Goal: Task Accomplishment & Management: Manage account settings

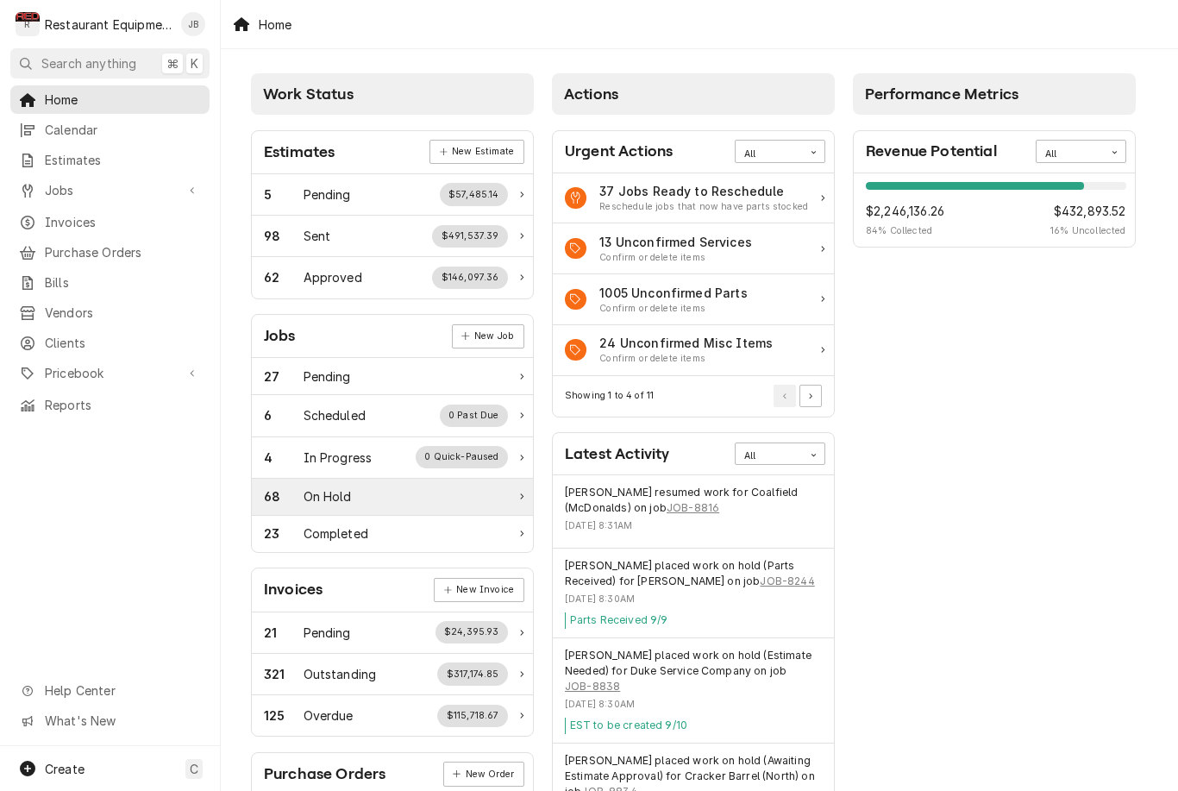
click at [424, 495] on div "68 On Hold" at bounding box center [386, 496] width 244 height 18
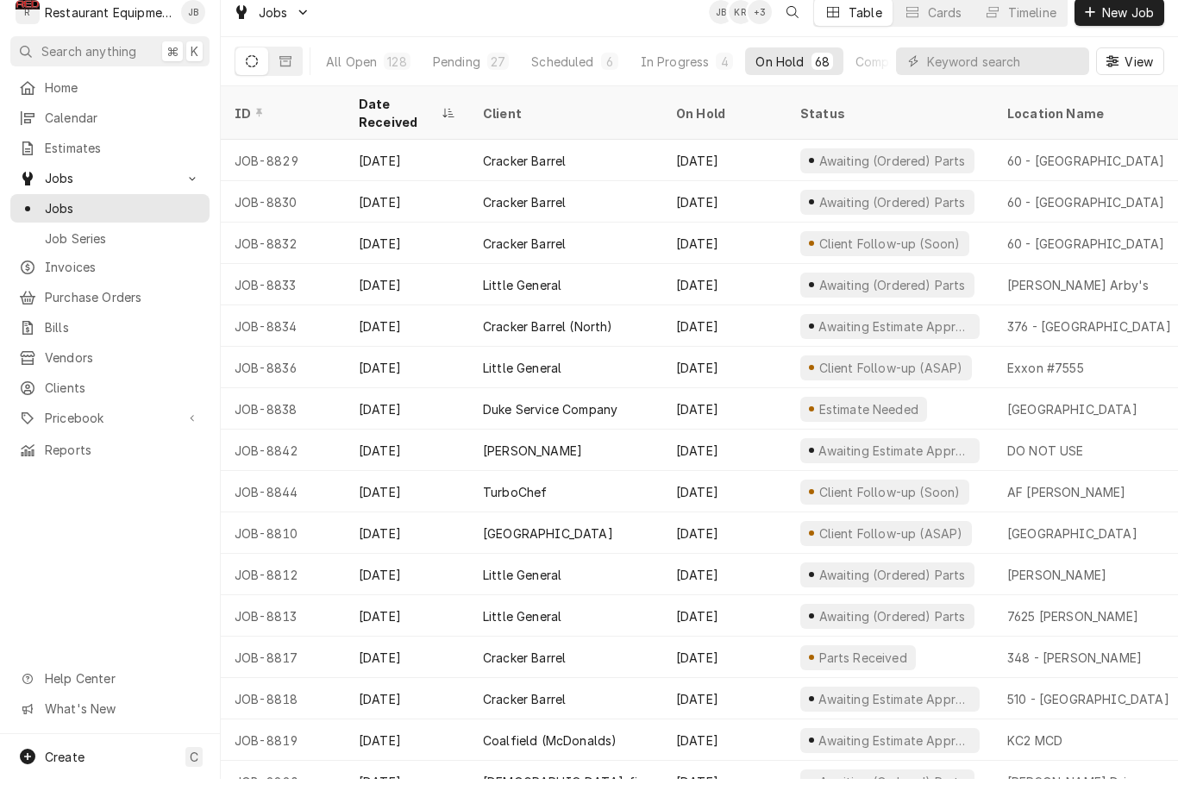
scroll to position [12, 0]
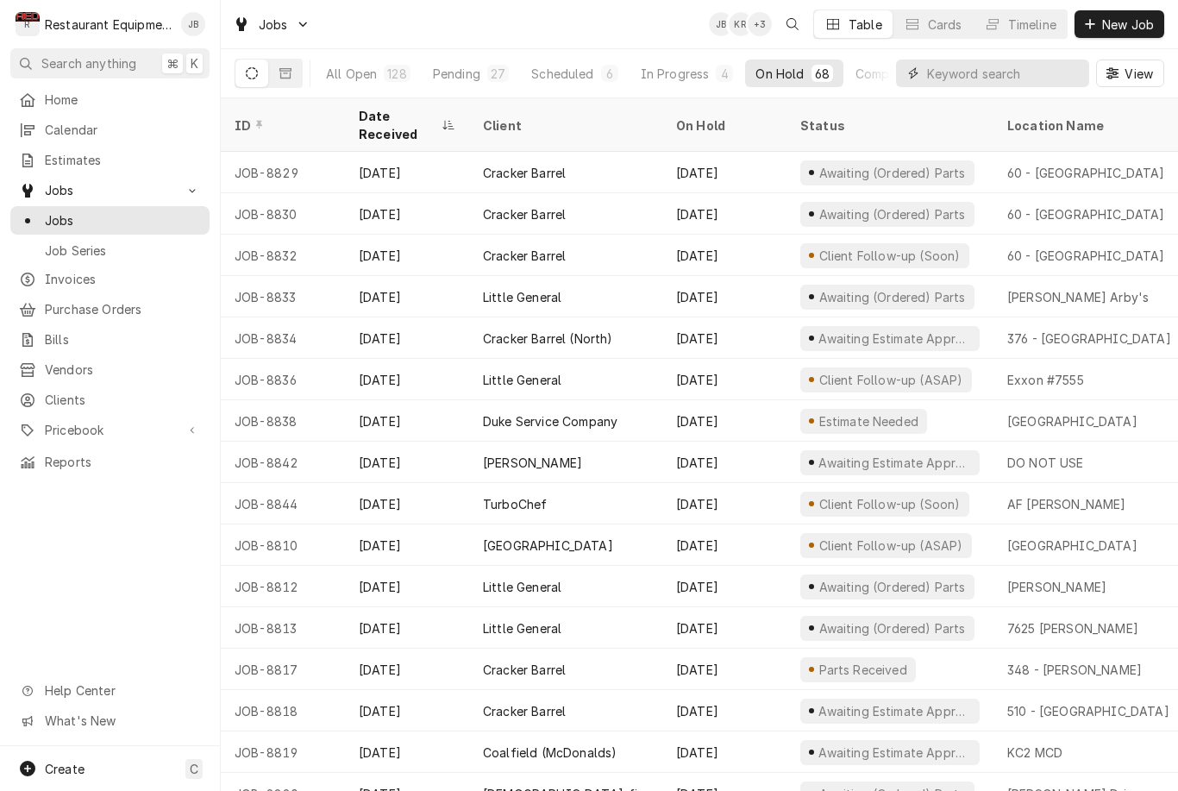
click at [946, 76] on input "Dynamic Content Wrapper" at bounding box center [1003, 73] width 153 height 28
click at [971, 78] on input "Dynamic Content Wrapper" at bounding box center [1003, 73] width 153 height 28
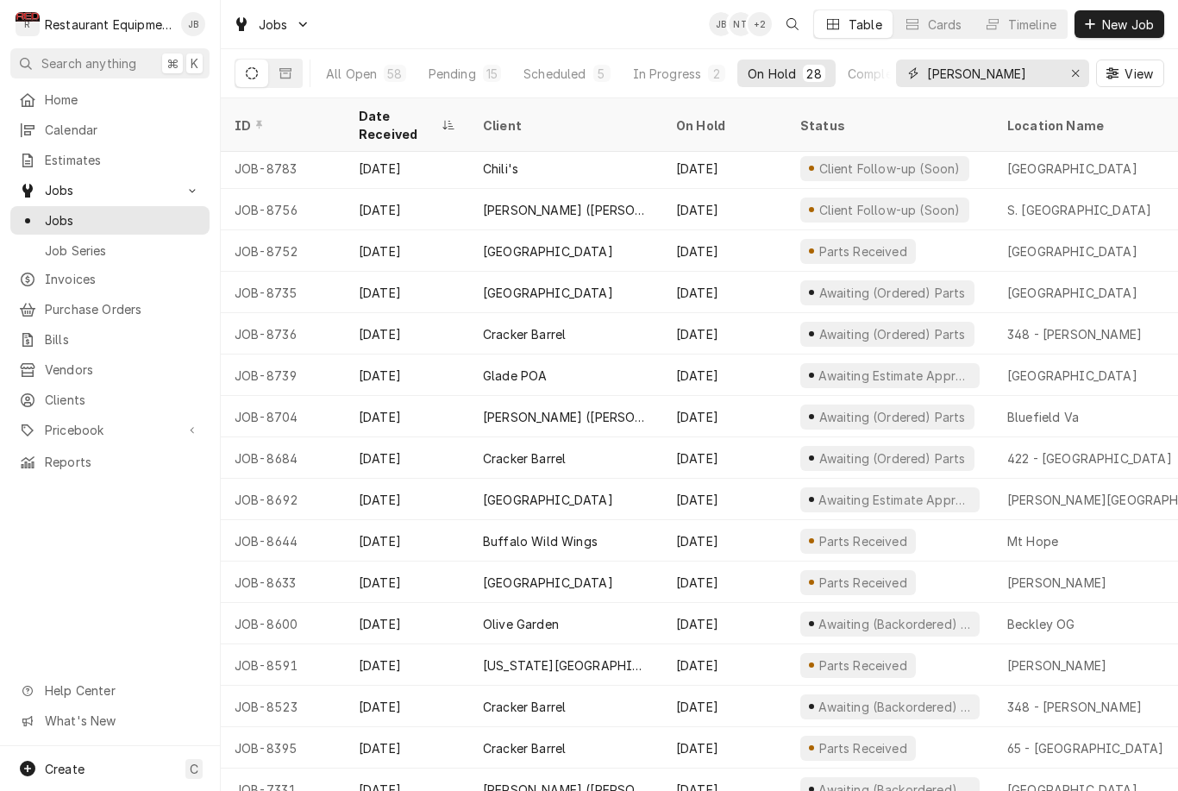
scroll to position [499, 0]
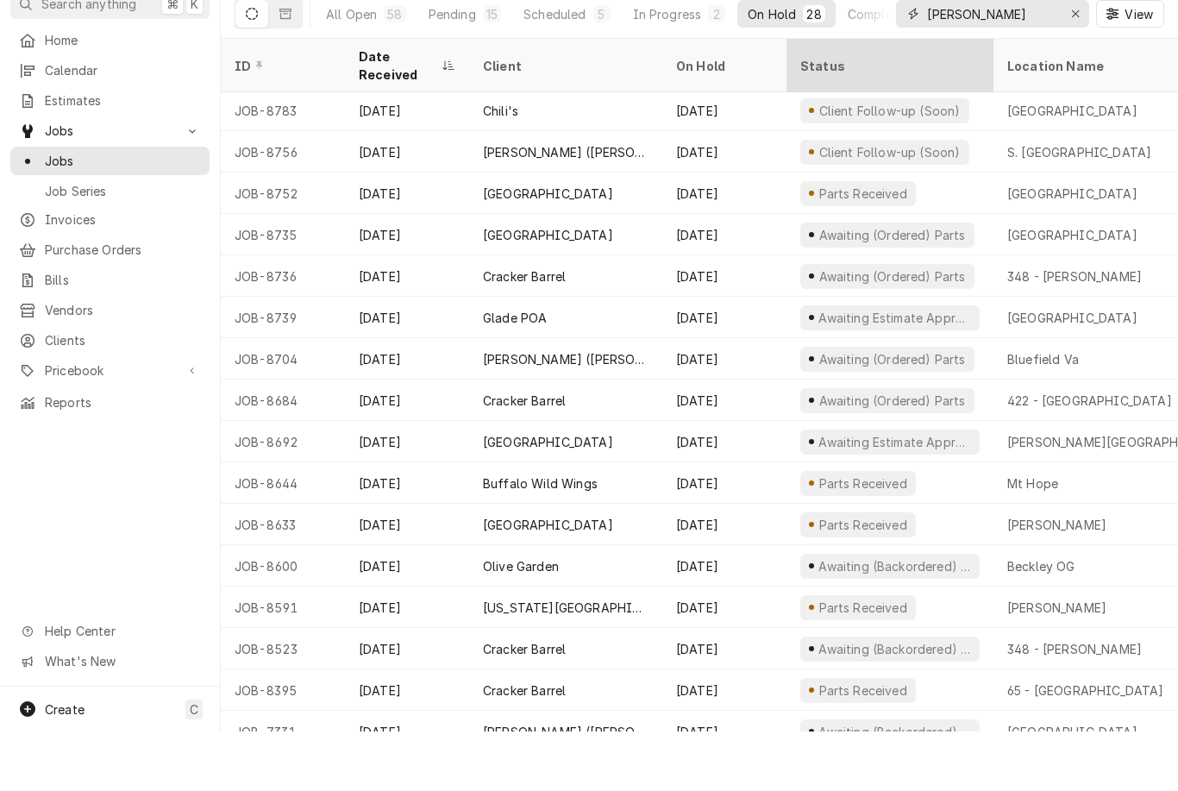
type input "Beckley"
click at [829, 116] on div "Status" at bounding box center [888, 125] width 176 height 18
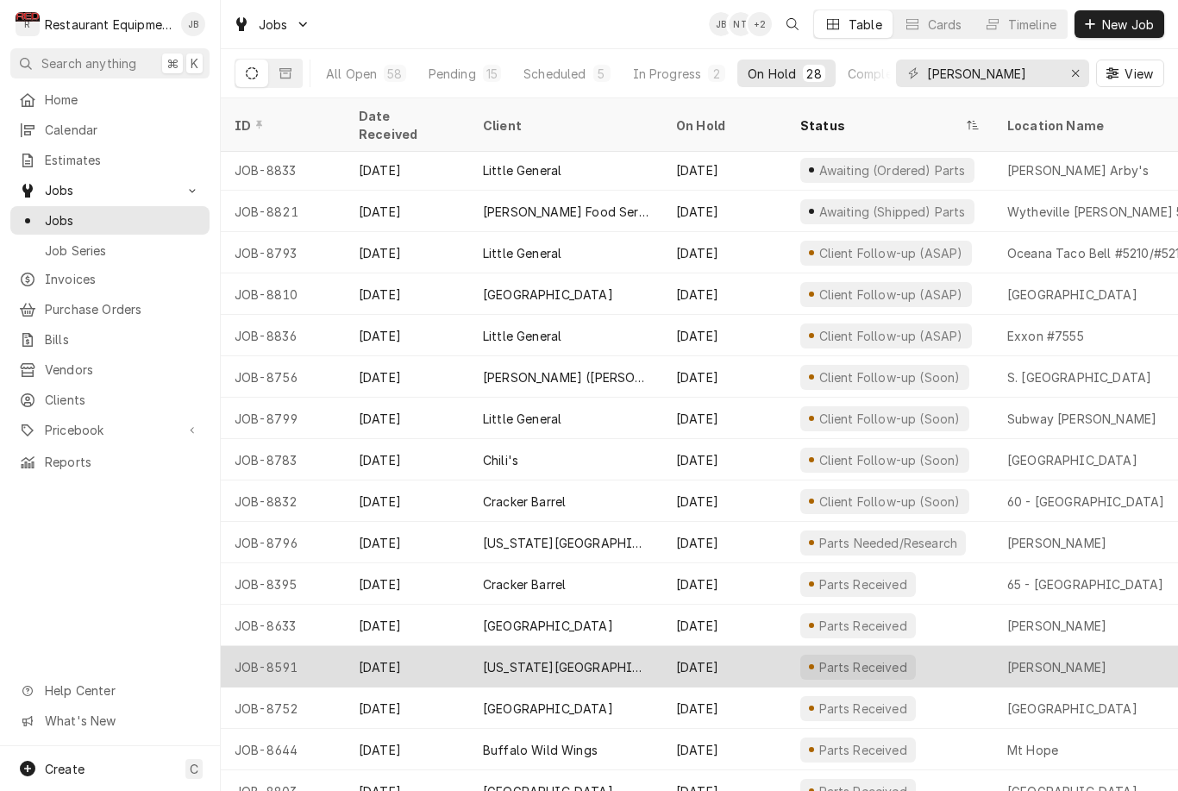
click at [1091, 653] on div "Beckley" at bounding box center [1117, 666] width 248 height 41
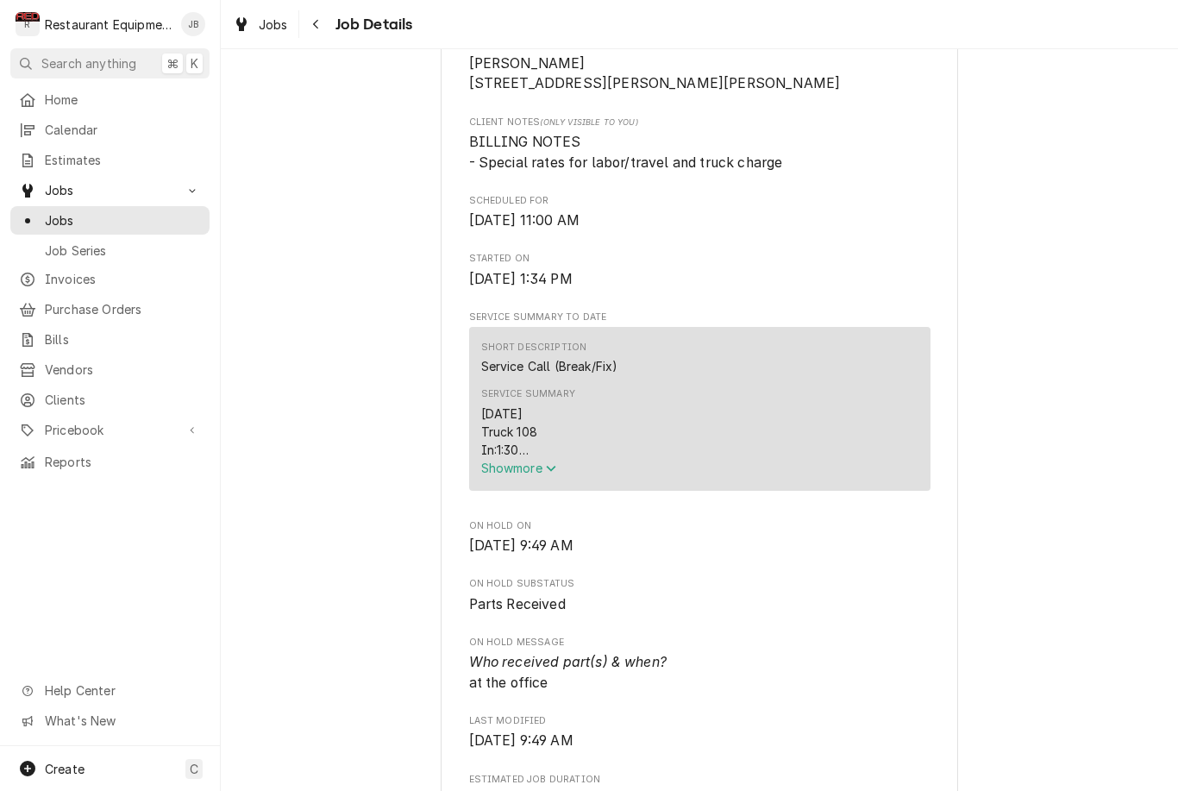
scroll to position [439, 0]
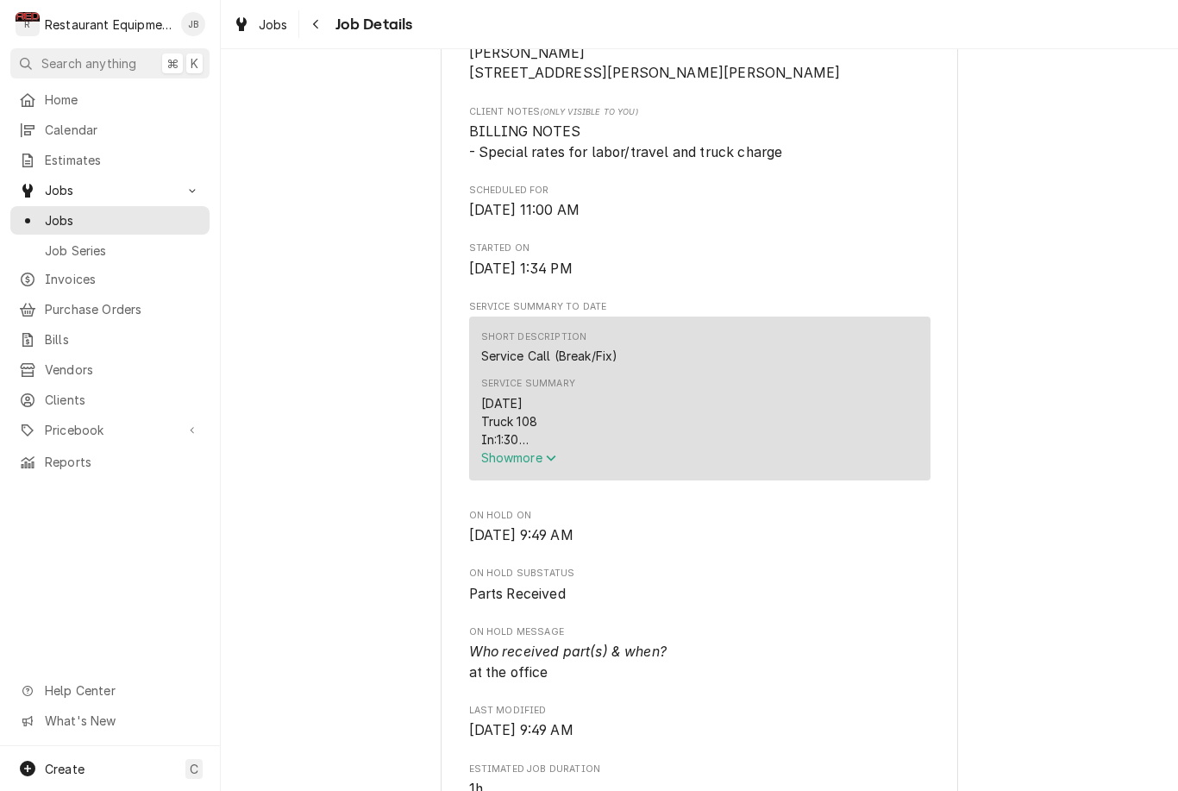
click at [496, 465] on span "Show more" at bounding box center [519, 457] width 76 height 15
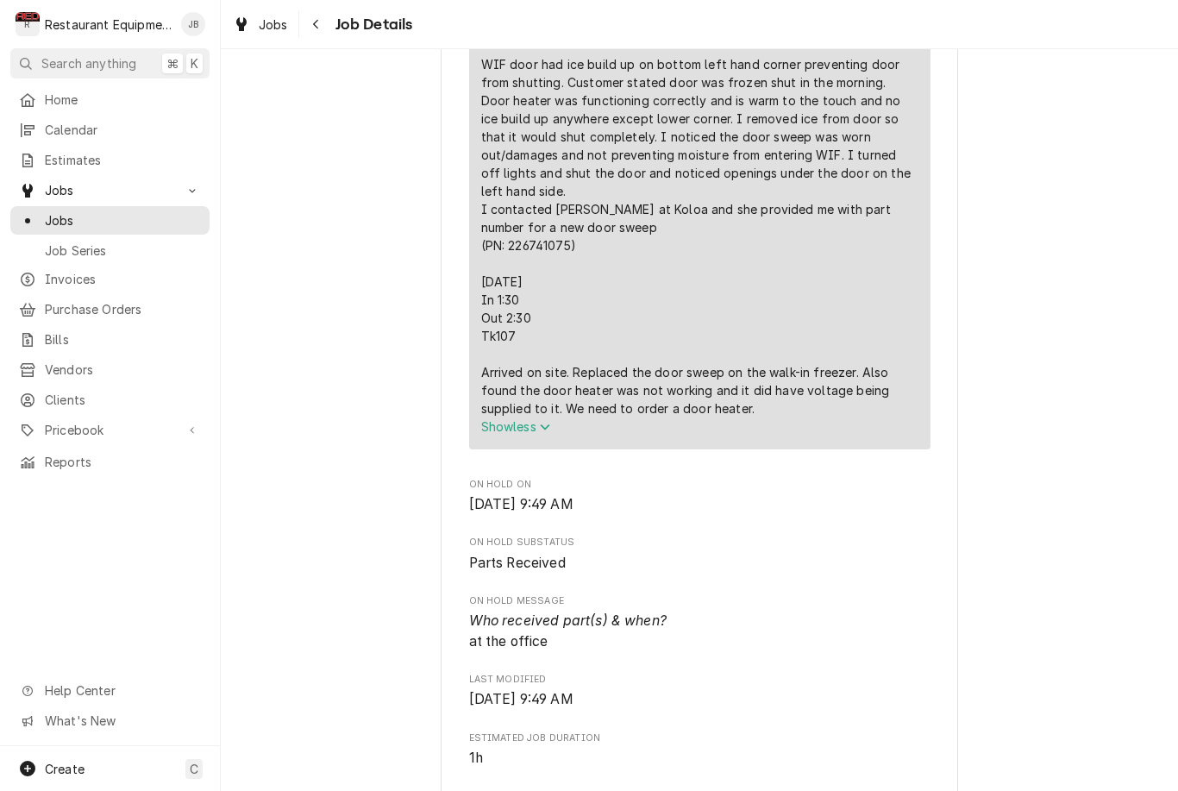
scroll to position [910, 0]
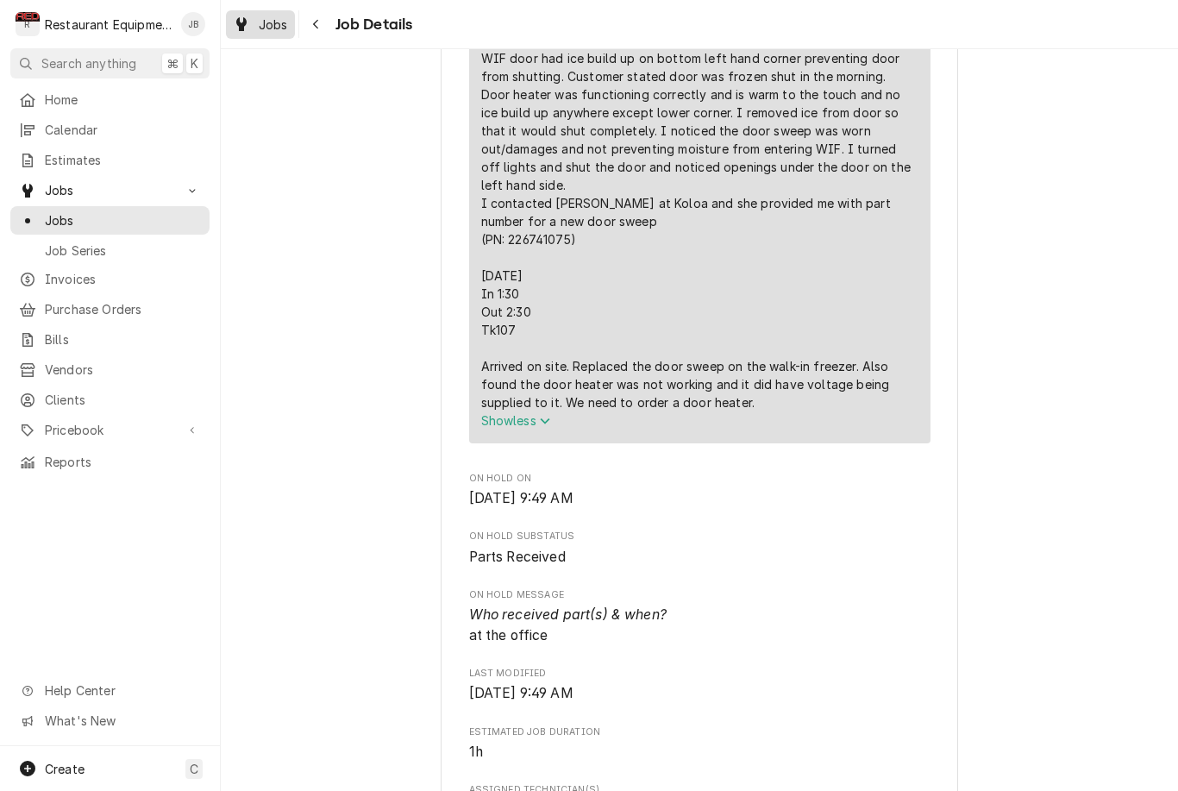
click at [292, 24] on link "Jobs" at bounding box center [260, 24] width 69 height 28
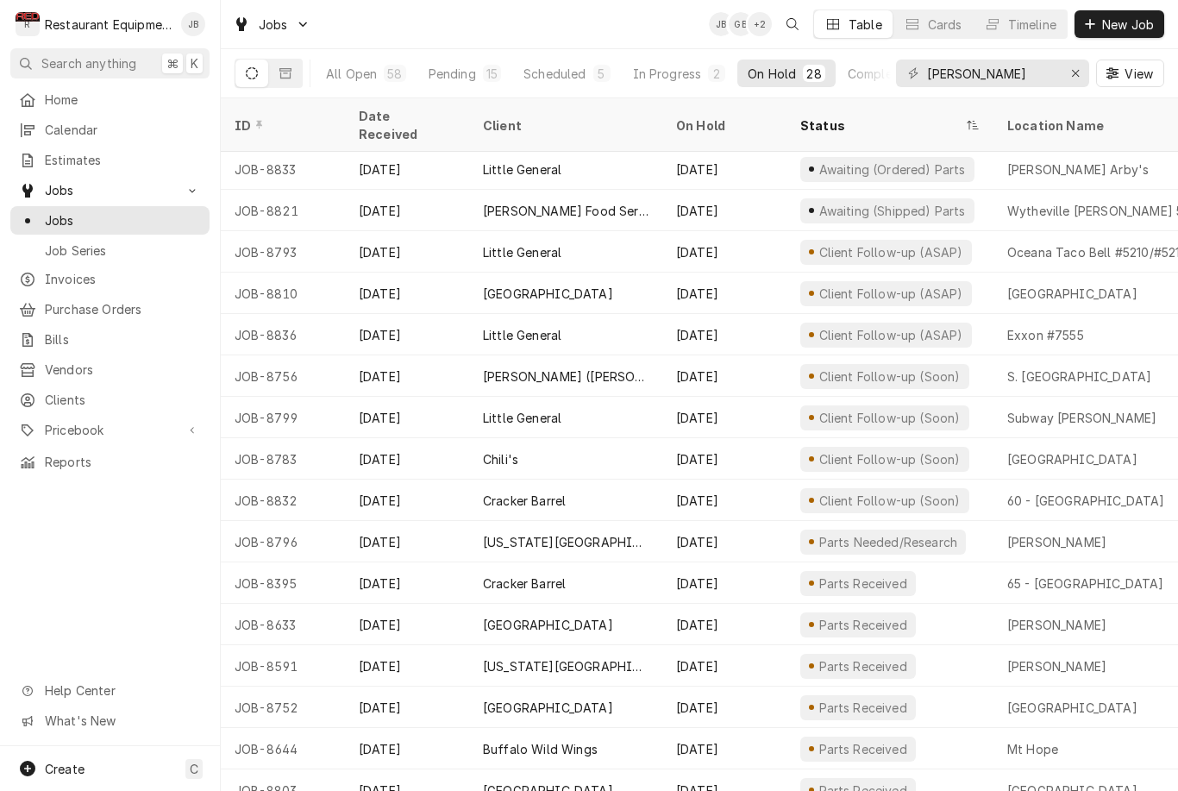
scroll to position [499, 0]
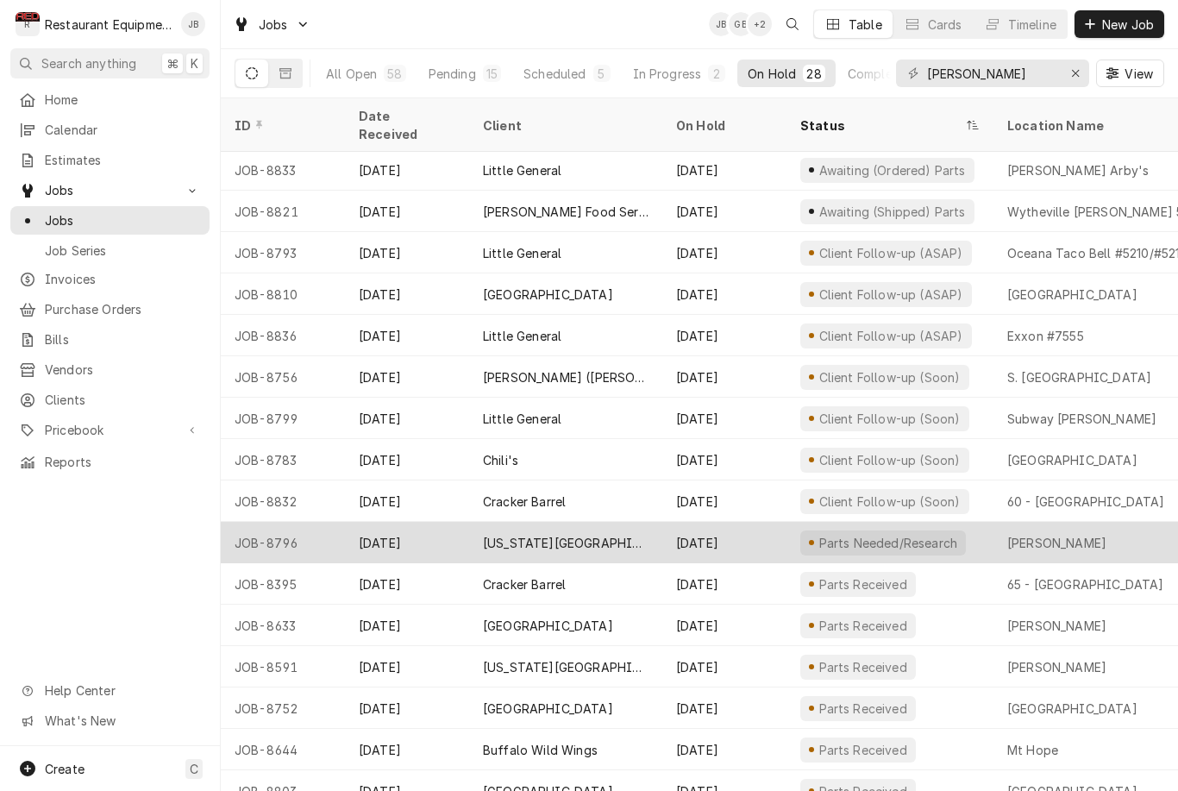
click at [1126, 522] on div "Beckley" at bounding box center [1117, 542] width 248 height 41
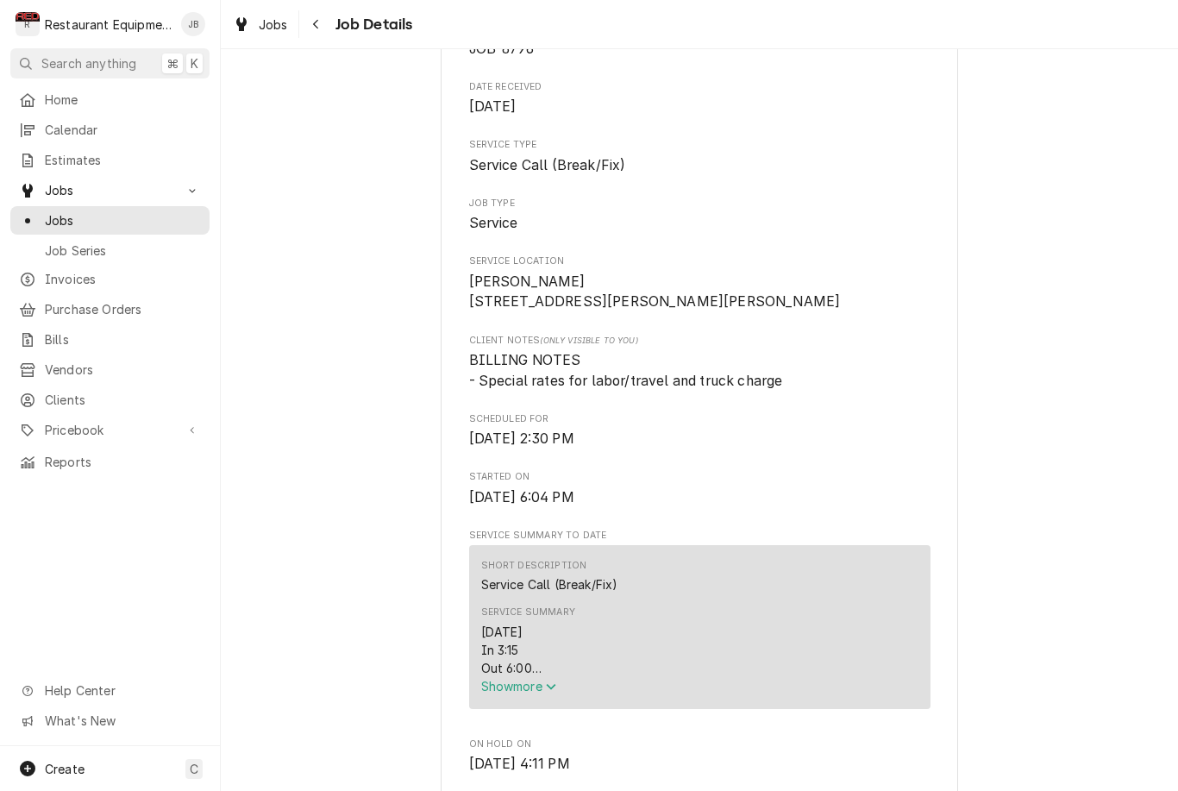
scroll to position [391, 0]
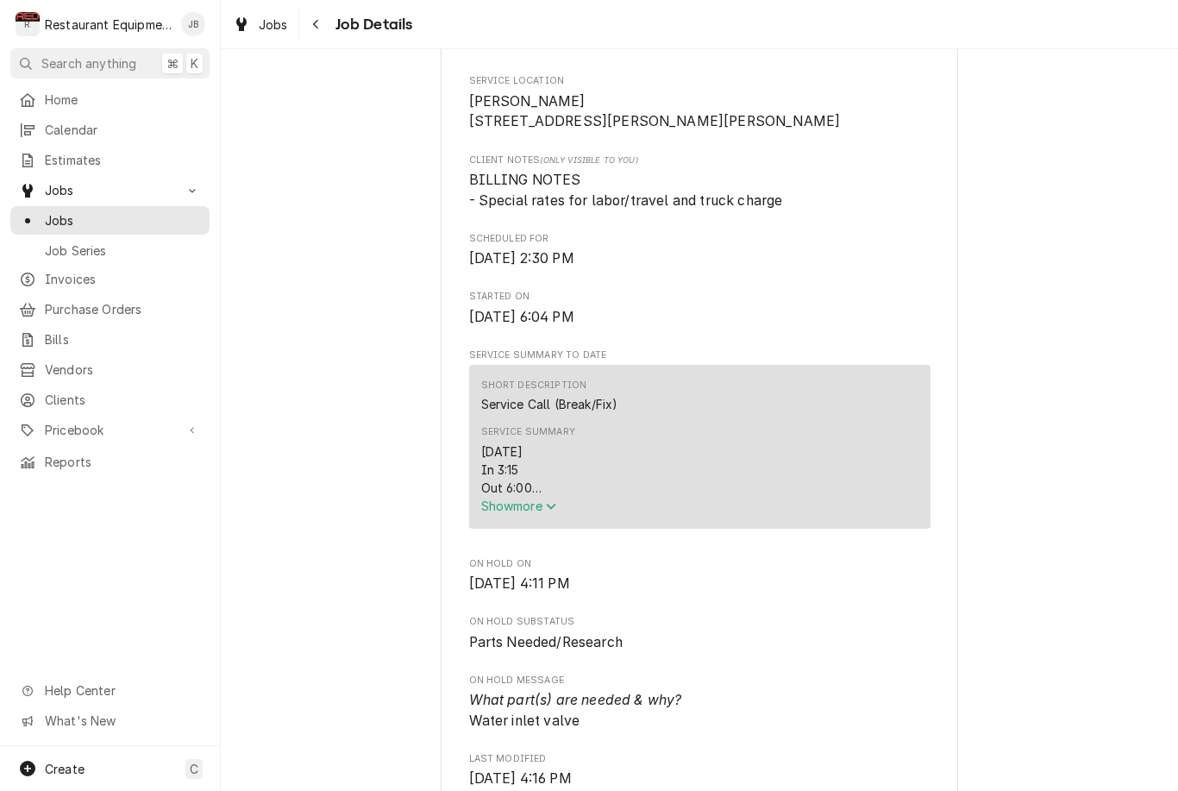
click at [530, 515] on button "Show more" at bounding box center [699, 506] width 437 height 18
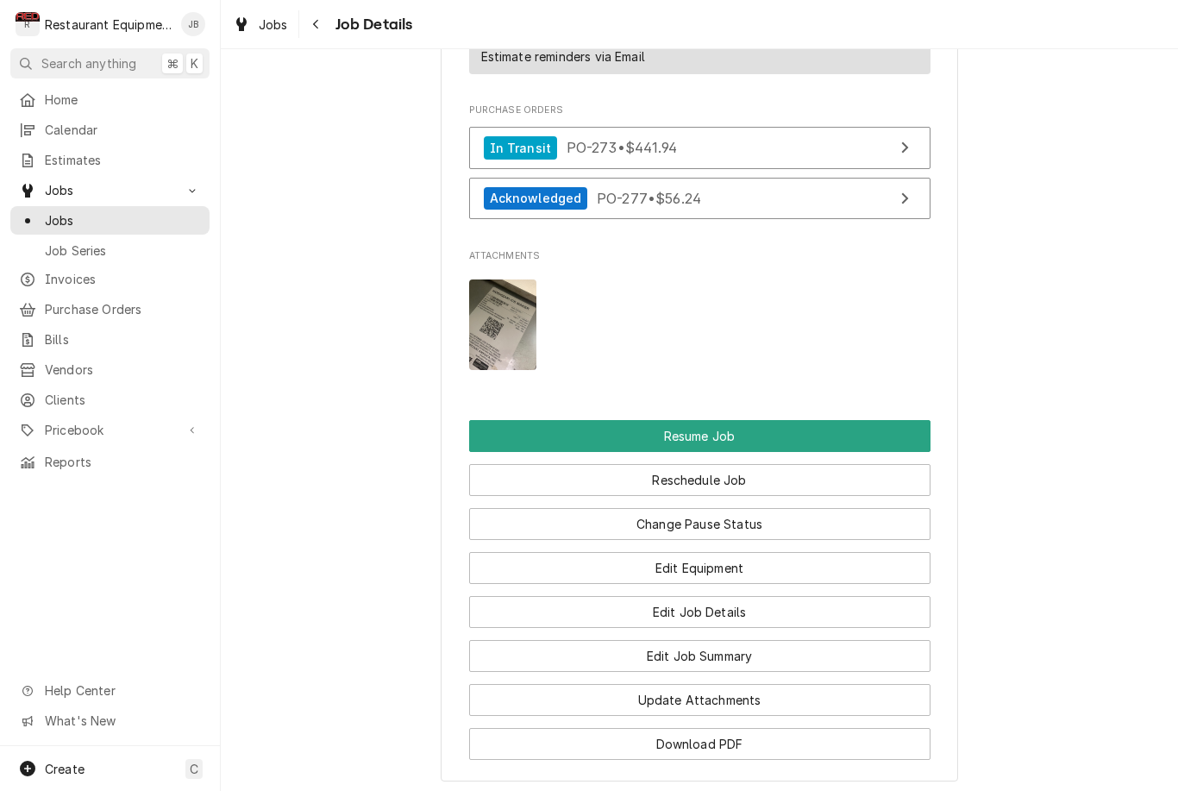
scroll to position [2187, 0]
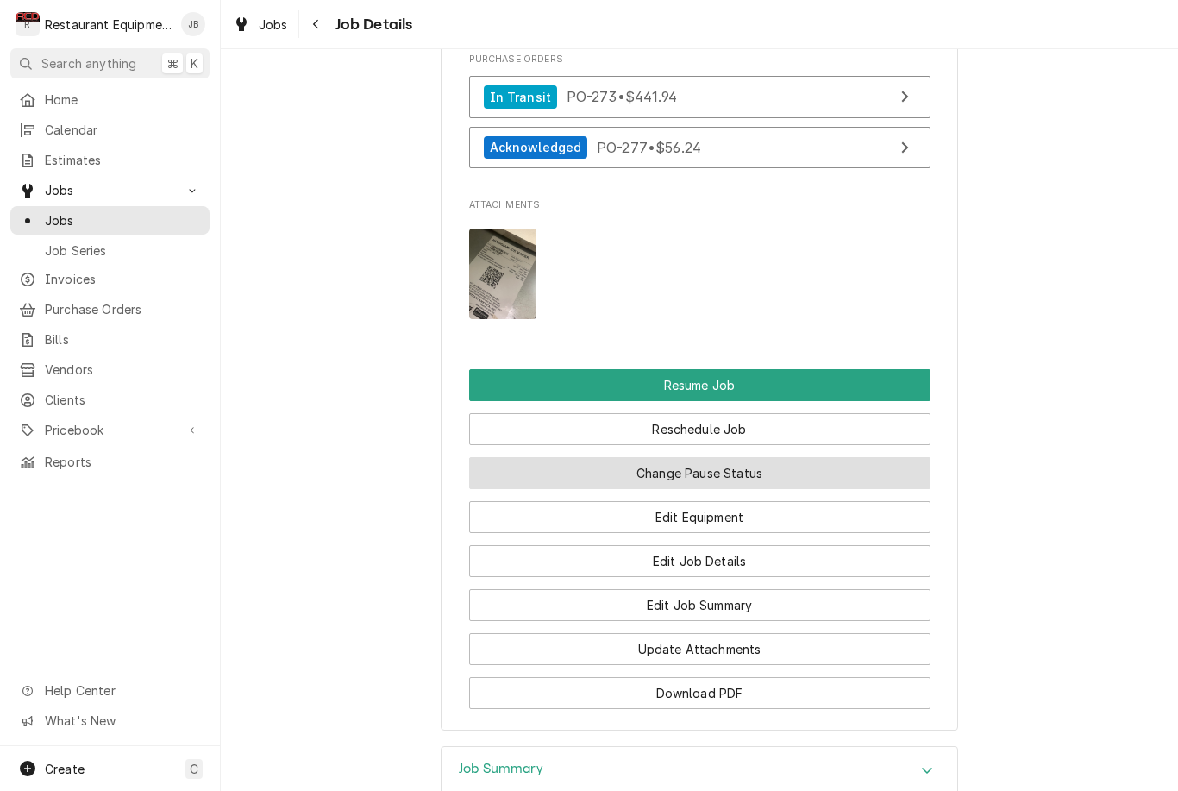
click at [788, 466] on button "Change Pause Status" at bounding box center [699, 473] width 461 height 32
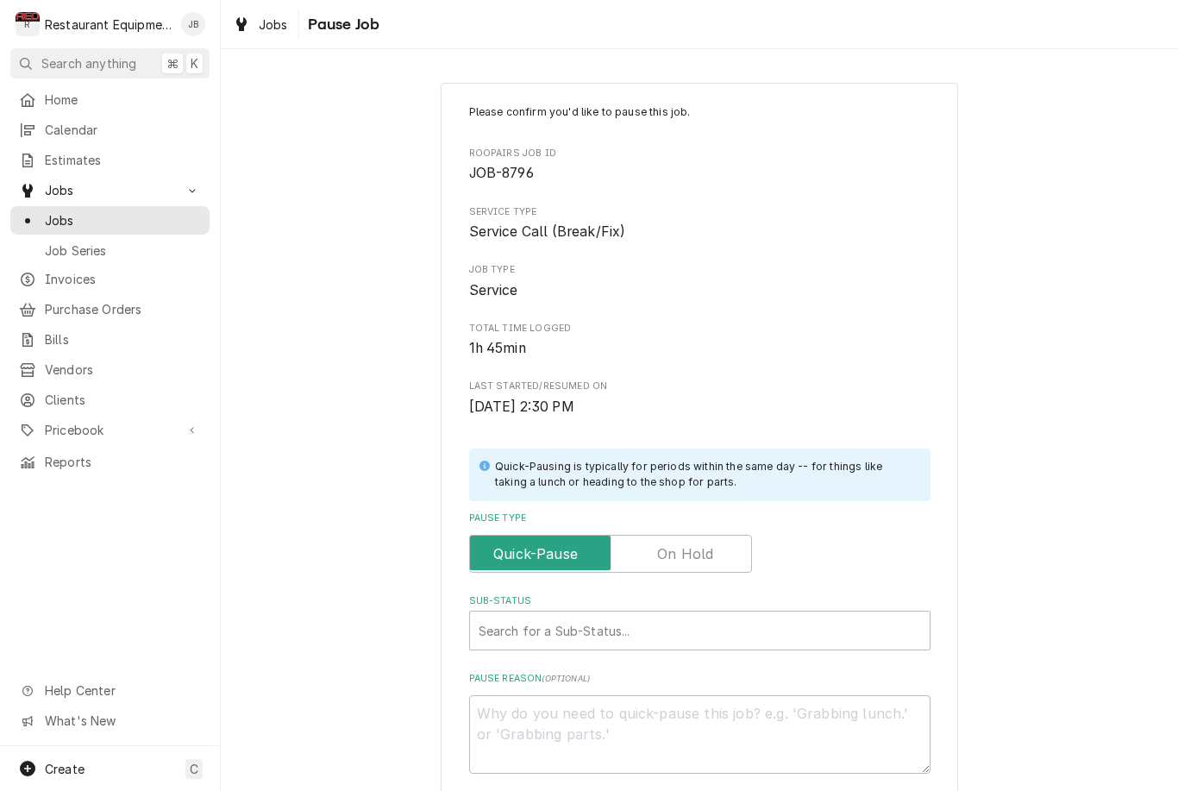
click at [714, 535] on input "Pause Type" at bounding box center [610, 554] width 267 height 38
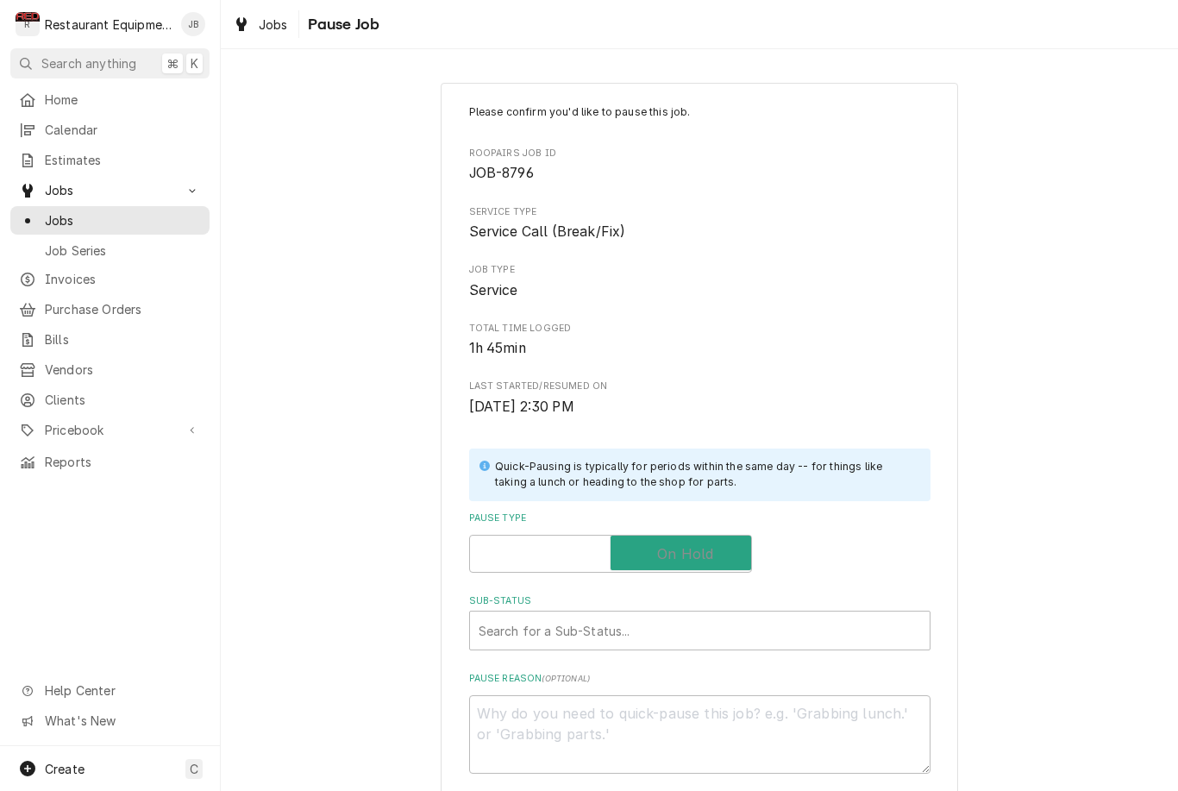
checkbox input "true"
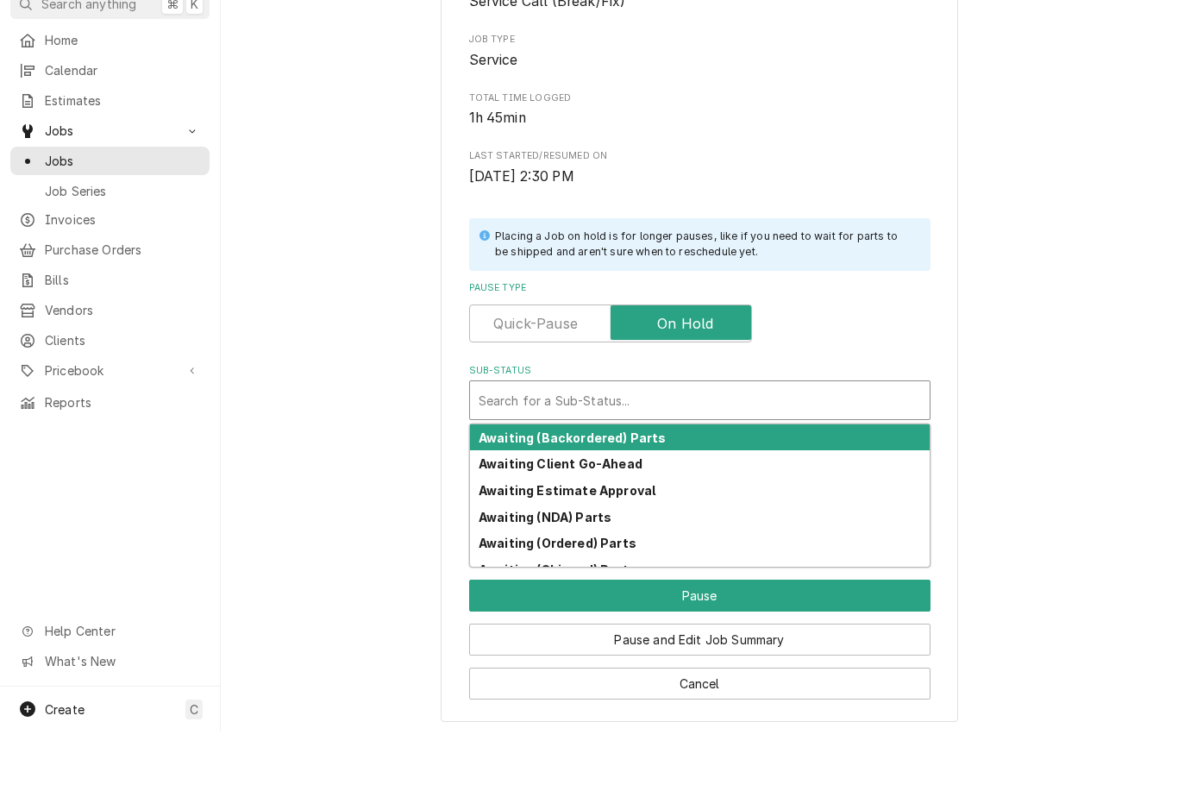
click at [701, 484] on div "Awaiting (Backordered) Parts" at bounding box center [700, 497] width 460 height 27
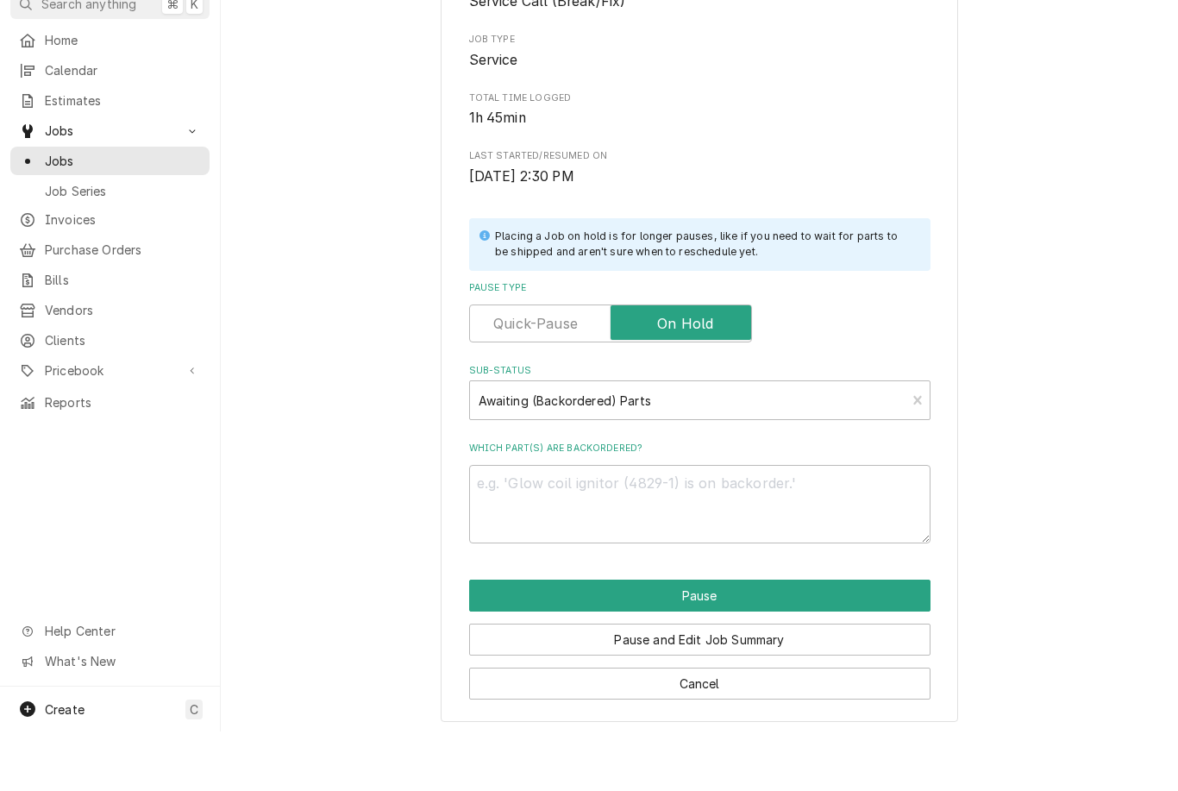
scroll to position [150, 0]
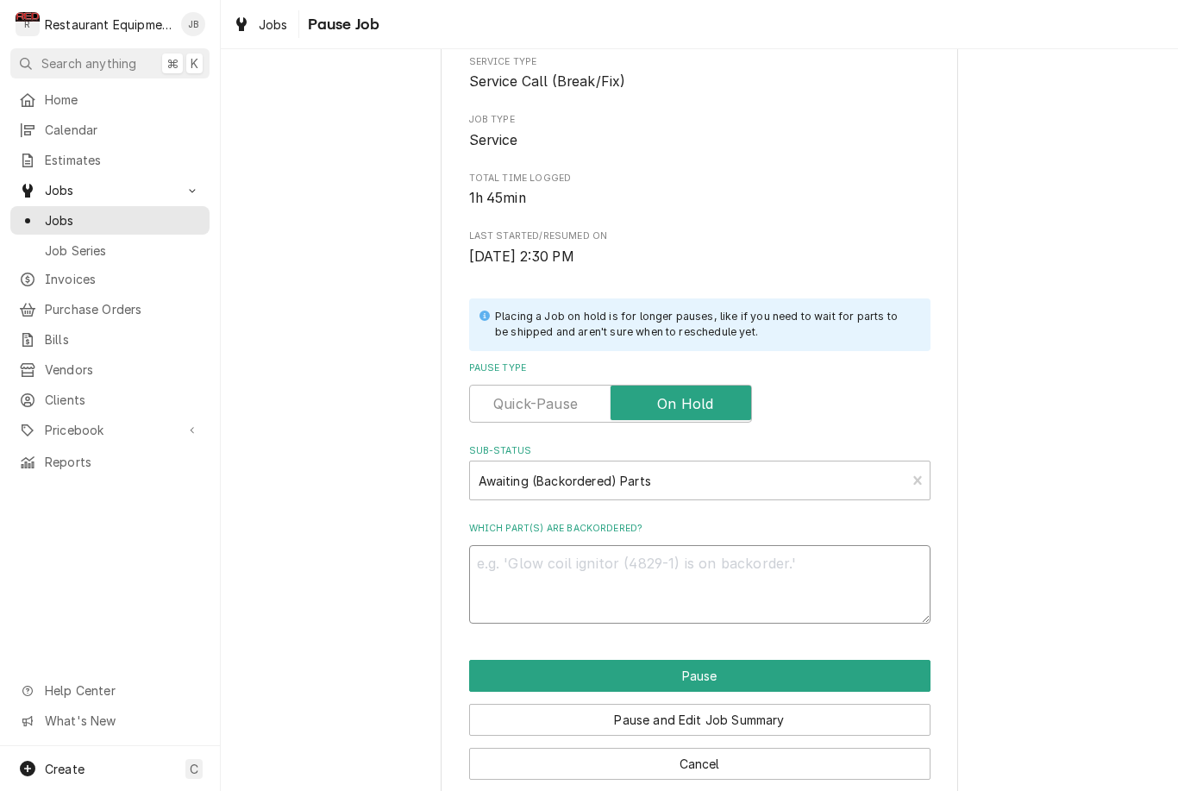
click at [713, 554] on textarea "Which part(s) are backordered?" at bounding box center [699, 584] width 461 height 78
type textarea "x"
type textarea "E"
type textarea "x"
type textarea "Et"
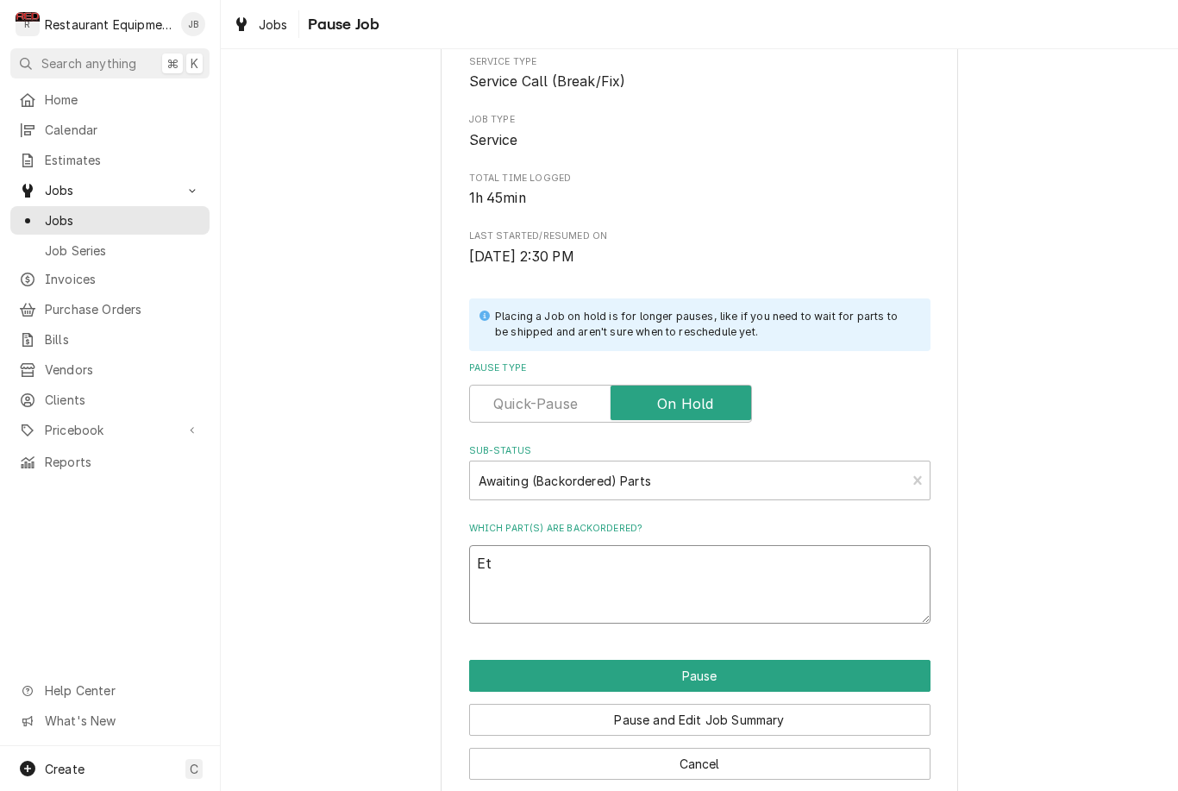
type textarea "x"
type textarea "Eta"
type textarea "x"
type textarea "ETA"
type textarea "x"
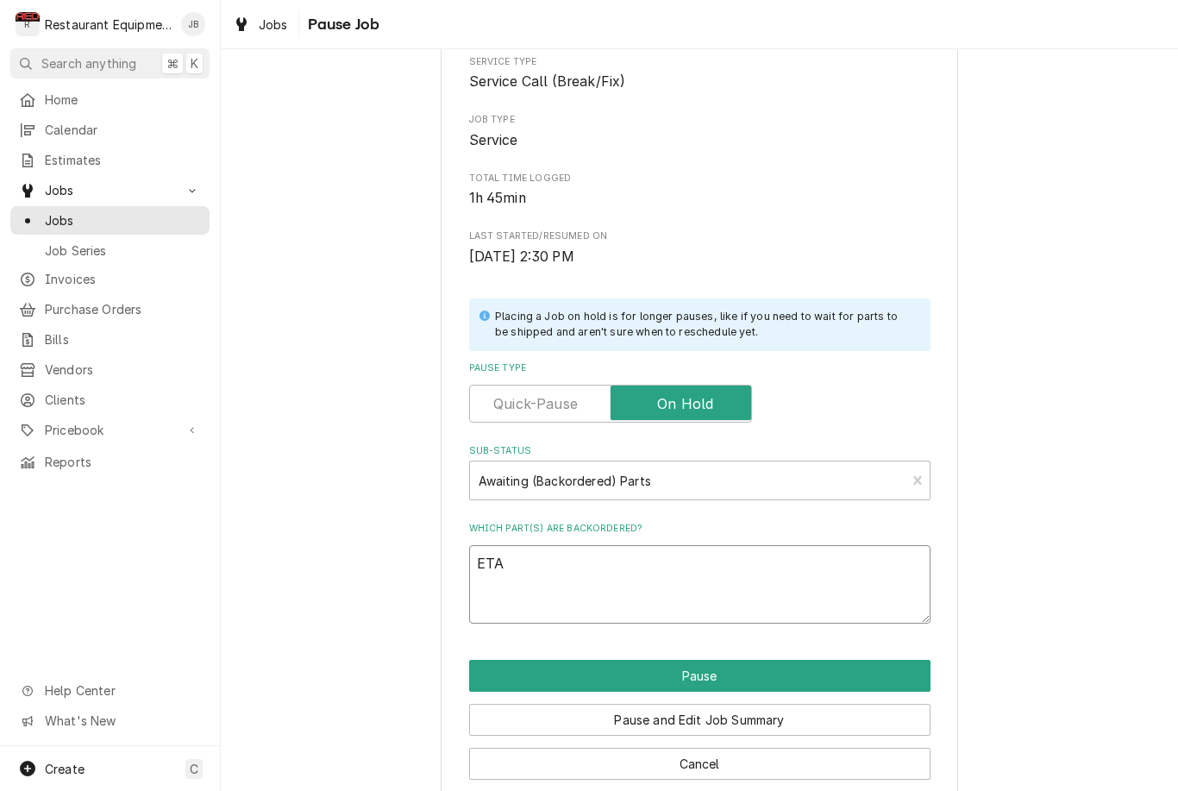
type textarea "ETA"
type textarea "x"
type textarea "ETA 9"
type textarea "x"
type textarea "ETA 9/"
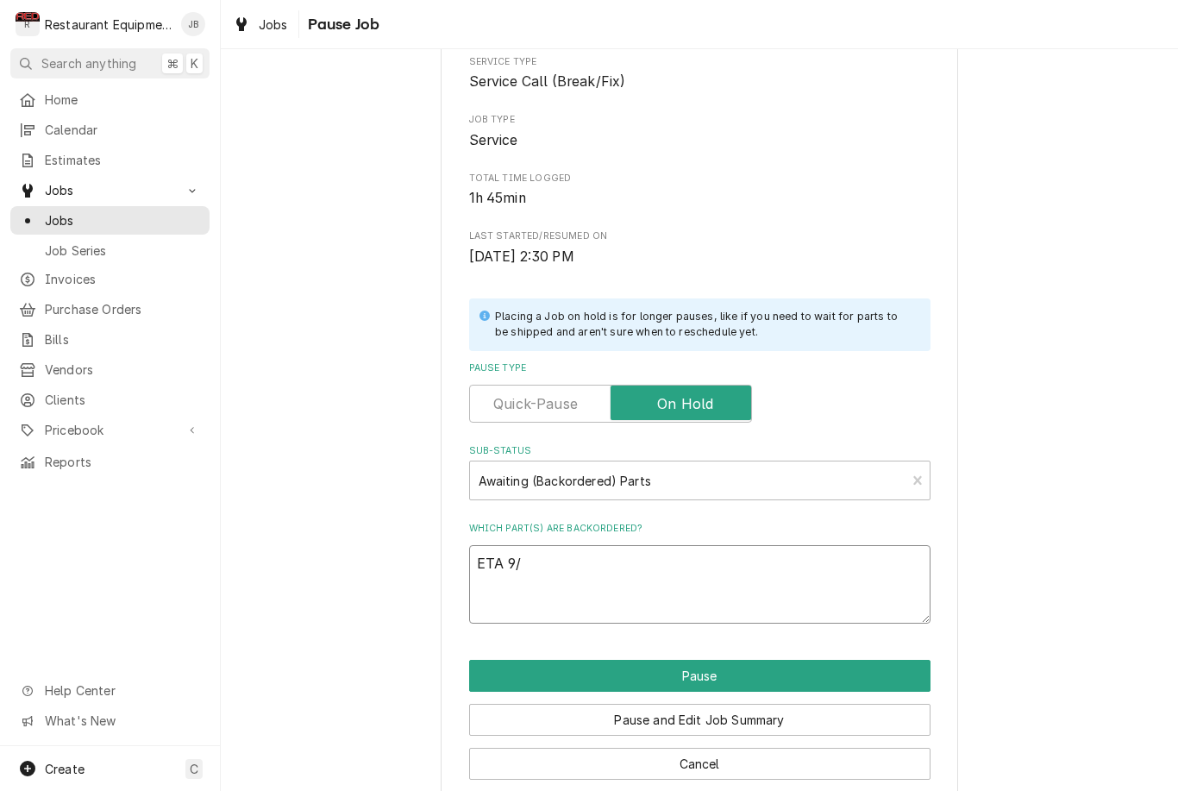
type textarea "x"
type textarea "ETA 9/1"
type textarea "x"
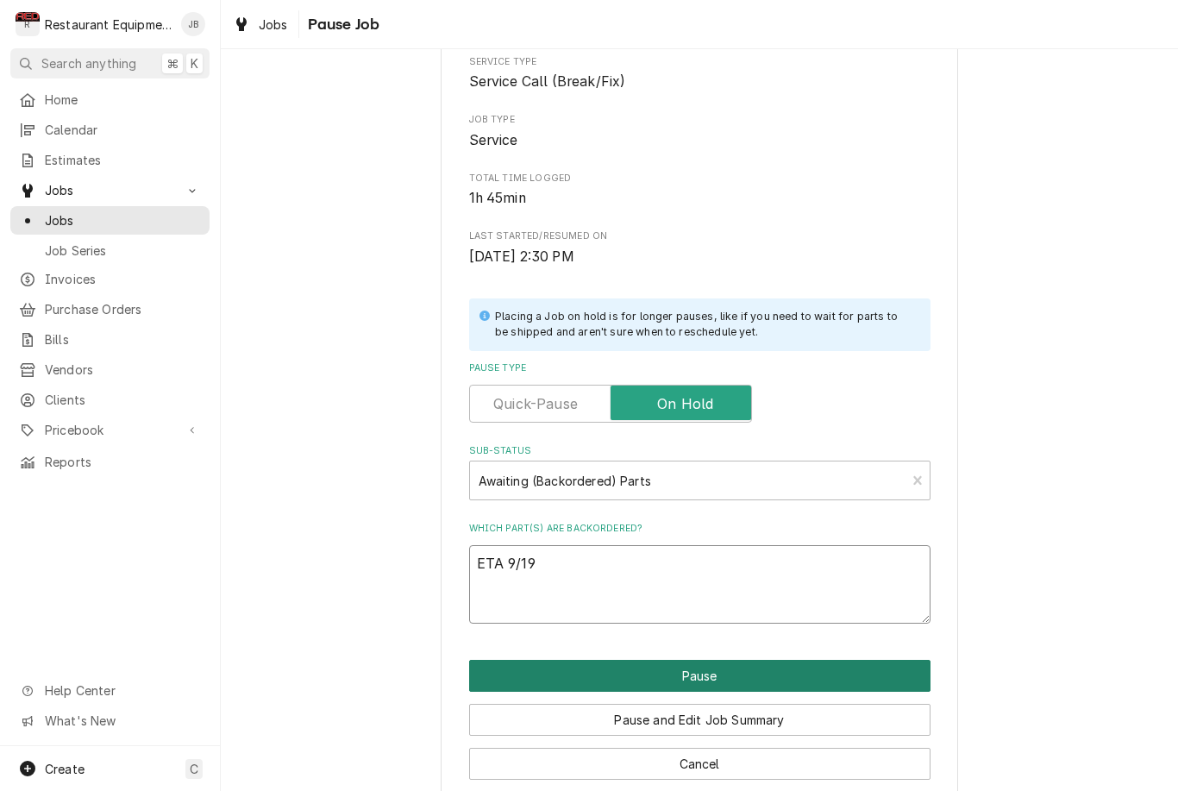
type textarea "ETA 9/19"
click at [860, 666] on button "Pause" at bounding box center [699, 676] width 461 height 32
type textarea "x"
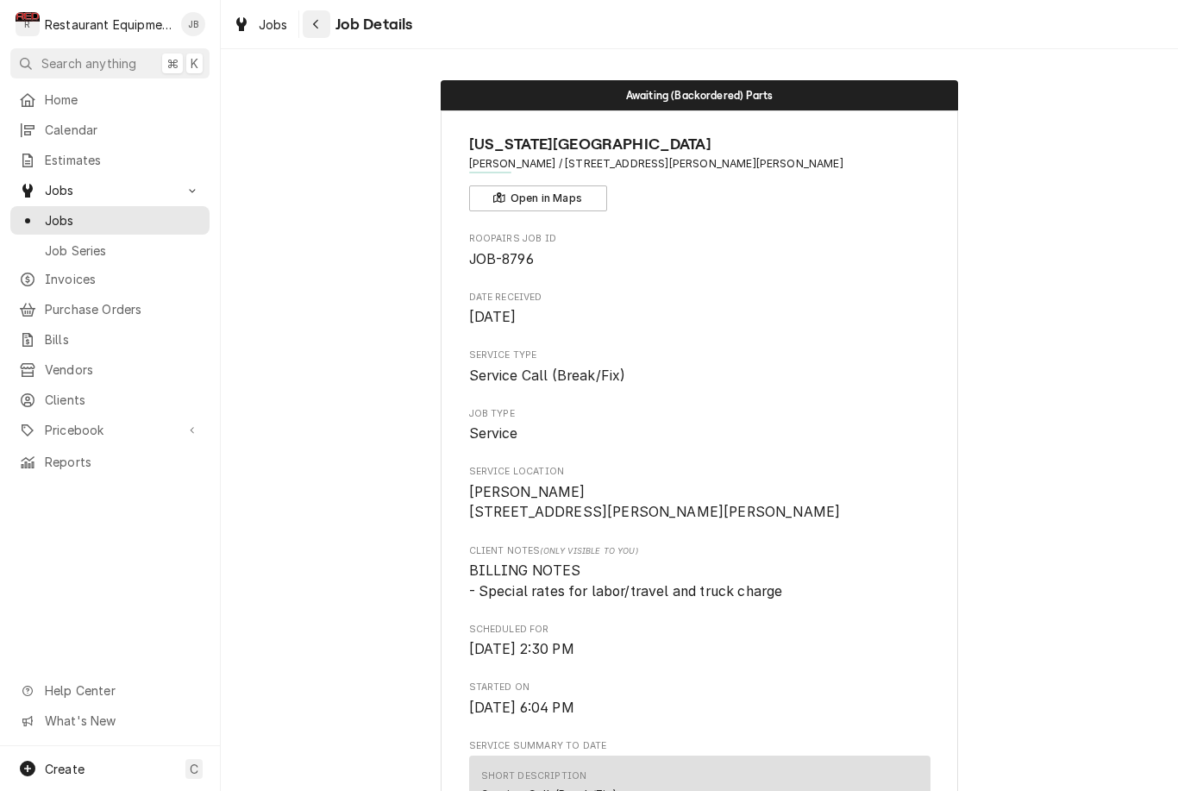
click at [317, 22] on icon "Navigate back" at bounding box center [316, 24] width 8 height 12
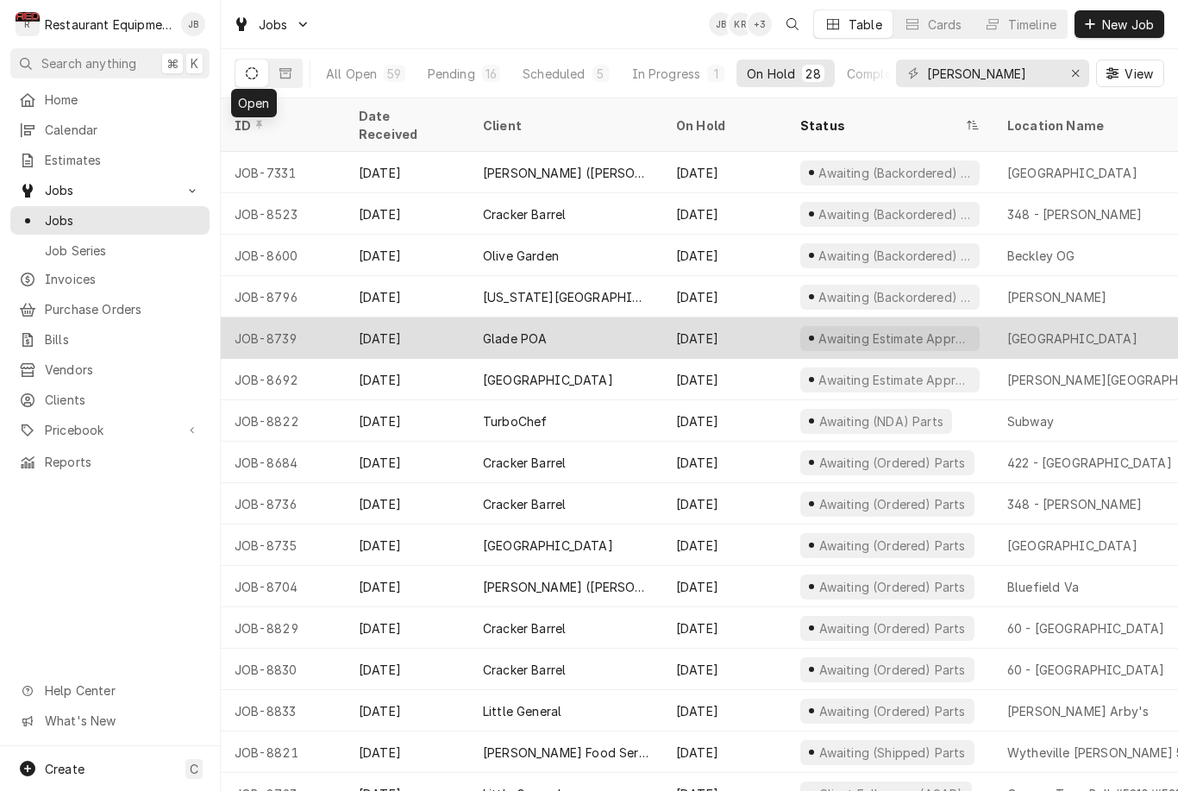
click at [1092, 329] on div "Woodhaven Club House" at bounding box center [1072, 338] width 130 height 18
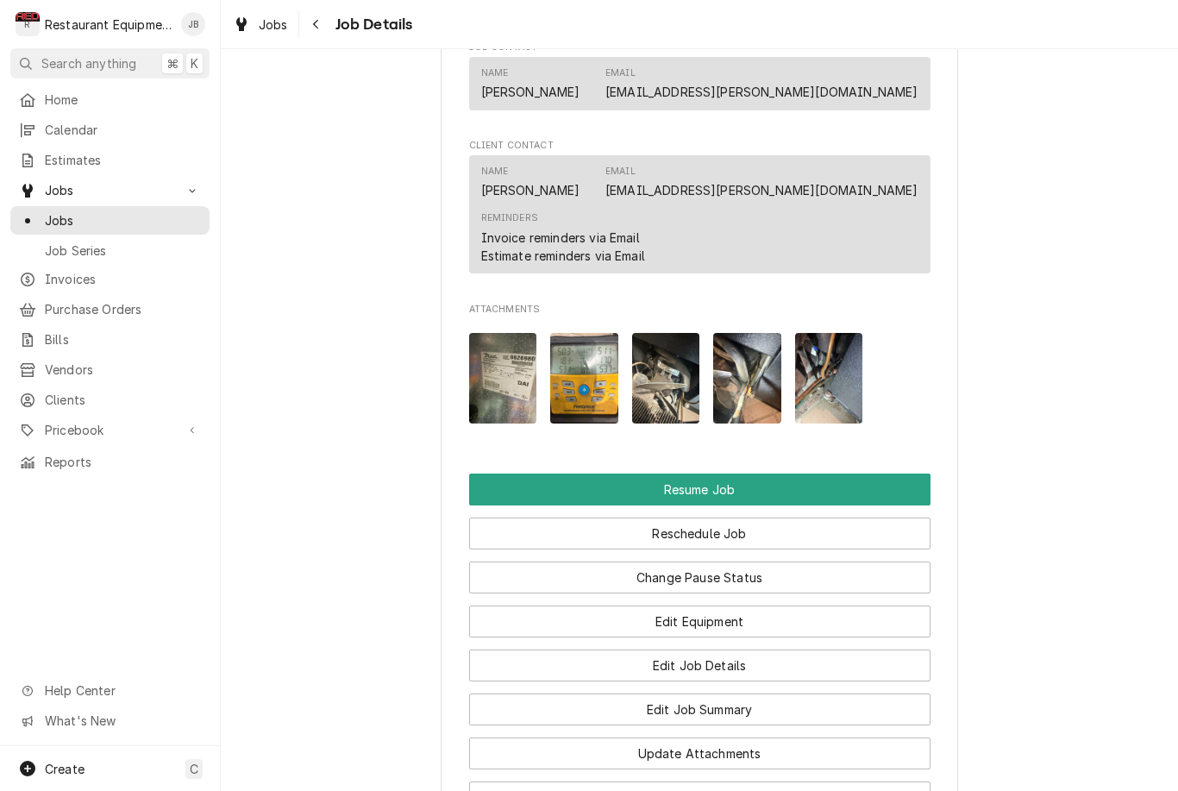
scroll to position [1577, 0]
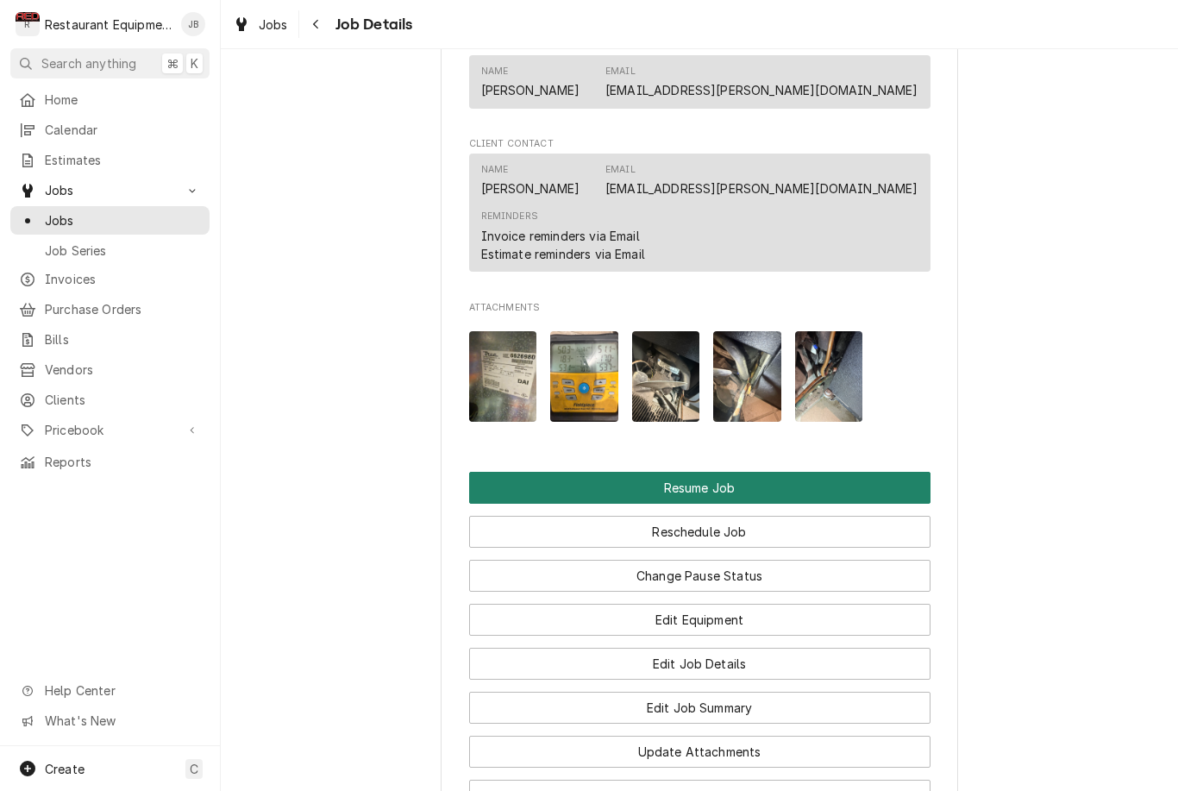
click at [828, 472] on button "Resume Job" at bounding box center [699, 488] width 461 height 32
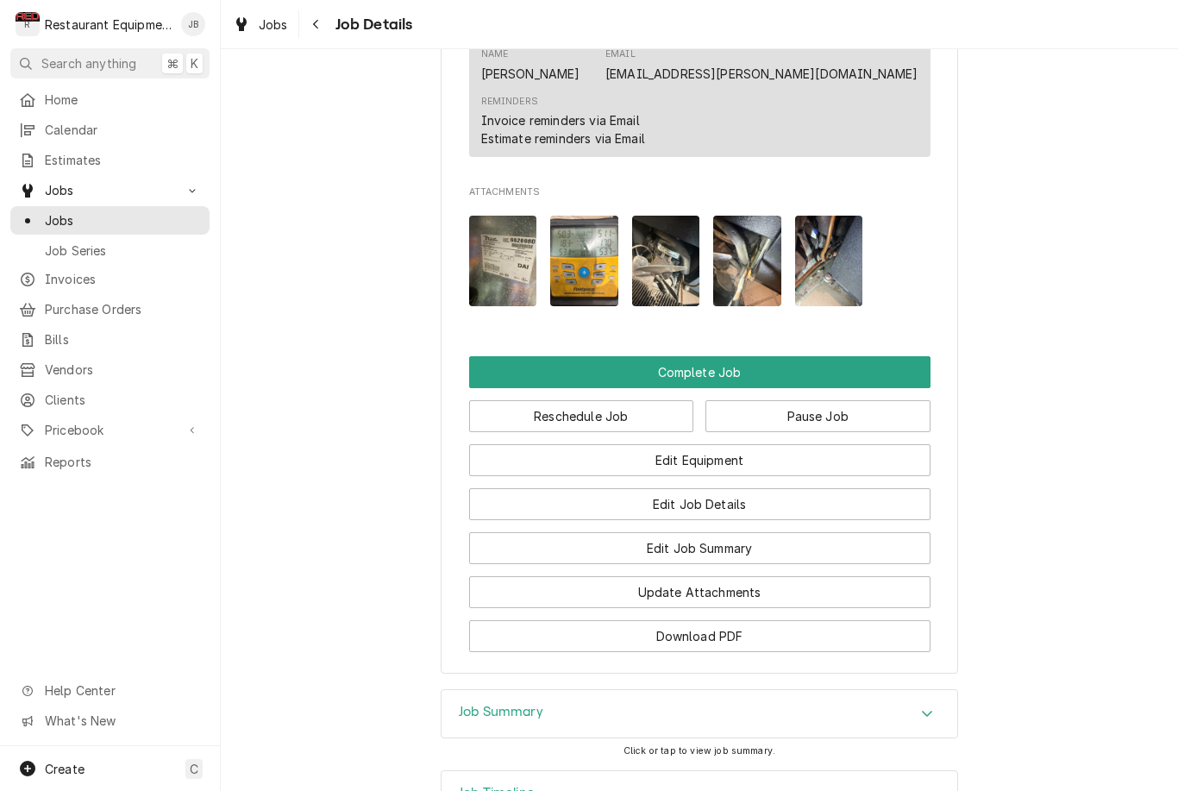
scroll to position [1561, 0]
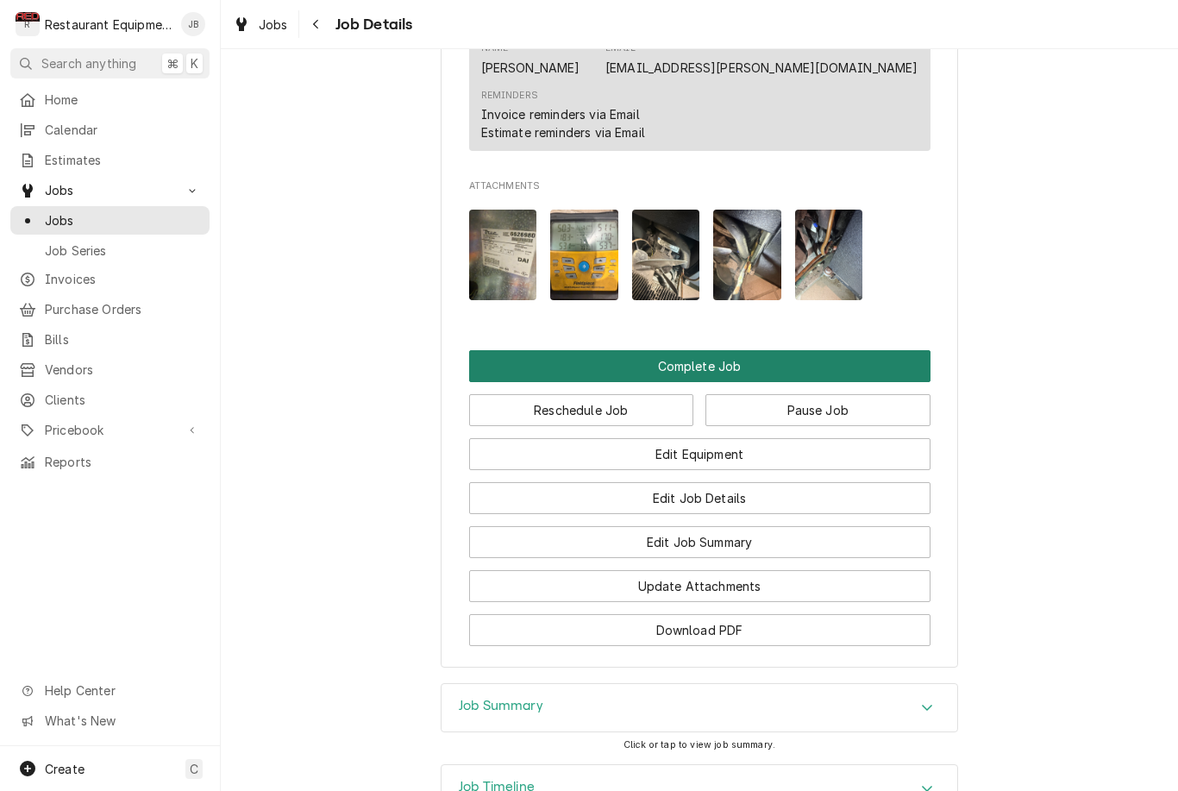
click at [847, 360] on button "Complete Job" at bounding box center [699, 366] width 461 height 32
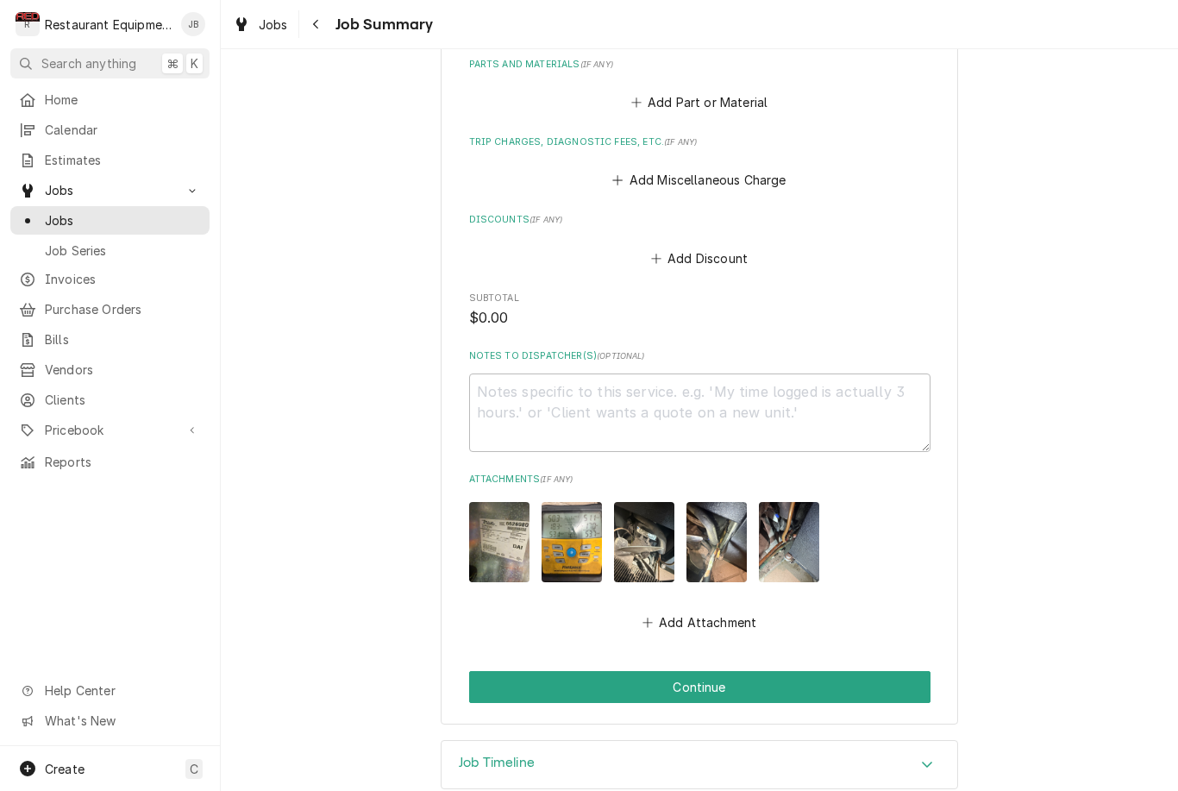
scroll to position [1083, 0]
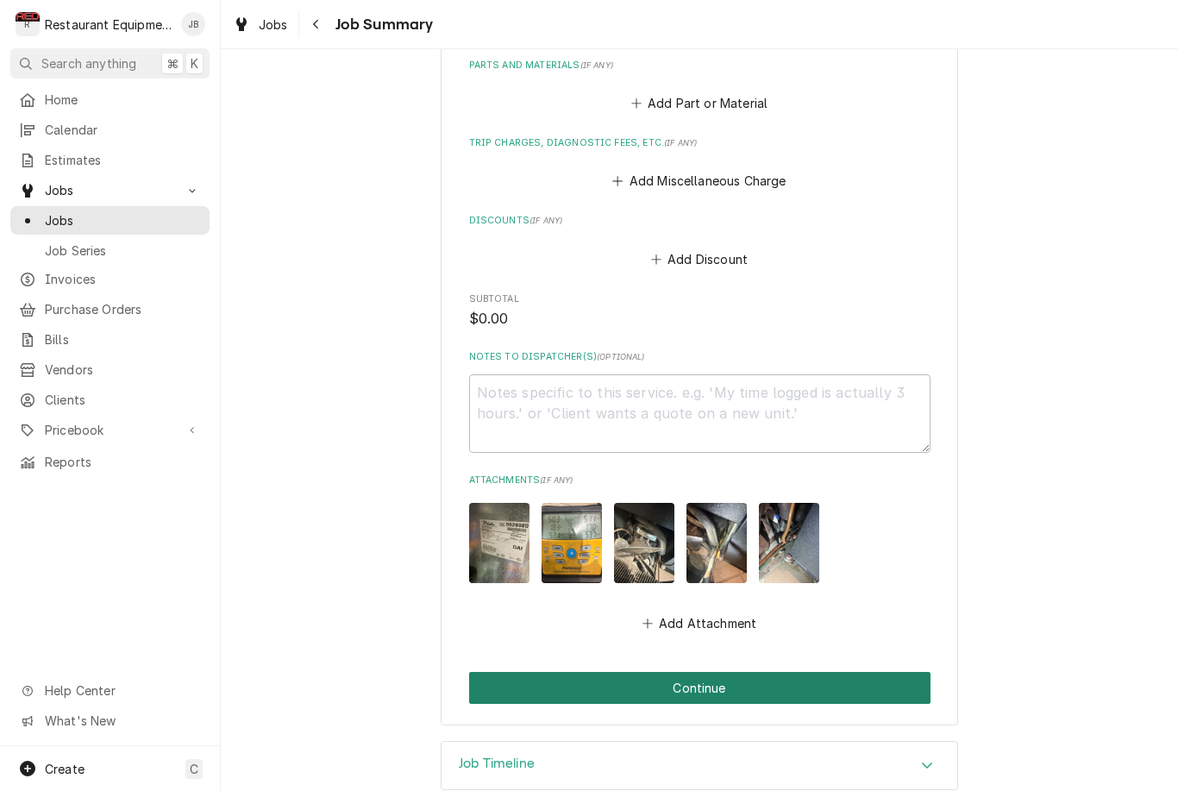
click at [877, 672] on button "Continue" at bounding box center [699, 688] width 461 height 32
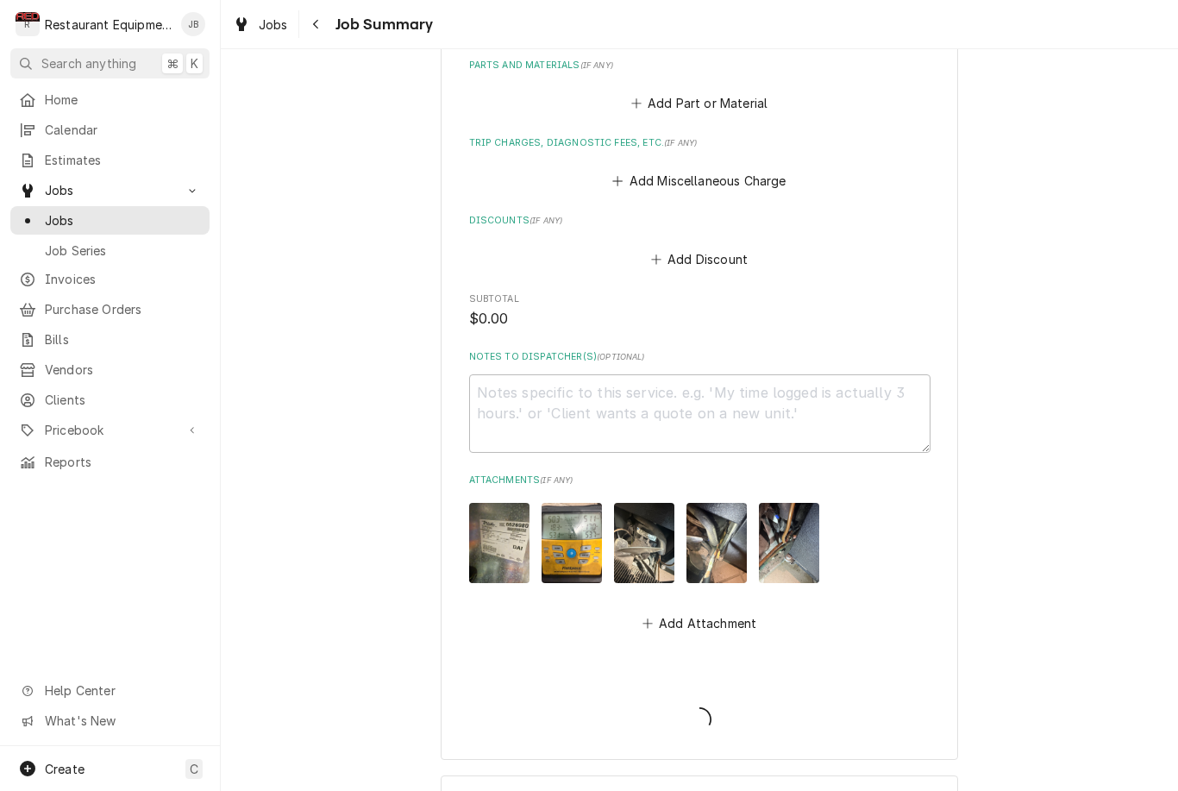
type textarea "x"
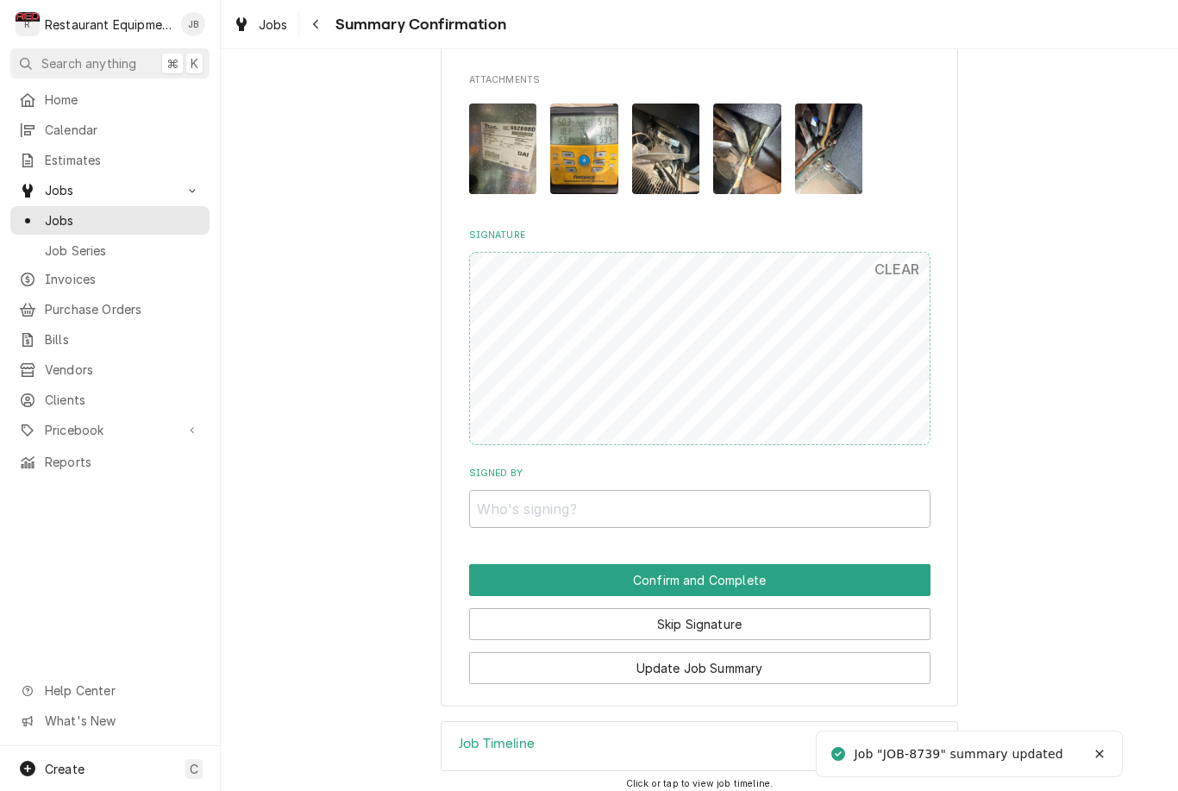
scroll to position [1123, 0]
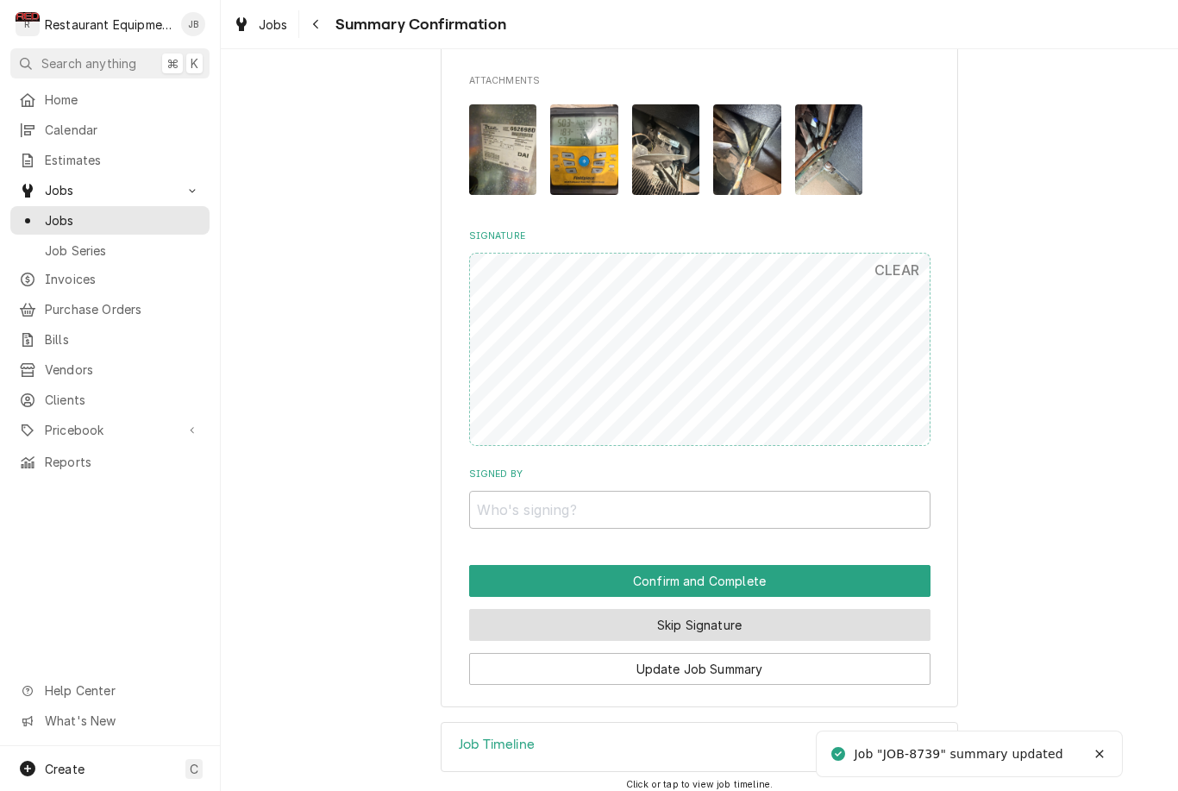
click at [849, 613] on button "Skip Signature" at bounding box center [699, 625] width 461 height 32
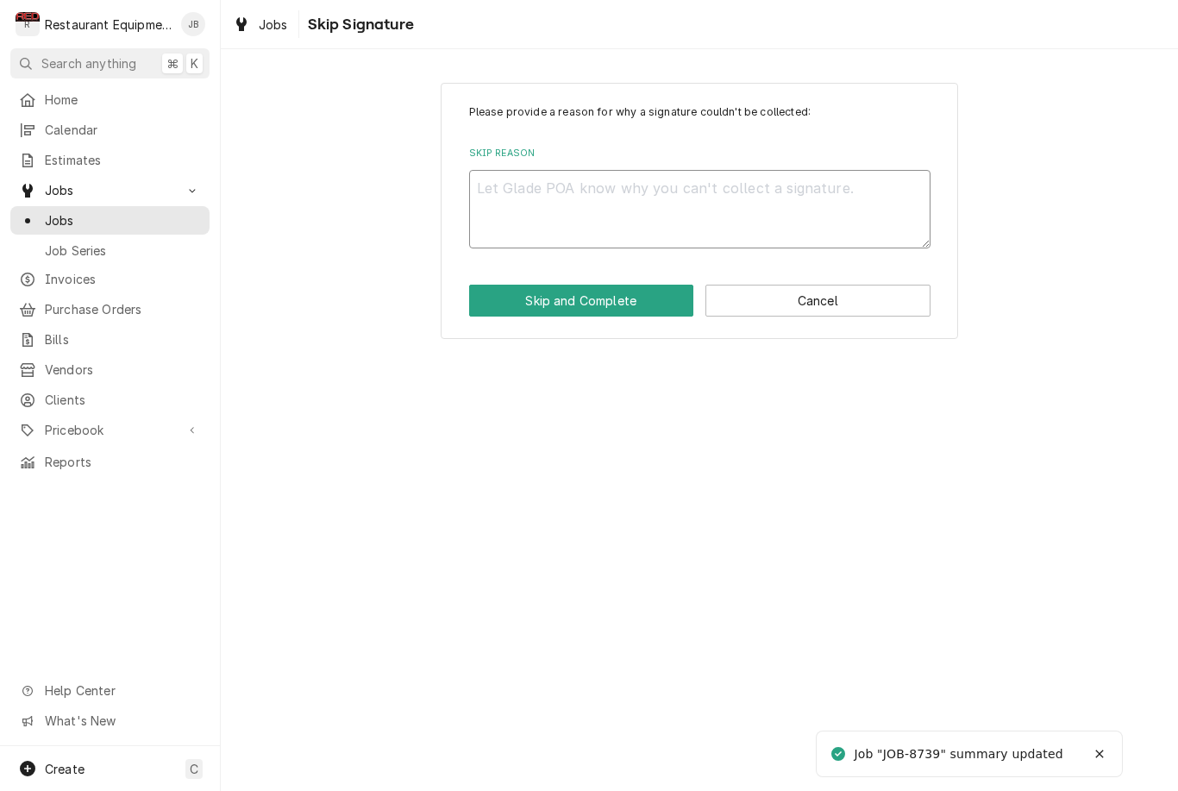
click at [711, 200] on textarea "Skip Reason" at bounding box center [699, 209] width 461 height 78
type textarea "x"
type textarea "B"
type textarea "x"
type textarea "Bi"
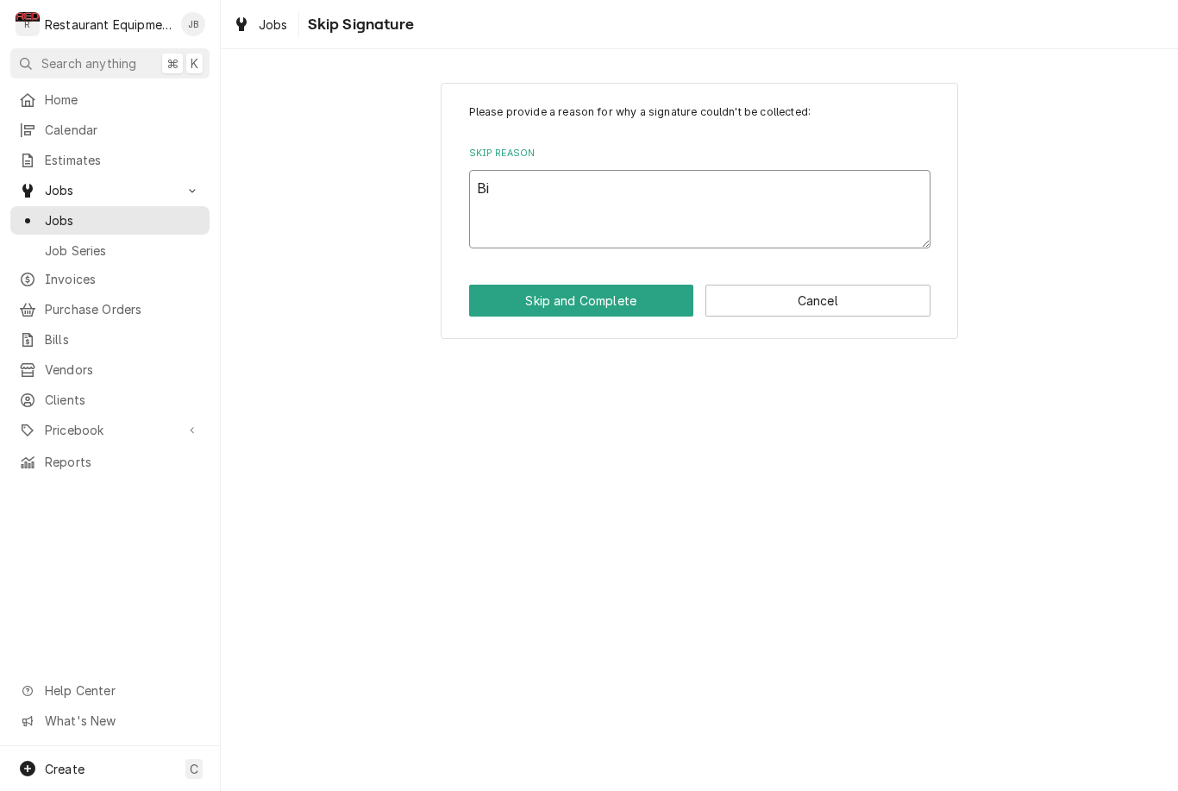
type textarea "x"
type textarea "Bil"
type textarea "x"
type textarea "Bill"
type textarea "x"
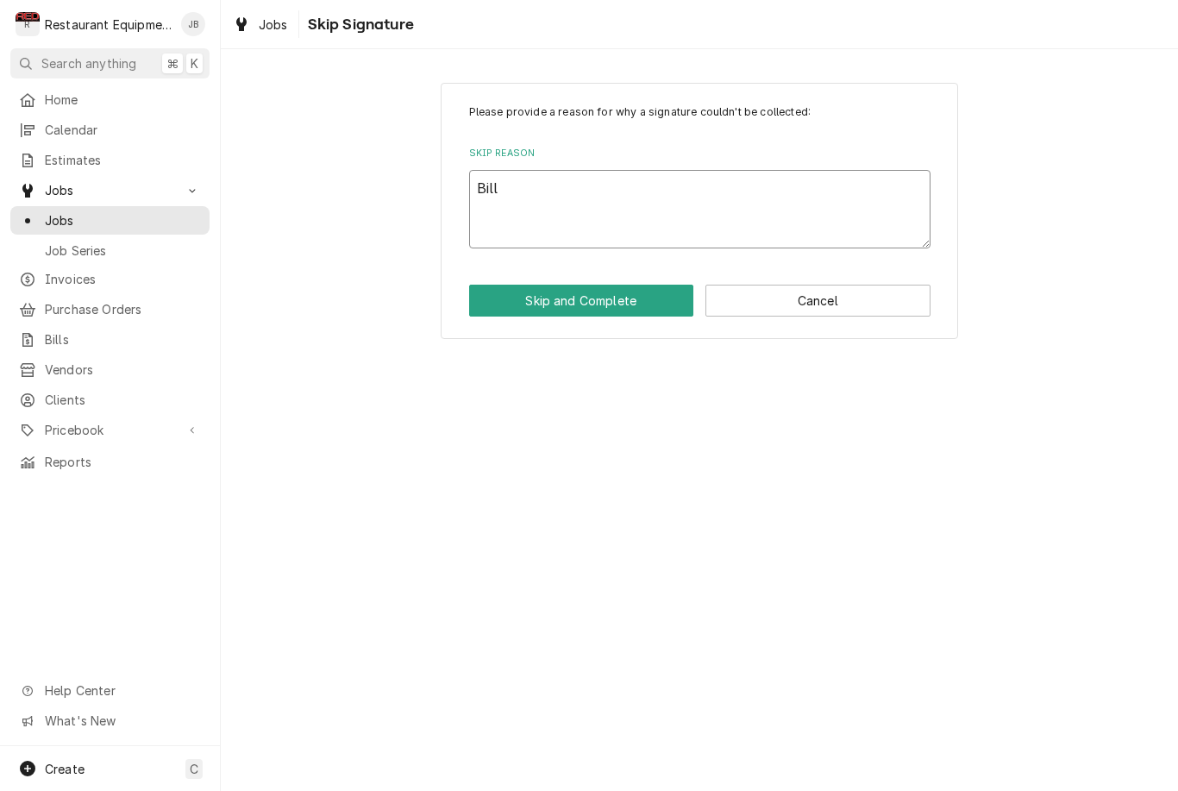
type textarea "Billi"
type textarea "x"
type textarea "Billin"
type textarea "x"
type textarea "Billing"
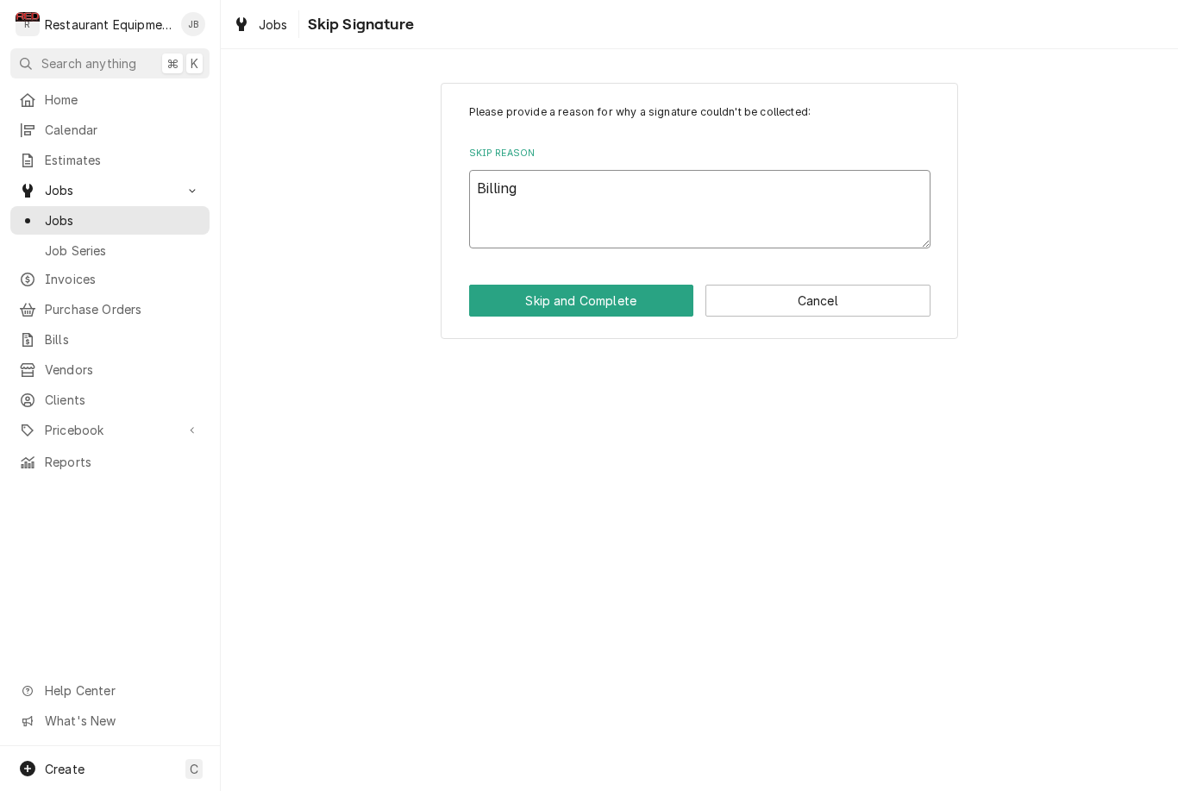
type textarea "x"
type textarea "Billing"
type textarea "x"
type textarea "Billing o"
type textarea "x"
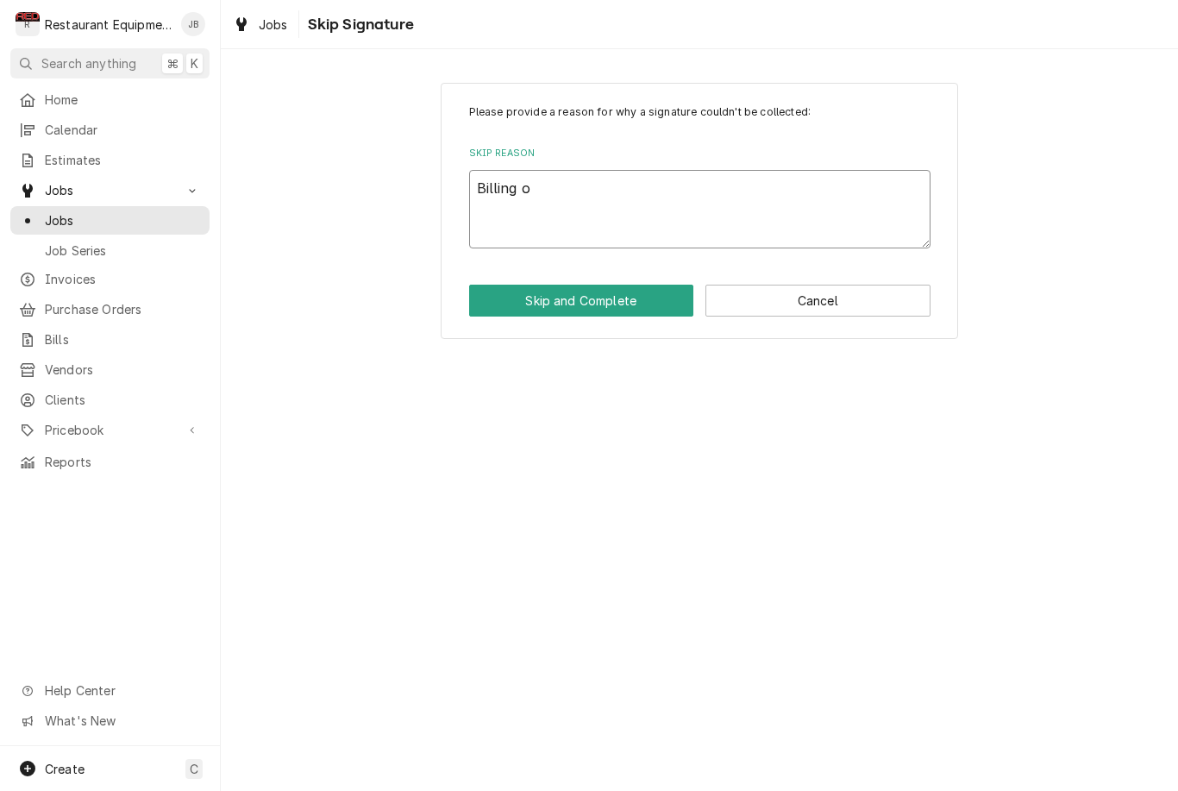
type textarea "Billing ou"
type textarea "x"
type textarea "Billing out"
type textarea "x"
type textarea "Billing out"
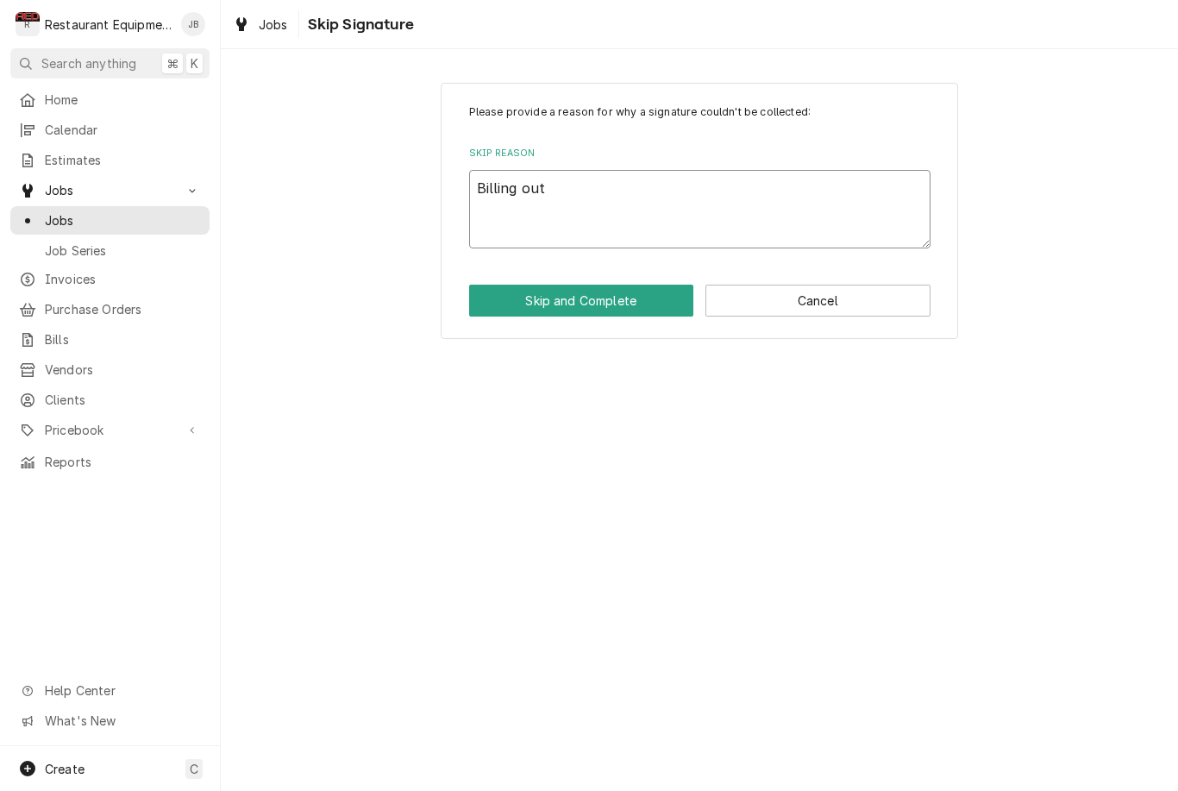
type textarea "x"
type textarea "Billing out d"
type textarea "x"
type textarea "Billing out di"
type textarea "x"
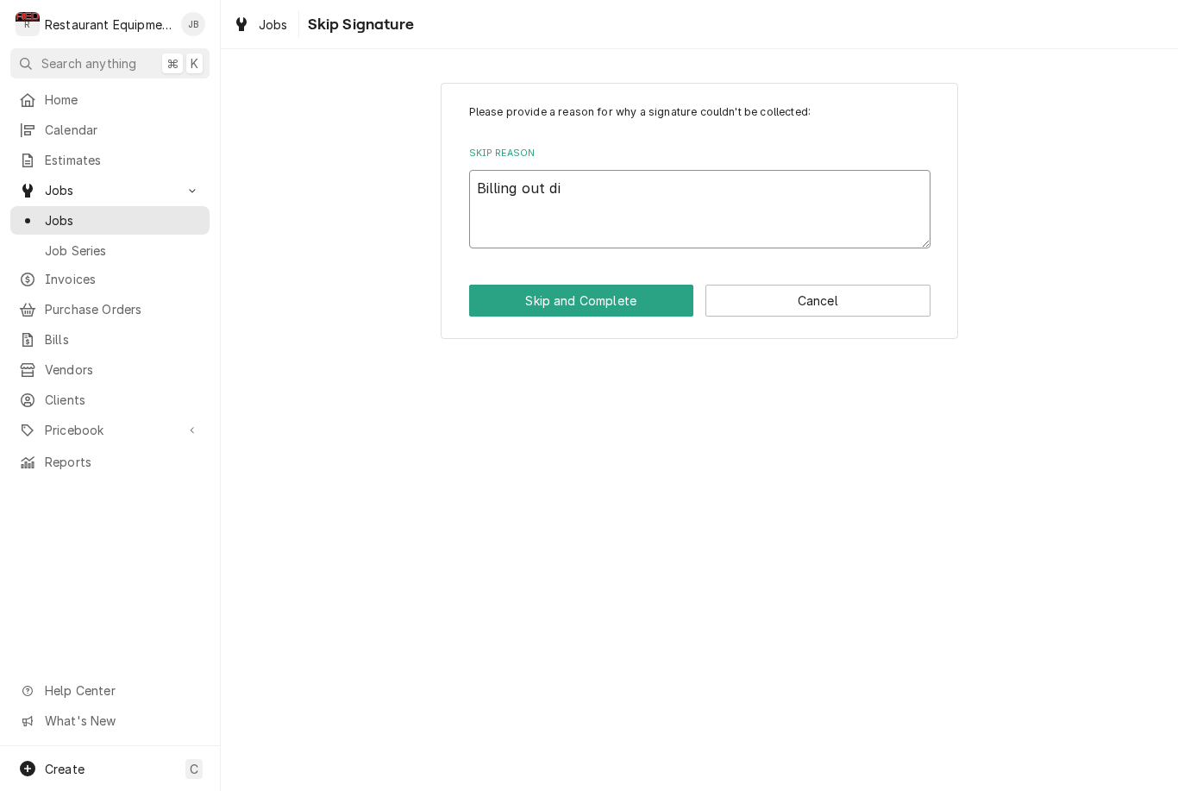
type textarea "Billing out dia"
type textarea "x"
type textarea "Billing out diag"
type textarea "x"
type textarea "Billing out diagn"
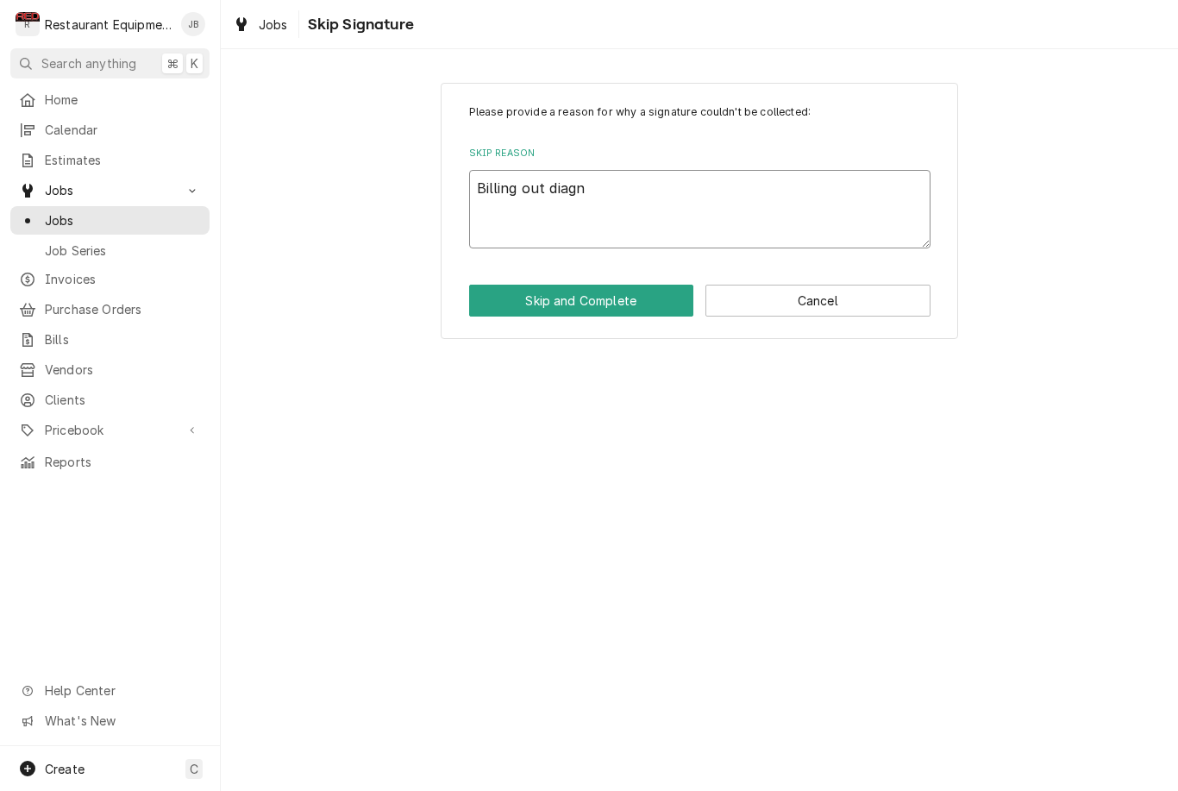
type textarea "x"
type textarea "Billing out diagno"
type textarea "x"
type textarea "Billing out diagnos"
type textarea "x"
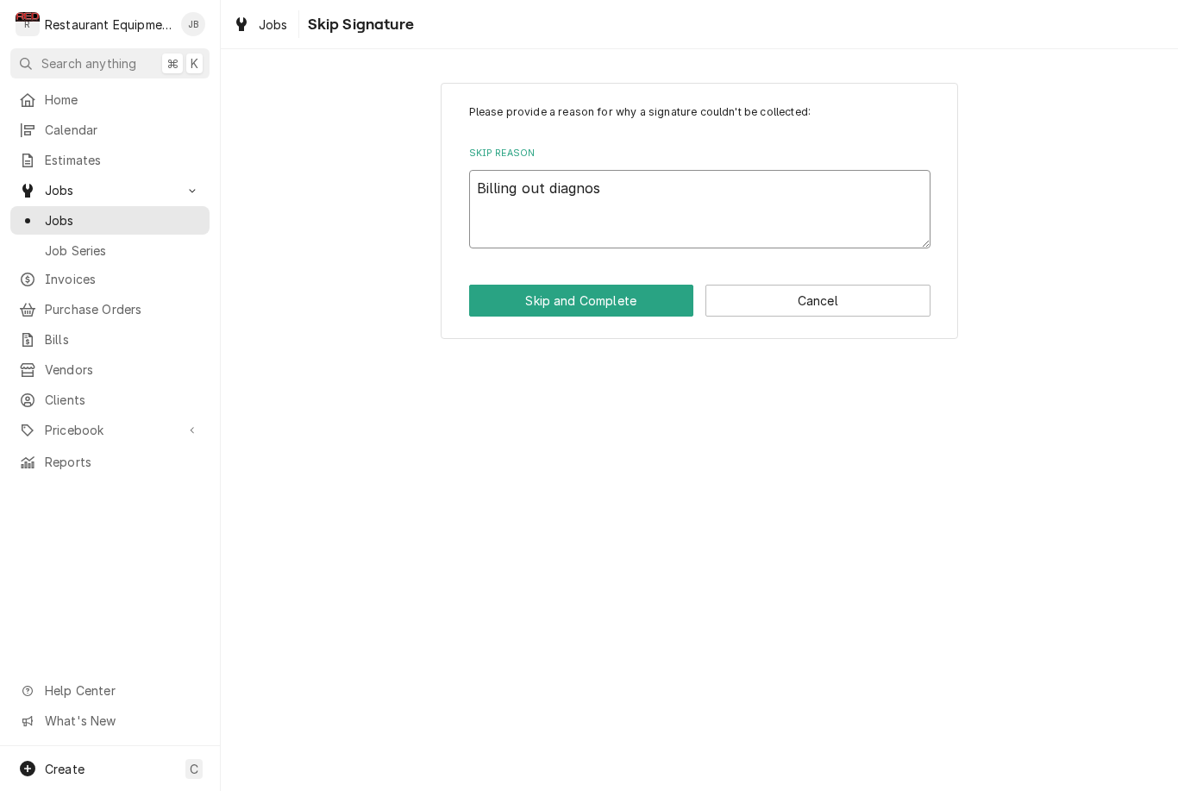
type textarea "Billing out diagnosi"
type textarea "x"
type textarea "Billing out diagnosis"
type textarea "x"
type textarea "Billing out diagnosis"
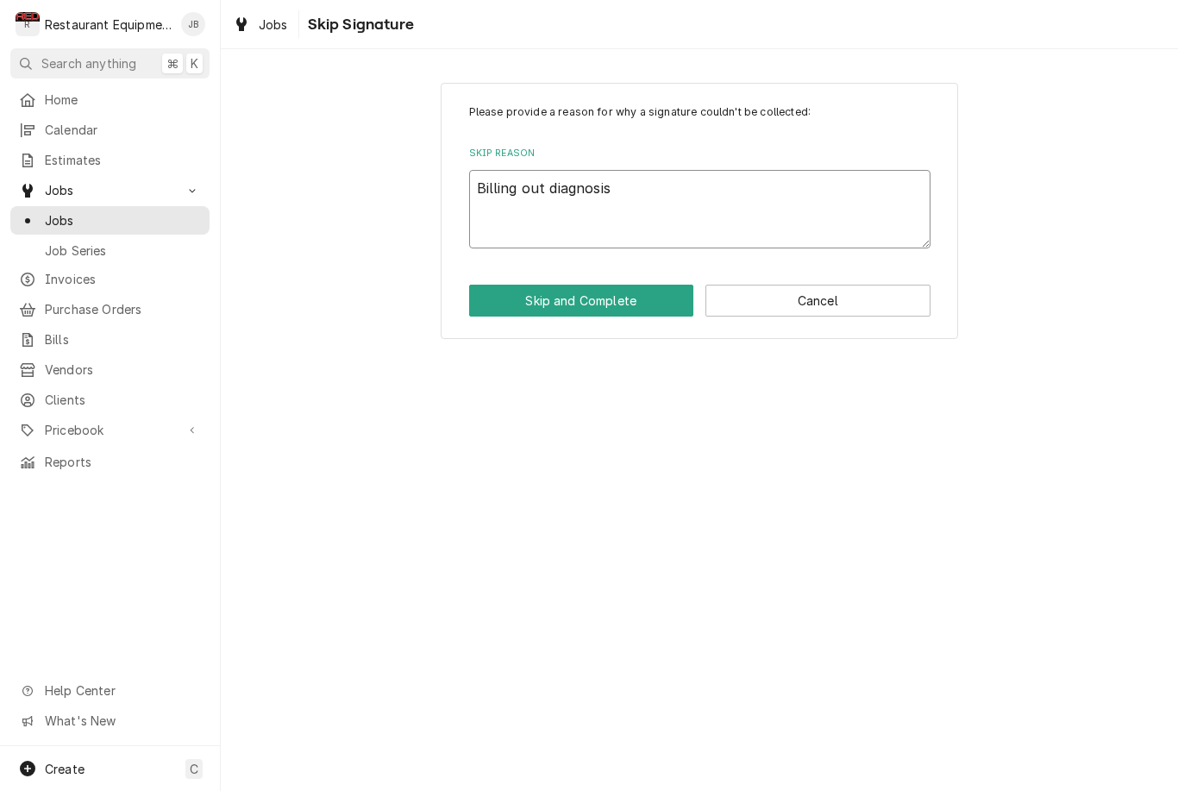
type textarea "x"
type textarea "Billing out diagnosis."
type textarea "x"
type textarea "Billing out diagnosis."
type textarea "x"
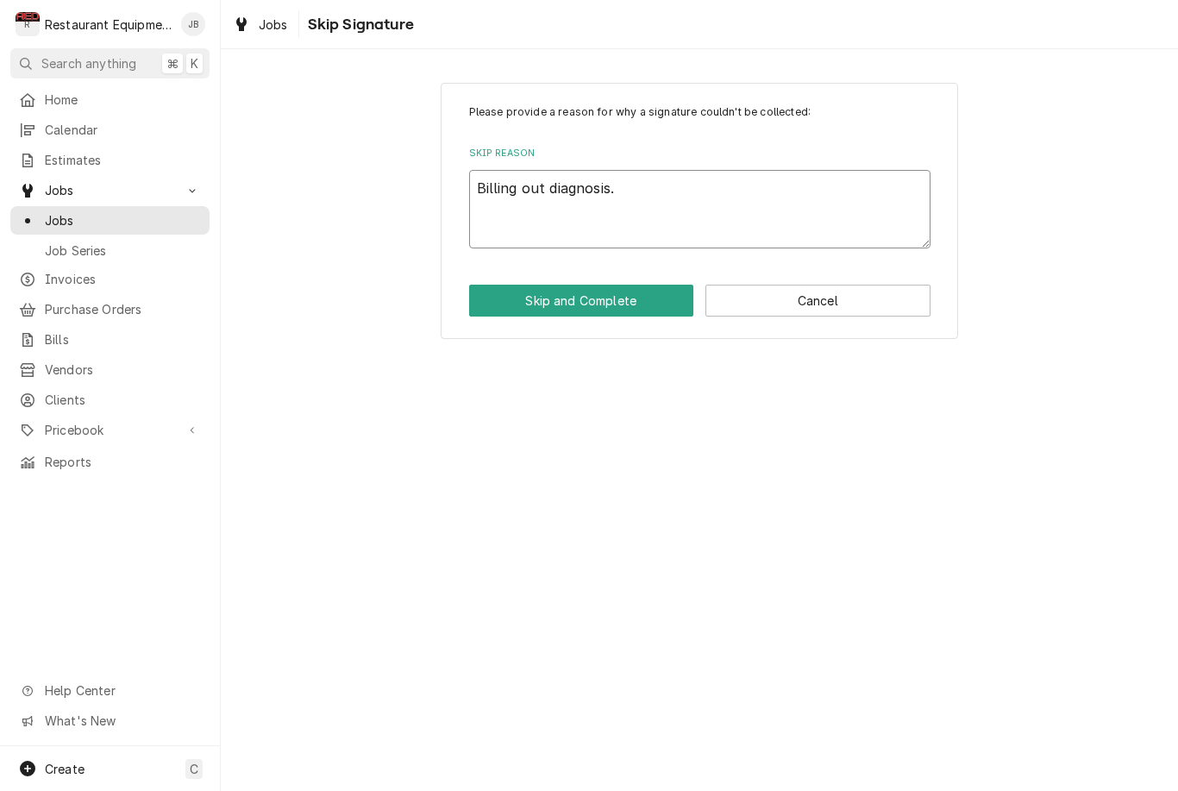
type textarea "Billing out diagnosis. E"
type textarea "x"
type textarea "Billing out diagnosis. Es"
type textarea "x"
type textarea "Billing out diagnosis. Est"
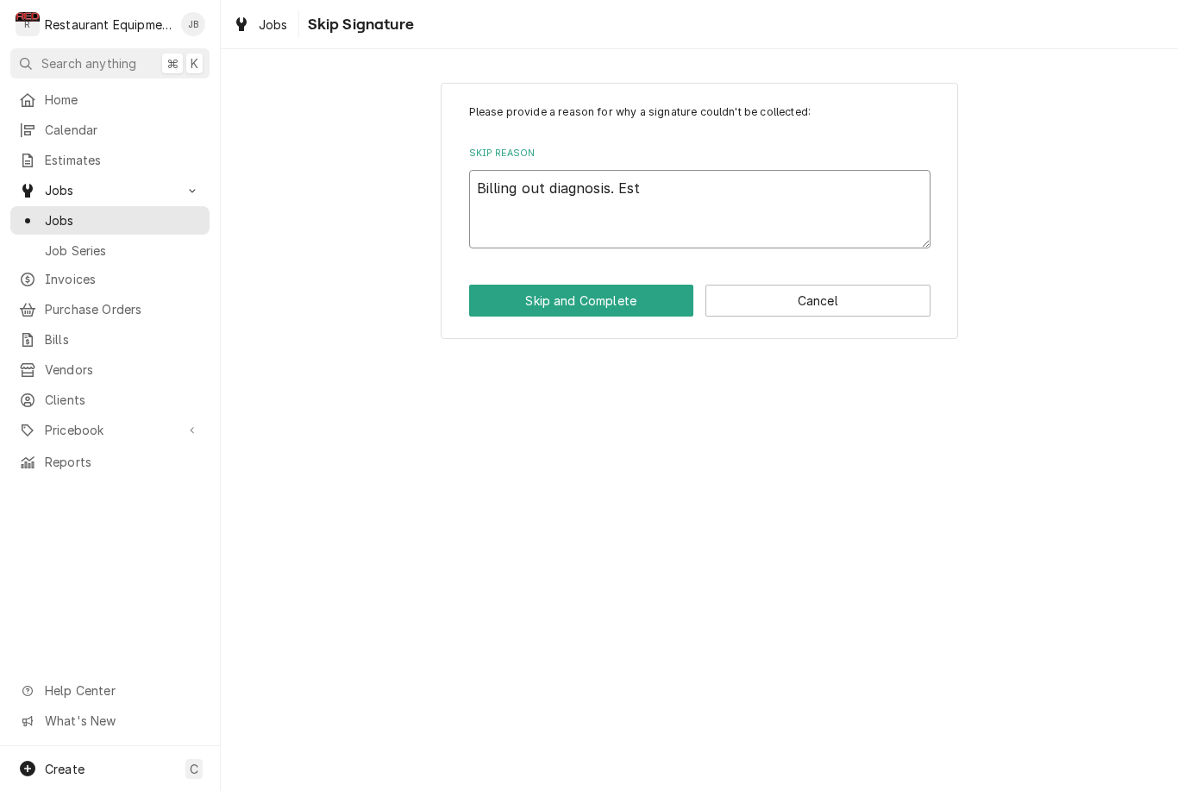
type textarea "x"
type textarea "Billing out diagnosis. Esti"
type textarea "x"
type textarea "Billing out diagnosis. Estim"
type textarea "x"
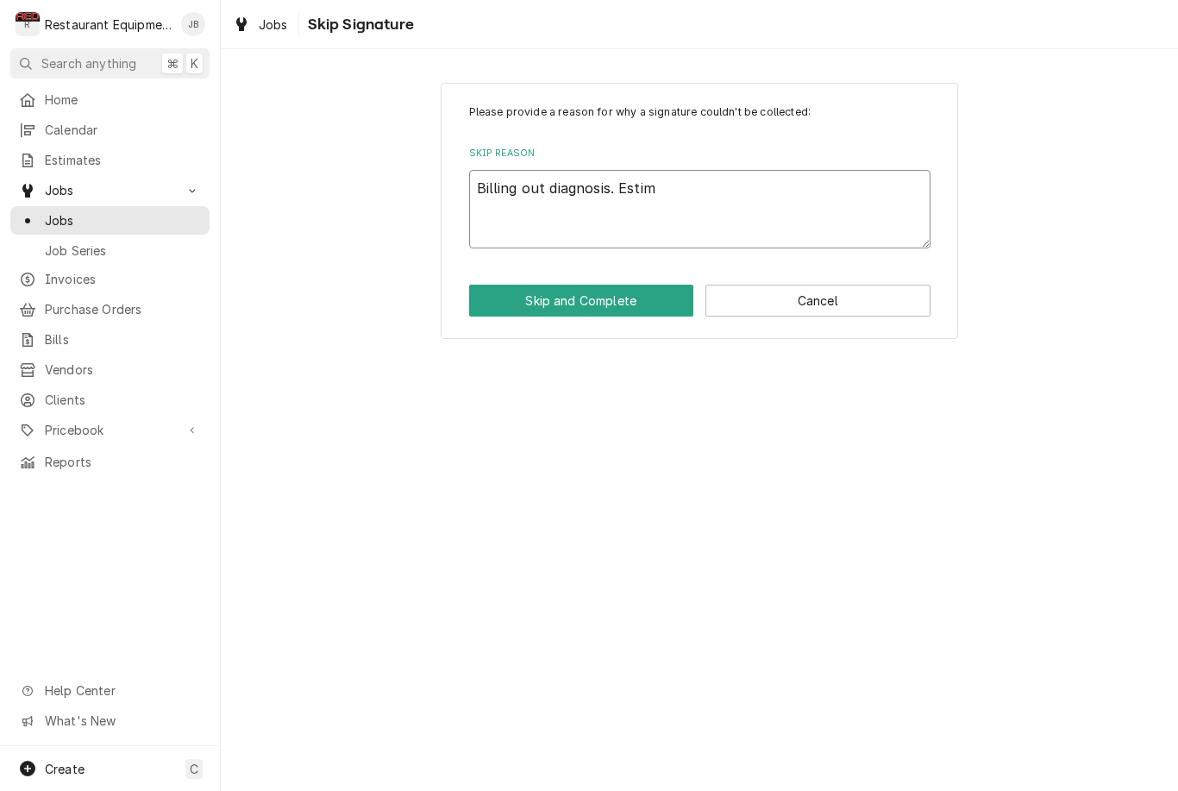
type textarea "Billing out diagnosis. Estima"
type textarea "x"
type textarea "Billing out diagnosis. Estimat"
type textarea "x"
type textarea "Billing out diagnosis. Estimate"
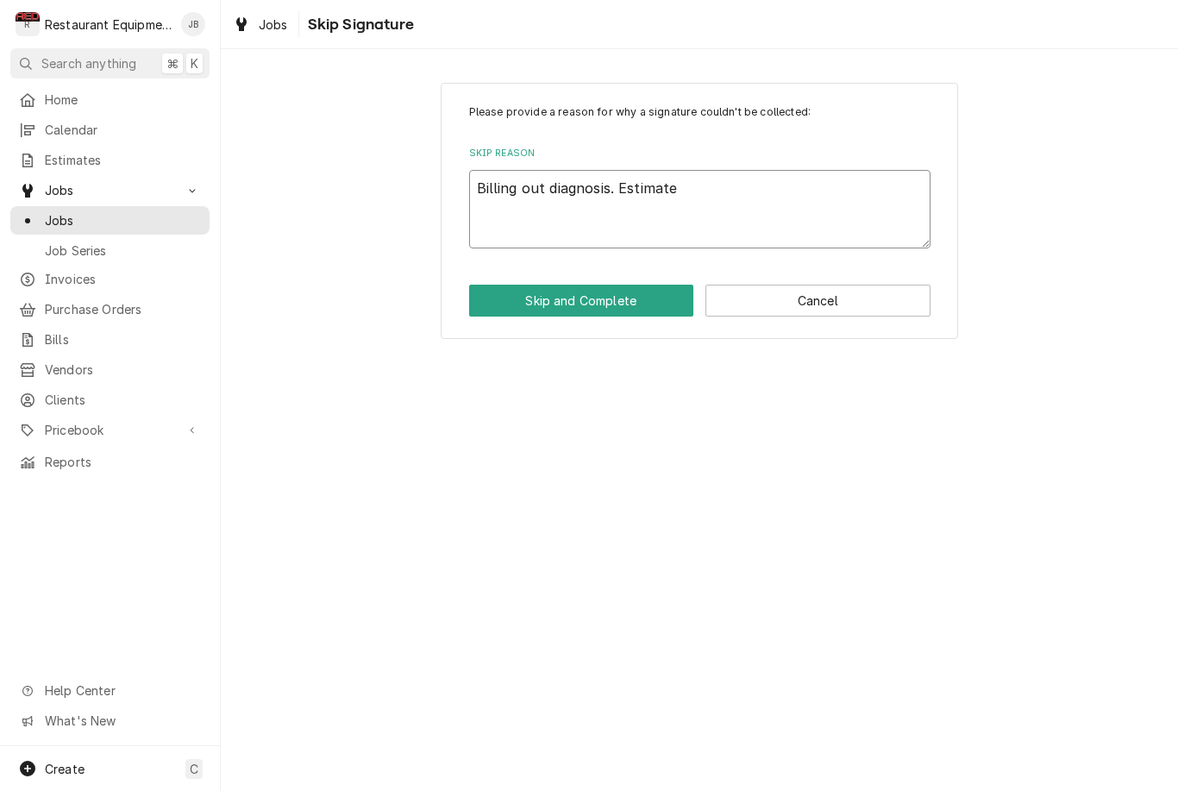
type textarea "x"
type textarea "Billing out diagnosis. Estimate"
type textarea "x"
type textarea "Billing out diagnosis. Estimate w"
type textarea "x"
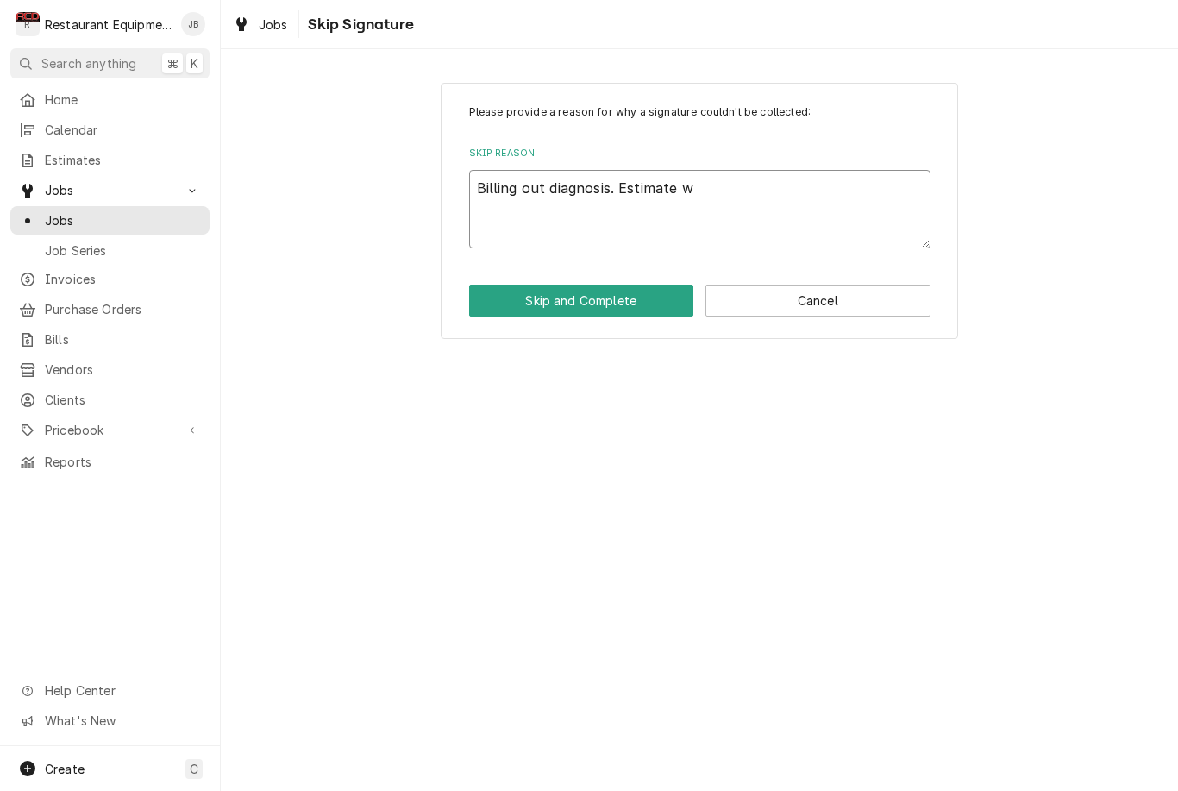
type textarea "Billing out diagnosis. Estimate wa"
type textarea "x"
type textarea "Billing out diagnosis. Estimate was"
type textarea "x"
type textarea "Billing out diagnosis. Estimate was"
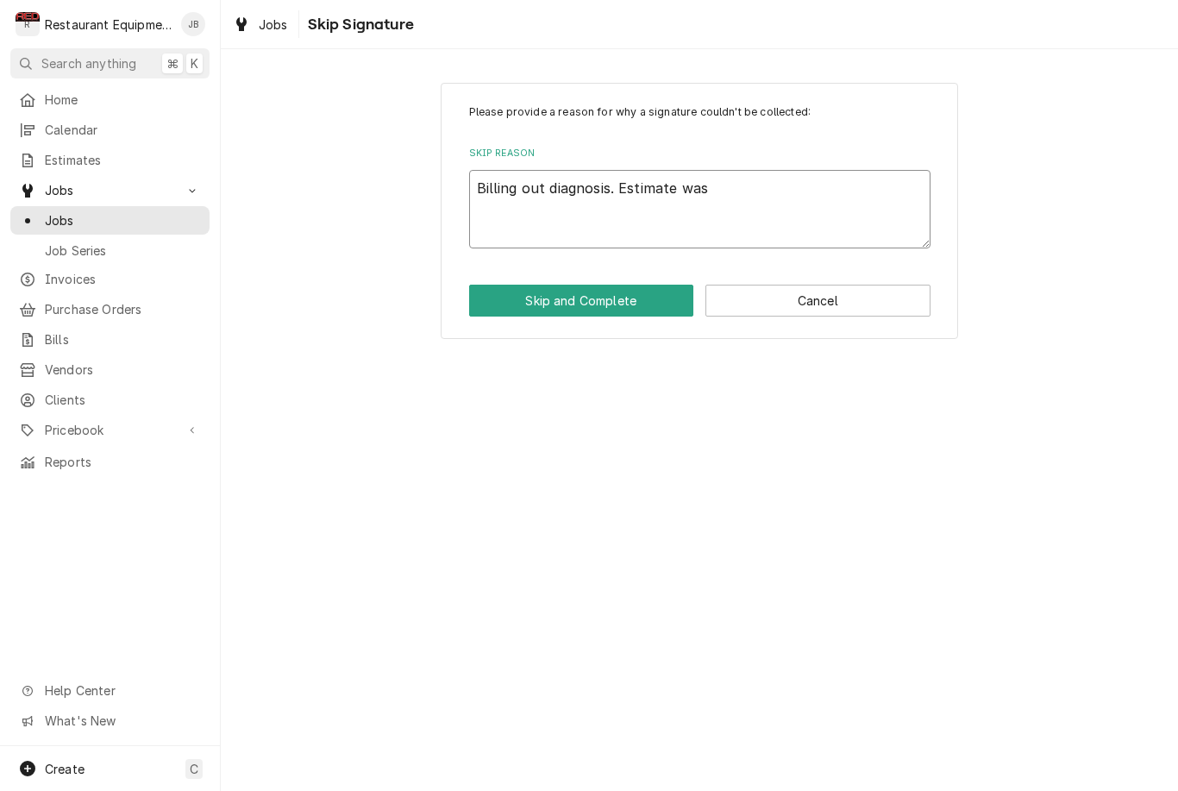
type textarea "x"
type textarea "Billing out diagnosis. Estimate was s"
type textarea "x"
type textarea "Billing out diagnosis. Estimate was se"
type textarea "x"
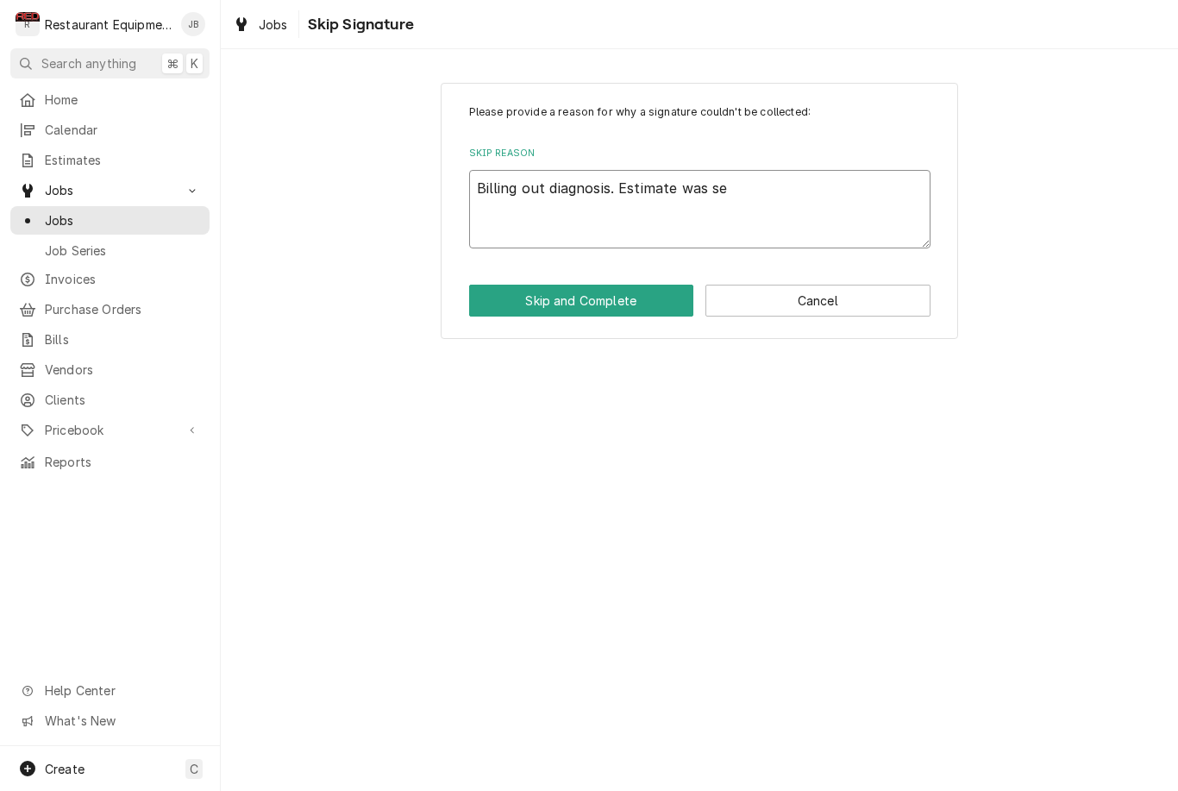
type textarea "Billing out diagnosis. Estimate was sen"
type textarea "x"
type textarea "Billing out diagnosis. Estimate was sent"
type textarea "x"
type textarea "Billing out diagnosis. Estimate was sent"
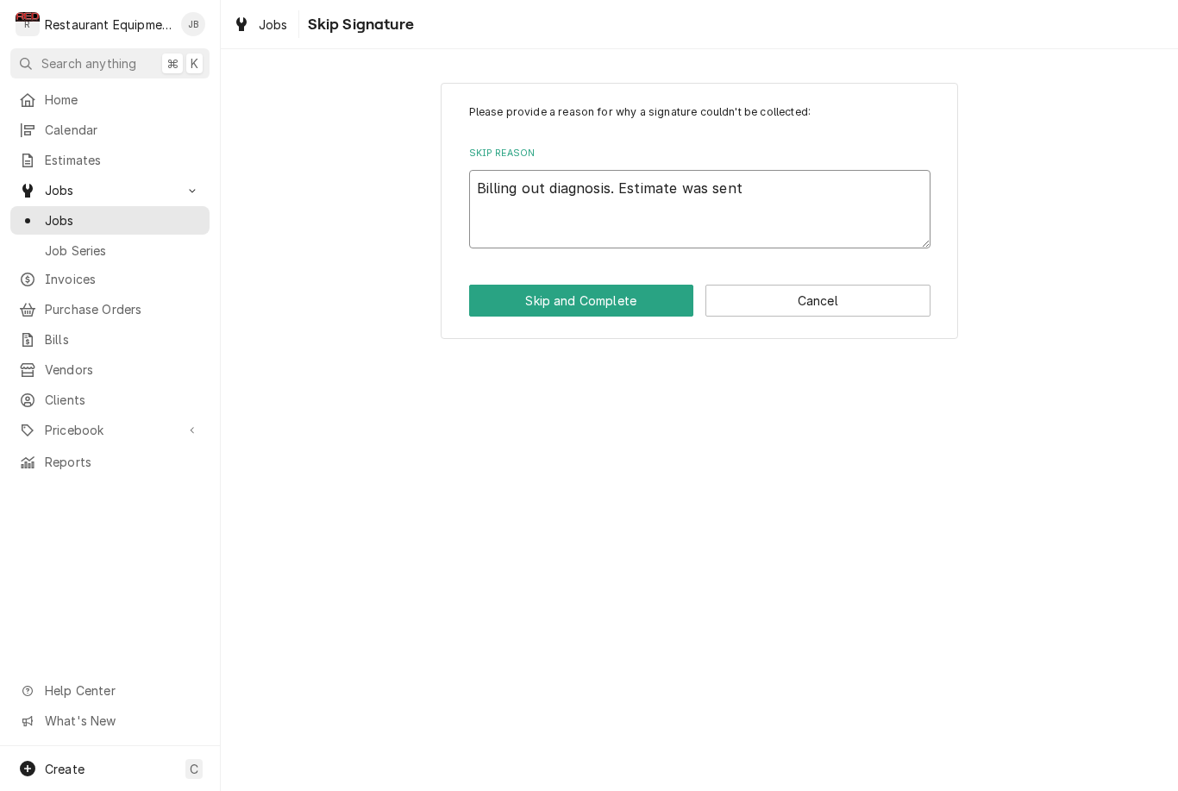
type textarea "x"
type textarea "Billing out diagnosis. Estimate was sent w"
type textarea "x"
type textarea "Billing out diagnosis. Estimate was sent wi"
type textarea "x"
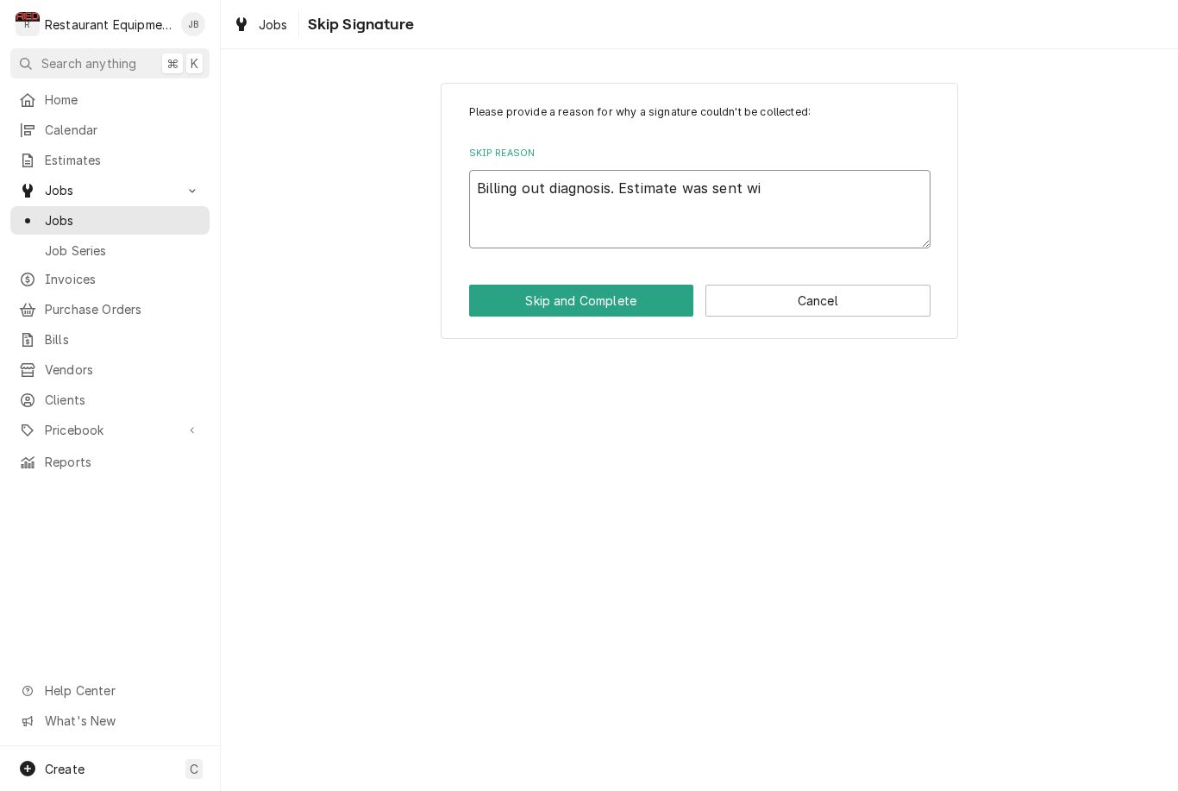
type textarea "Billing out diagnosis. Estimate was sent wit"
type textarea "x"
type textarea "Billing out diagnosis. Estimate was sent with"
type textarea "x"
type textarea "Billing out diagnosis. Estimate was sent with"
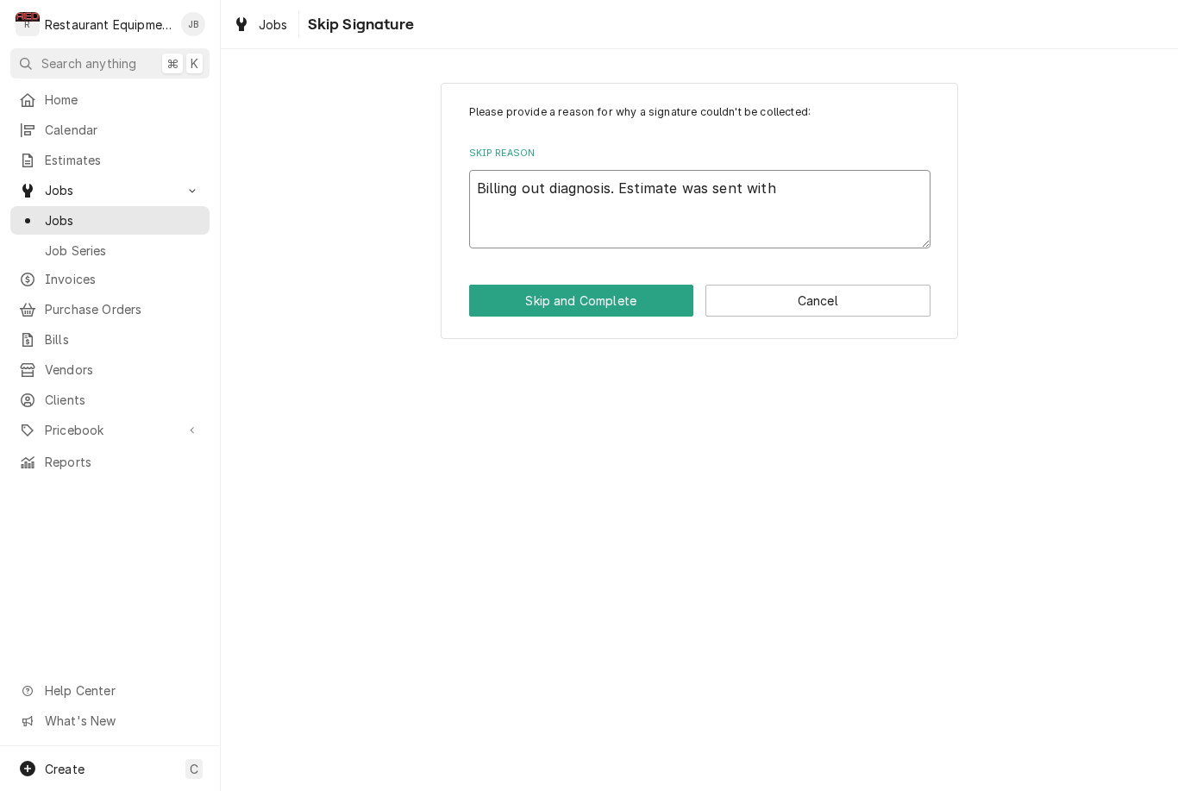
type textarea "x"
type textarea "Billing out diagnosis. Estimate was sent with n"
type textarea "x"
type textarea "Billing out diagnosis. Estimate was sent with no"
type textarea "x"
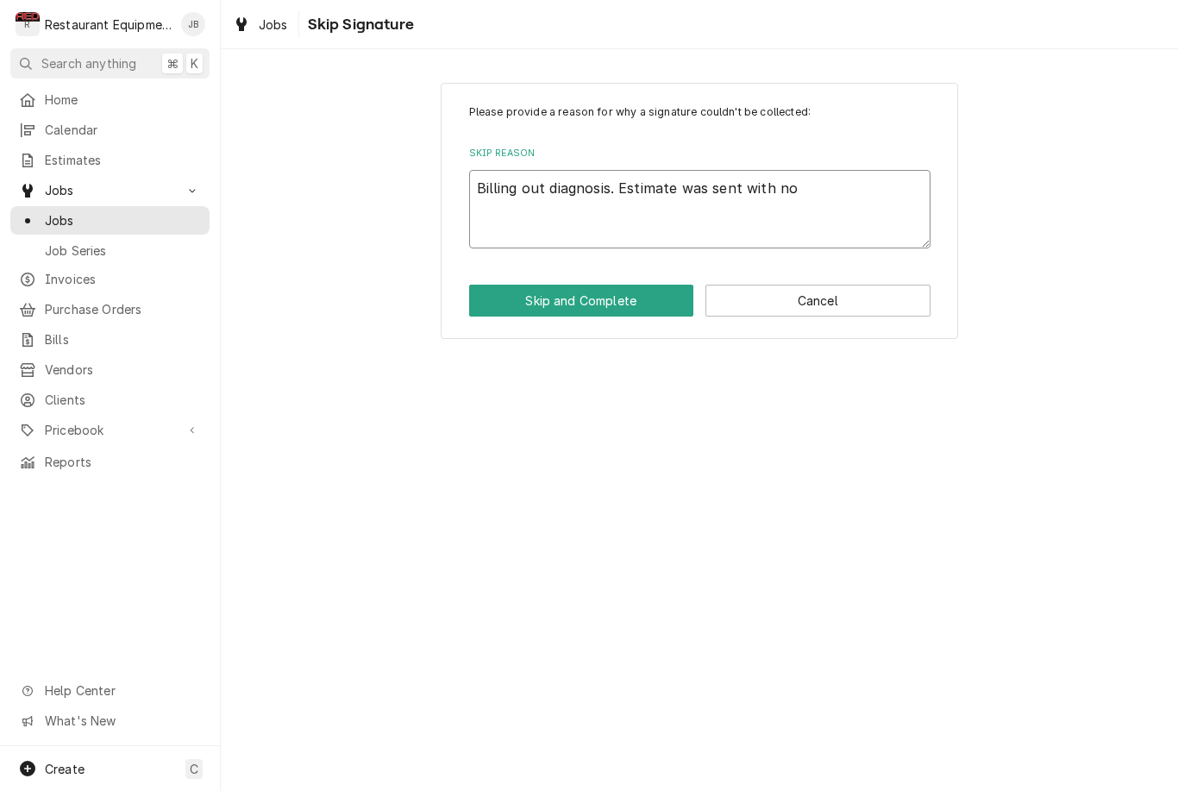
type textarea "Billing out diagnosis. Estimate was sent with no"
type textarea "x"
type textarea "Billing out diagnosis. Estimate was sent with no r"
type textarea "x"
type textarea "Billing out diagnosis. Estimate was sent with no re"
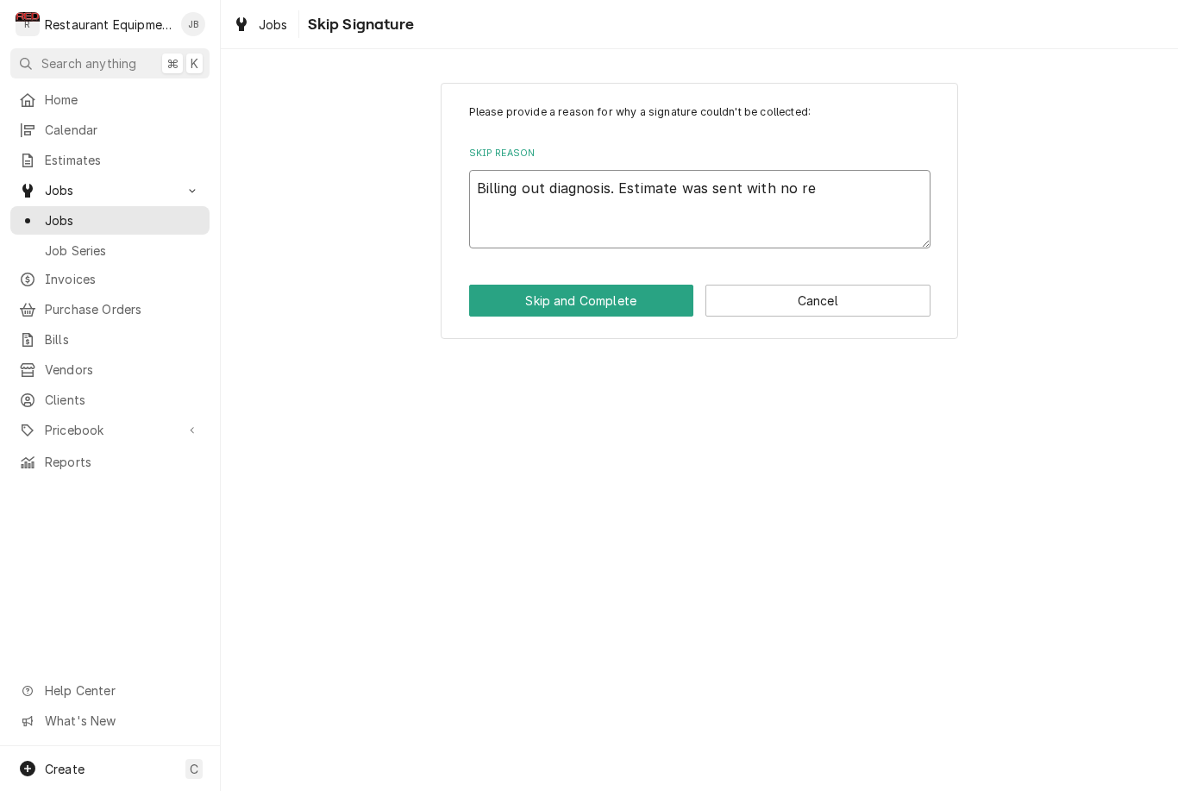
type textarea "x"
type textarea "Billing out diagnosis. Estimate was sent with no res"
type textarea "x"
type textarea "Billing out diagnosis. Estimate was sent with no resp"
type textarea "x"
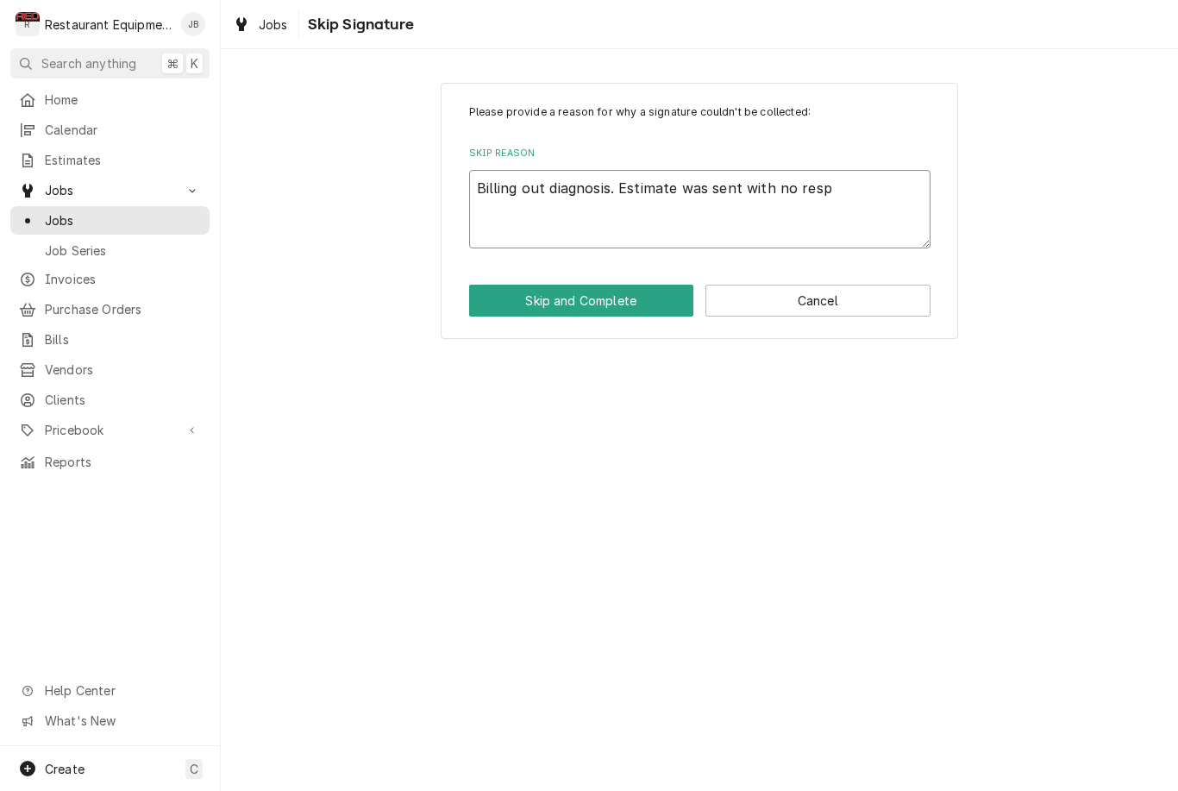
type textarea "Billing out diagnosis. Estimate was sent with no respo"
type textarea "x"
type textarea "Billing out diagnosis. Estimate was sent with no respon"
type textarea "x"
type textarea "Billing out diagnosis. Estimate was sent with no respons"
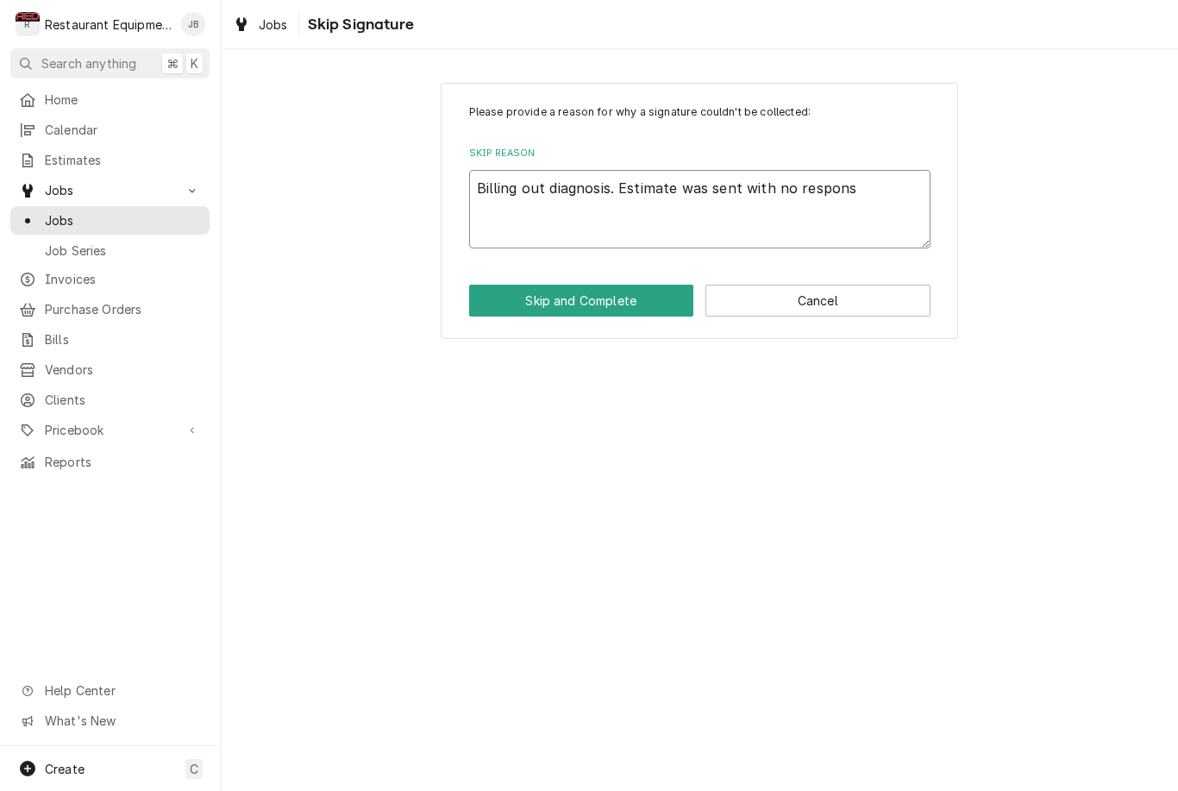
type textarea "x"
type textarea "Billing out diagnosis. Estimate was sent with no response"
type textarea "x"
type textarea "Billing out diagnosis. Estimate was sent with no response"
type textarea "x"
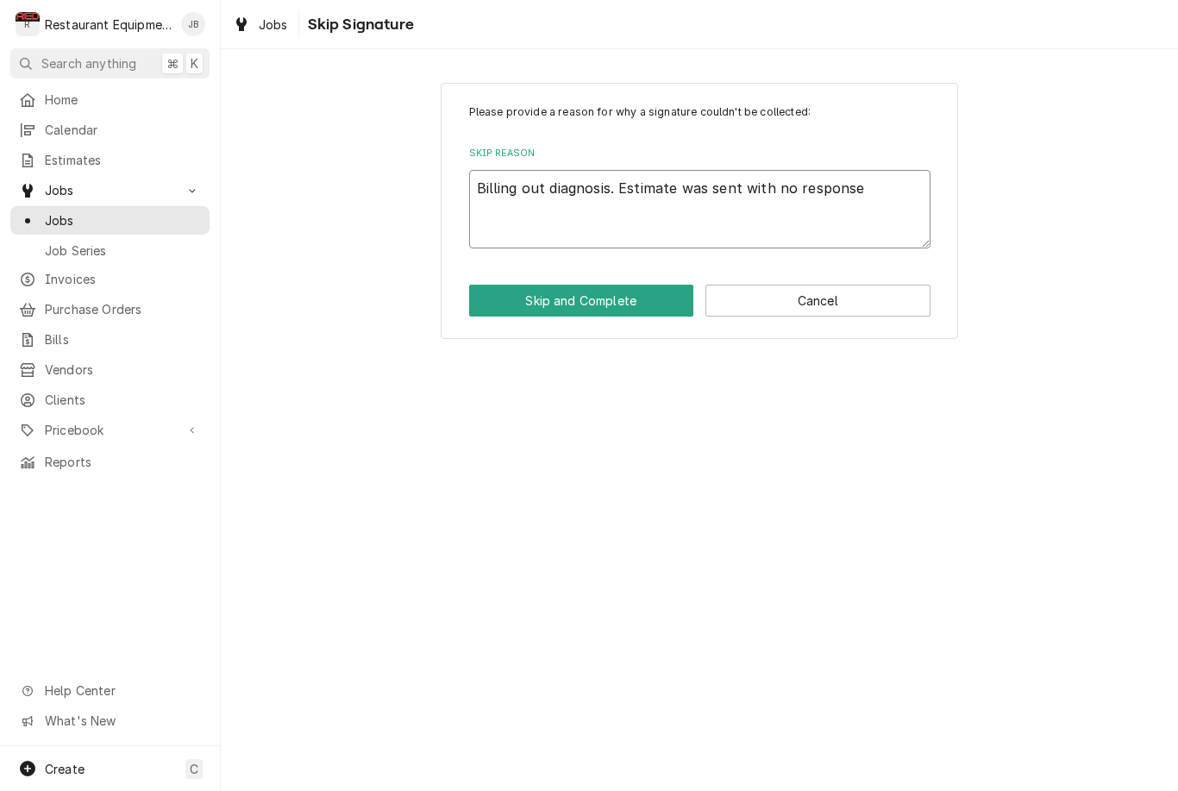
type textarea "Billing out diagnosis. Estimate was sent with no response."
type textarea "x"
type textarea "Billing out diagnosis. Estimate was sent with no response."
click at [628, 296] on button "Skip and Complete" at bounding box center [581, 301] width 225 height 32
type textarea "x"
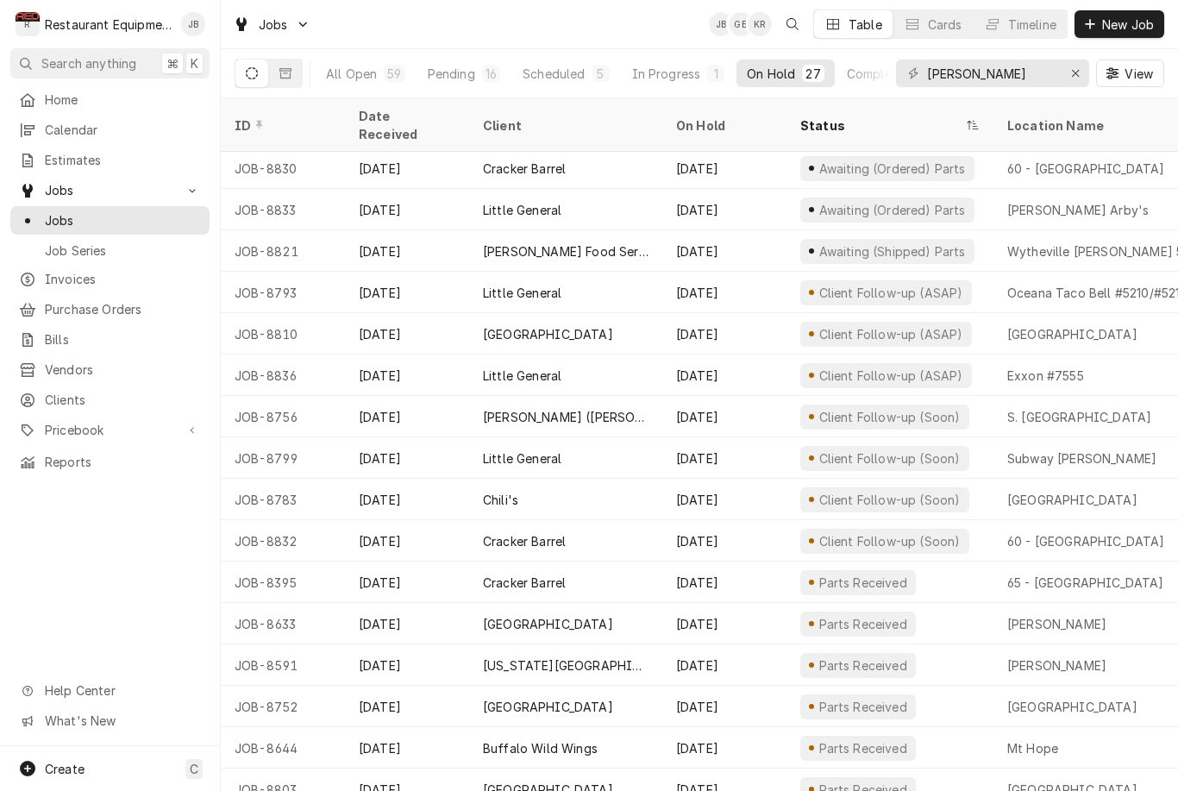
scroll to position [458, 0]
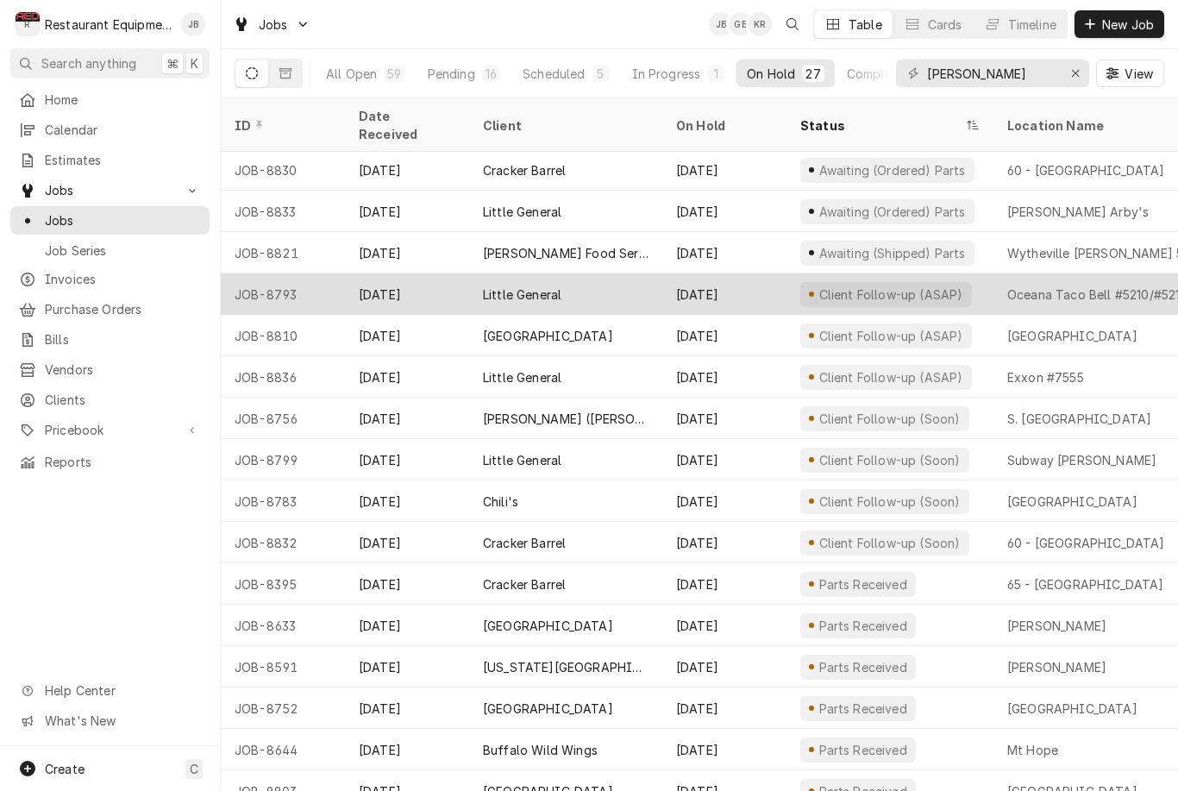
click at [1083, 285] on div "Oceana Taco Bell #5210/#5213" at bounding box center [1096, 294] width 179 height 18
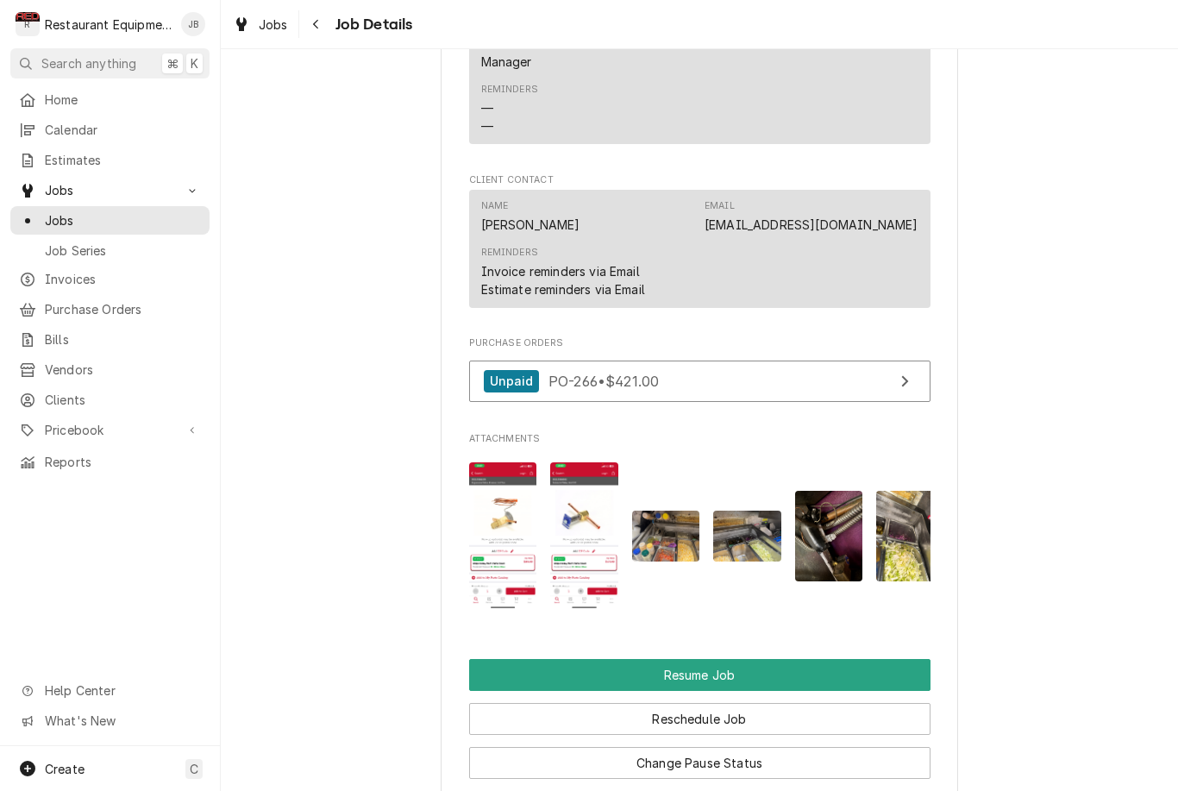
scroll to position [2048, 0]
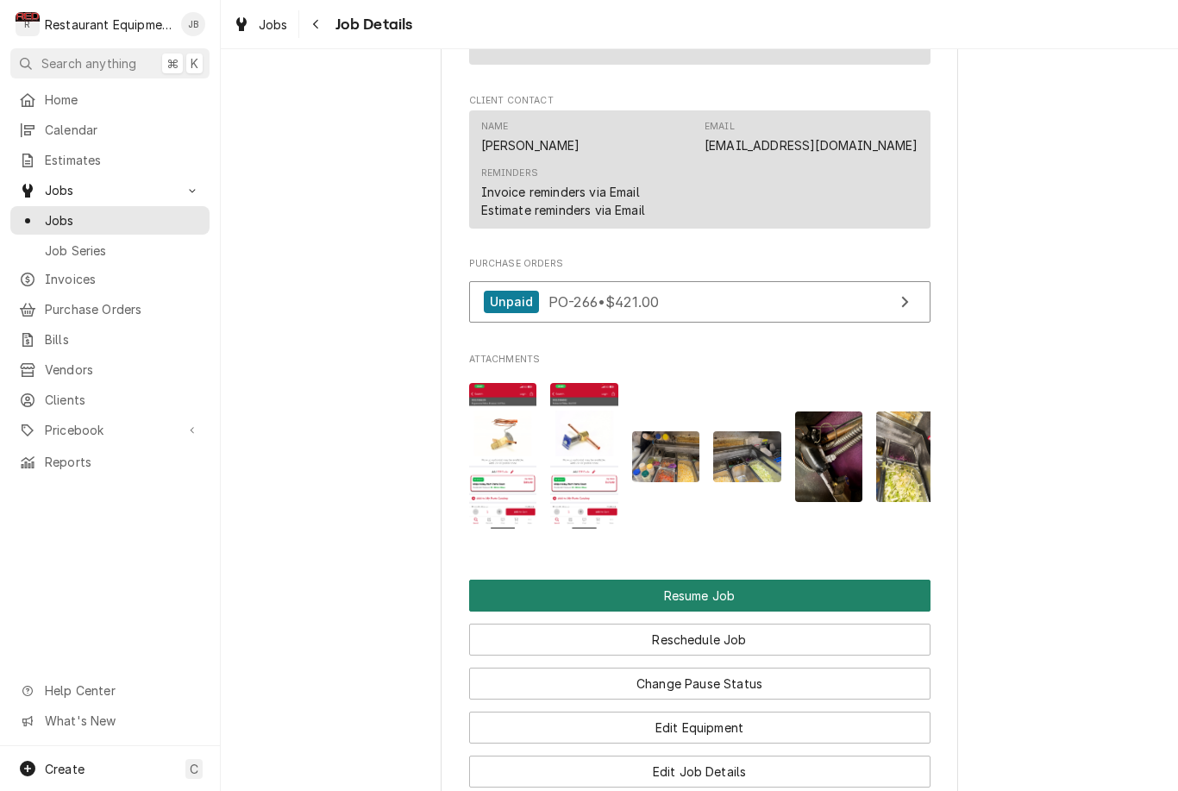
click at [817, 603] on button "Resume Job" at bounding box center [699, 595] width 461 height 32
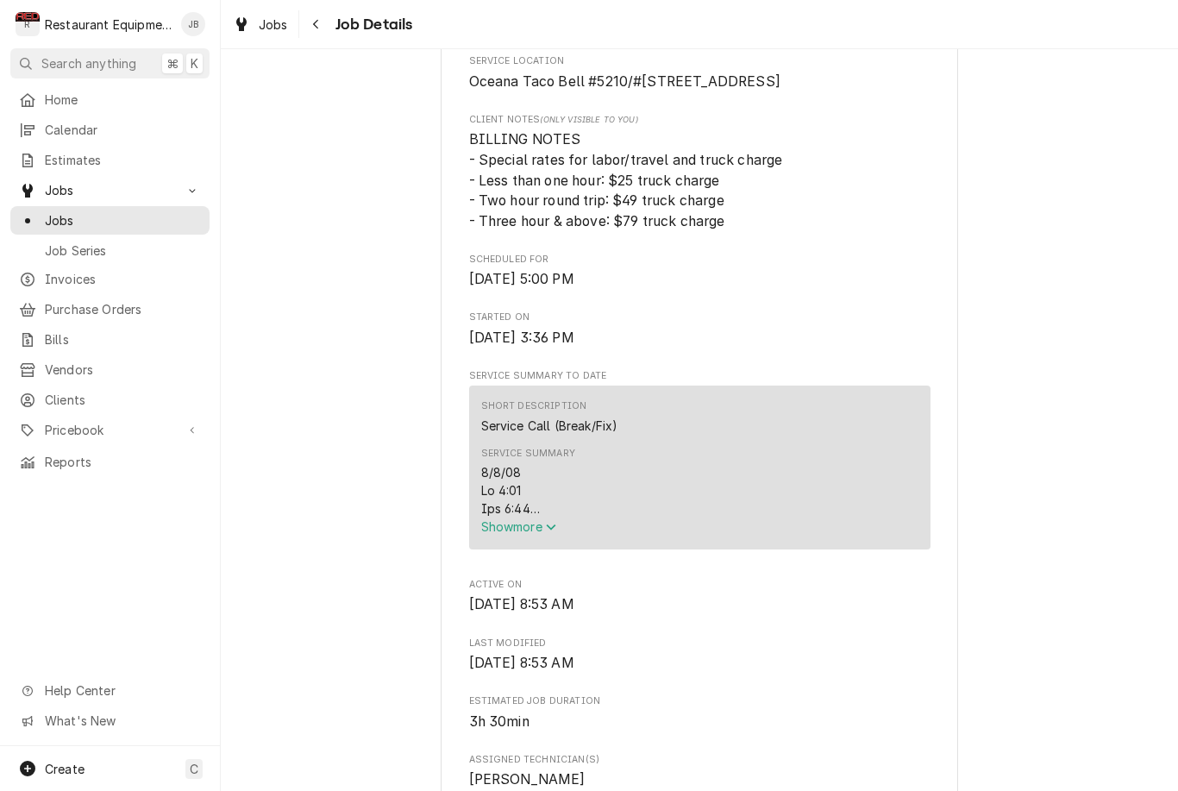
scroll to position [421, 0]
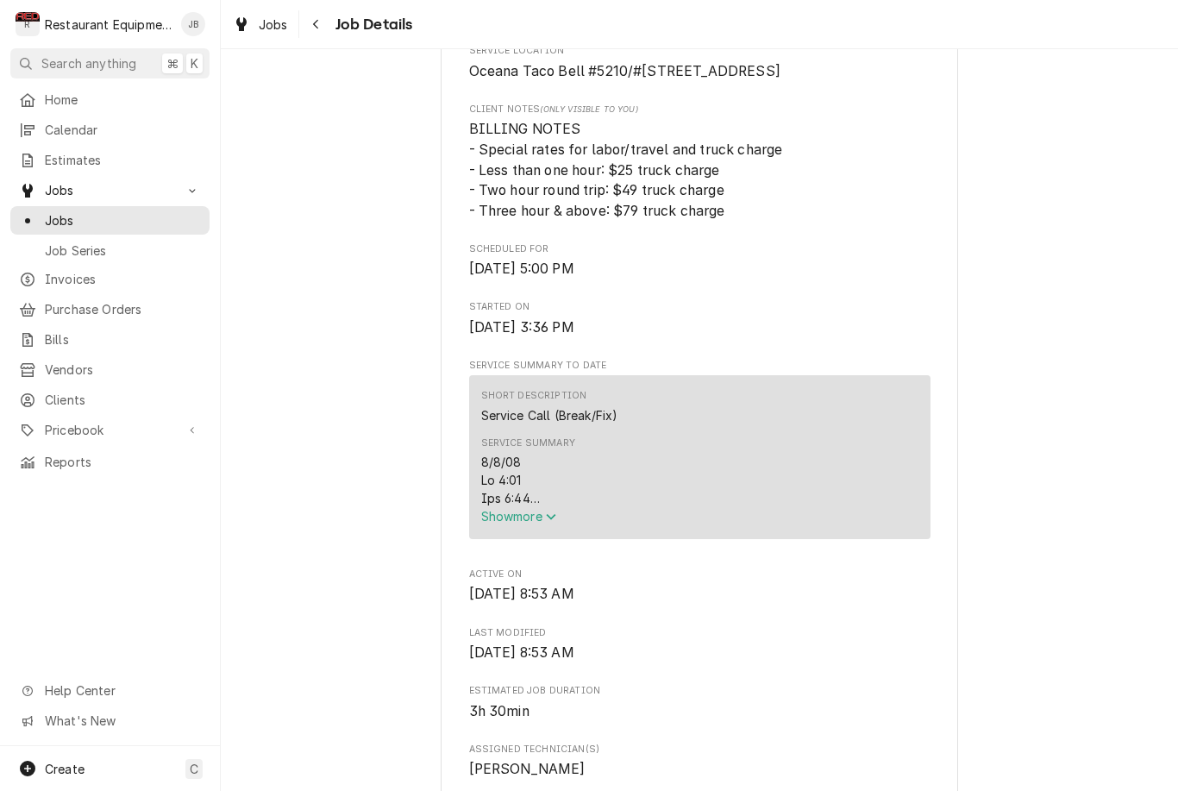
click at [524, 523] on span "Show more" at bounding box center [519, 516] width 76 height 15
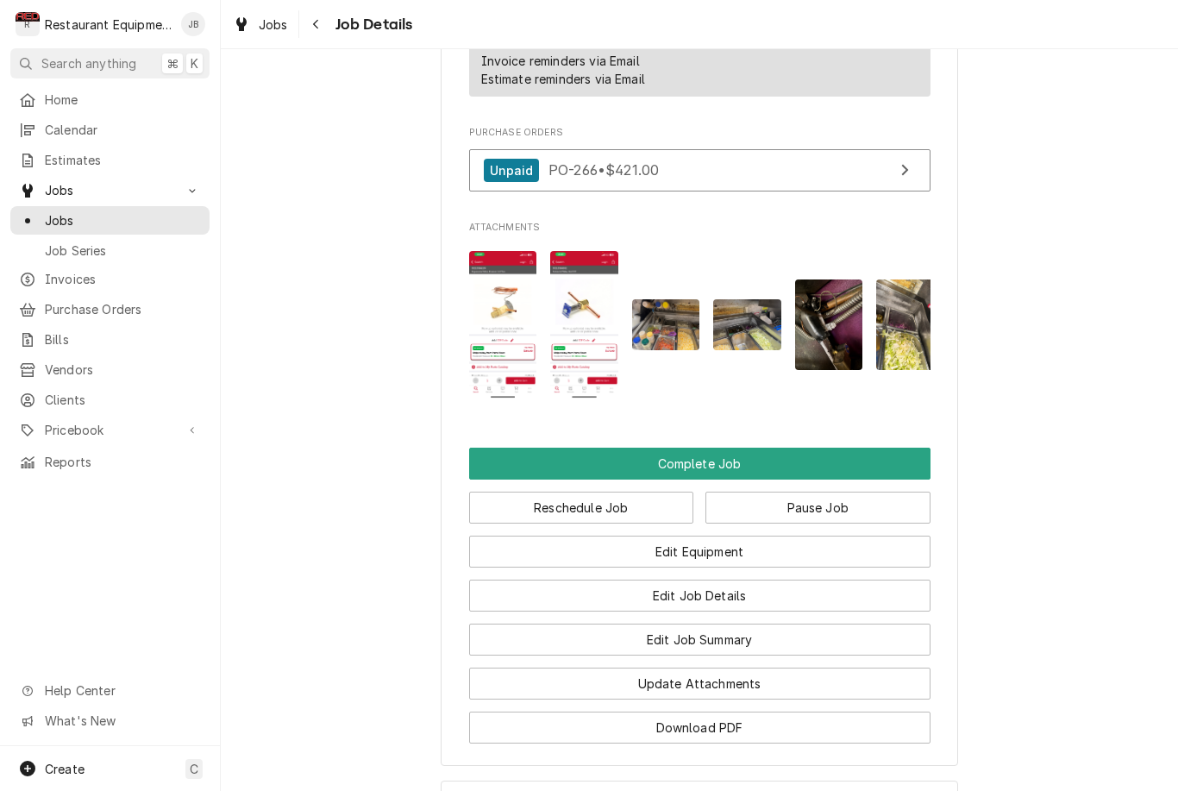
scroll to position [2714, 0]
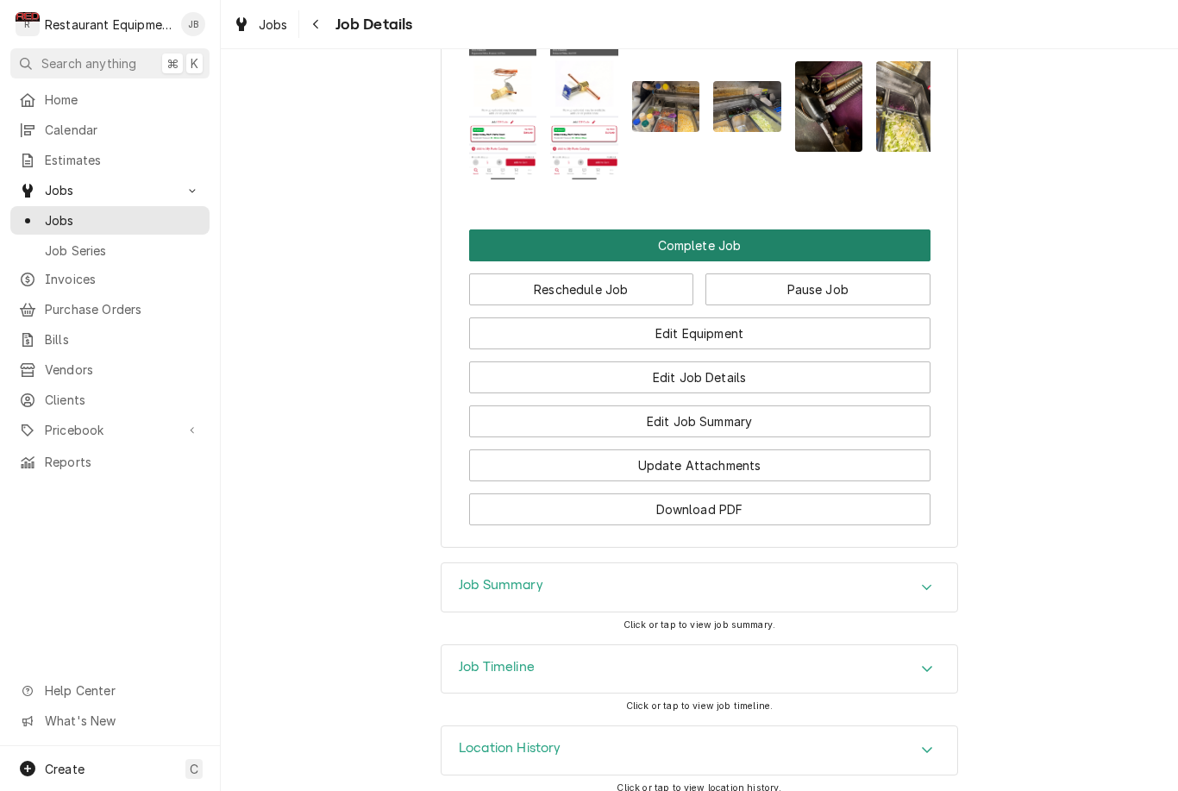
click at [770, 254] on button "Complete Job" at bounding box center [699, 245] width 461 height 32
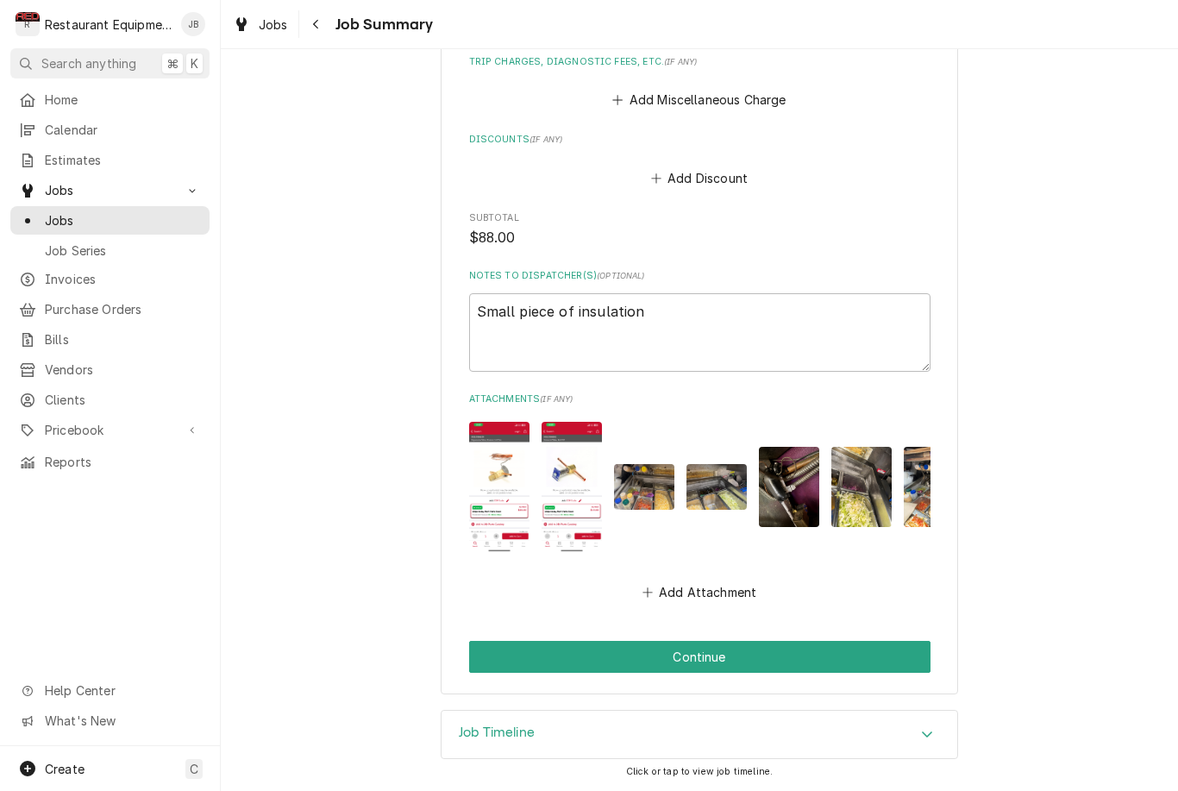
scroll to position [1760, 0]
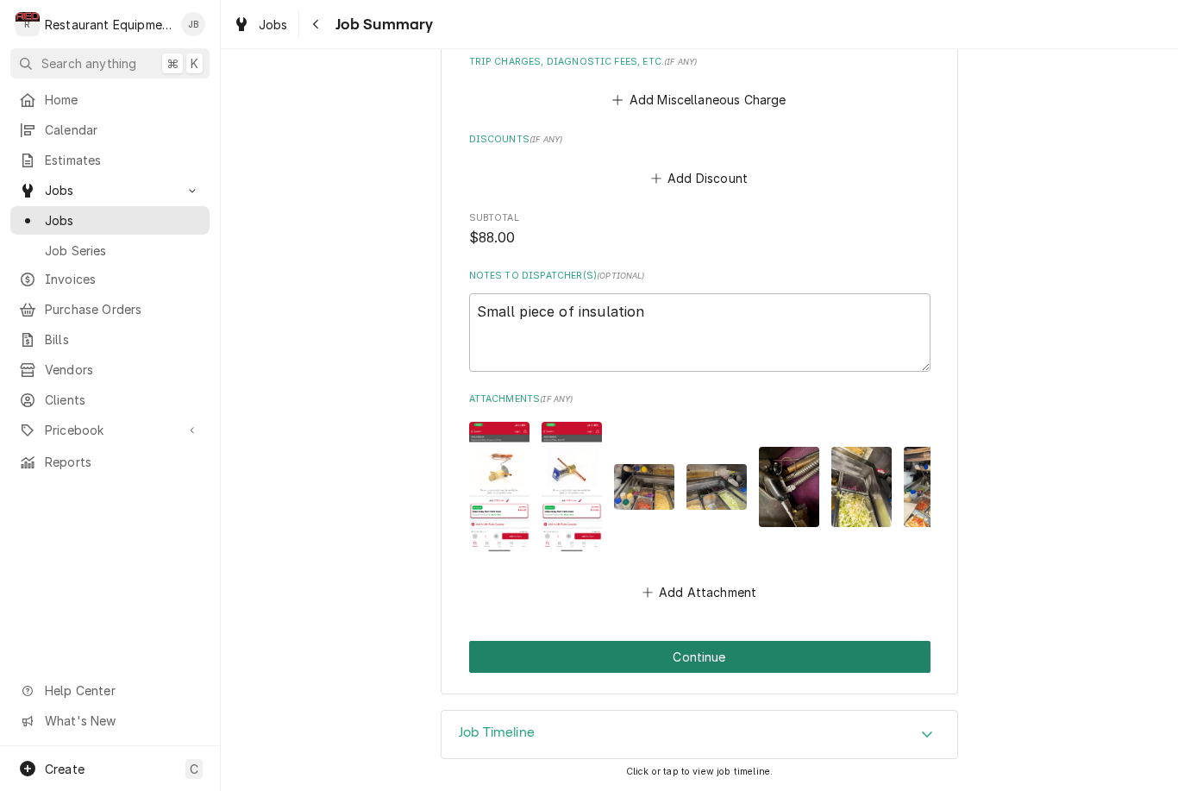
click at [810, 656] on button "Continue" at bounding box center [699, 657] width 461 height 32
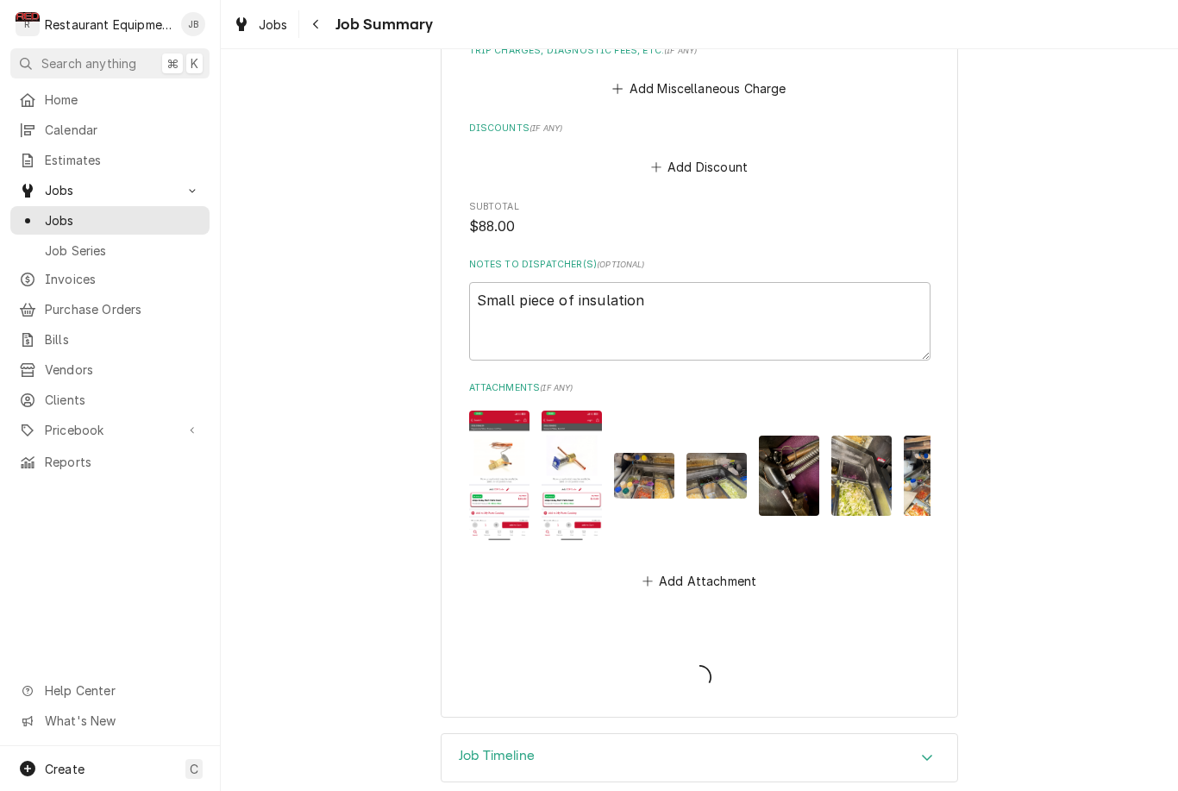
type textarea "x"
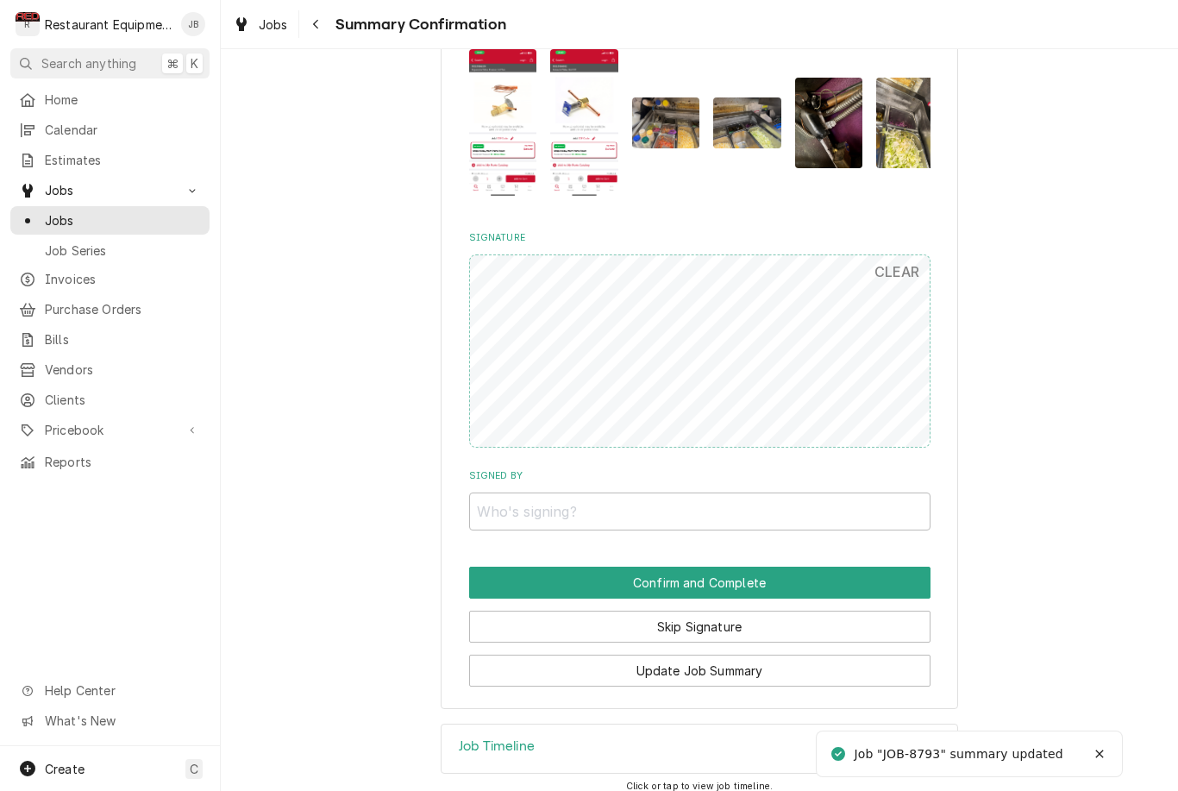
scroll to position [1651, 0]
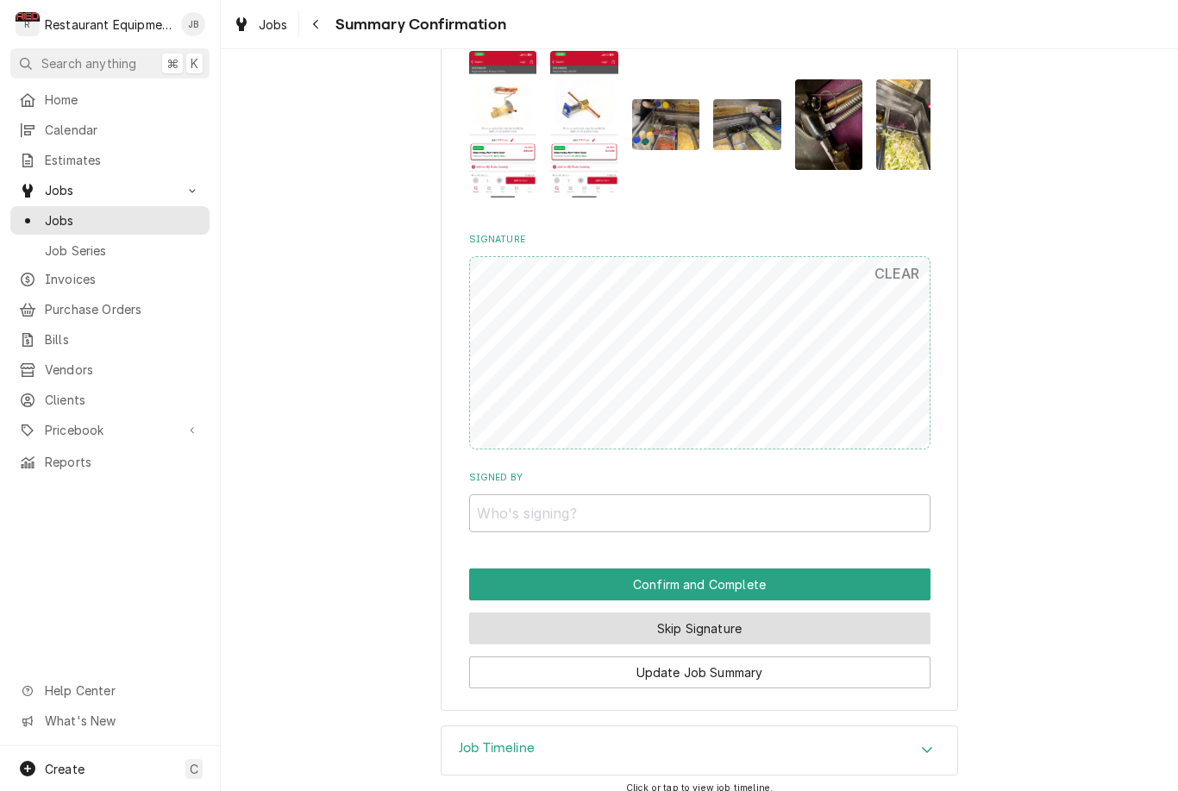
click at [765, 612] on button "Skip Signature" at bounding box center [699, 628] width 461 height 32
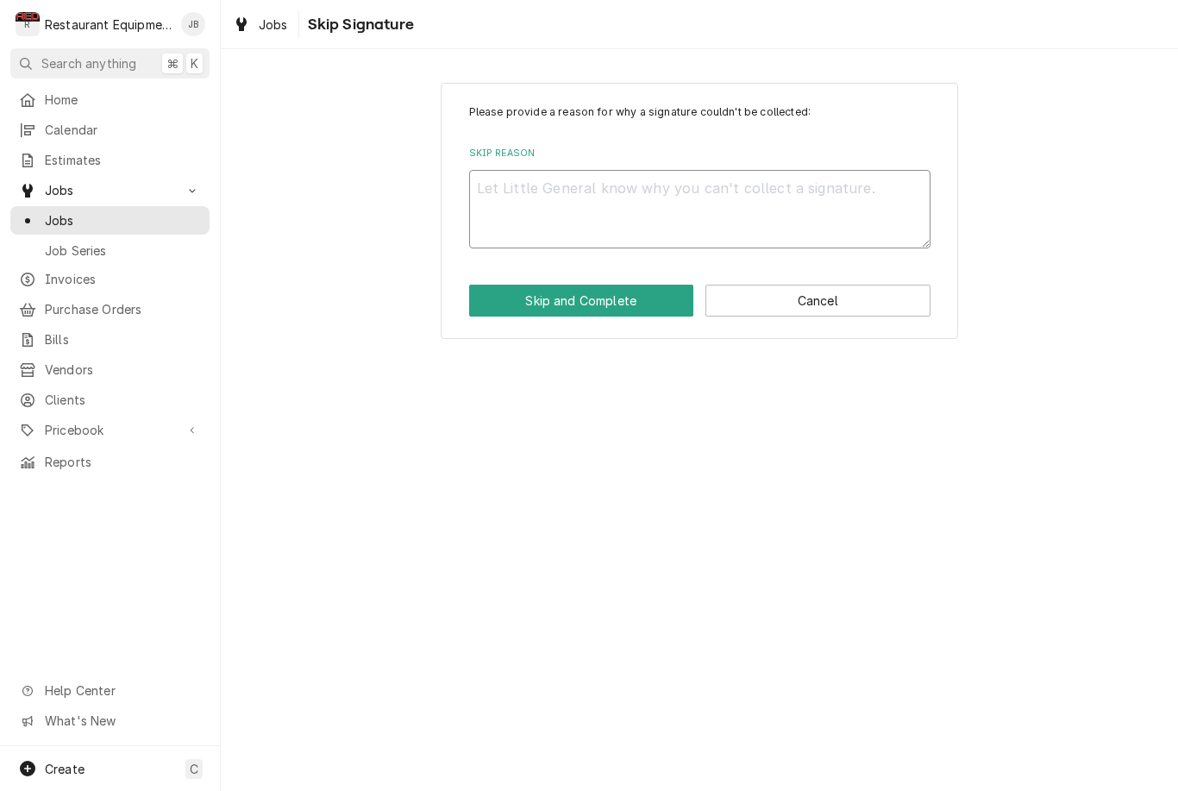
click at [712, 202] on textarea "Skip Reason" at bounding box center [699, 209] width 461 height 78
type textarea "x"
type textarea "H"
type textarea "x"
type textarea "He"
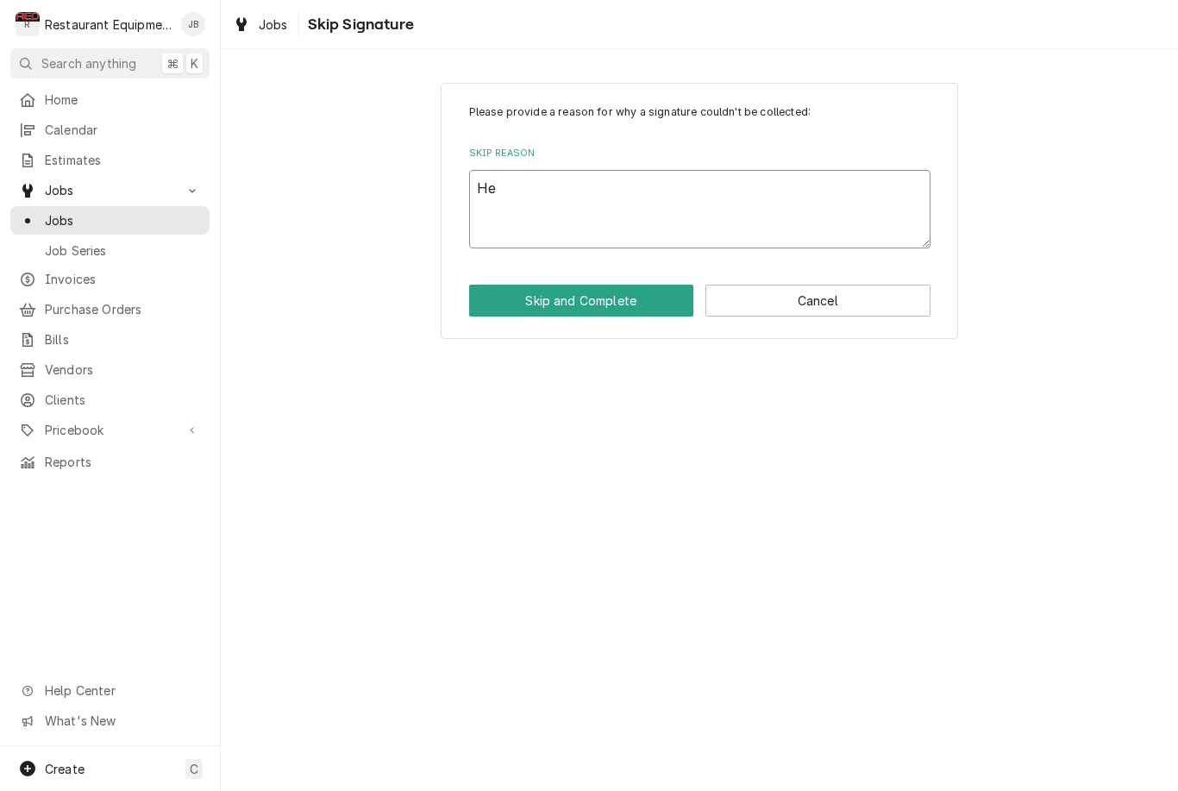
type textarea "x"
type textarea "Hel"
type textarea "x"
type textarea "Held"
type textarea "x"
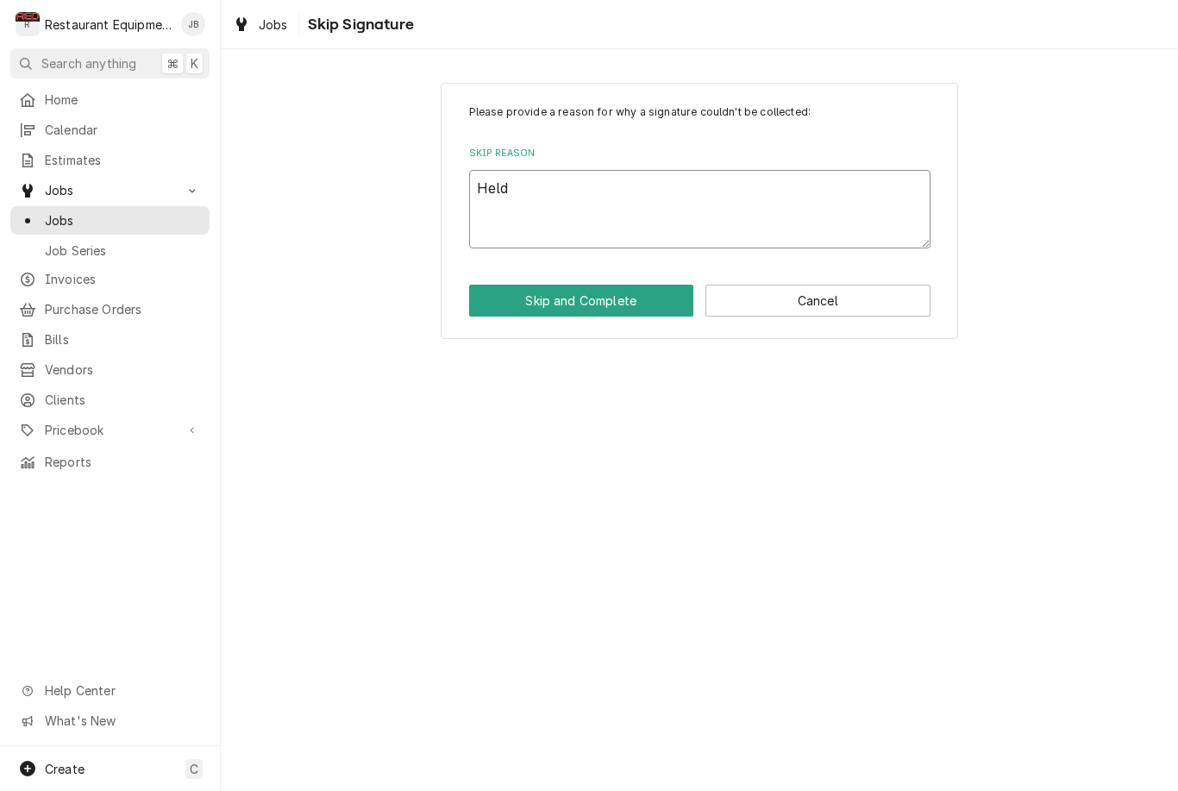
type textarea "Held"
type textarea "x"
type textarea "Held t"
type textarea "x"
type textarea "Held to"
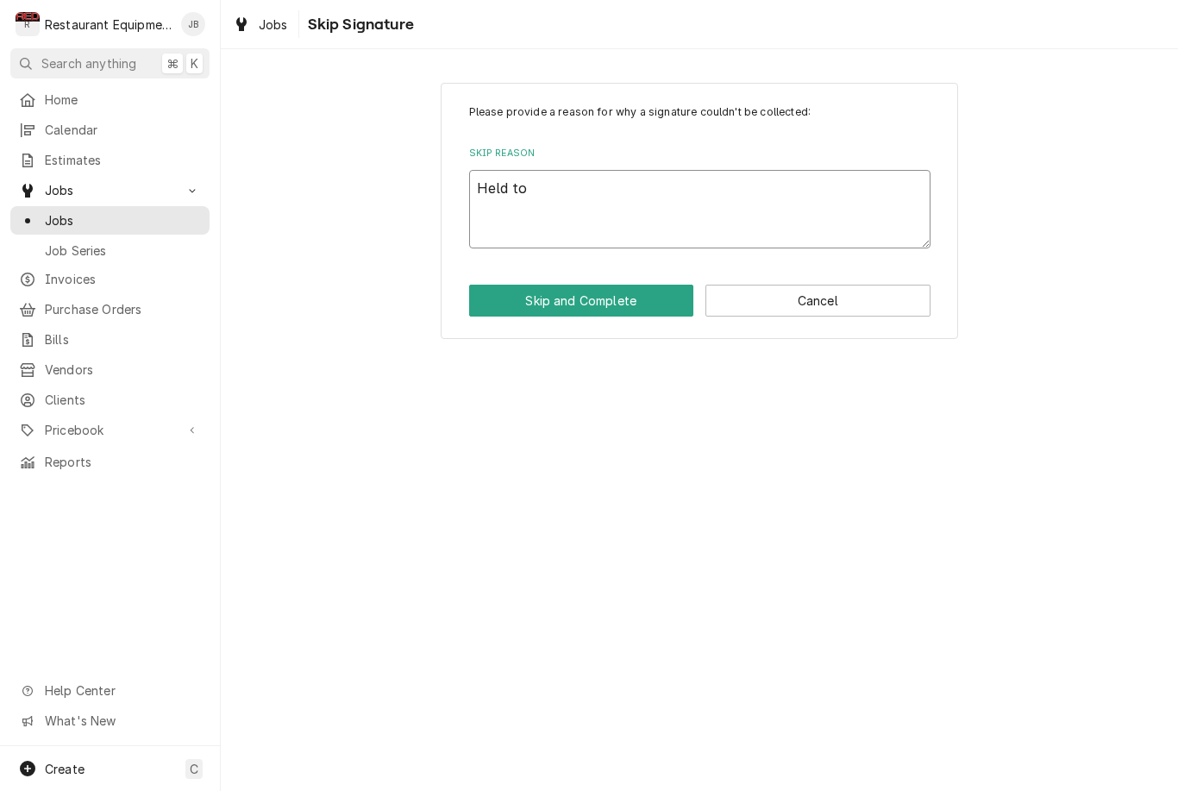
type textarea "x"
type textarea "Held to"
type textarea "x"
type textarea "Held to m"
type textarea "x"
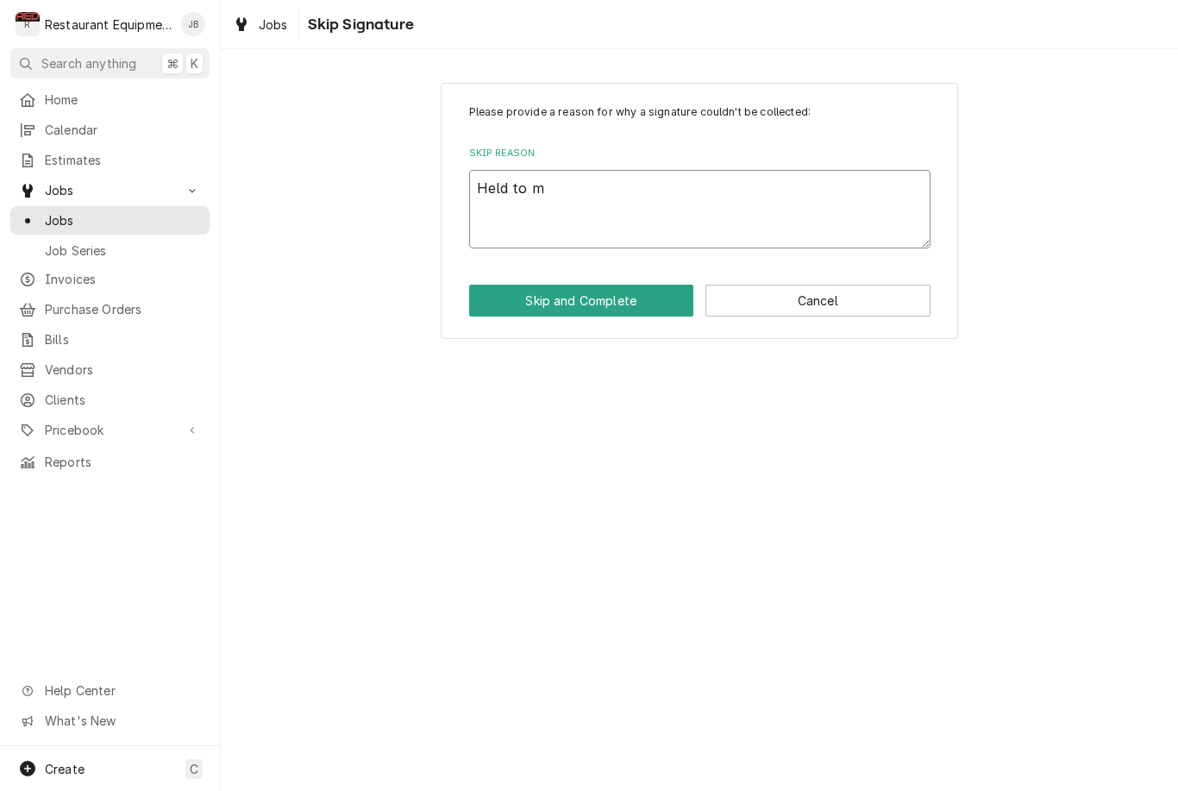
type textarea "Held to ma"
type textarea "x"
type textarea "Held to mak"
type textarea "x"
type textarea "Held to make"
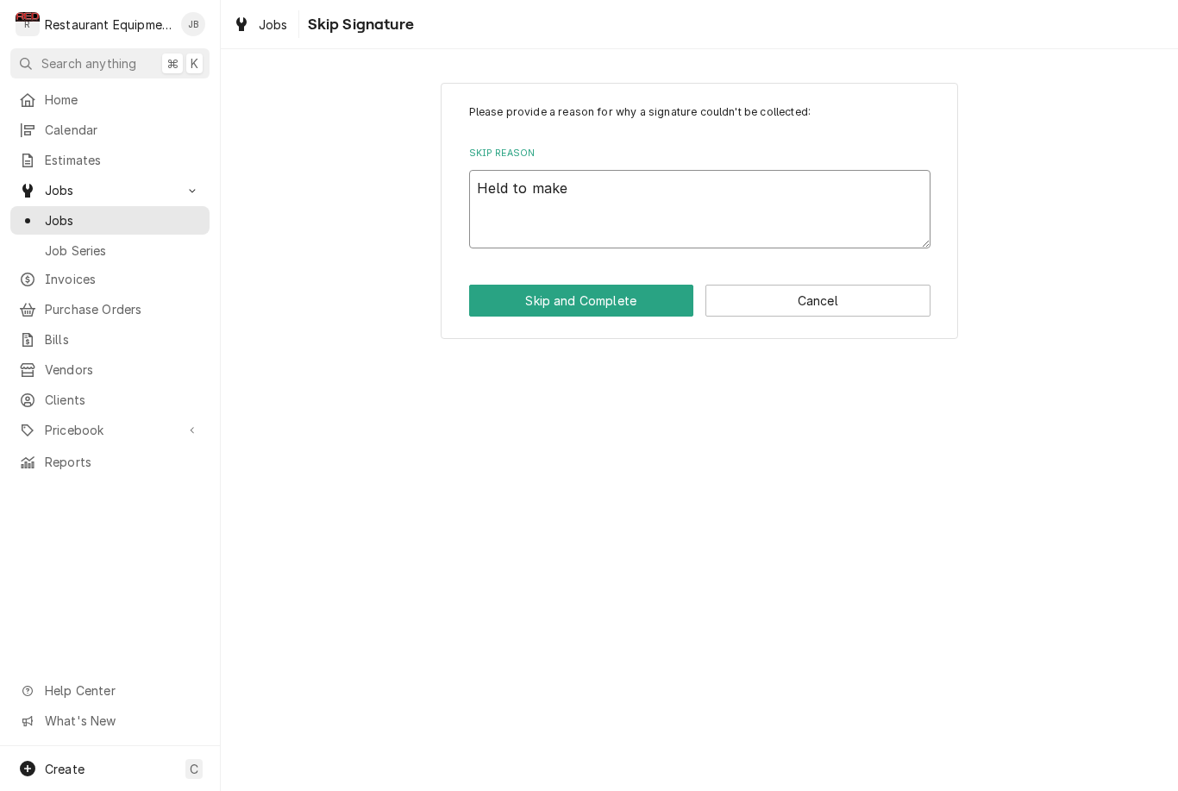
type textarea "x"
type textarea "Held to make"
type textarea "x"
type textarea "Held to make s"
type textarea "x"
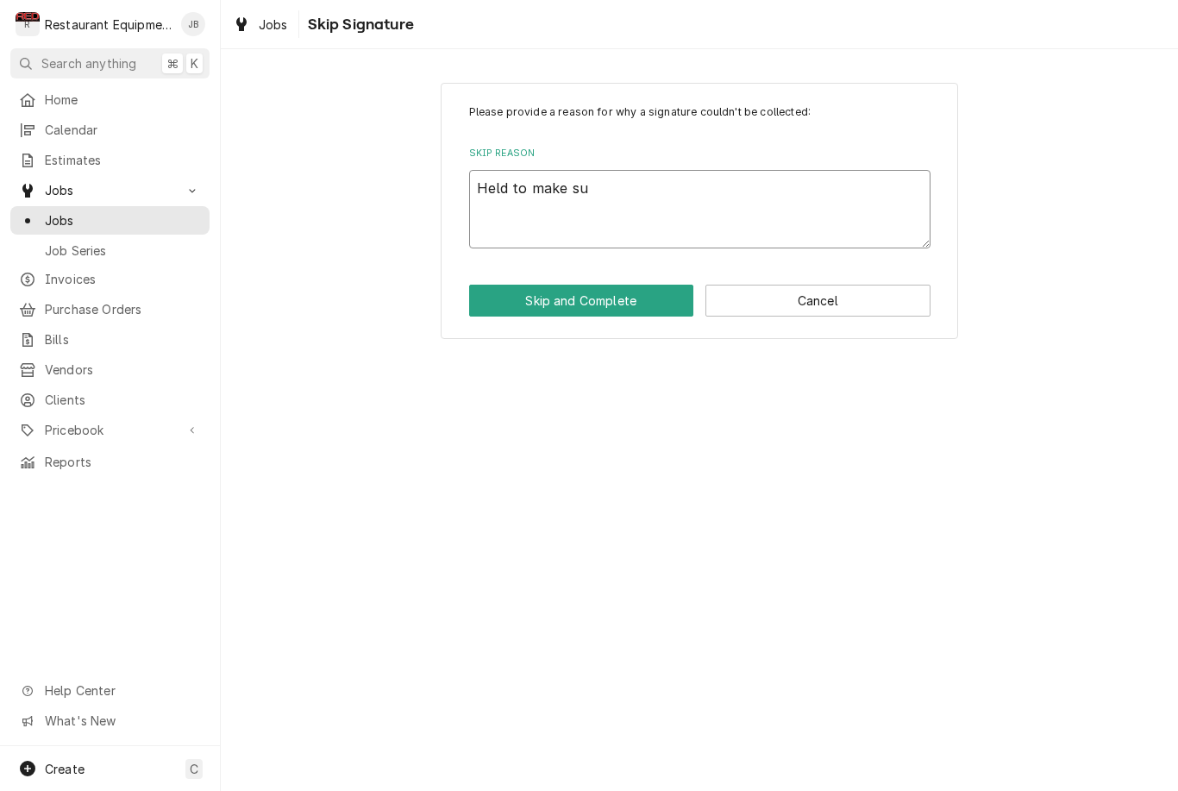
type textarea "Held to make sur"
type textarea "x"
type textarea "Held to make sure"
type textarea "x"
type textarea "Held to make sure"
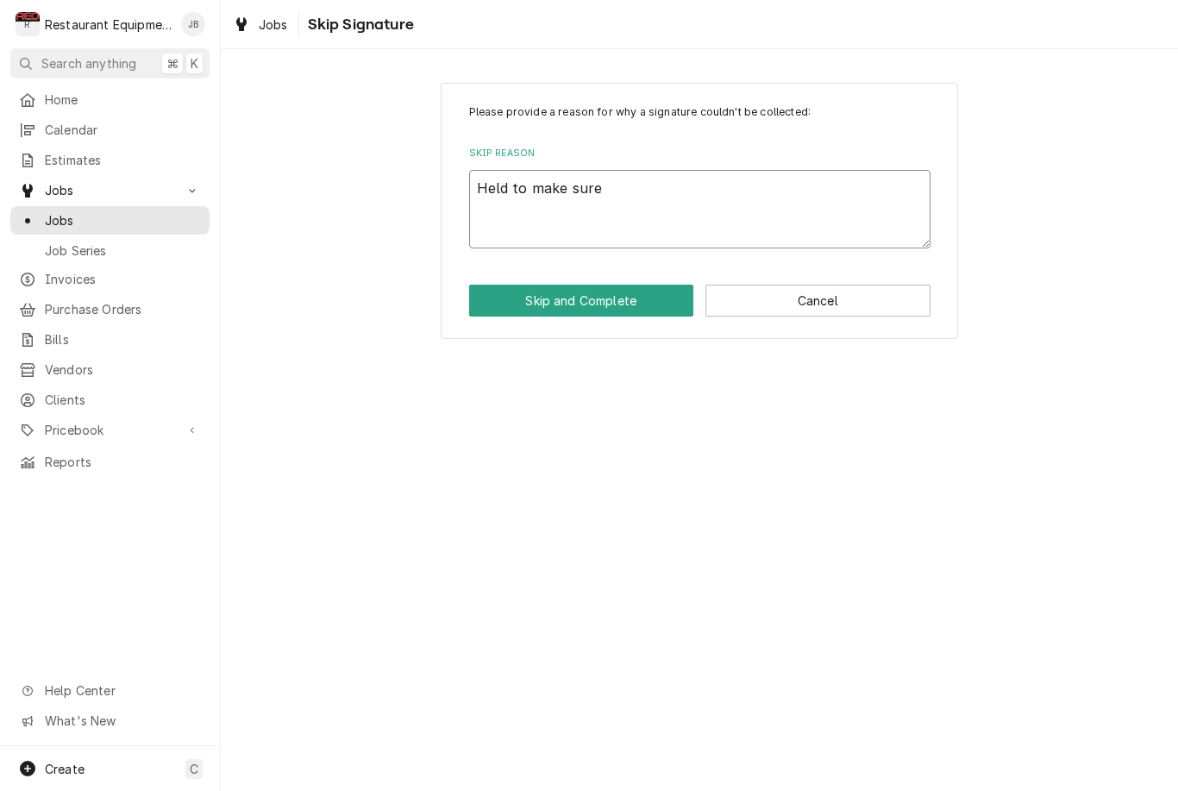
type textarea "x"
type textarea "Held to make sure n"
type textarea "x"
type textarea "Held to make sure no"
type textarea "x"
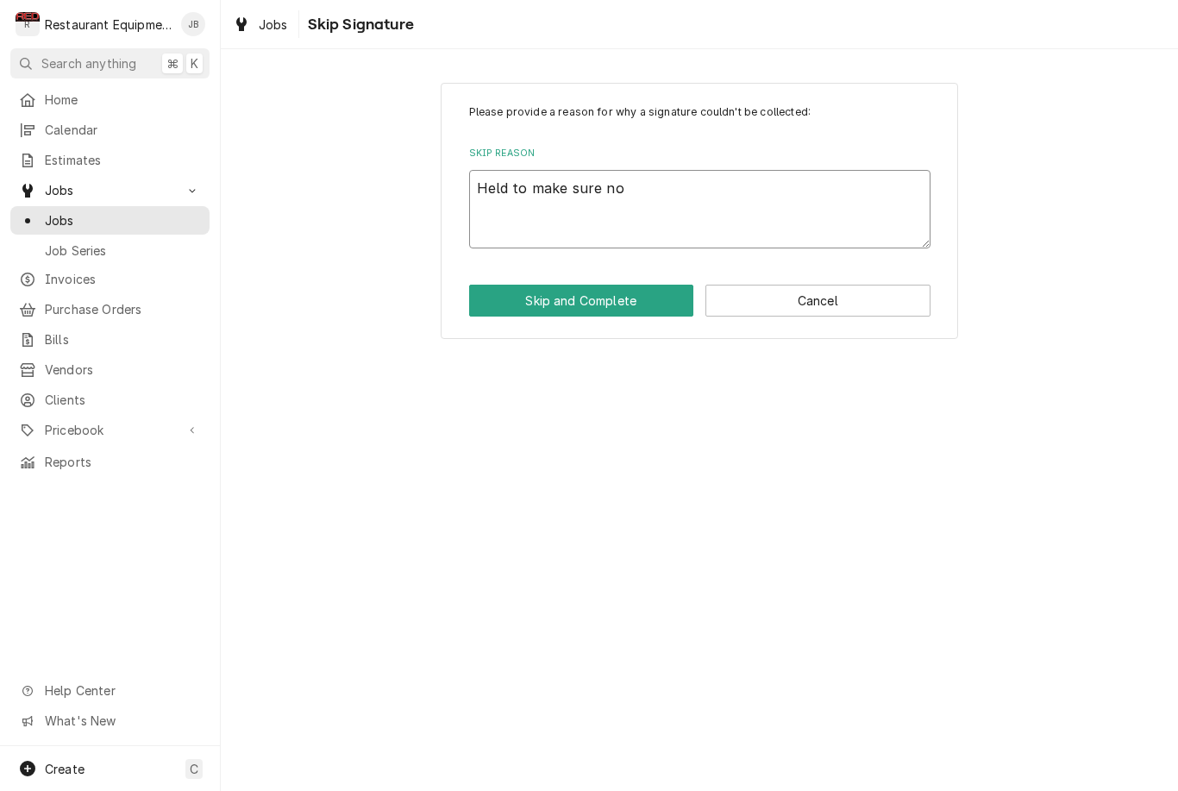
type textarea "Held to make sure no"
type textarea "x"
type textarea "Held to make sure no f"
type textarea "x"
type textarea "Held to make sure no fu"
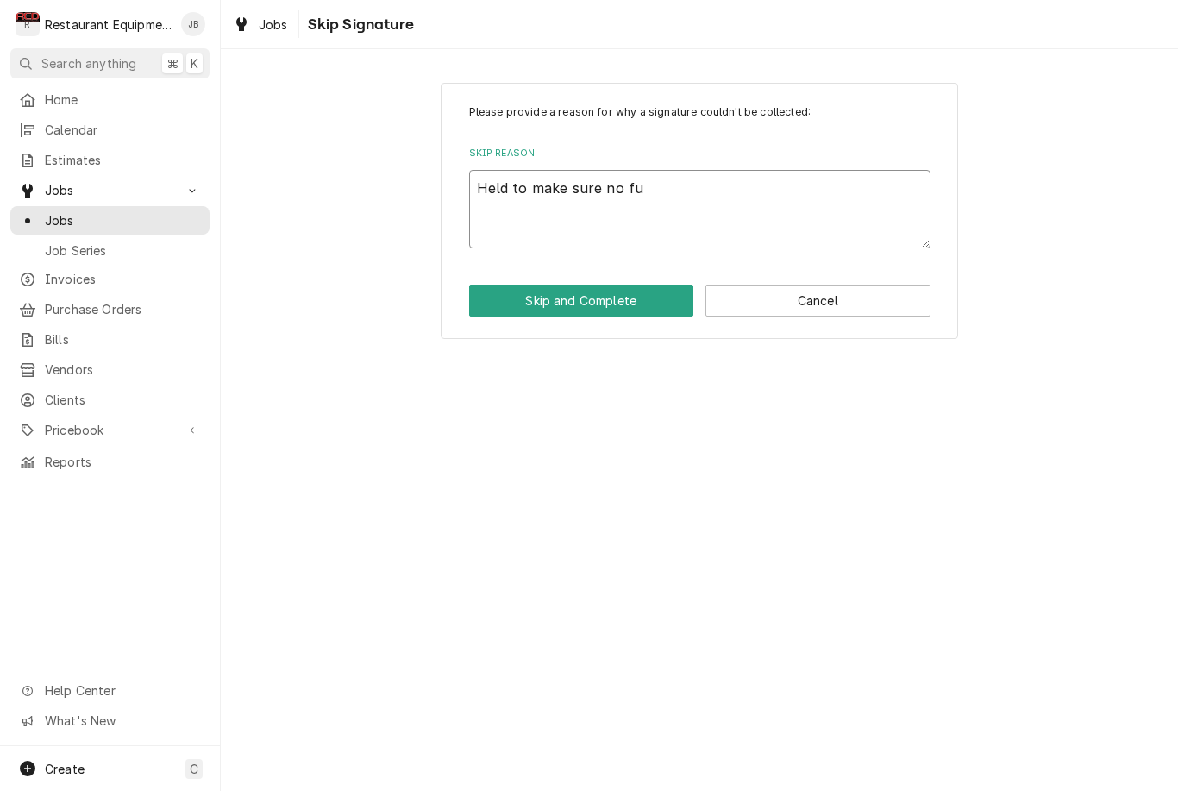
type textarea "x"
type textarea "Held to make sure no fut"
type textarea "x"
type textarea "Held to make sure no futh"
type textarea "x"
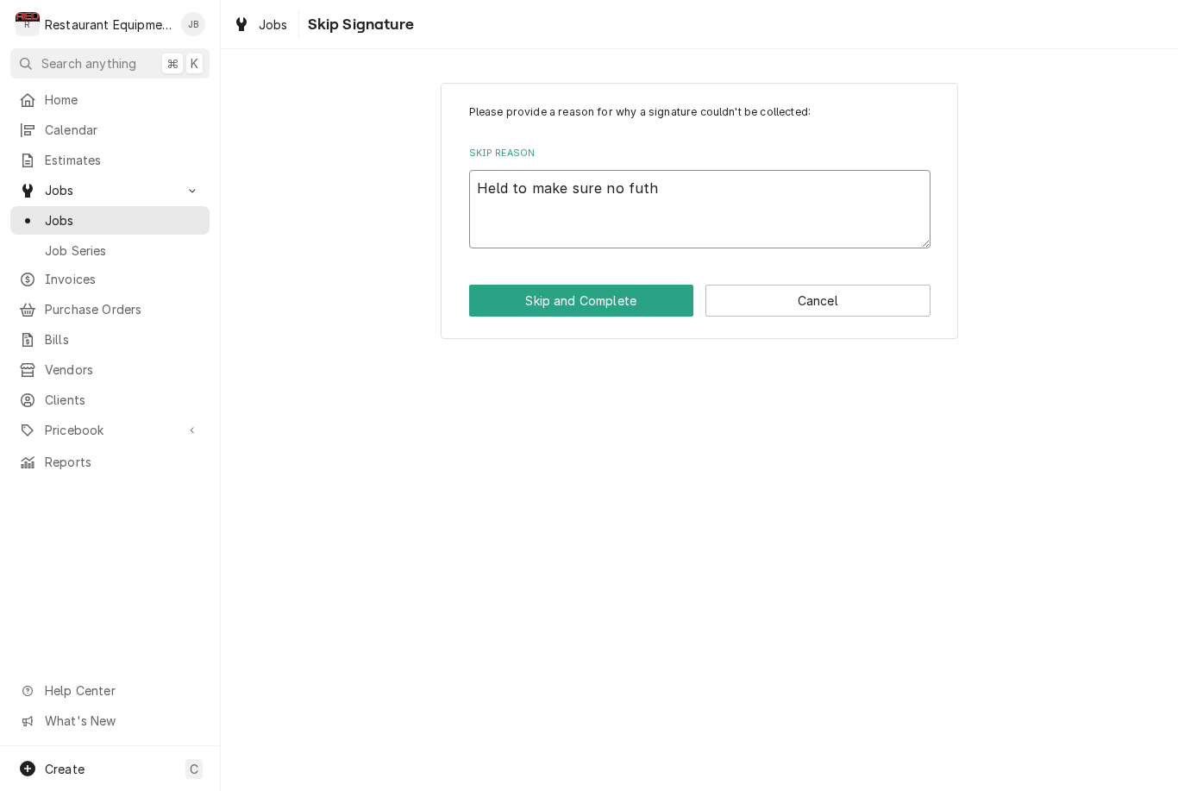
type textarea "Held to make sure no futhe"
type textarea "x"
type textarea "Held to make sure no futher"
type textarea "x"
type textarea "Held to make sure no further"
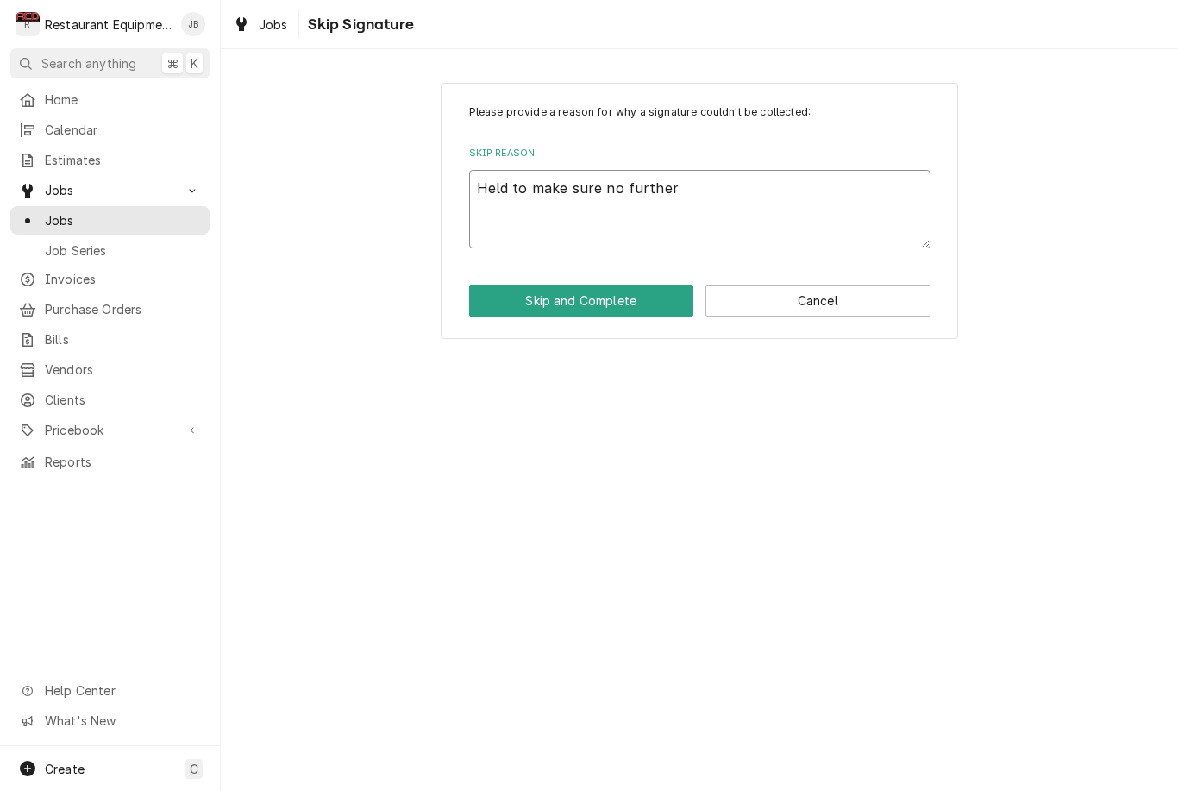
type textarea "x"
type textarea "Held to make sure no further"
type textarea "x"
type textarea "Held to make sure no further i"
type textarea "x"
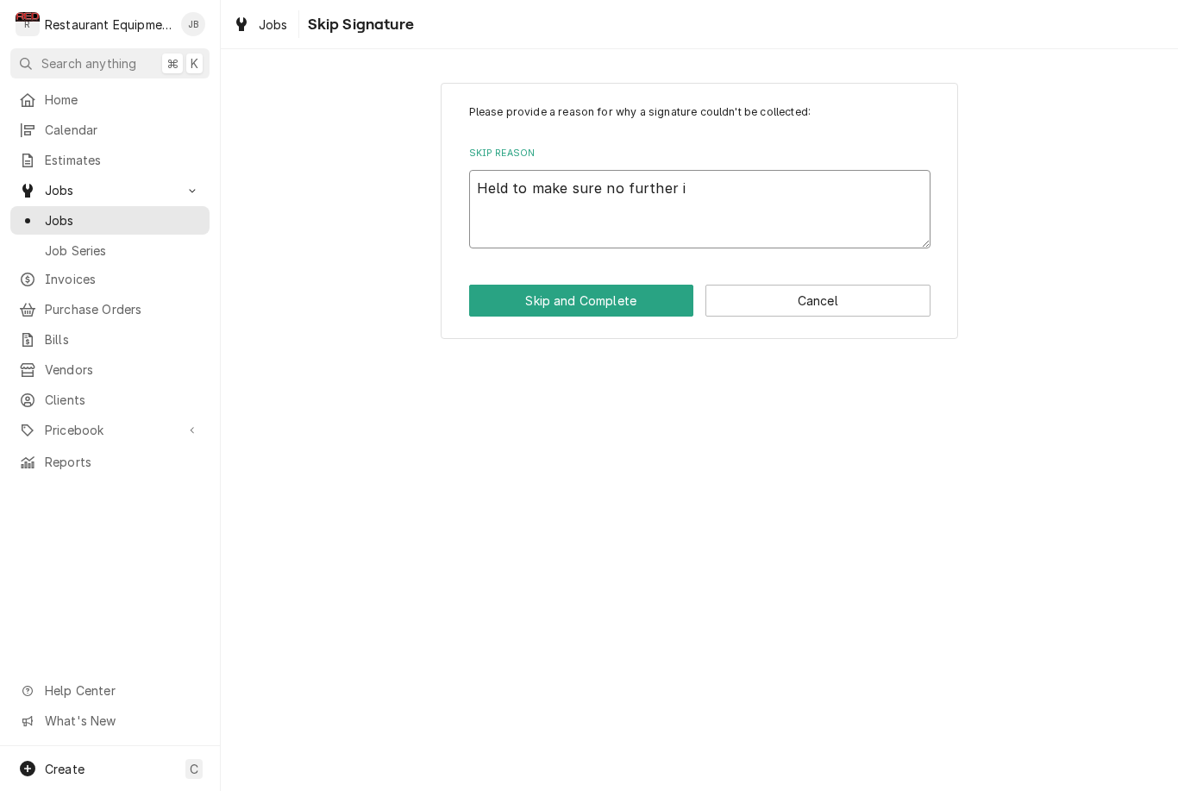
type textarea "Held to make sure no further is"
type textarea "x"
type textarea "Held to make sure no further iss"
type textarea "x"
type textarea "Held to make sure no further issu"
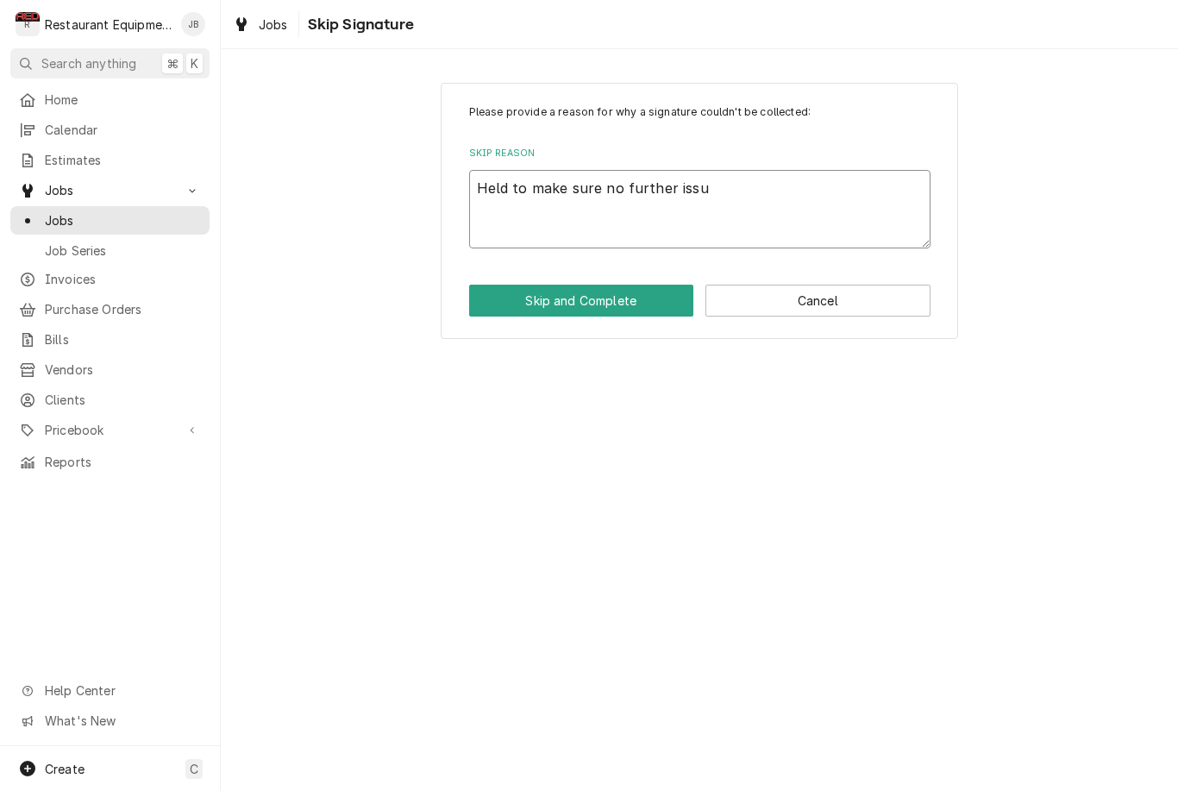
type textarea "x"
type textarea "Held to make sure no further issue"
type textarea "x"
type textarea "Held to make sure no further issues"
type textarea "x"
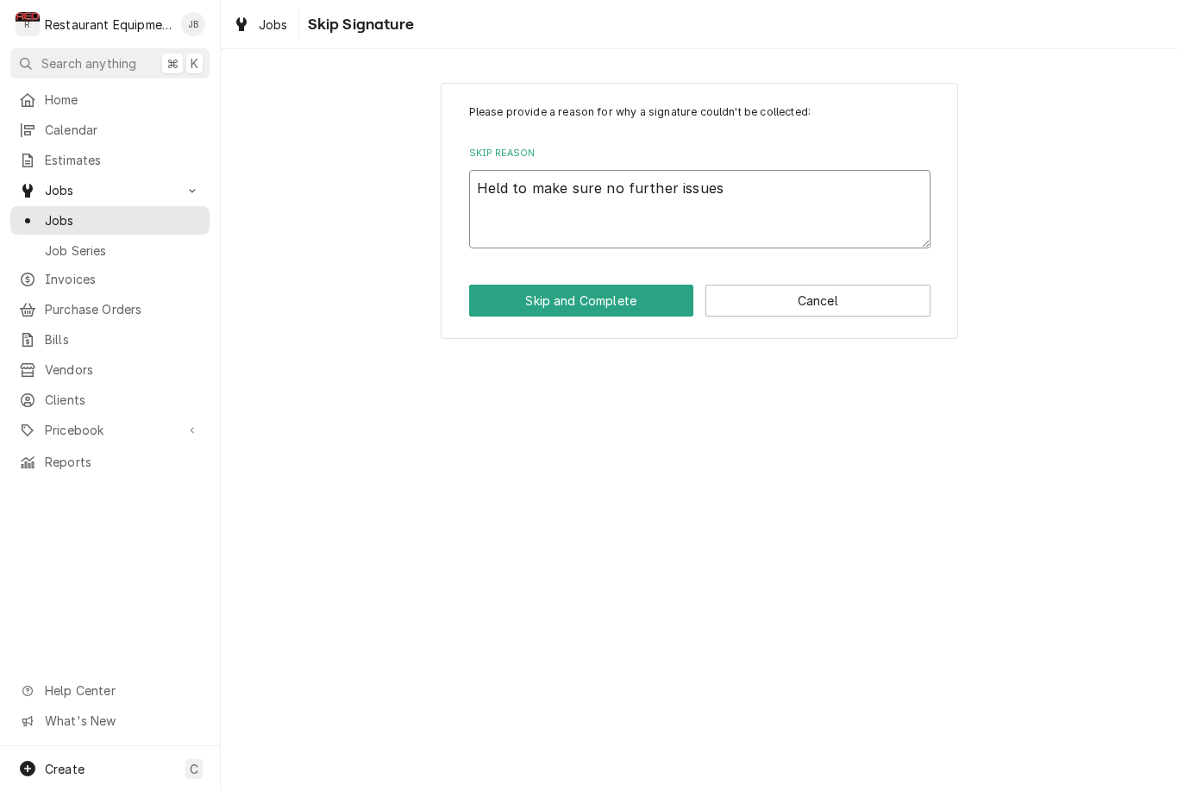
type textarea "Held to make sure no further issues"
type textarea "x"
type textarea "Held to make sure no further issues."
type textarea "x"
type textarea "Held to make sure no further issues."
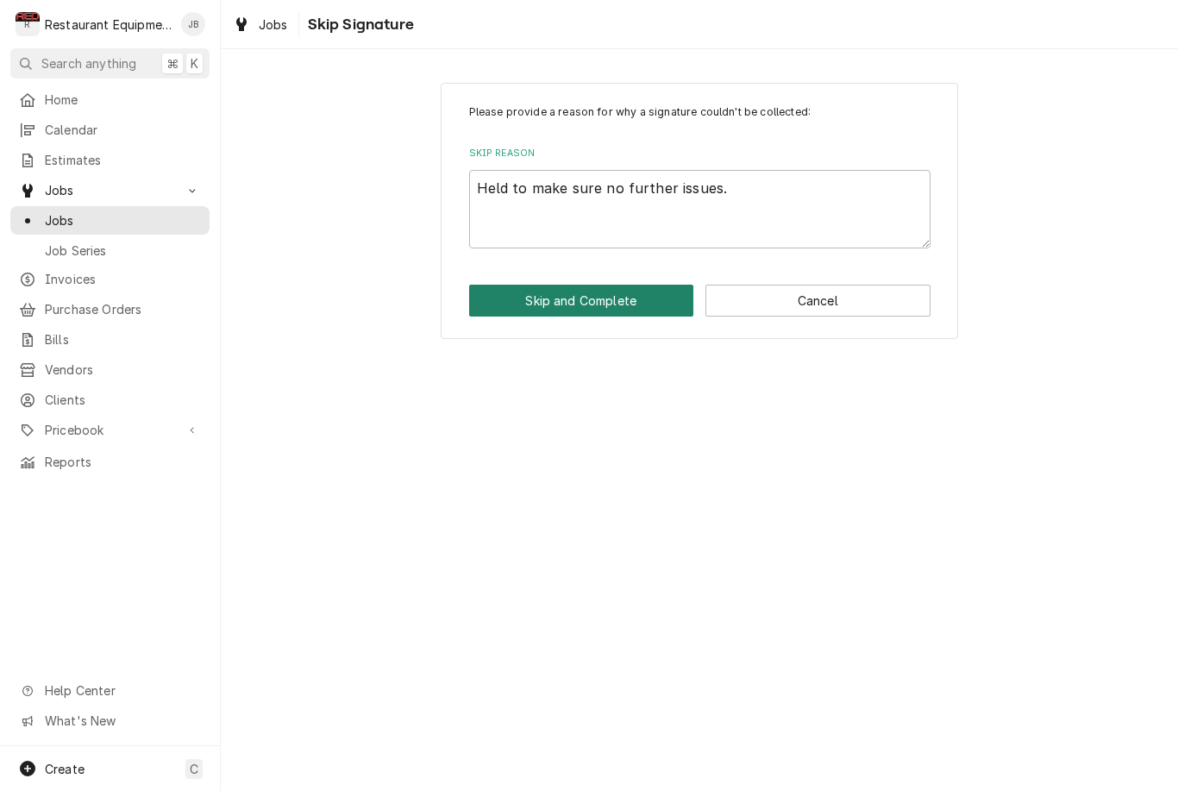
click at [512, 305] on button "Skip and Complete" at bounding box center [581, 301] width 225 height 32
type textarea "x"
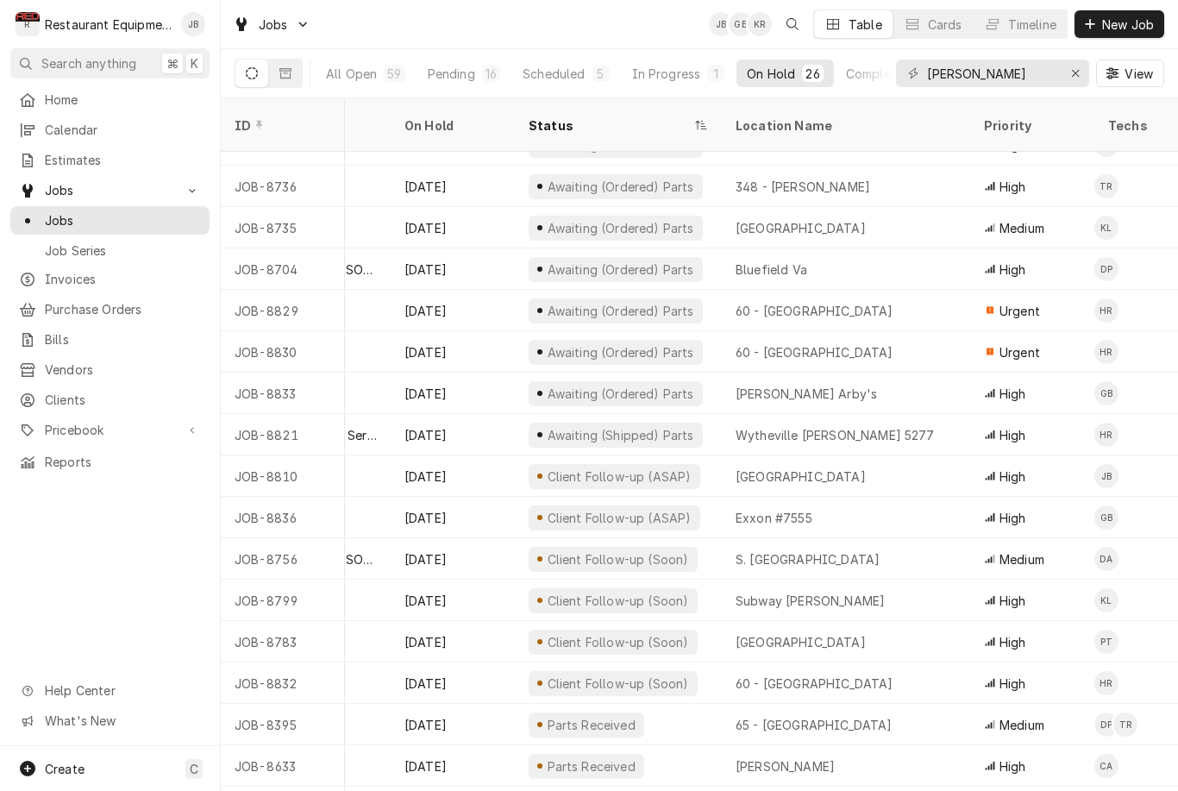
scroll to position [277, 272]
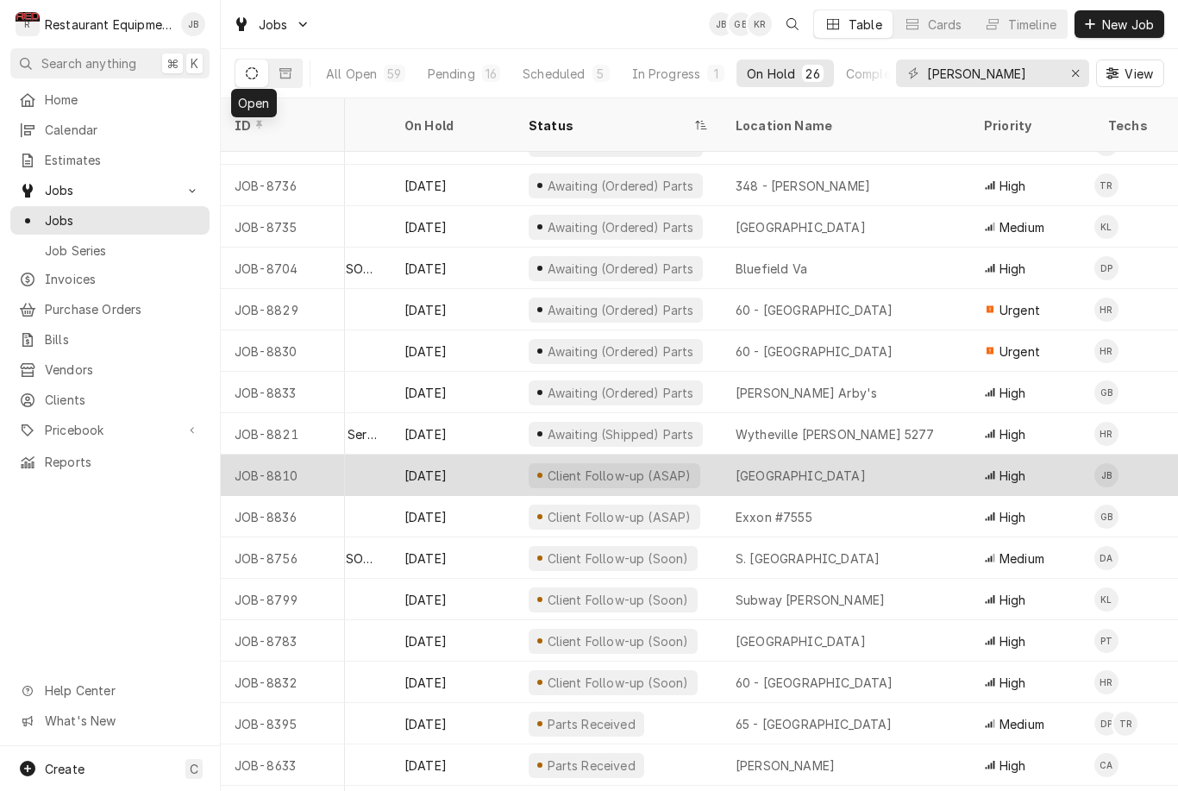
click at [934, 470] on div "[GEOGRAPHIC_DATA]" at bounding box center [846, 474] width 248 height 41
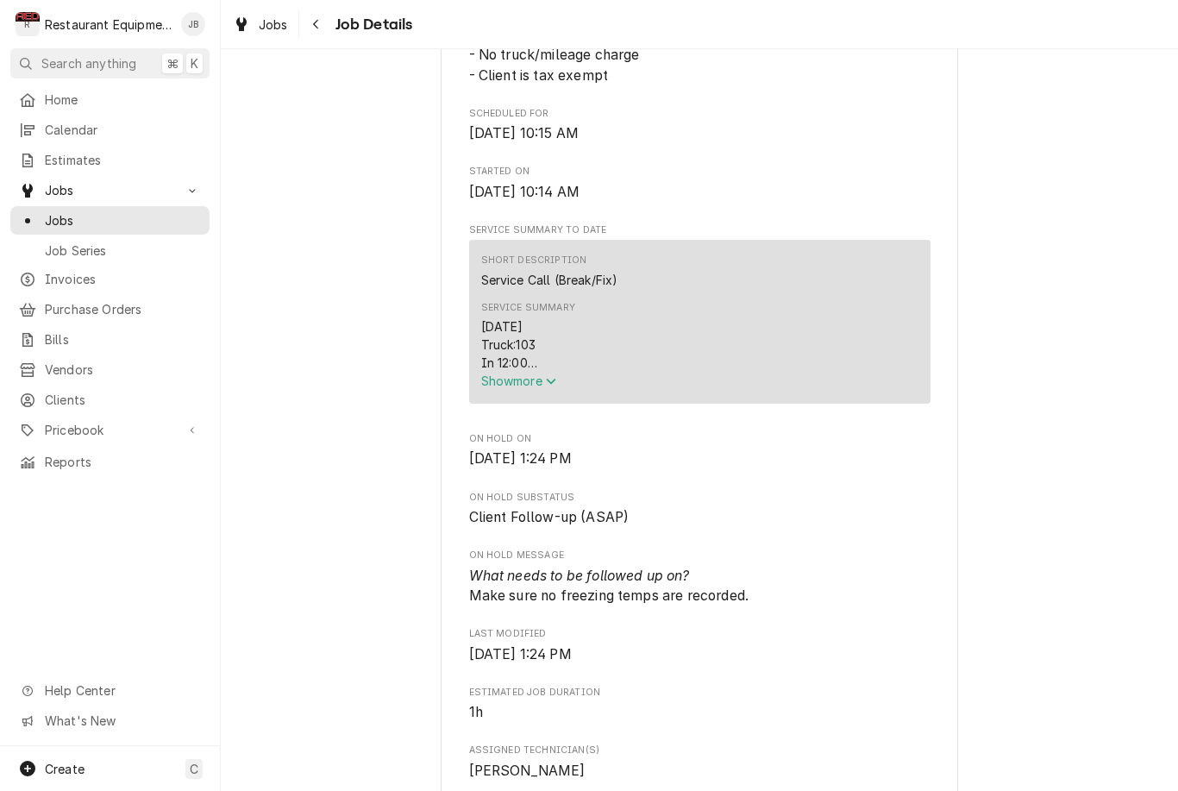
scroll to position [650, 0]
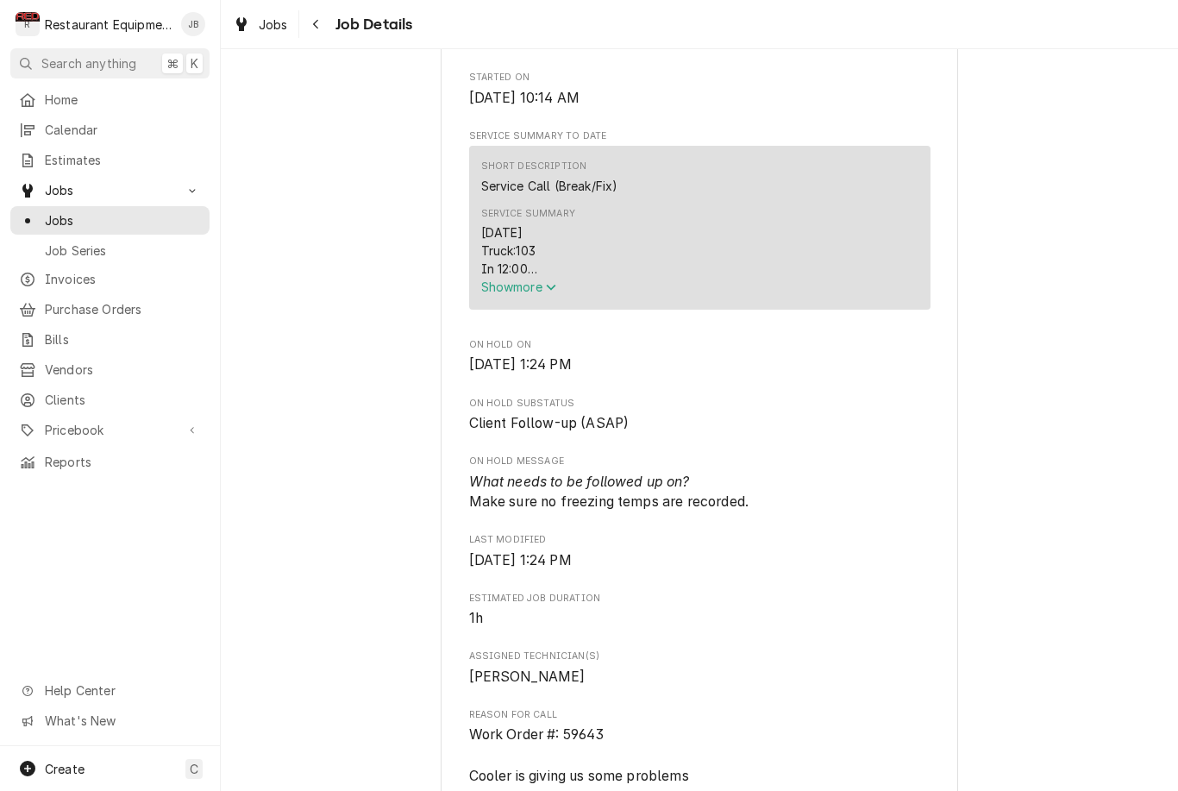
click at [519, 289] on span "Show more" at bounding box center [519, 286] width 76 height 15
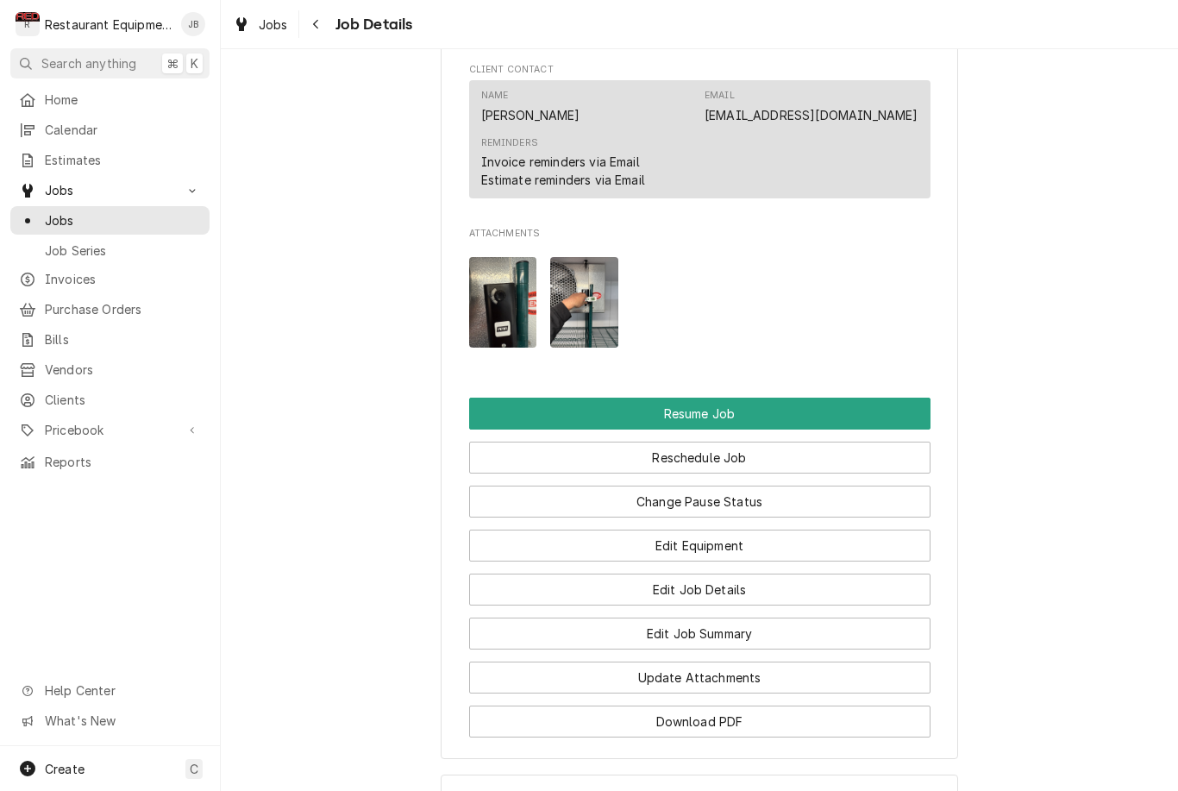
scroll to position [2378, 0]
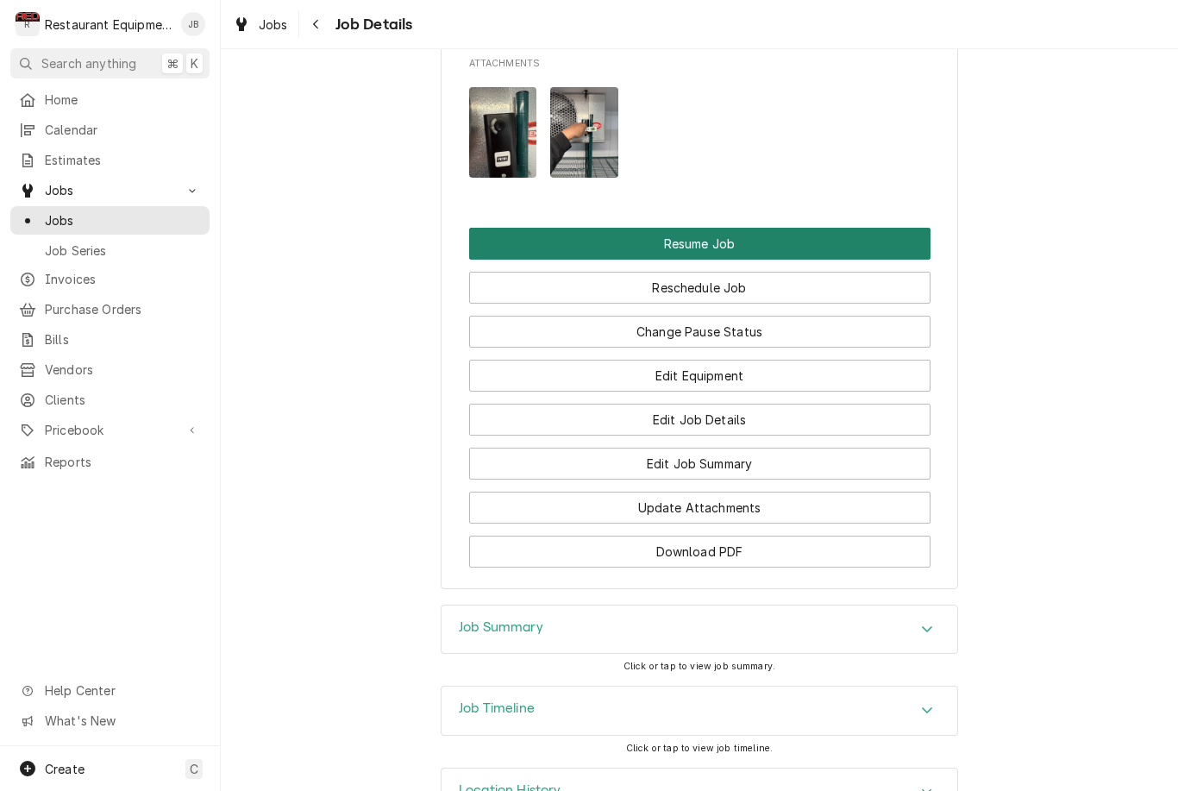
click at [742, 228] on button "Resume Job" at bounding box center [699, 244] width 461 height 32
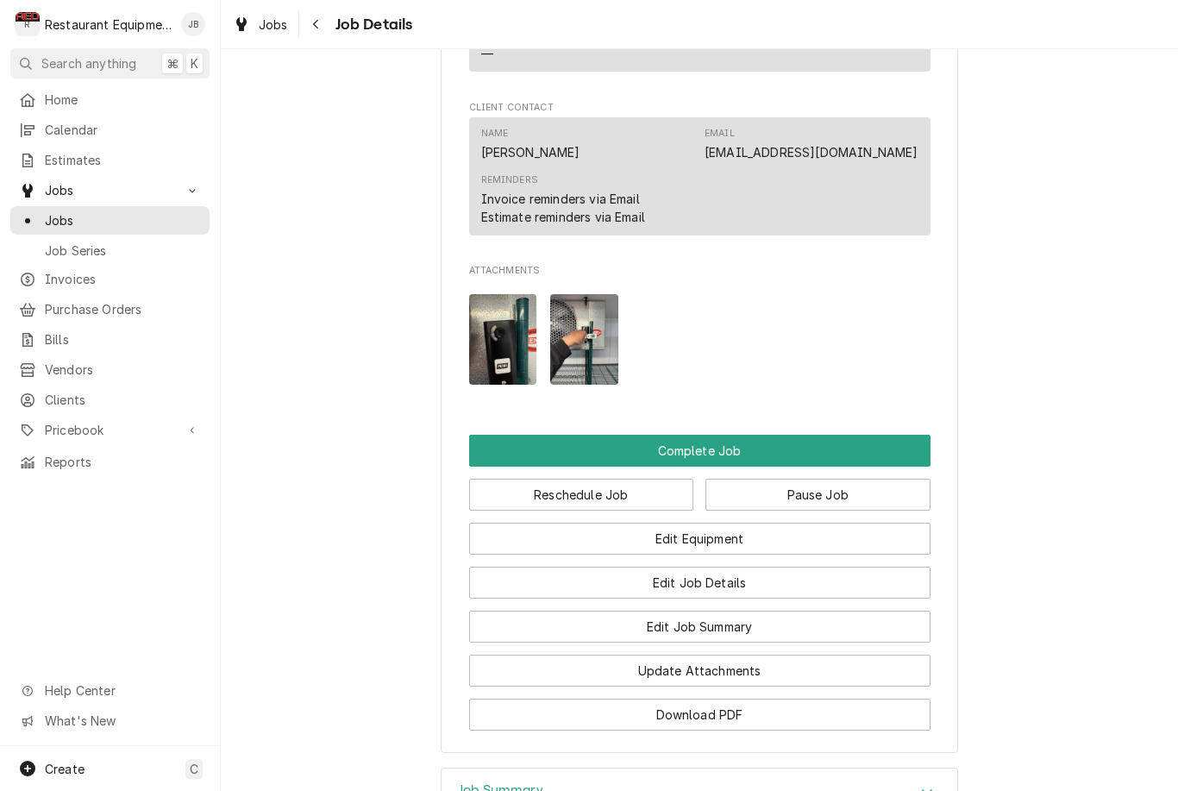
scroll to position [2035, 0]
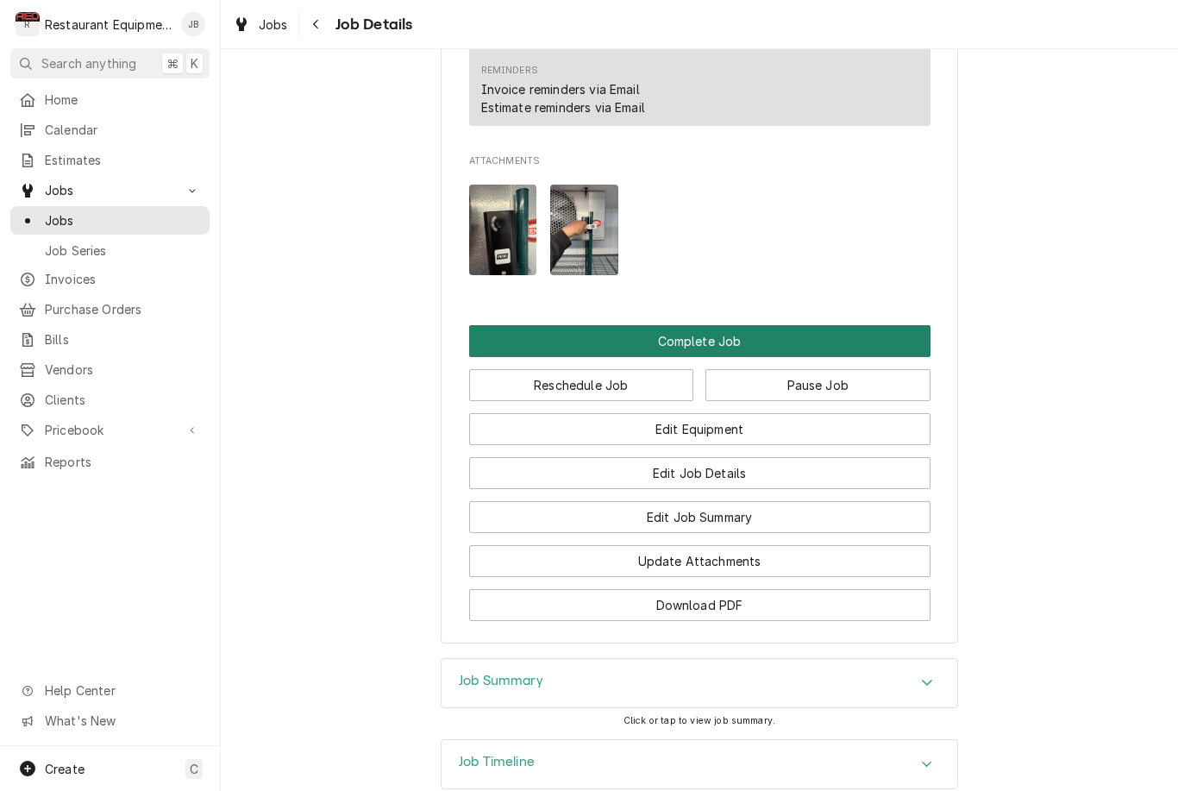
click at [766, 325] on button "Complete Job" at bounding box center [699, 341] width 461 height 32
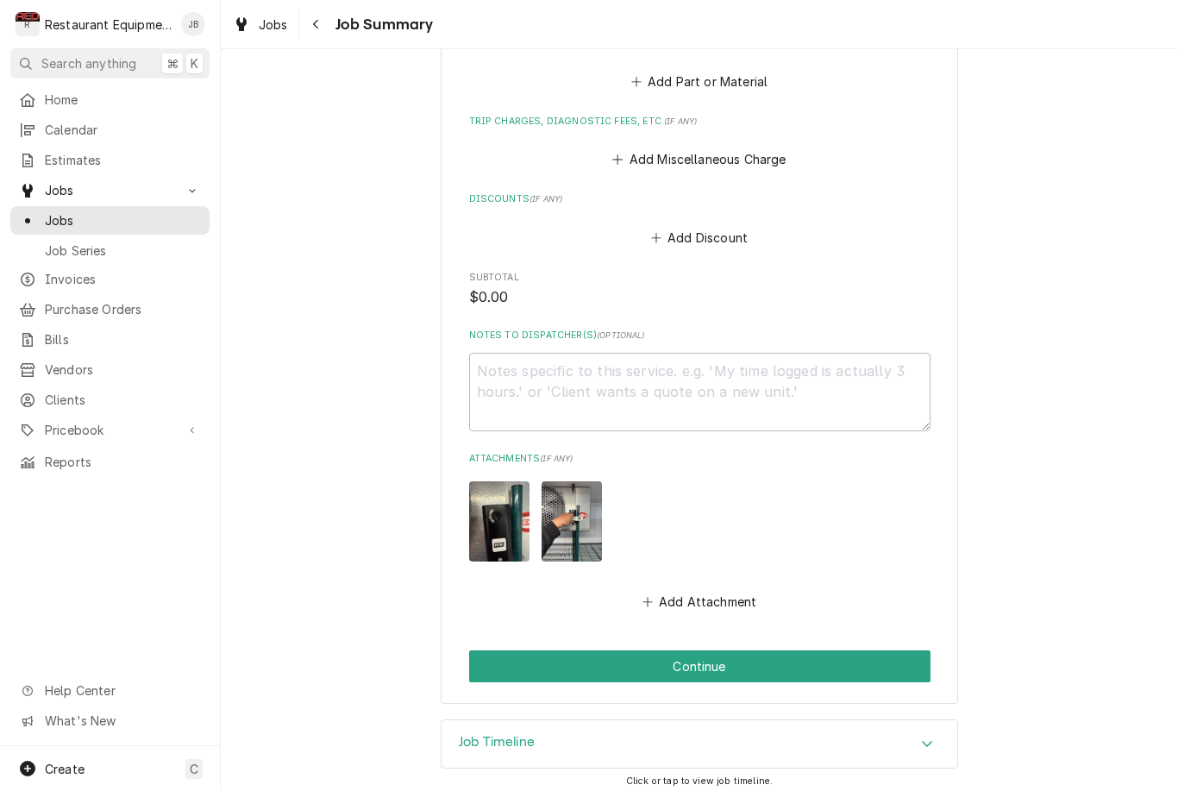
scroll to position [938, 0]
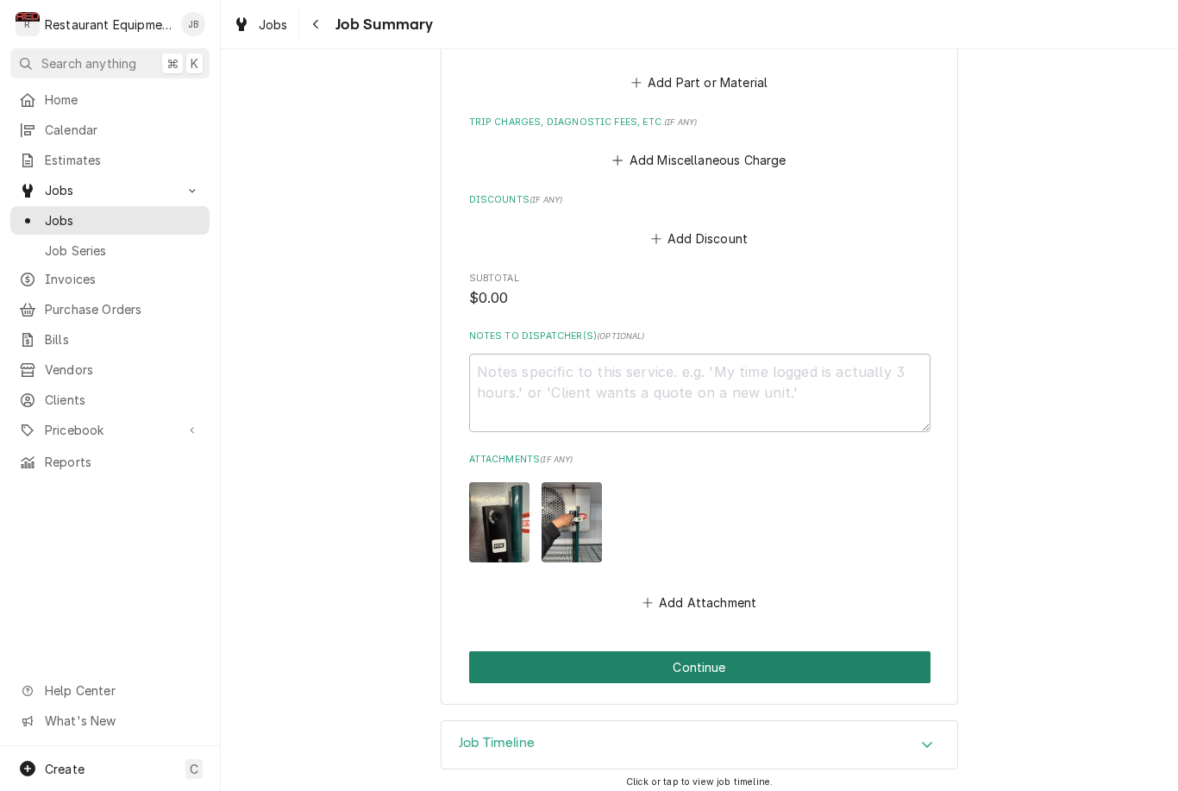
click at [774, 651] on button "Continue" at bounding box center [699, 667] width 461 height 32
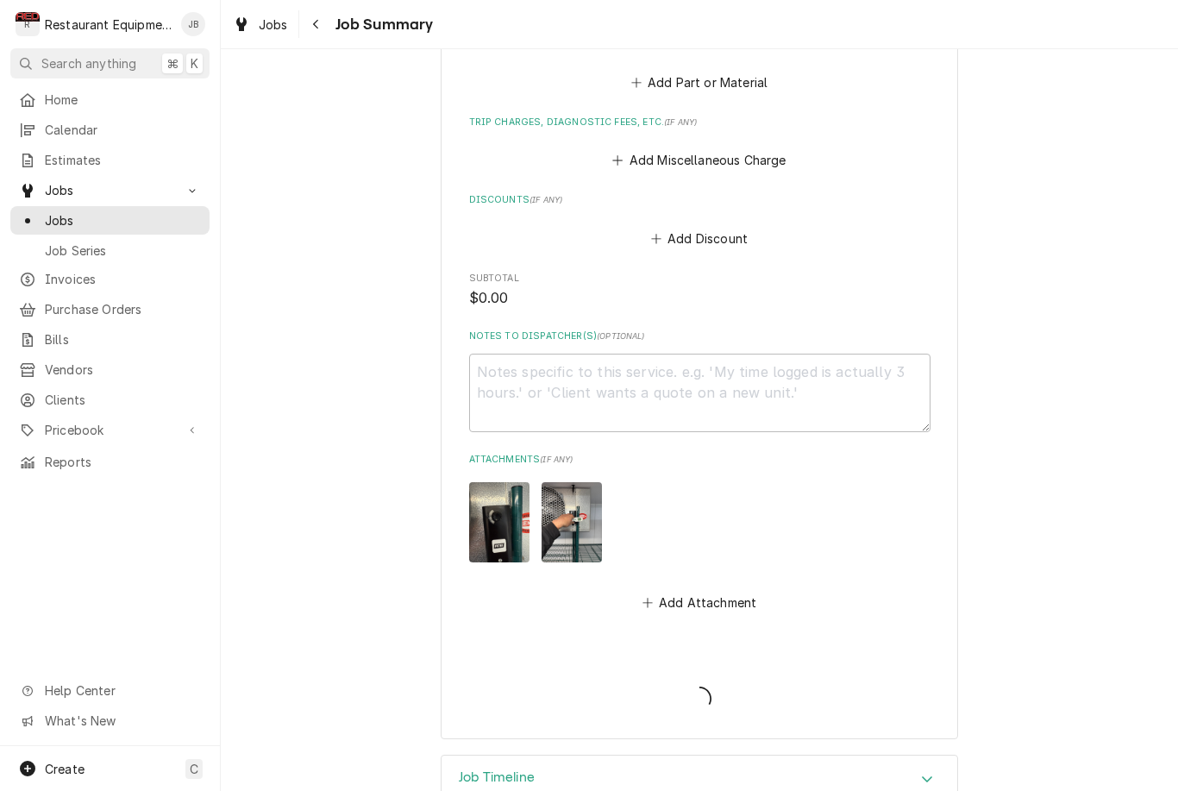
type textarea "x"
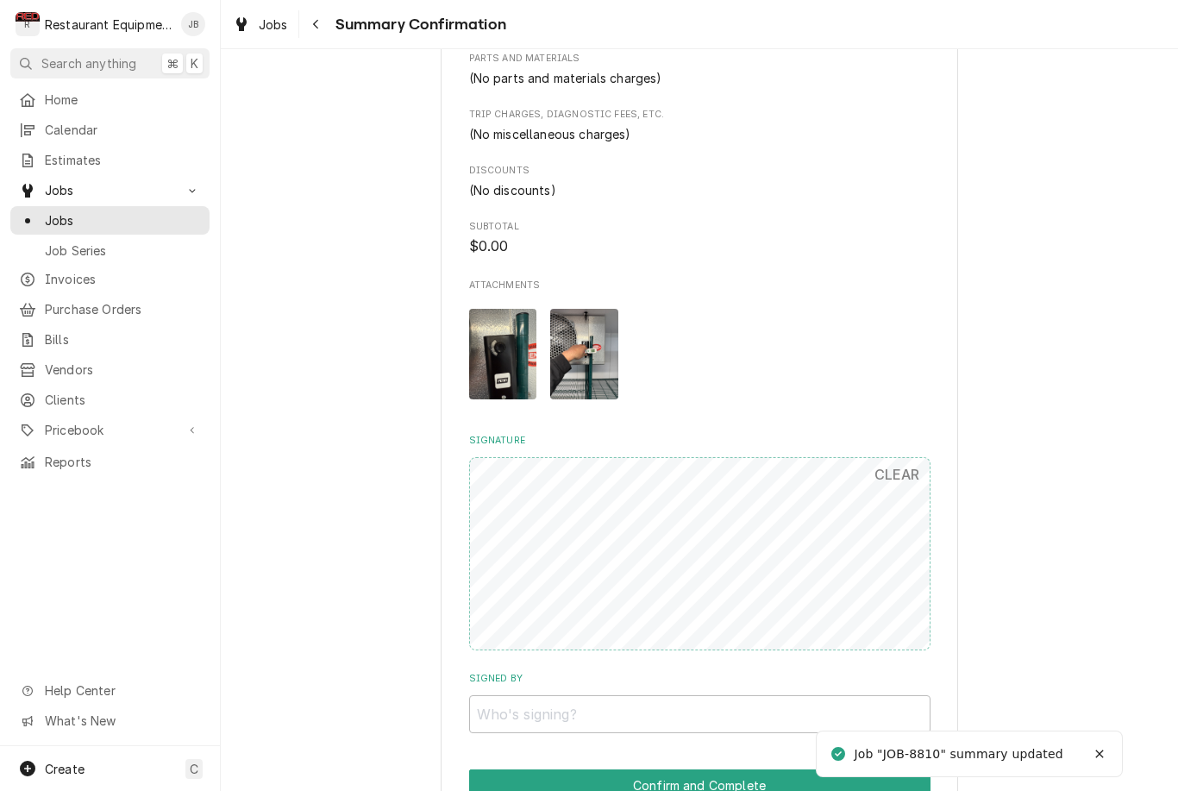
scroll to position [920, 0]
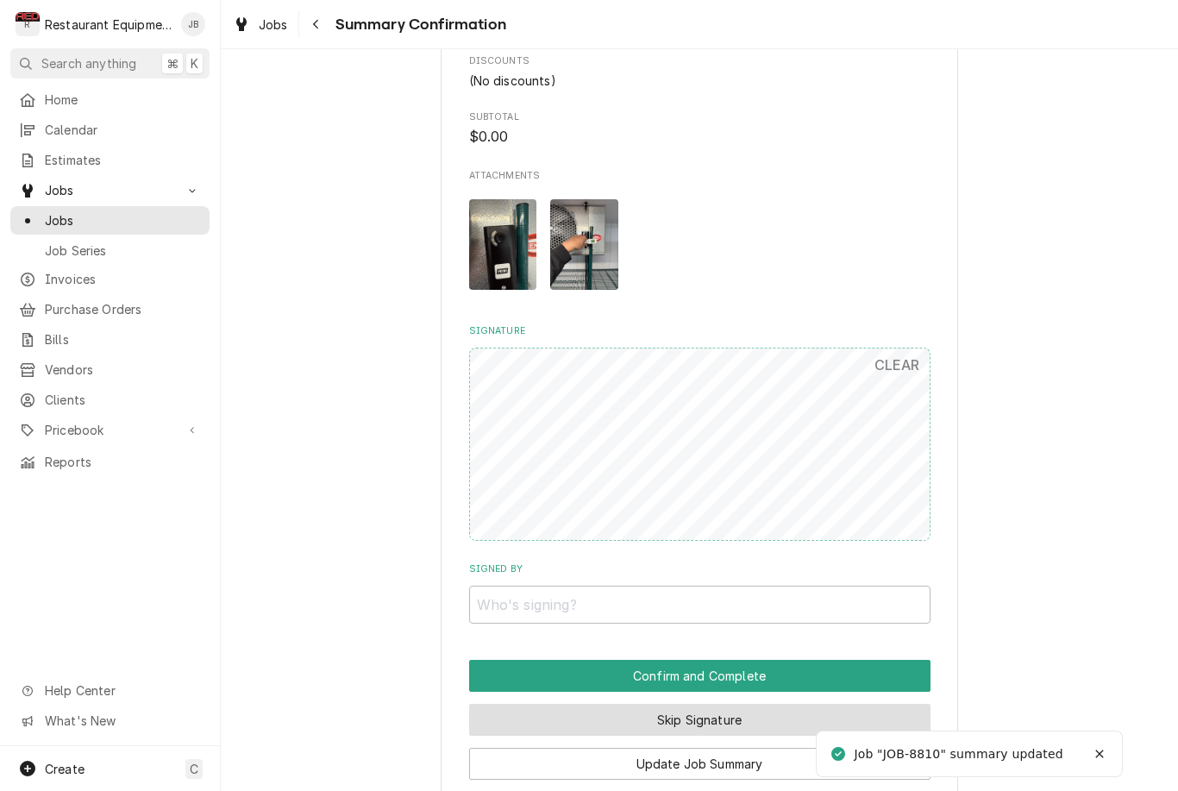
click at [769, 710] on button "Skip Signature" at bounding box center [699, 720] width 461 height 32
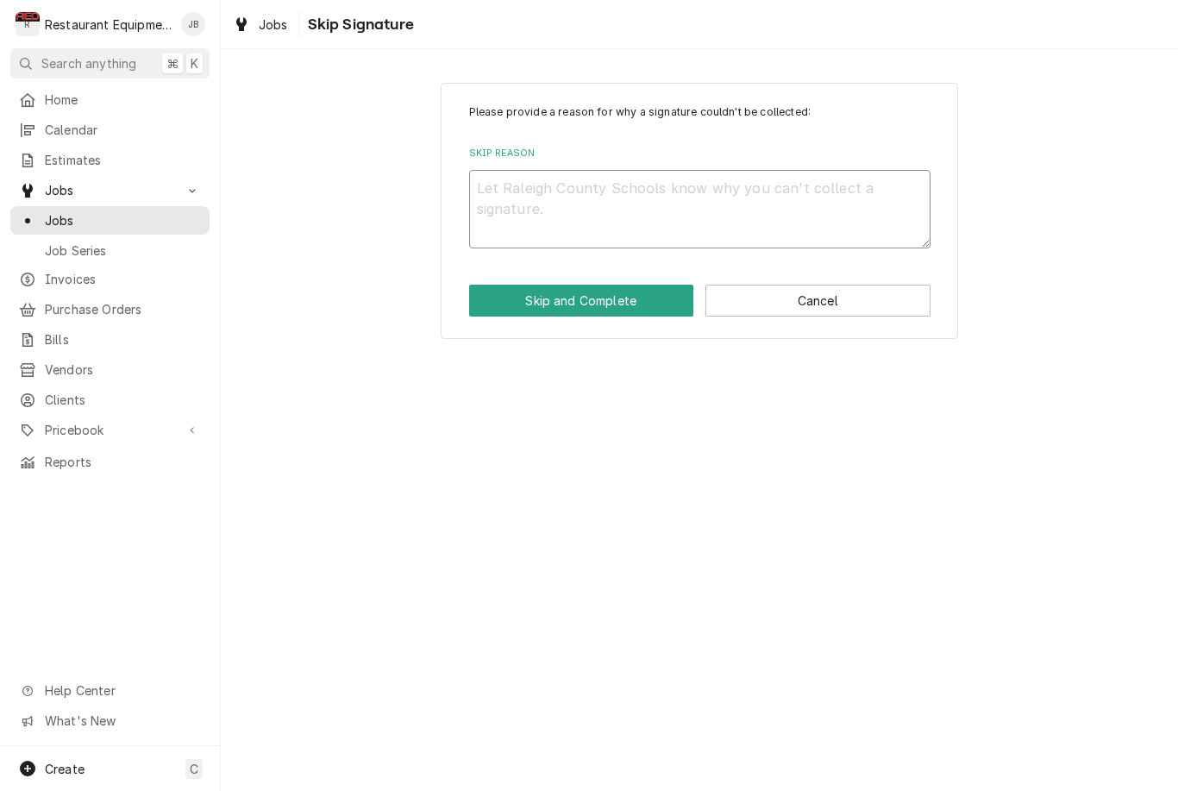
click at [512, 194] on textarea "Skip Reason" at bounding box center [699, 209] width 461 height 78
type textarea "x"
type textarea "H"
type textarea "x"
type textarea "Hl"
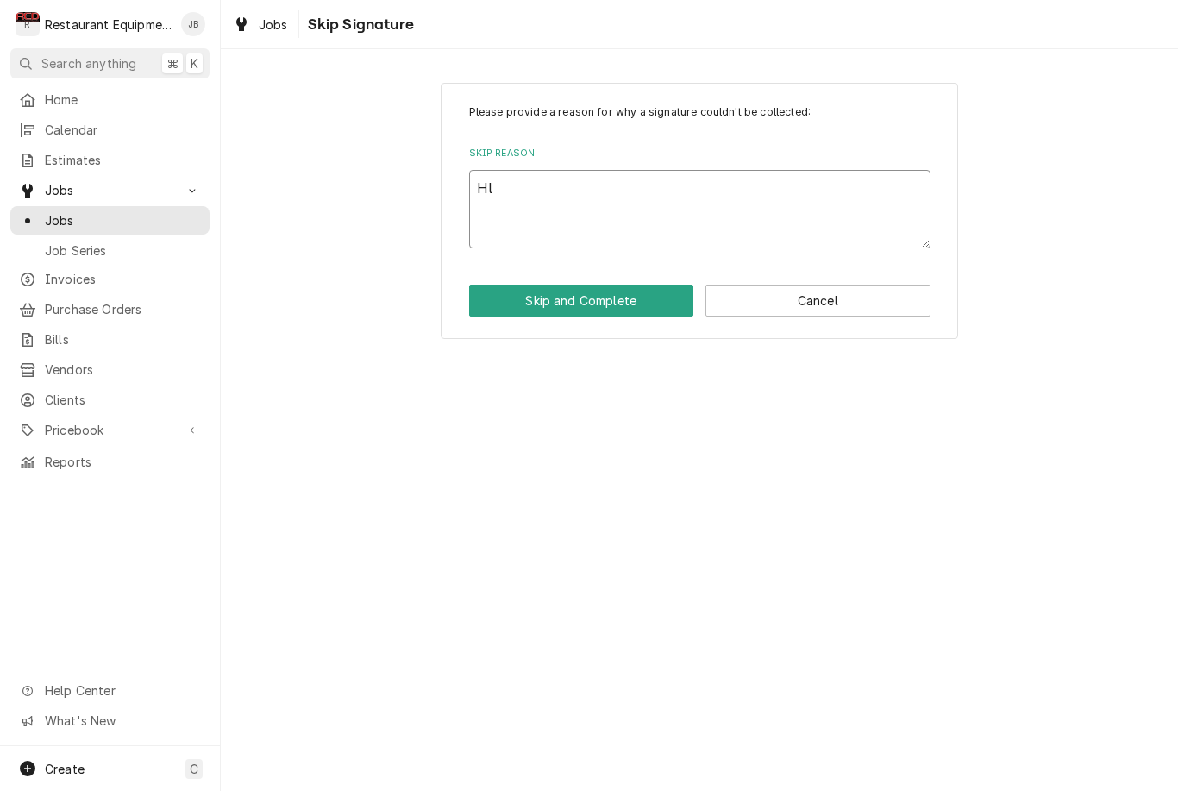
type textarea "x"
type textarea "He"
type textarea "x"
type textarea "Hel"
type textarea "x"
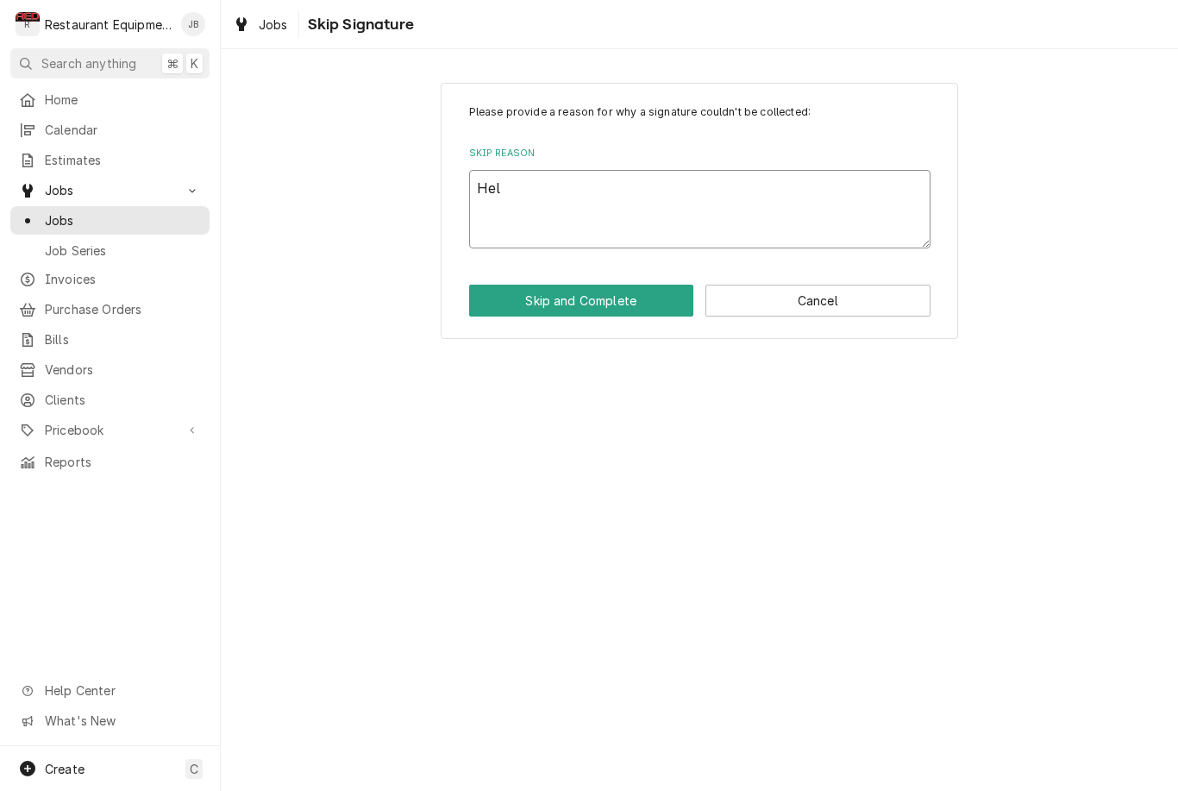
type textarea "Hel"
type textarea "x"
type textarea "Hel t"
type textarea "x"
type textarea "Hel to"
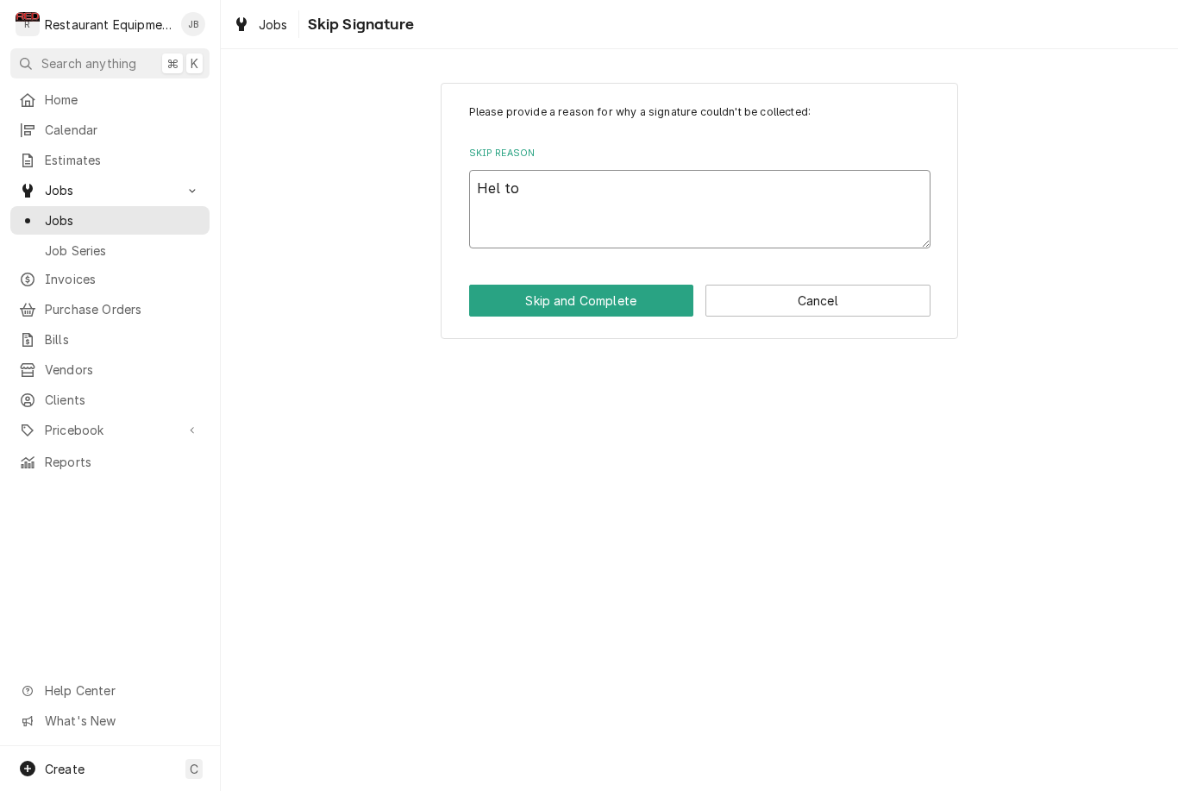
type textarea "x"
type textarea "Hel to"
type textarea "x"
type textarea "Hel to m"
type textarea "x"
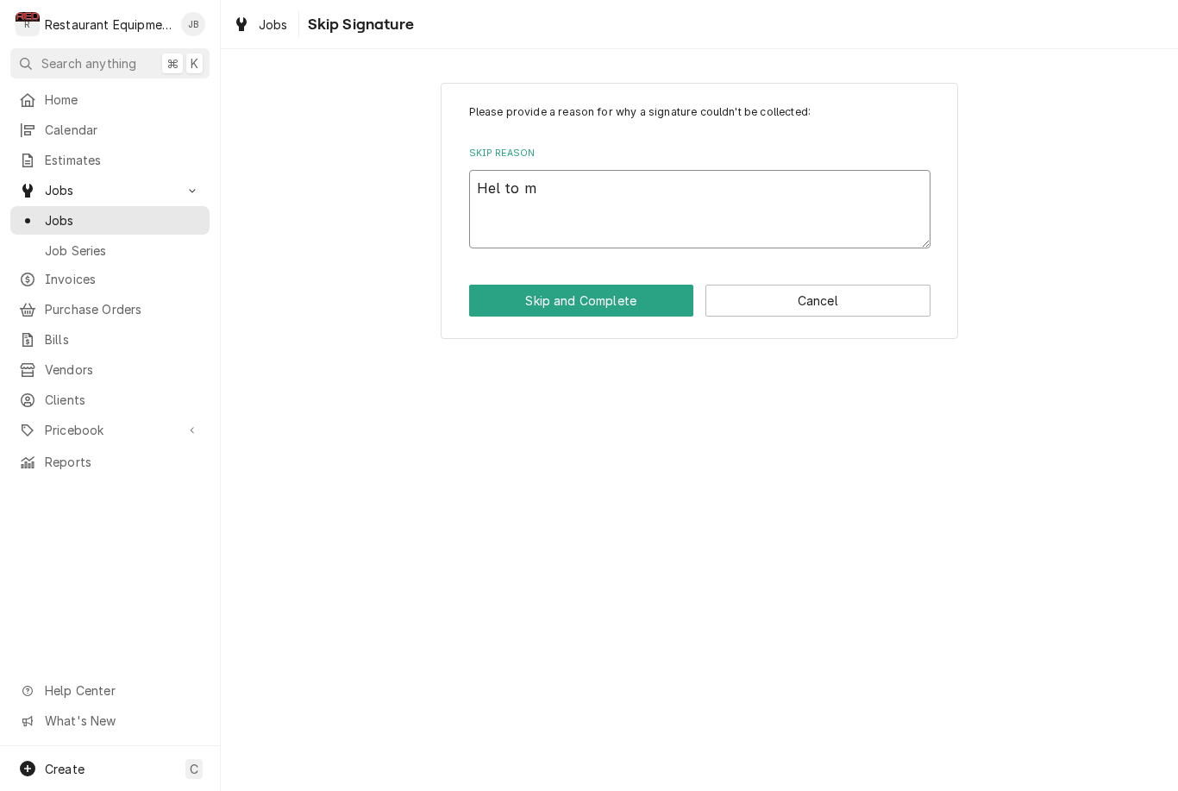
type textarea "Hel to ma"
type textarea "x"
type textarea "Hel to mak"
type textarea "x"
type textarea "Hel to make"
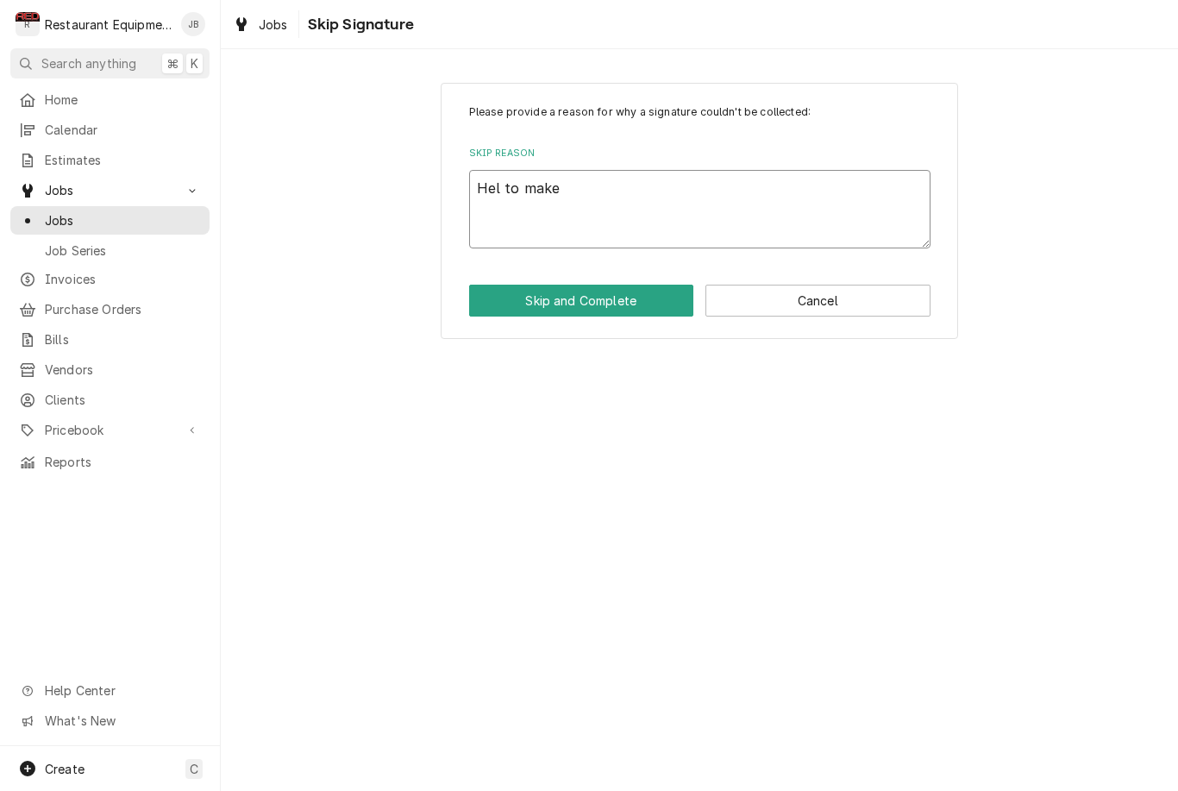
type textarea "x"
type textarea "Hel to make"
type textarea "x"
type textarea "Hel to make s"
type textarea "x"
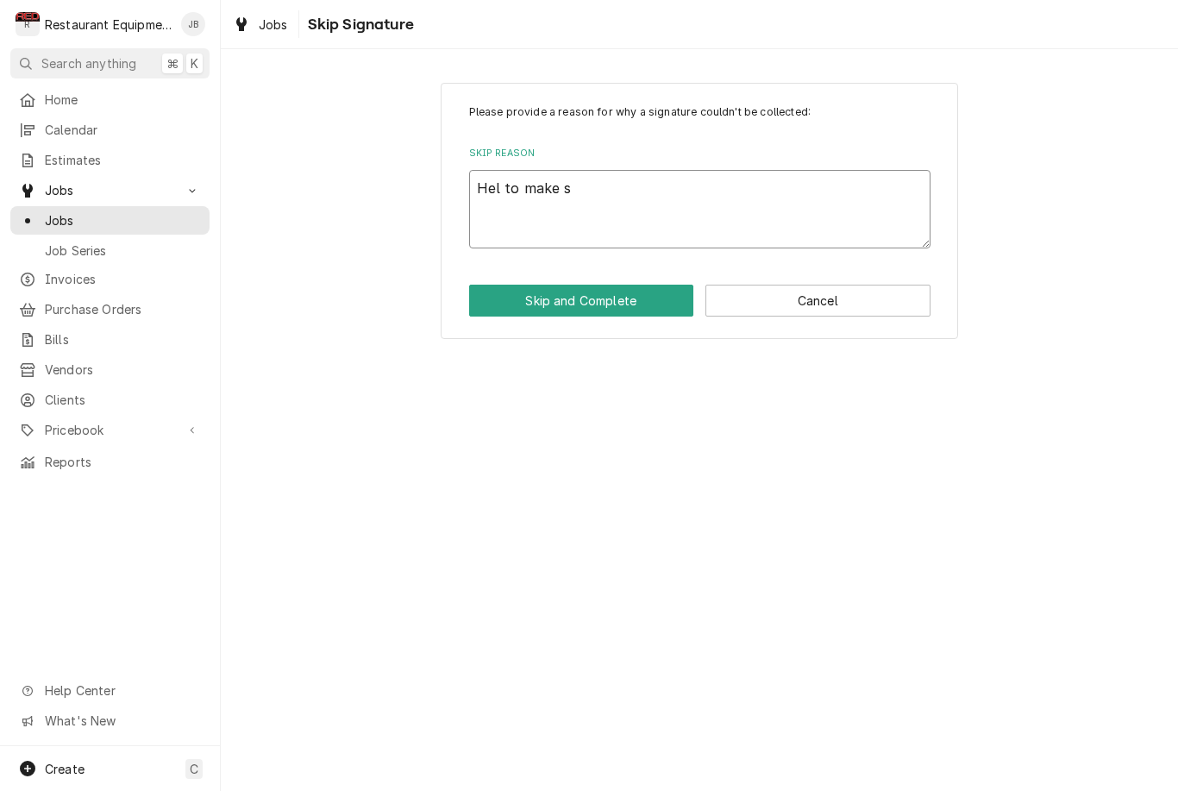
type textarea "Hel to make su"
type textarea "x"
type textarea "Hel to make sur"
type textarea "x"
type textarea "Hel to make sure"
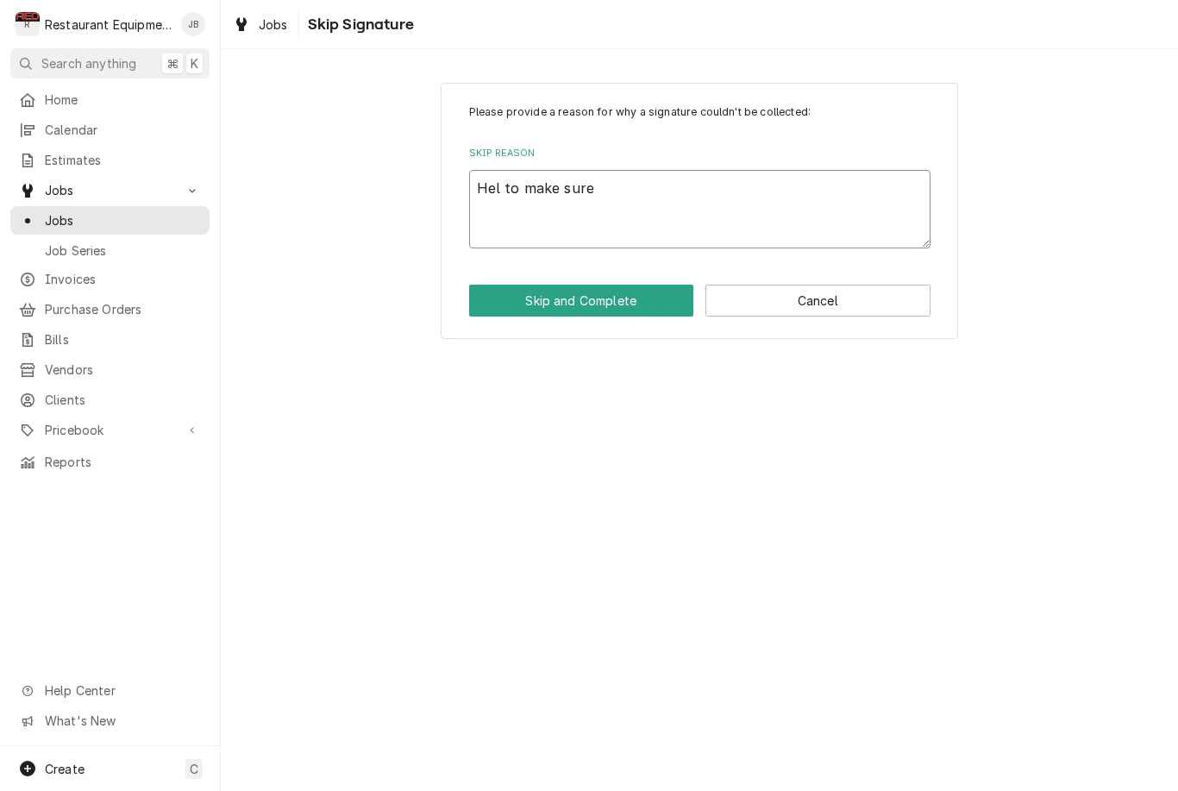
type textarea "x"
type textarea "Hel to make sure"
type textarea "x"
type textarea "Hel to make sure n"
type textarea "x"
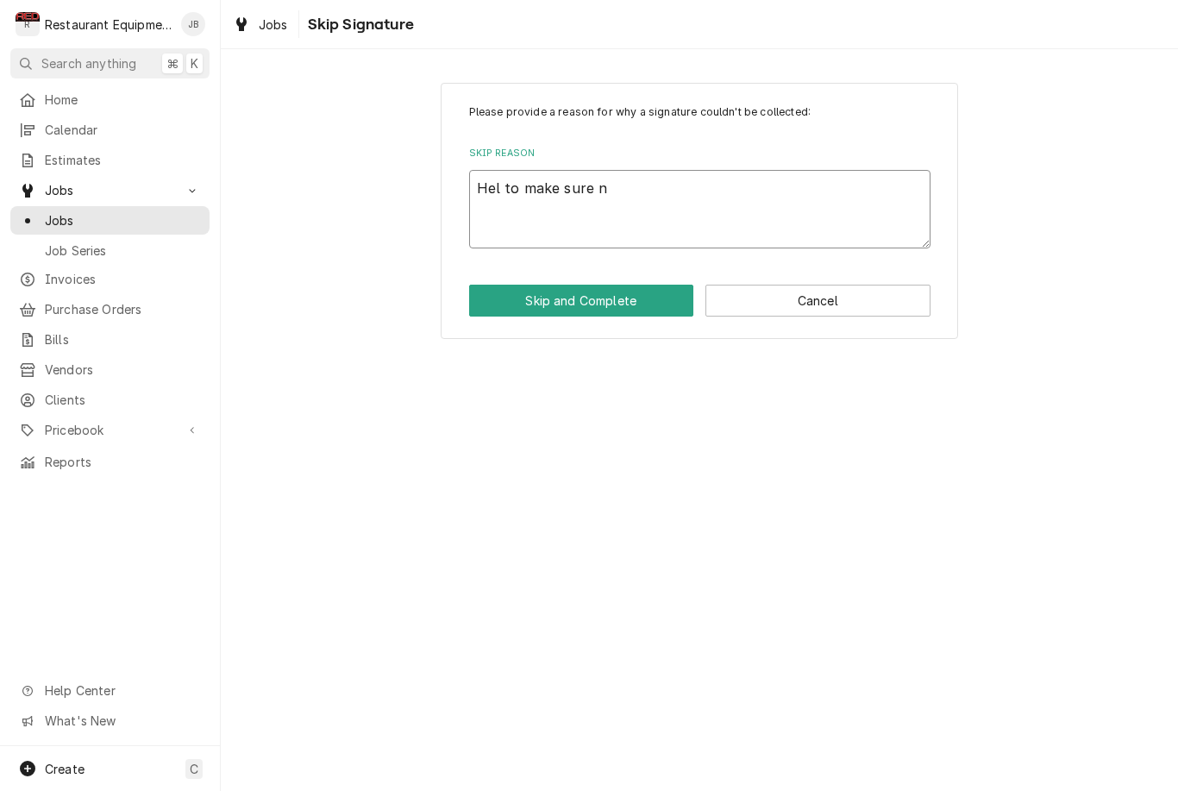
type textarea "Hel to make sure no"
type textarea "x"
type textarea "Hel to make sure no"
type textarea "x"
type textarea "Hel to make sure no f"
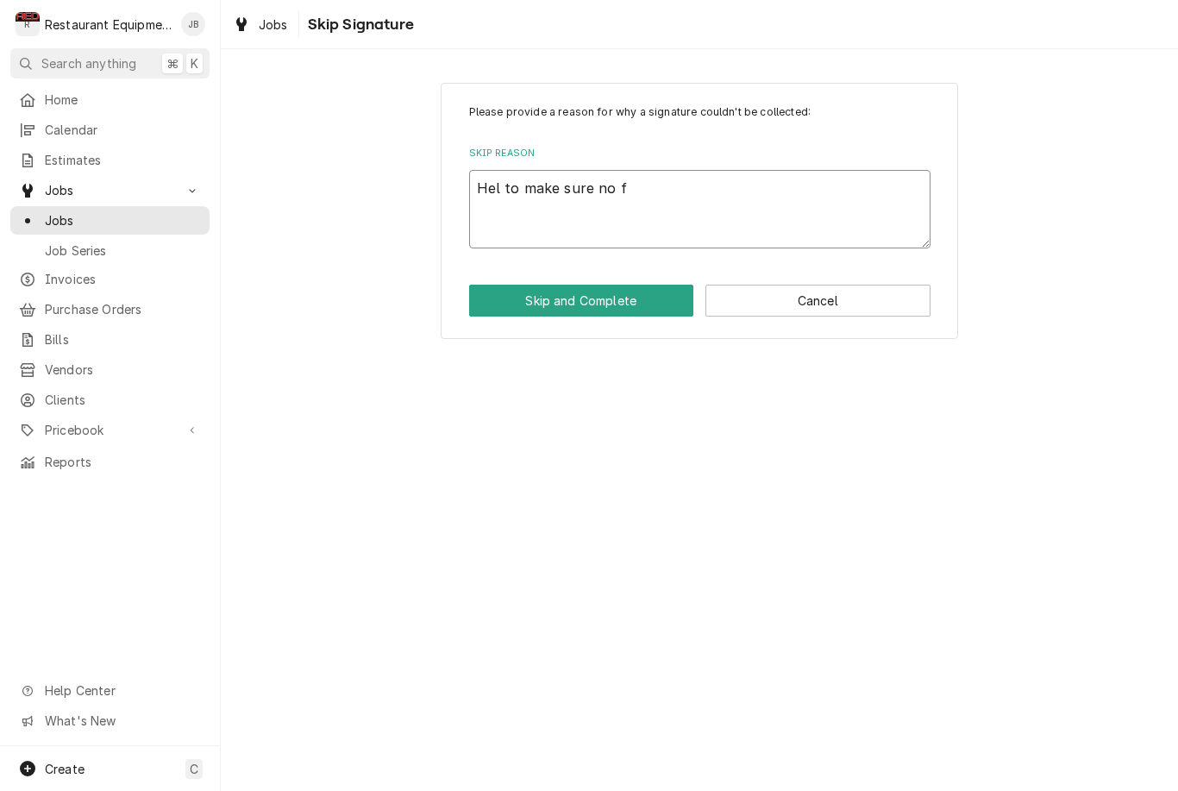
type textarea "x"
type textarea "Hel to make sure no fu"
type textarea "x"
type textarea "Hel to make sure no fut"
type textarea "x"
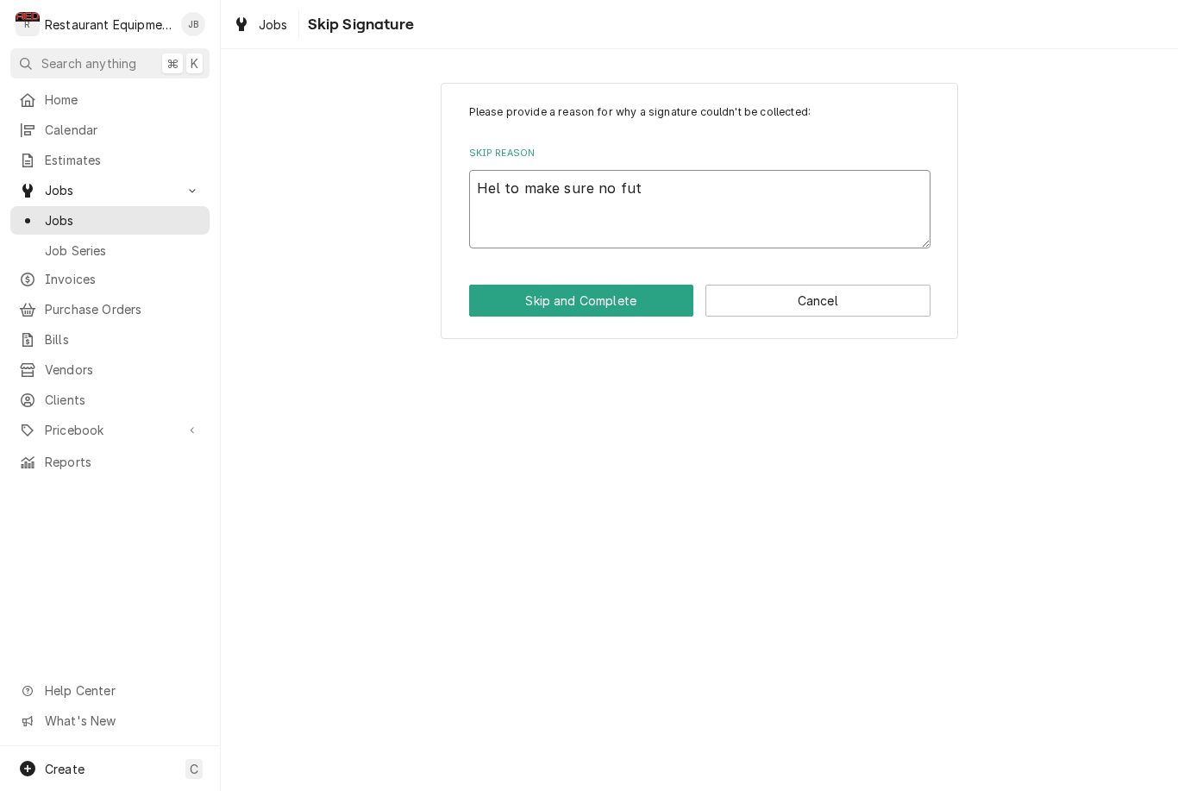
type textarea "Hel to make sure no futh"
type textarea "x"
type textarea "Hel to make sure no futhe"
type textarea "x"
type textarea "Hel to make sure no futher"
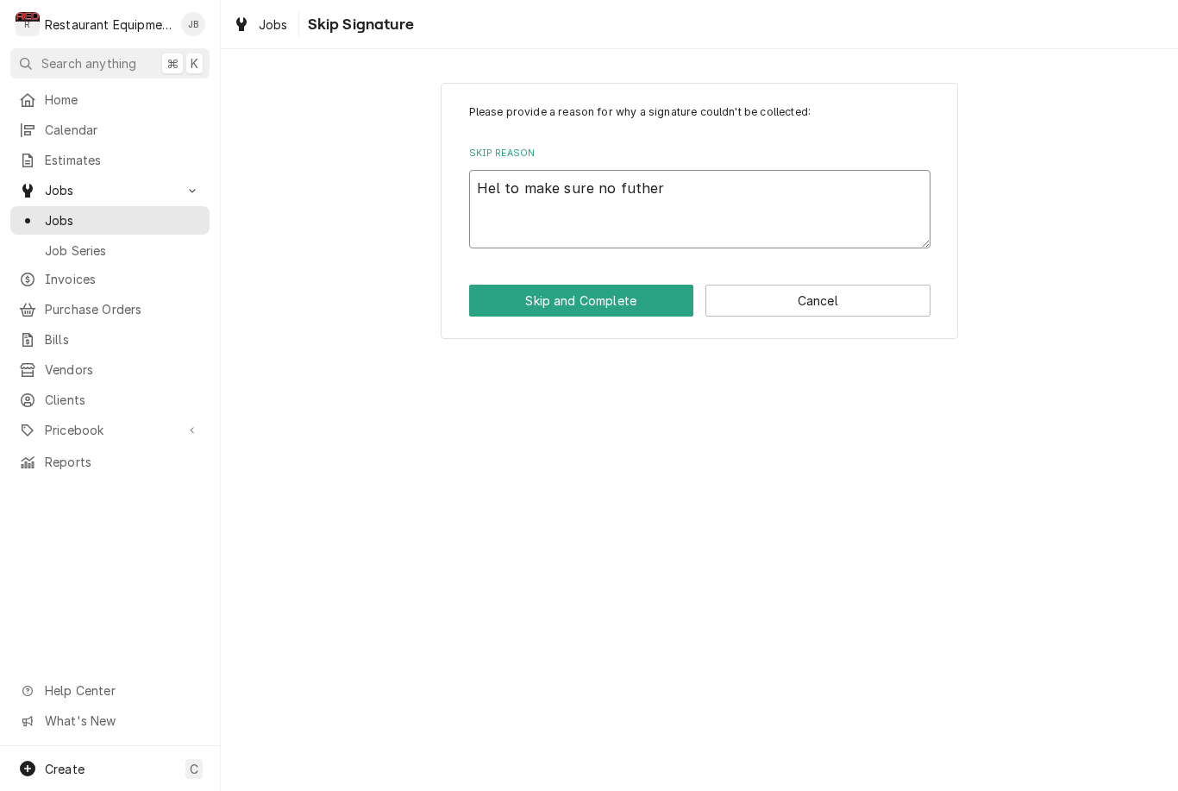
type textarea "x"
type textarea "Hel to make sure no further"
type textarea "x"
type textarea "Hel to make sure no further"
type textarea "x"
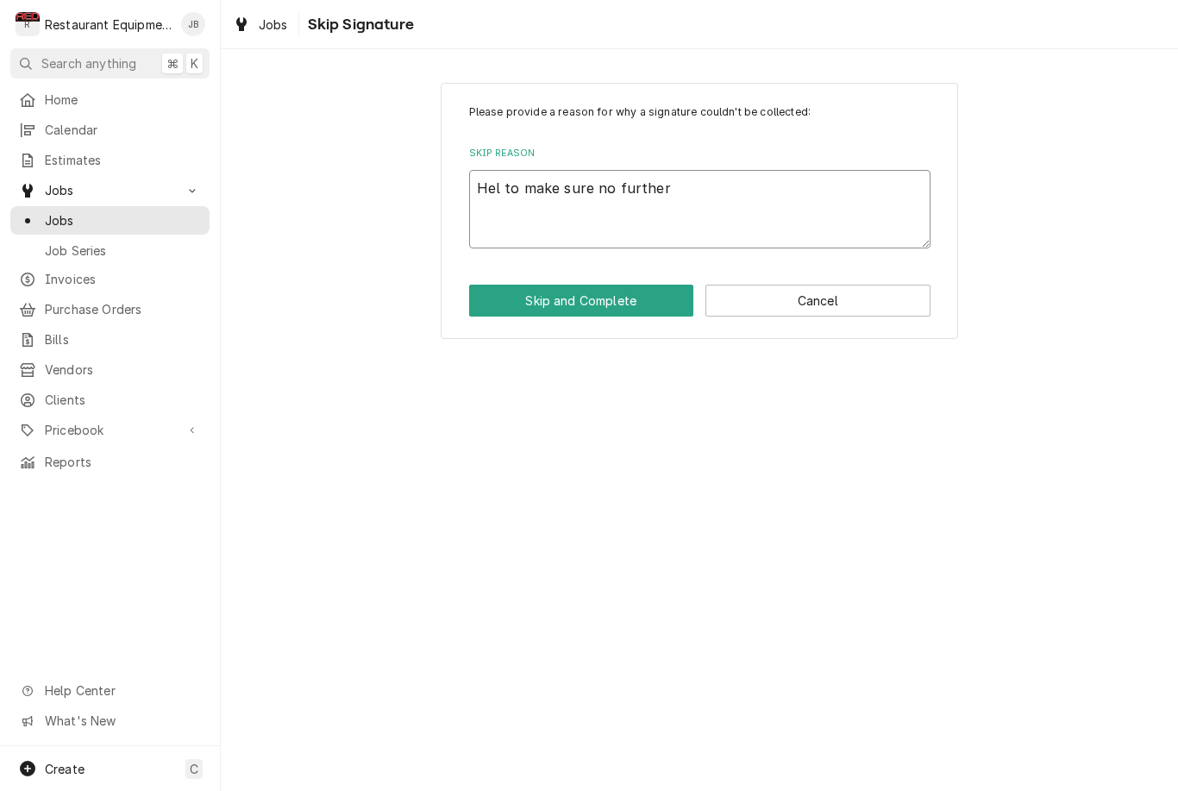
type textarea "Hel to make sure no further i"
type textarea "x"
type textarea "Hel to make sure no further is"
type textarea "x"
type textarea "Hel to make sure no further iss"
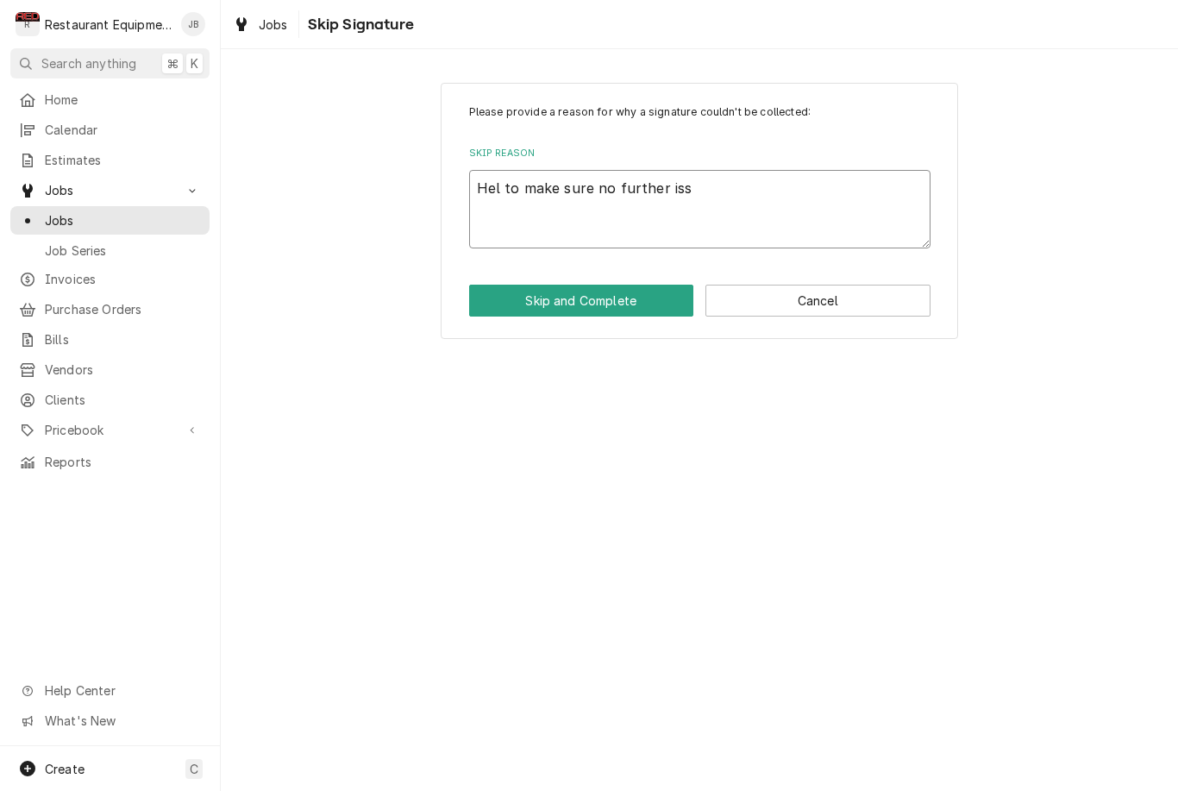
type textarea "x"
type textarea "Hel to make sure no further issu"
type textarea "x"
type textarea "Hel to make sure no further issue"
type textarea "x"
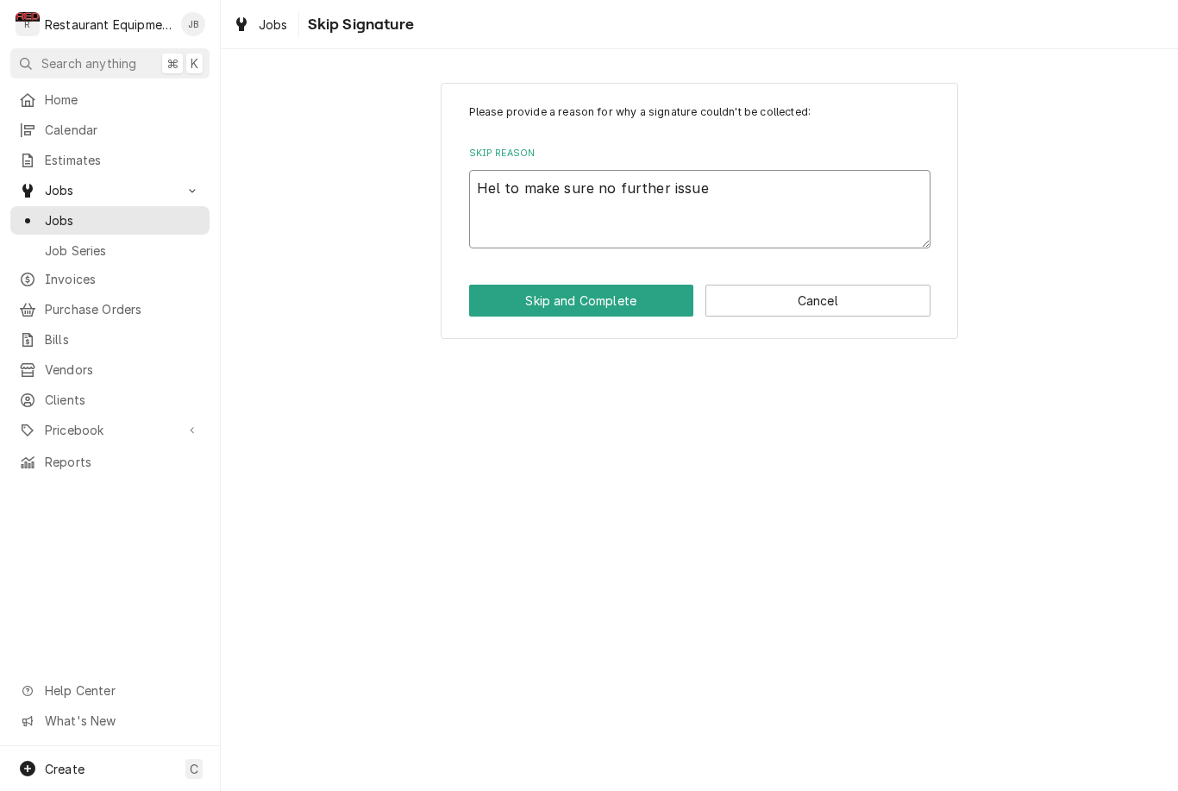
type textarea "Hel to make sure no further issues"
type textarea "x"
type textarea "Hel to make sure no further issues"
type textarea "x"
type textarea "Hel to make sure no further issues."
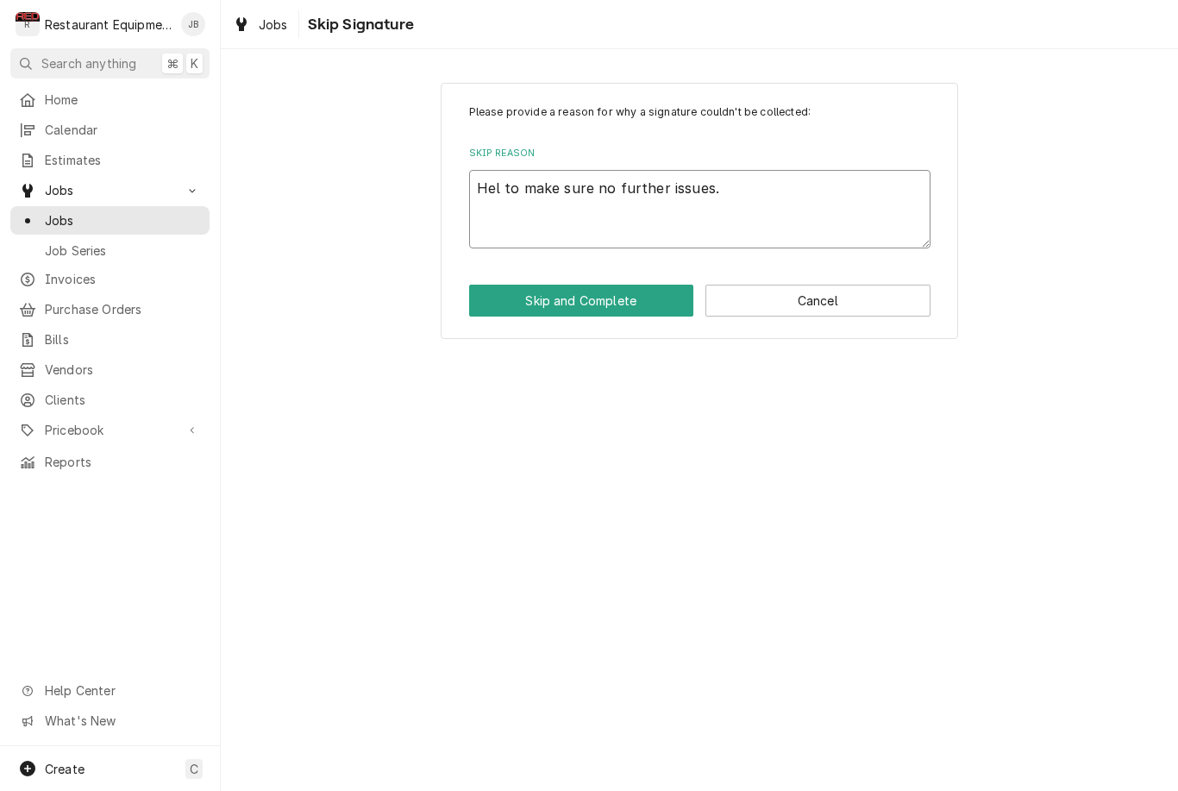
type textarea "x"
type textarea "Hel to make sure no further issues."
click at [534, 296] on button "Skip and Complete" at bounding box center [581, 301] width 225 height 32
type textarea "x"
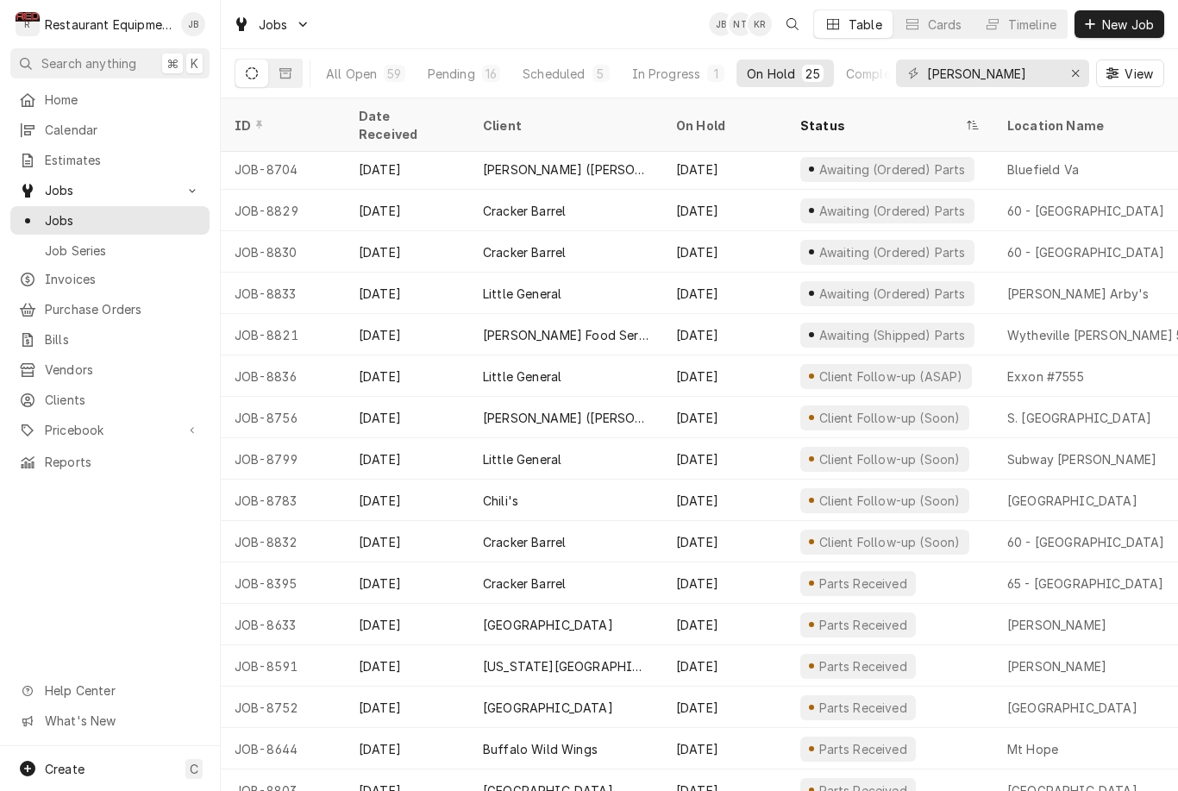
scroll to position [375, 0]
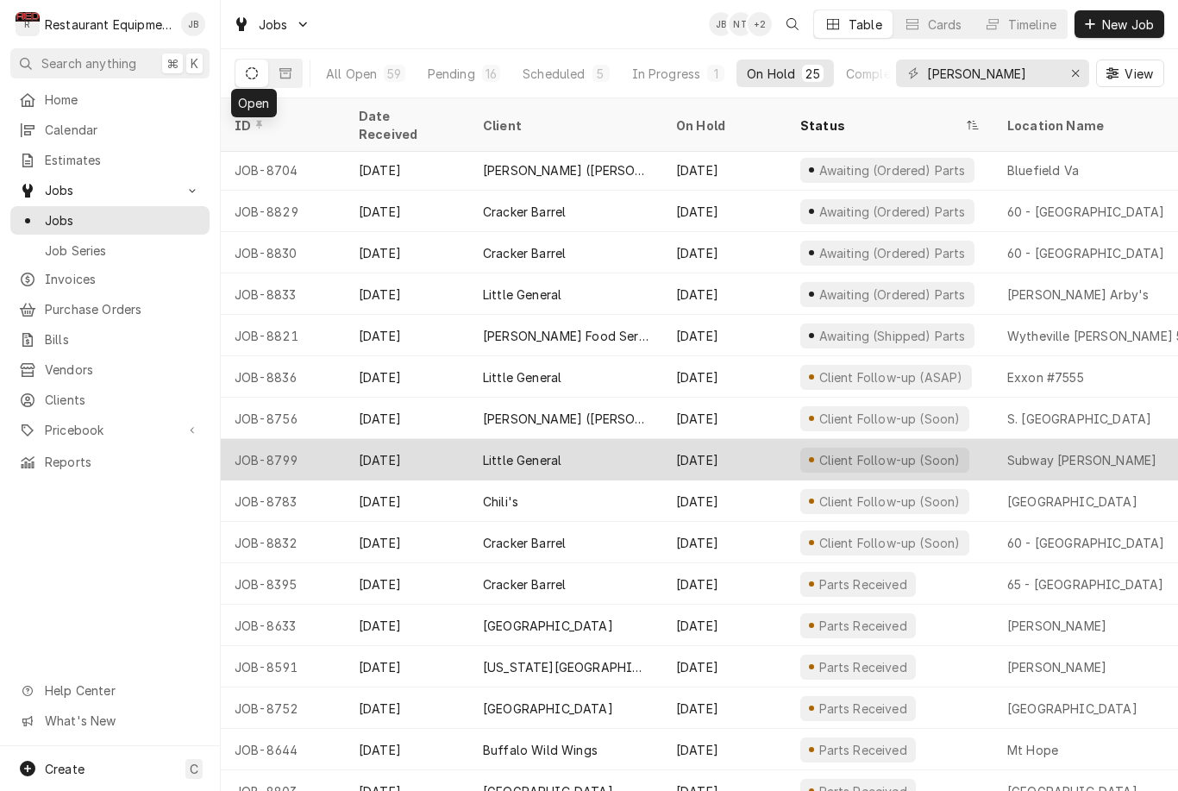
click at [1042, 451] on div "Subway Glen Daniels" at bounding box center [1081, 460] width 149 height 18
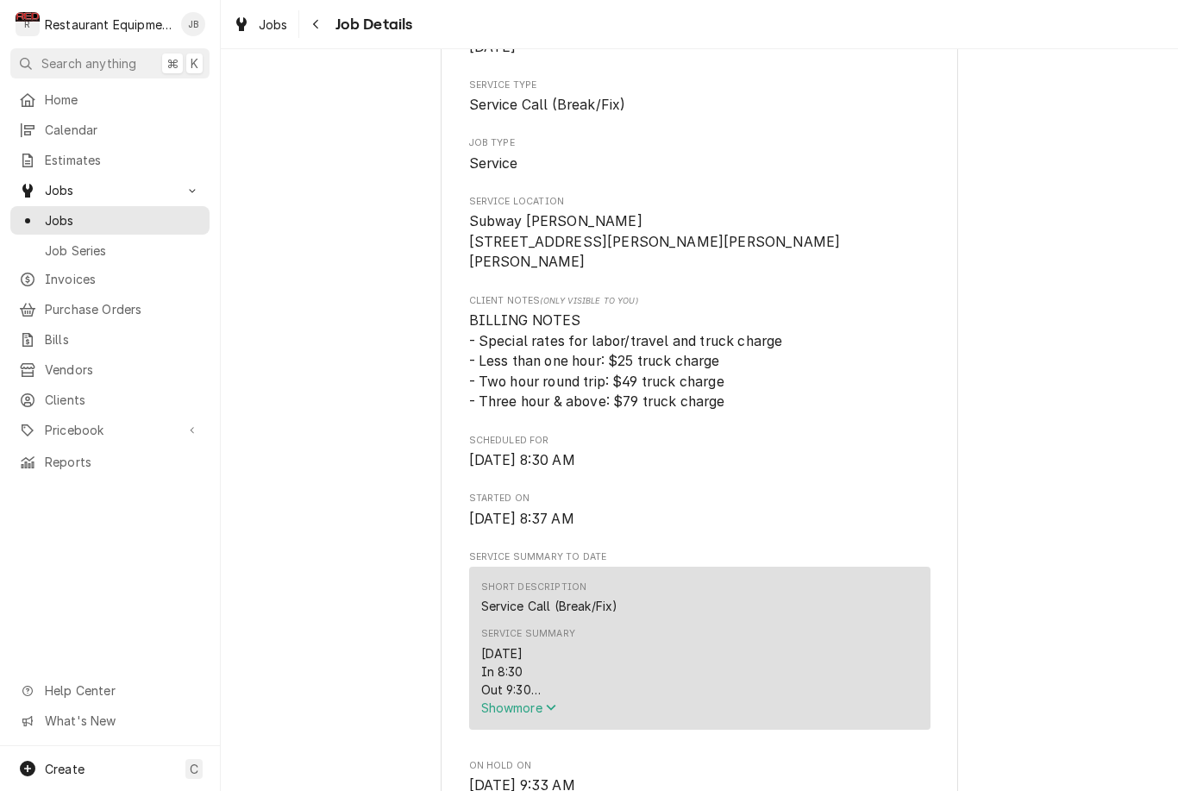
scroll to position [566, 0]
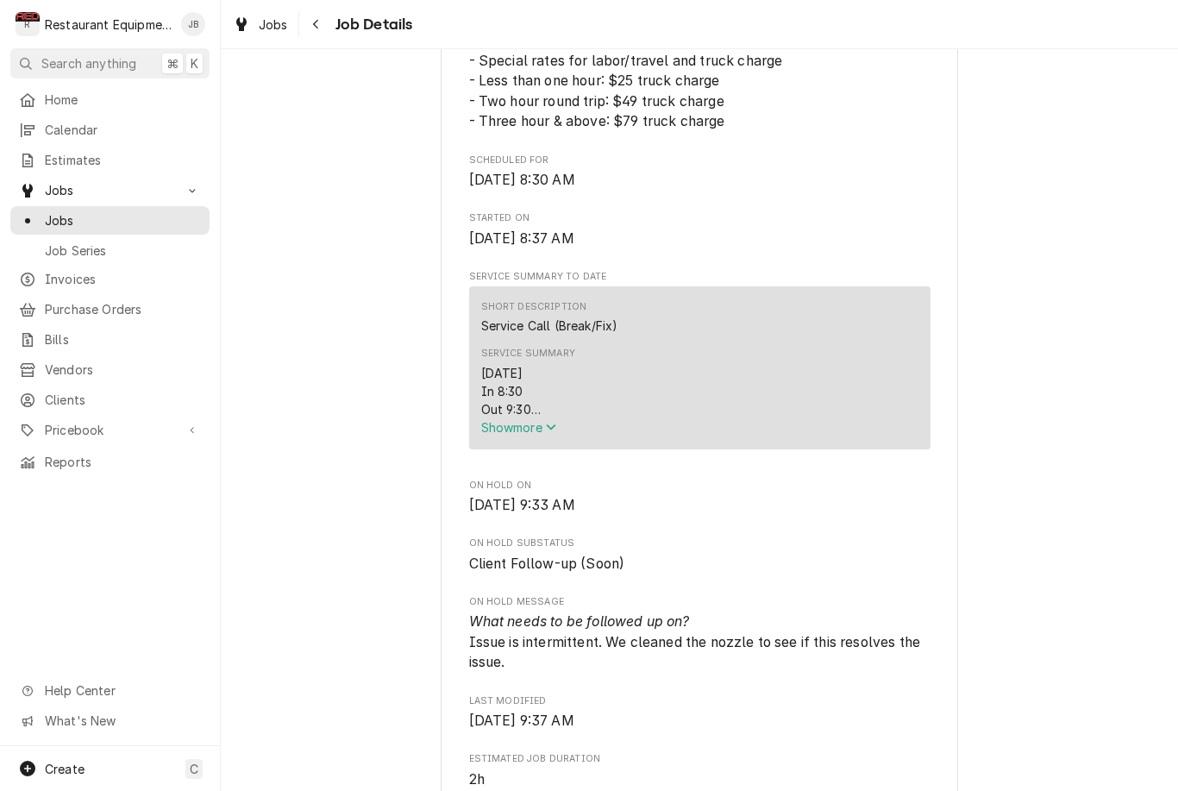
click at [516, 420] on span "Show more" at bounding box center [519, 427] width 76 height 15
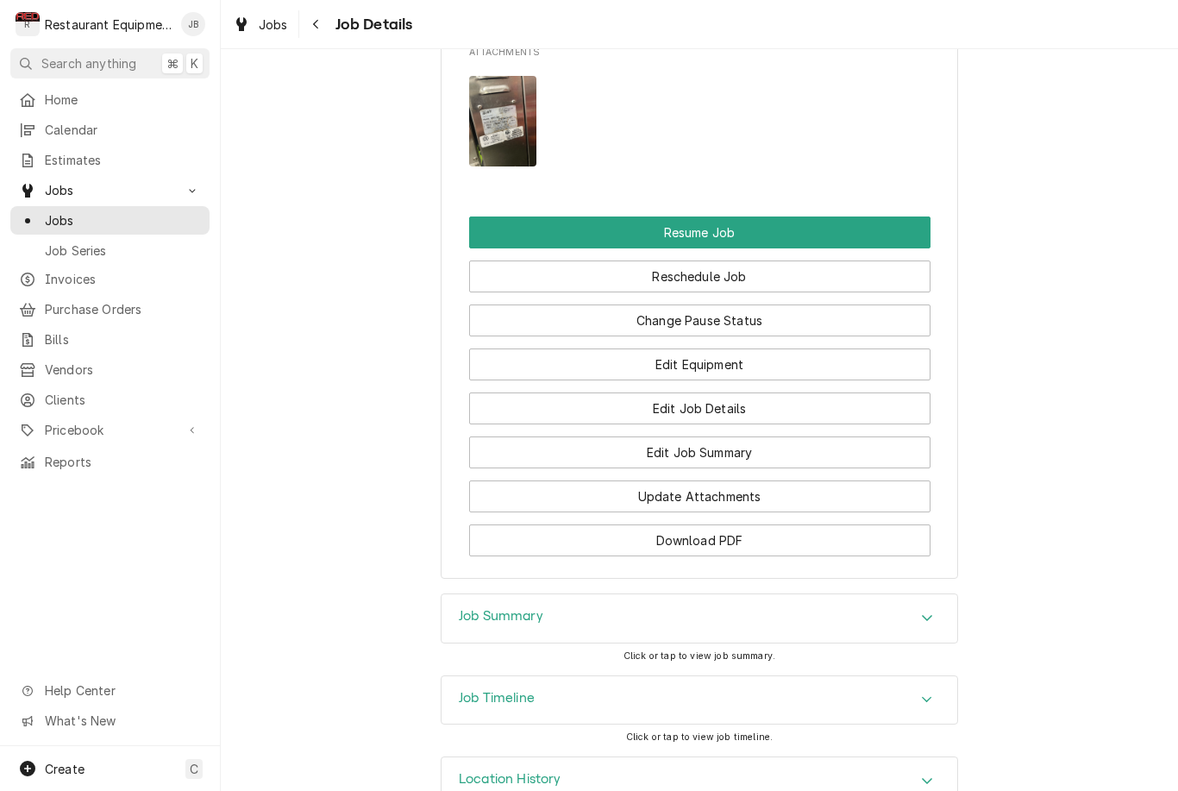
scroll to position [2213, 0]
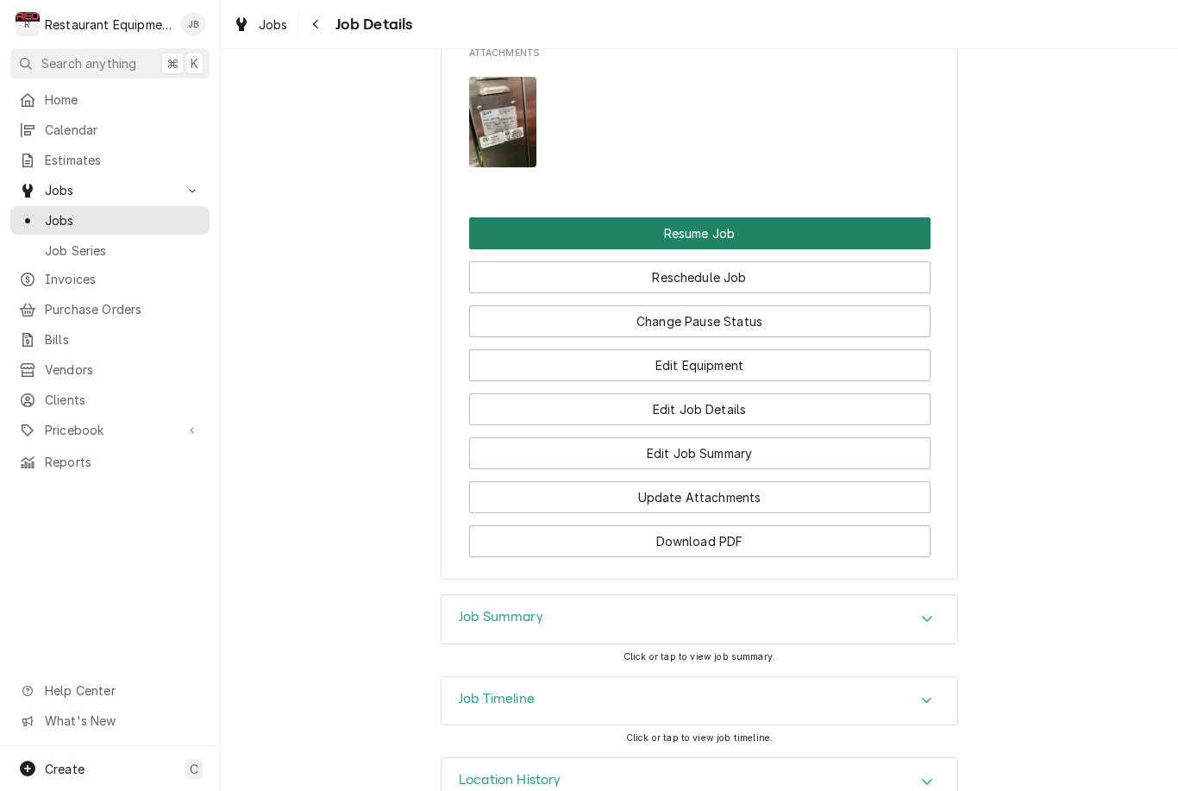
click at [741, 217] on button "Resume Job" at bounding box center [699, 233] width 461 height 32
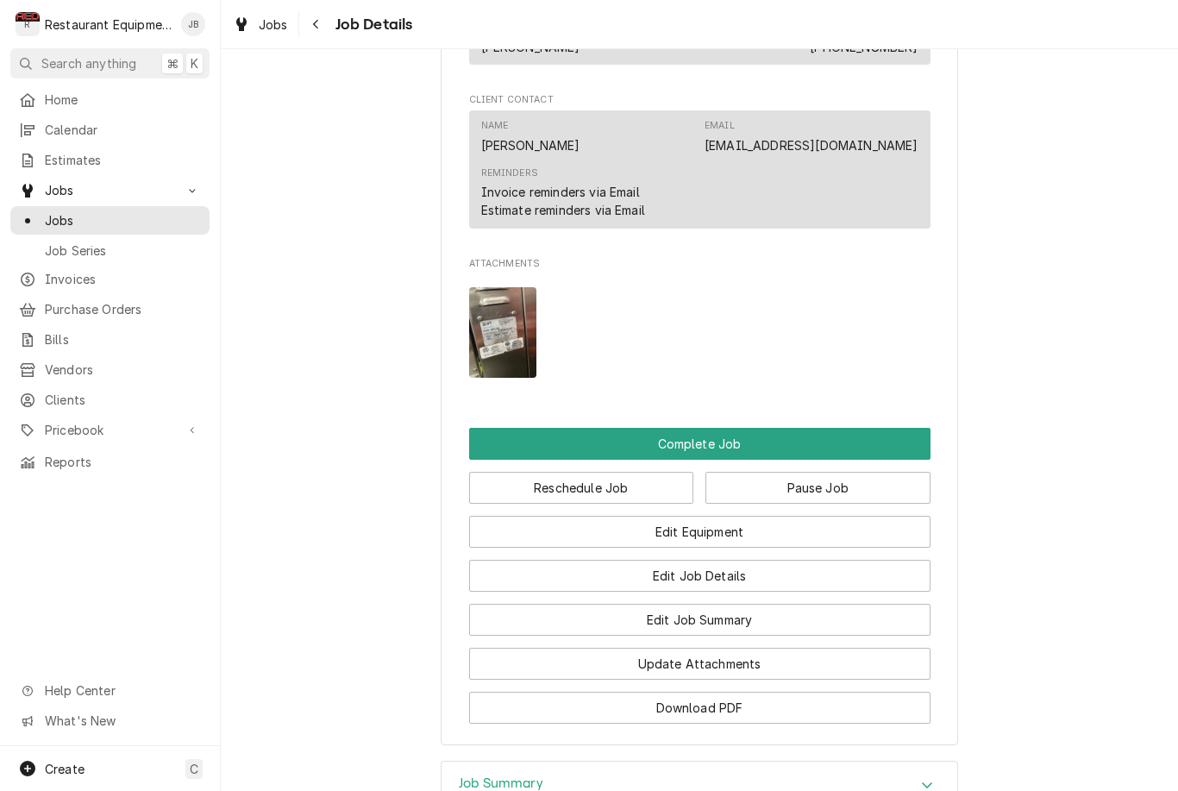
scroll to position [1691, 0]
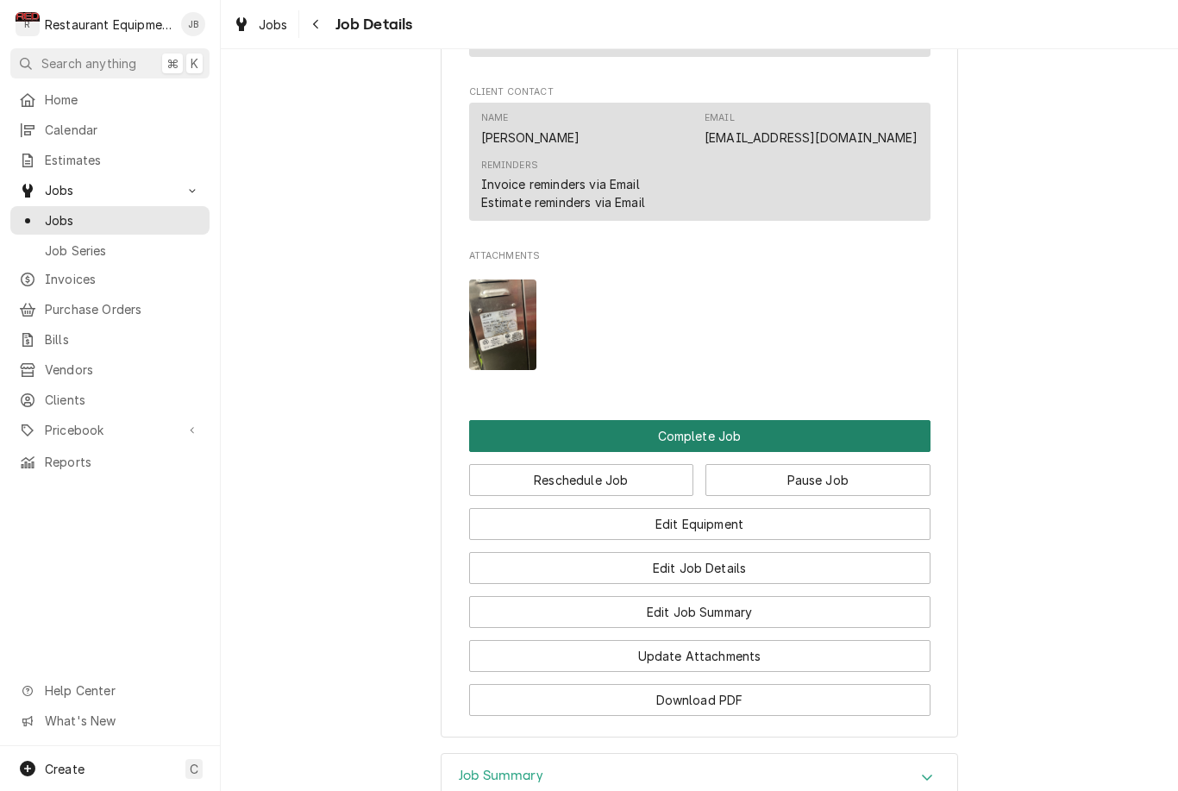
click at [772, 420] on button "Complete Job" at bounding box center [699, 436] width 461 height 32
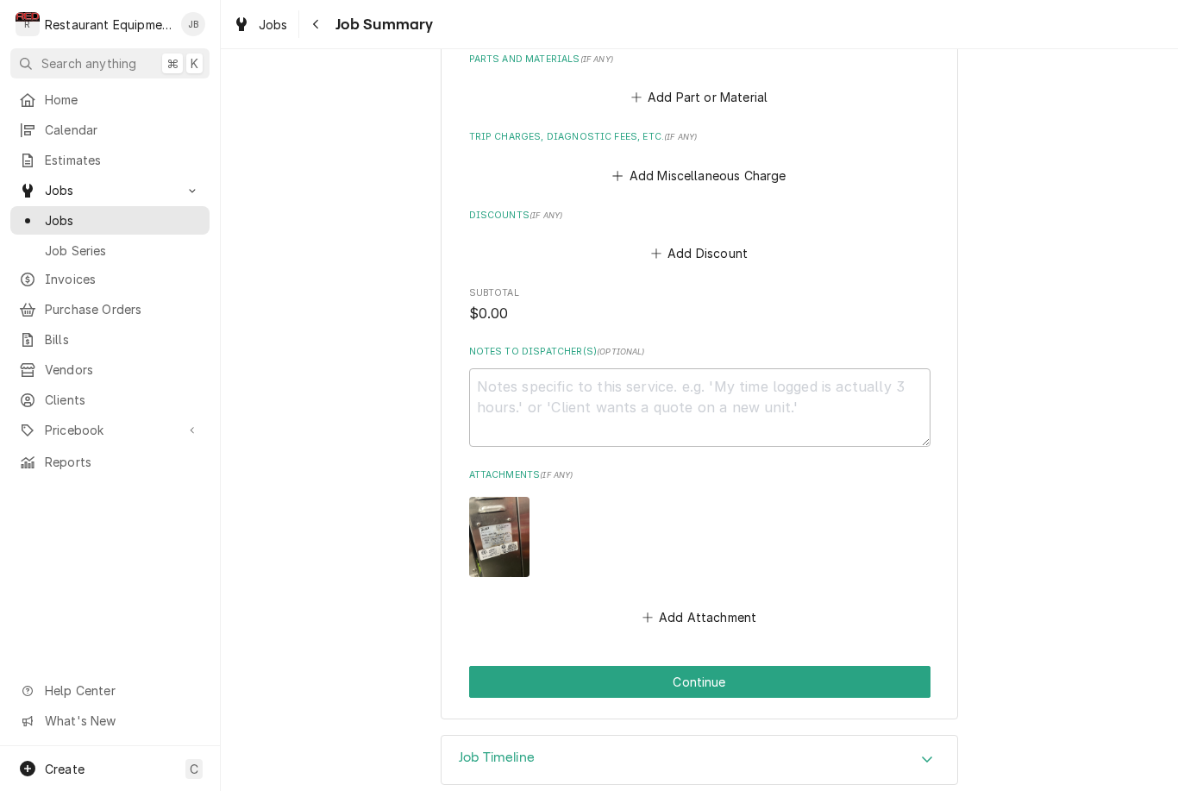
scroll to position [1000, 0]
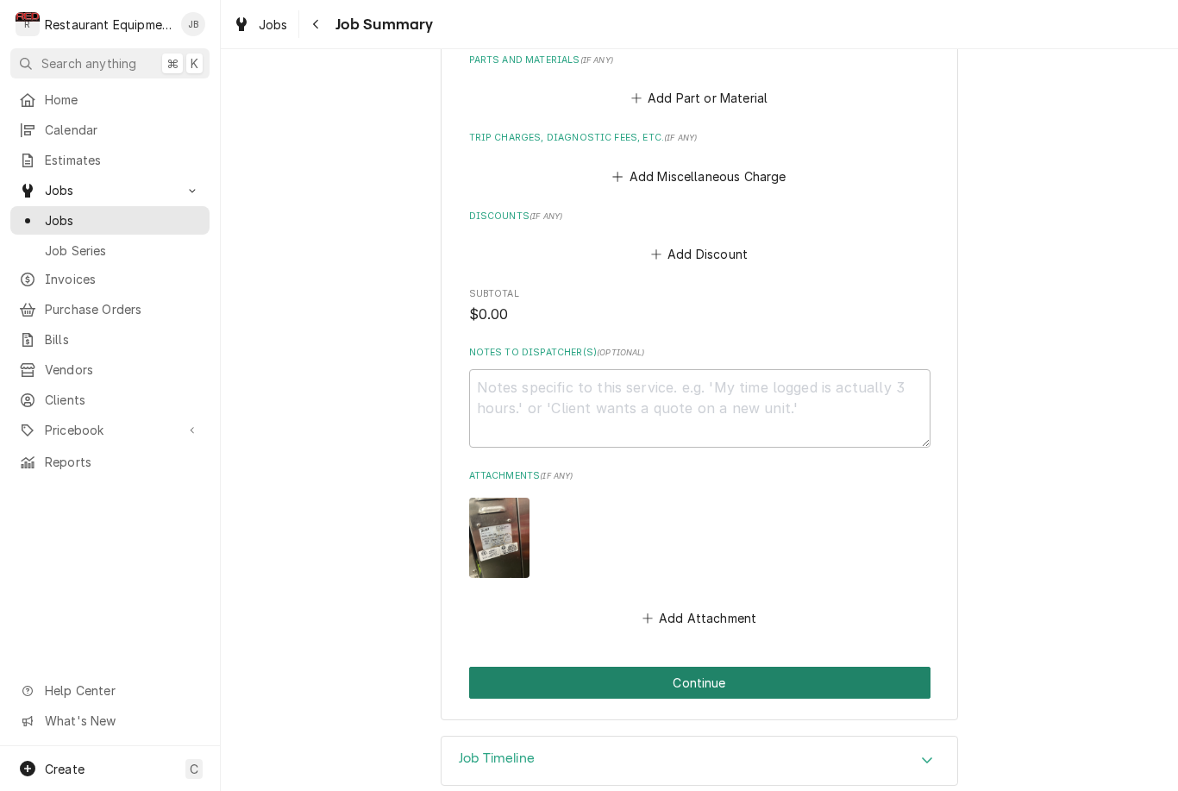
click at [827, 666] on button "Continue" at bounding box center [699, 682] width 461 height 32
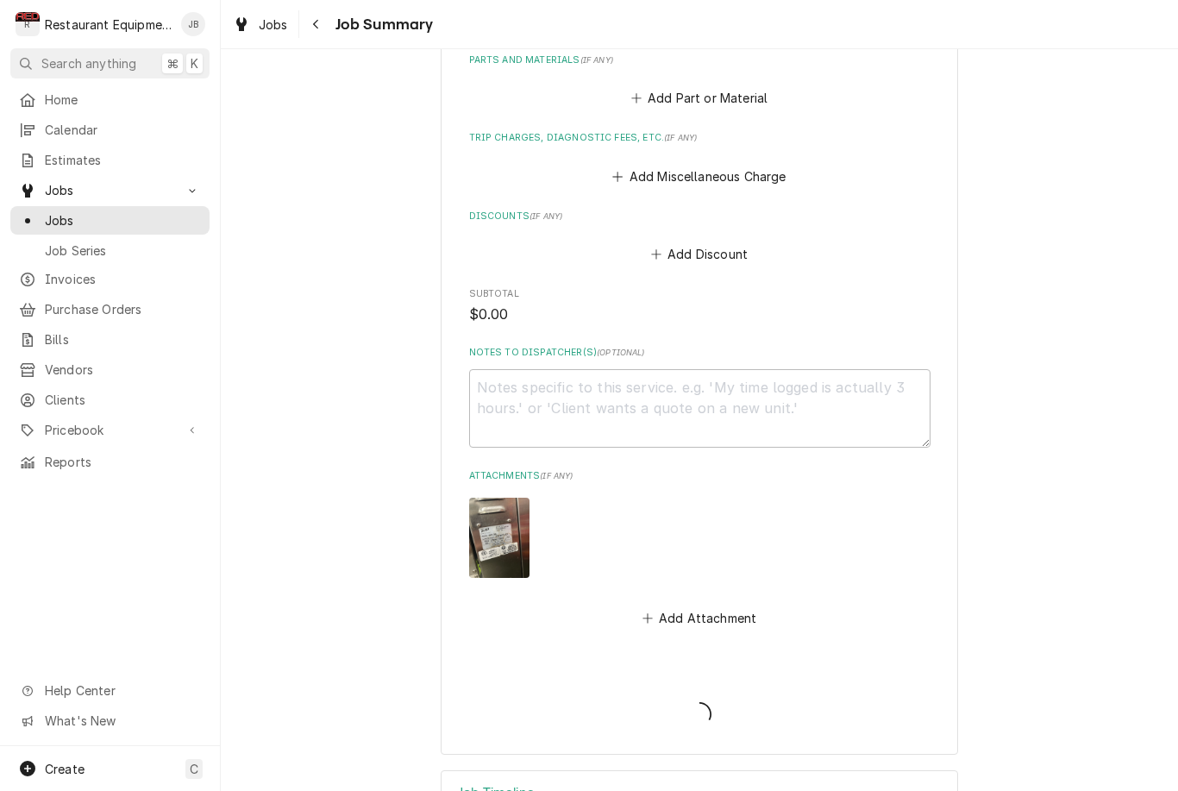
type textarea "x"
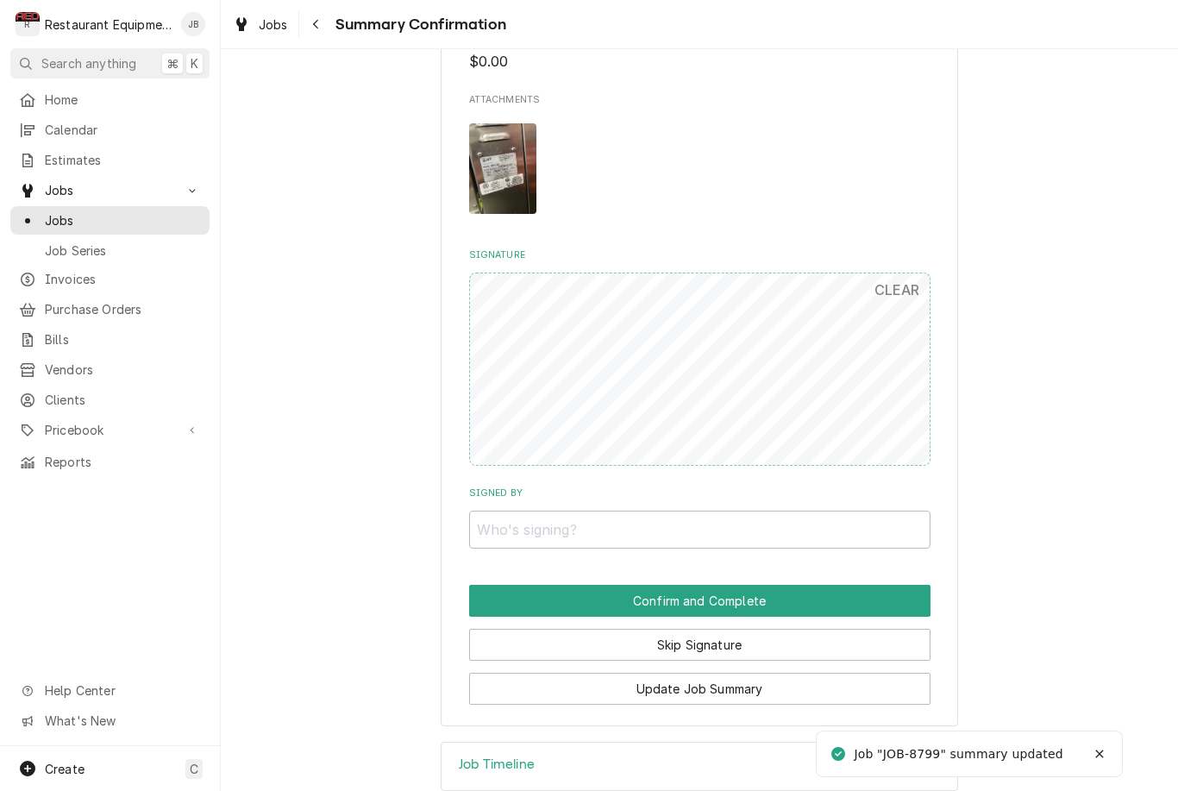
scroll to position [1066, 0]
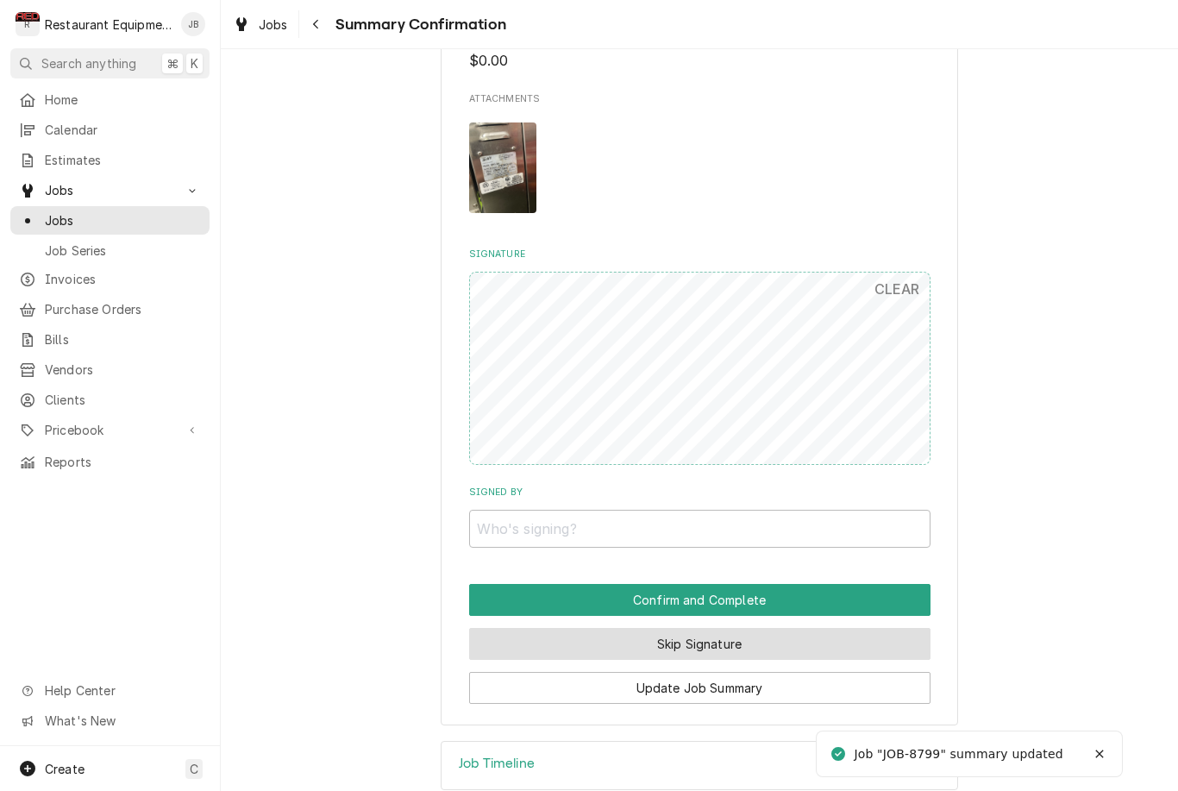
click at [841, 628] on button "Skip Signature" at bounding box center [699, 644] width 461 height 32
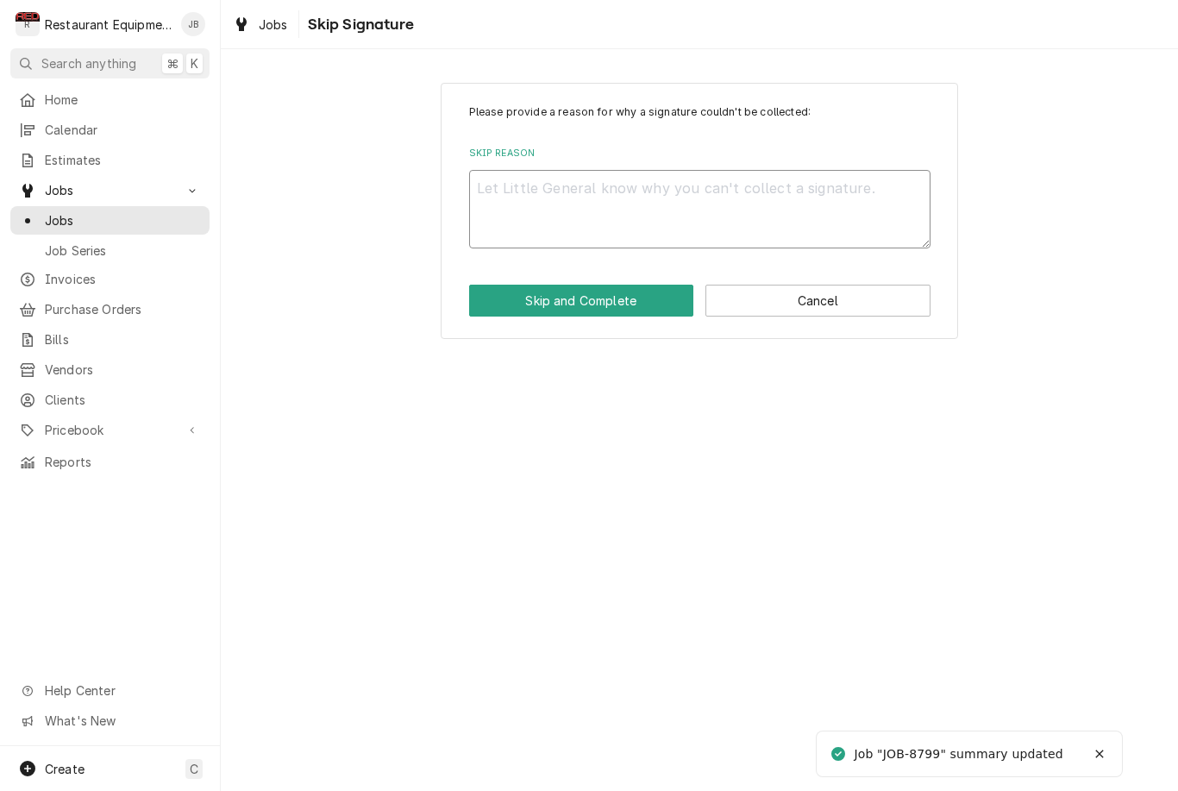
click at [647, 202] on textarea "Skip Reason" at bounding box center [699, 209] width 461 height 78
type textarea "x"
type textarea "H"
type textarea "x"
type textarea "He"
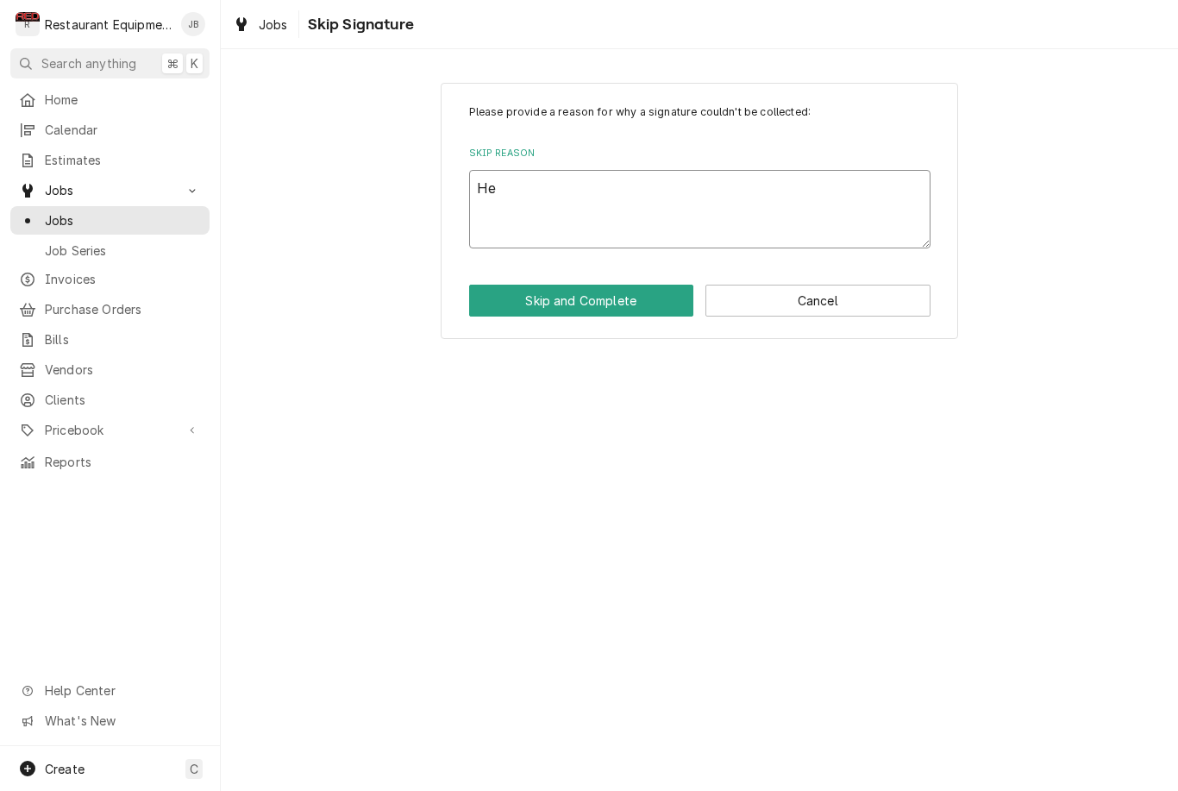
type textarea "x"
type textarea "Hel"
type textarea "x"
type textarea "Held"
type textarea "x"
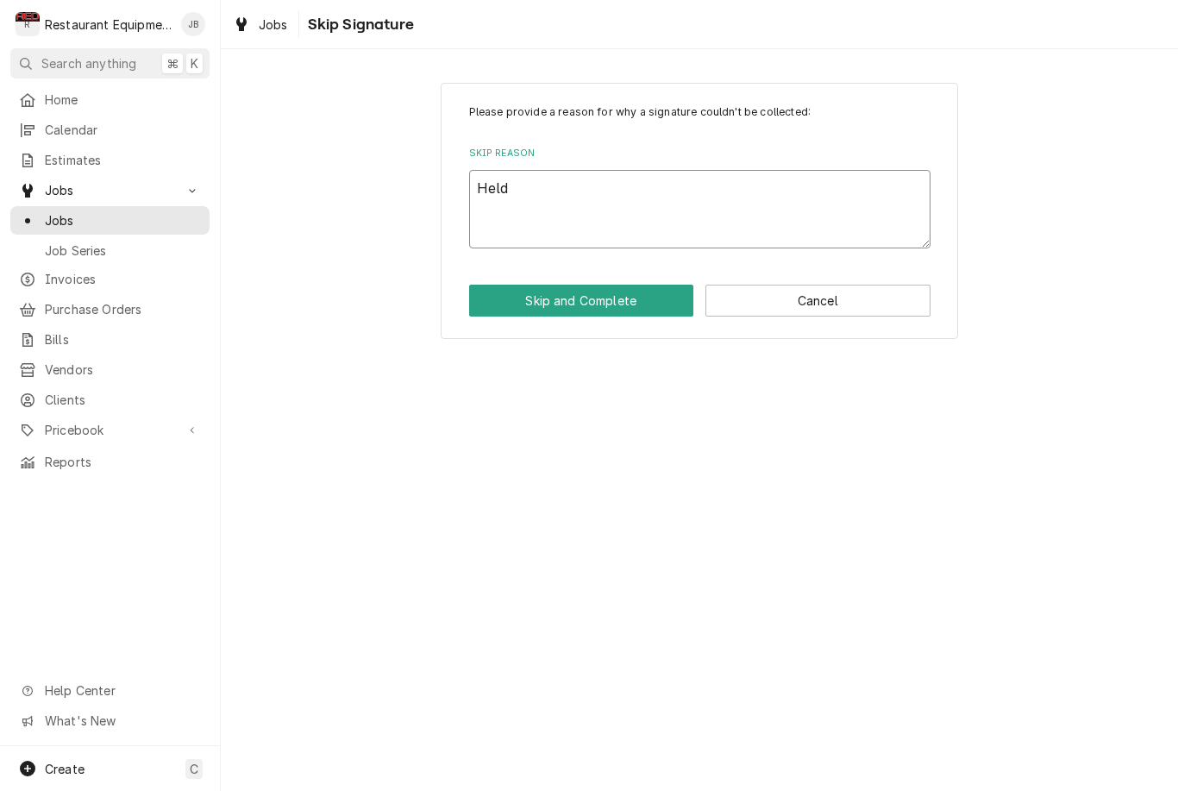
type textarea "Held"
type textarea "x"
type textarea "Held t"
type textarea "x"
type textarea "Held to"
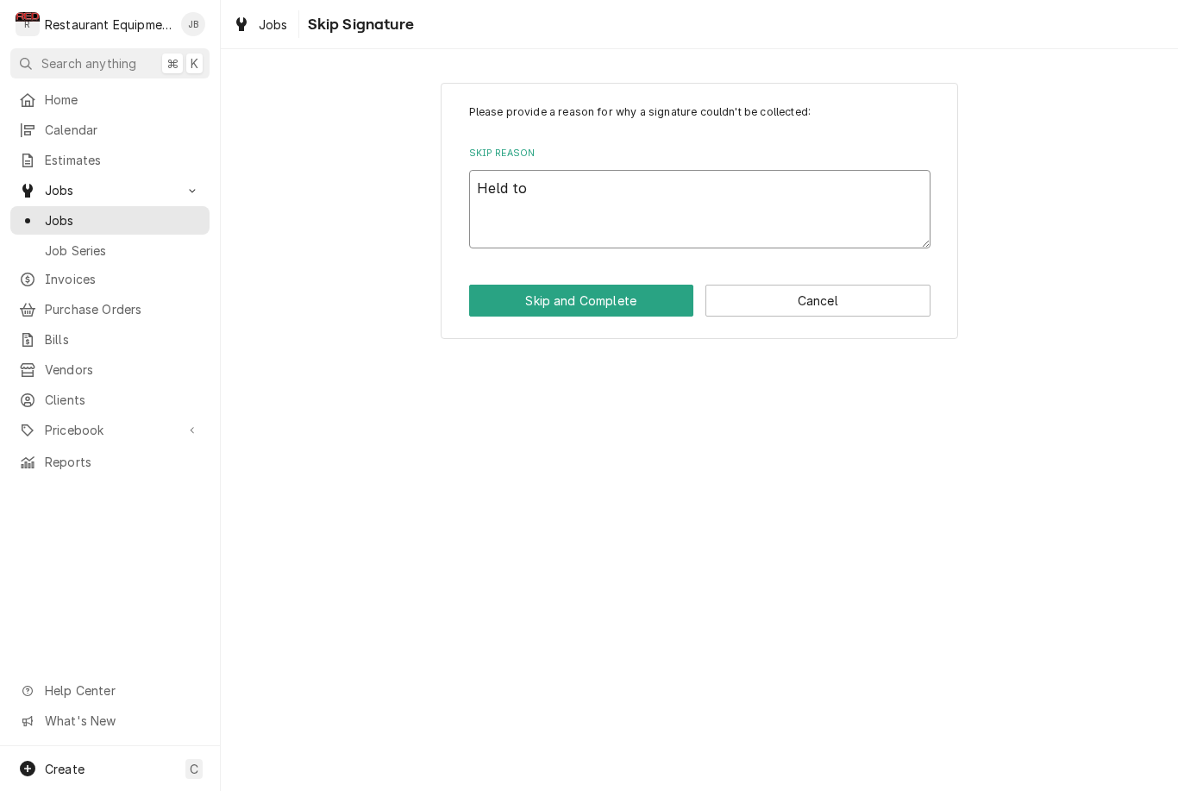
type textarea "x"
type textarea "Held to"
type textarea "x"
type textarea "Held to m"
type textarea "x"
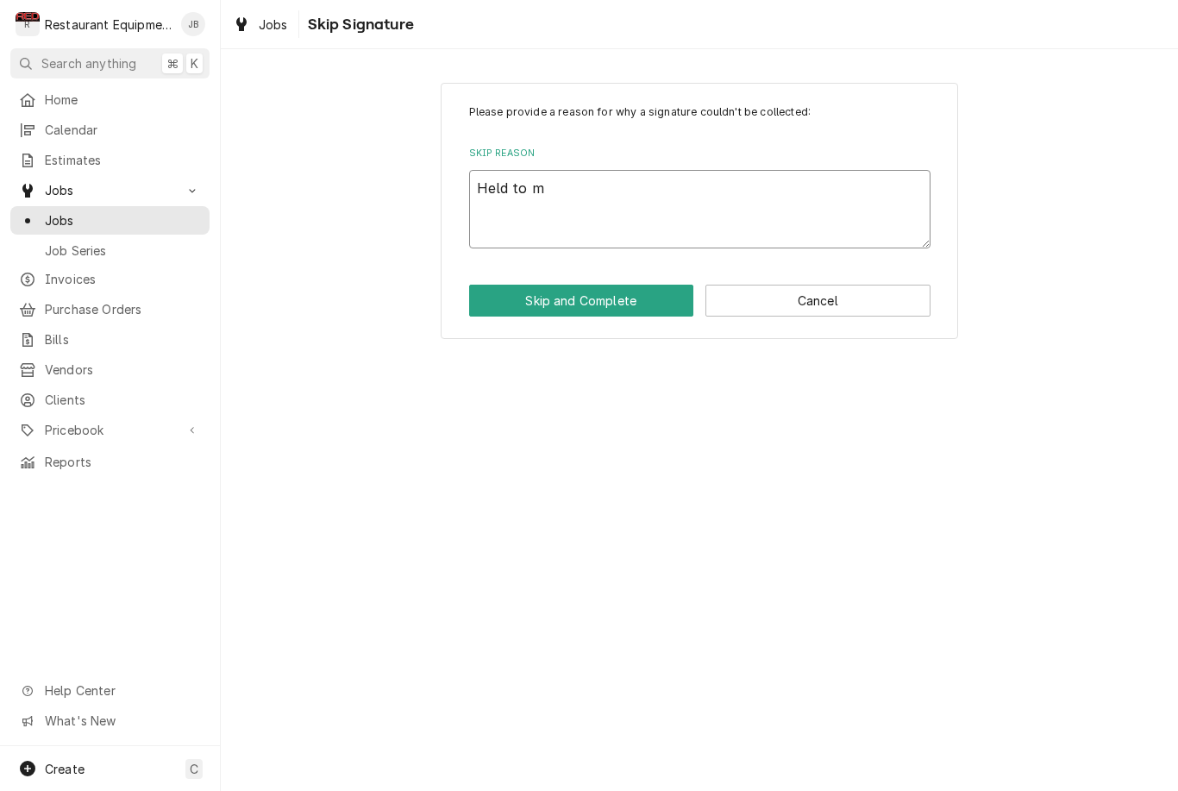
type textarea "Held to ma"
type textarea "x"
type textarea "Held to mak"
type textarea "x"
type textarea "Held to make"
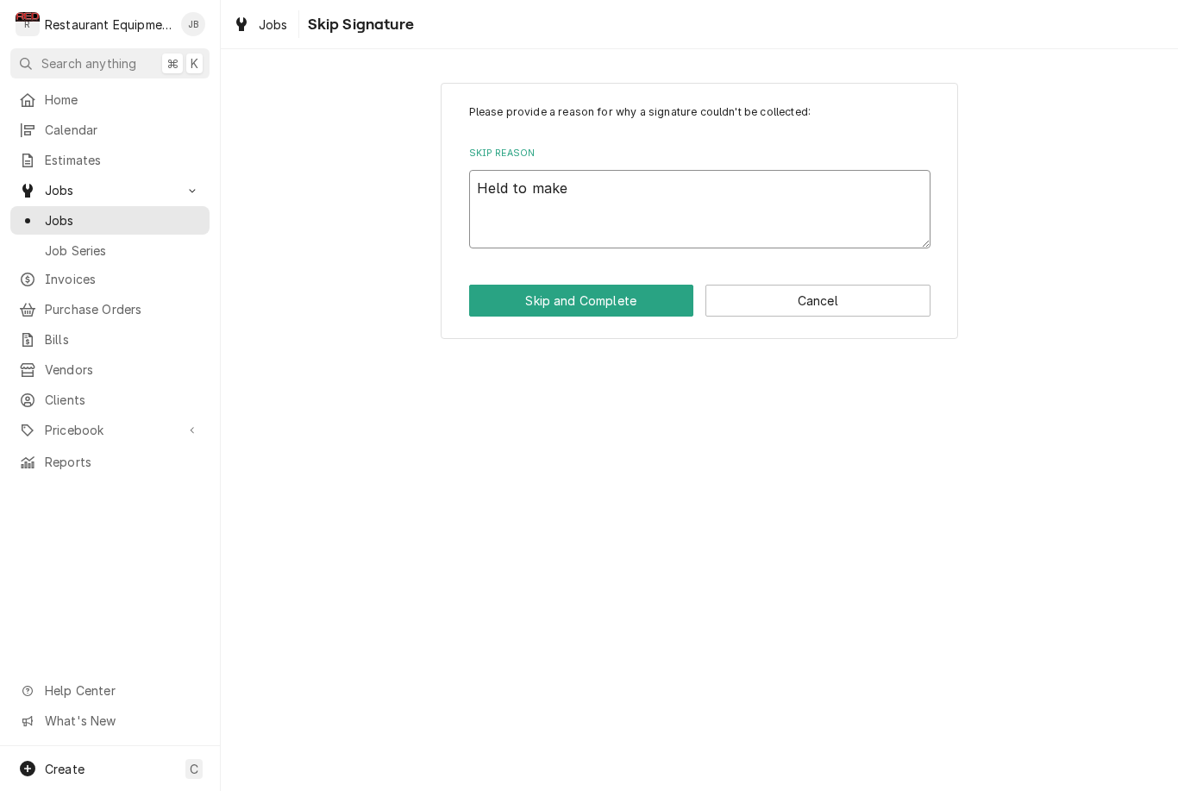
type textarea "x"
type textarea "Held to make"
type textarea "x"
type textarea "Held to make s"
type textarea "x"
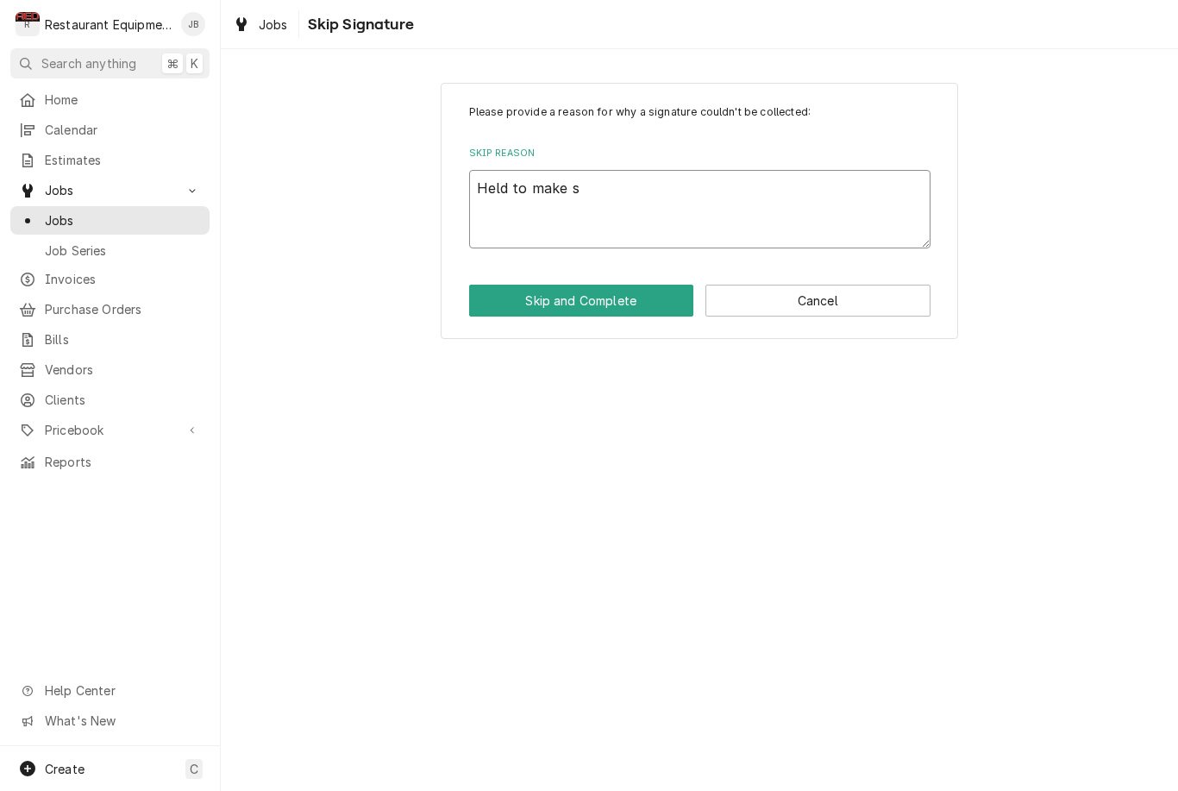
type textarea "Held to make su"
type textarea "x"
type textarea "Held to make sur"
type textarea "x"
type textarea "Held to make sure"
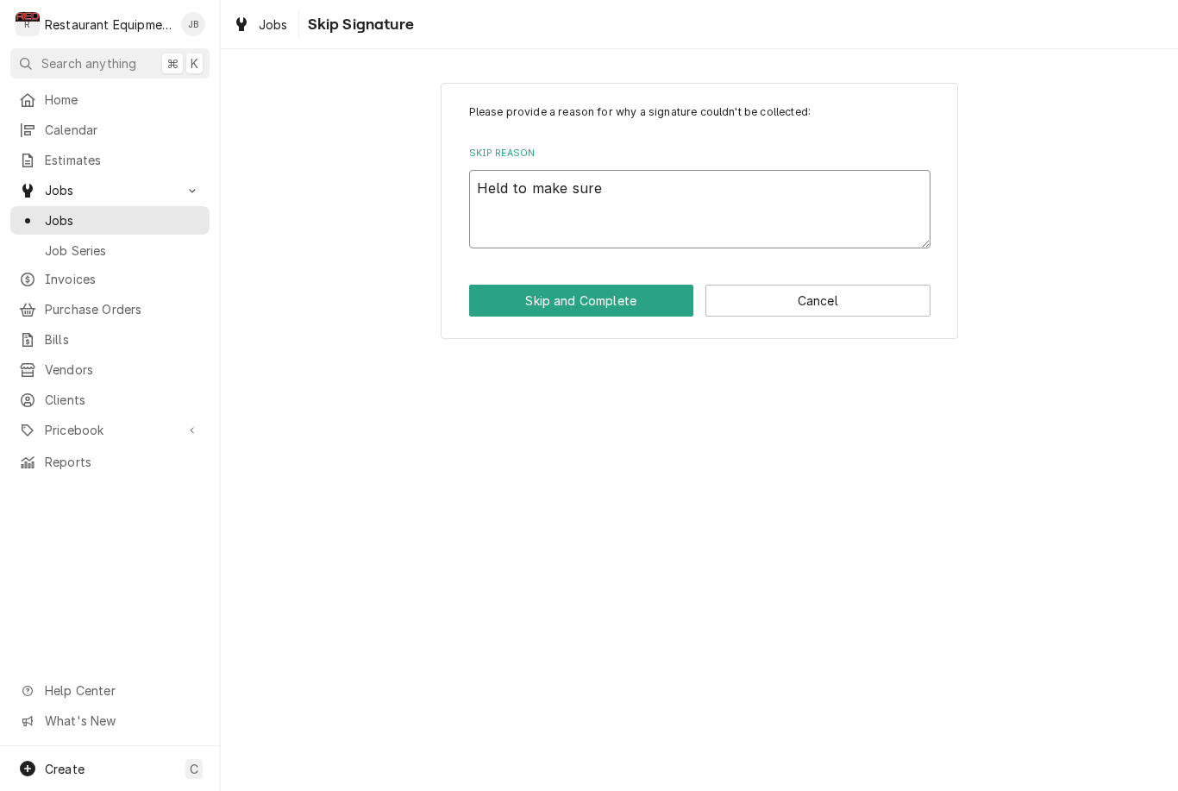
type textarea "x"
type textarea "Held to make sure"
type textarea "x"
type textarea "Held to make sure n"
type textarea "x"
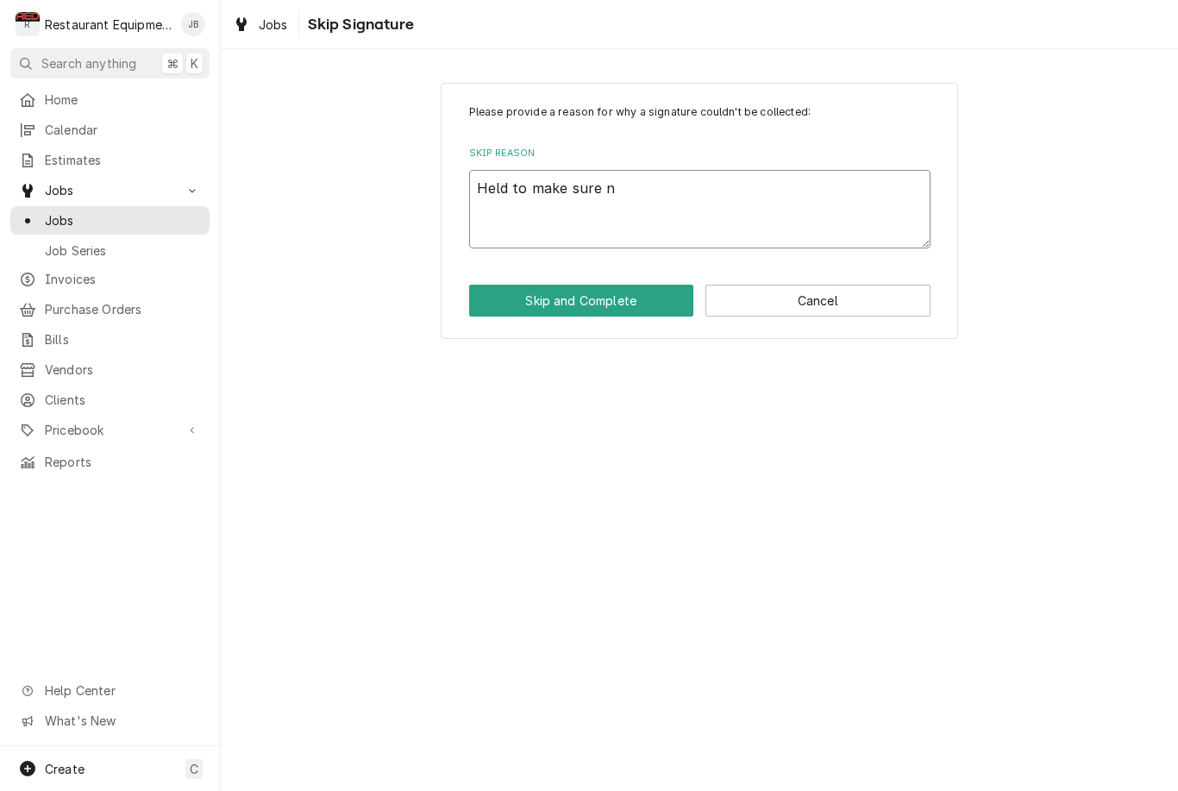
type textarea "Held to make sure no"
type textarea "x"
type textarea "Held to make sure no"
type textarea "x"
type textarea "Held to make sure no f"
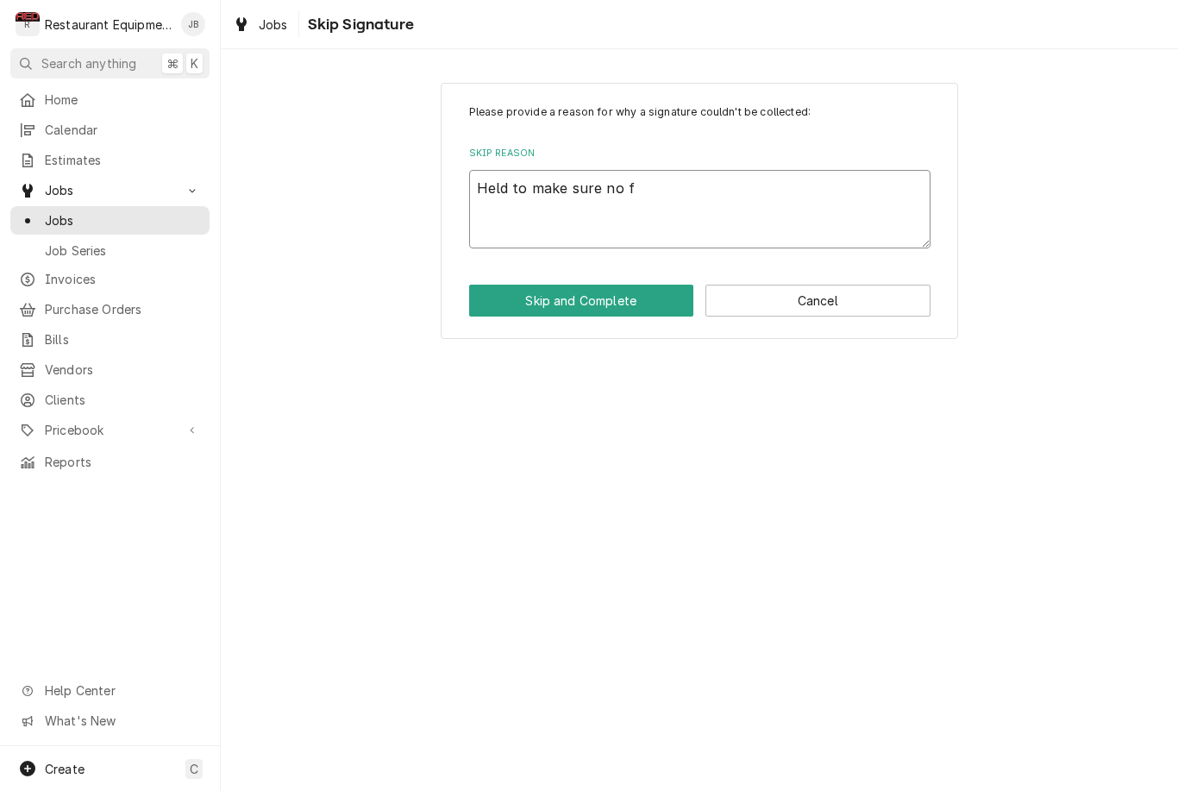
type textarea "x"
type textarea "Held to make sure no fu"
type textarea "x"
type textarea "Held to make sure no fut"
type textarea "x"
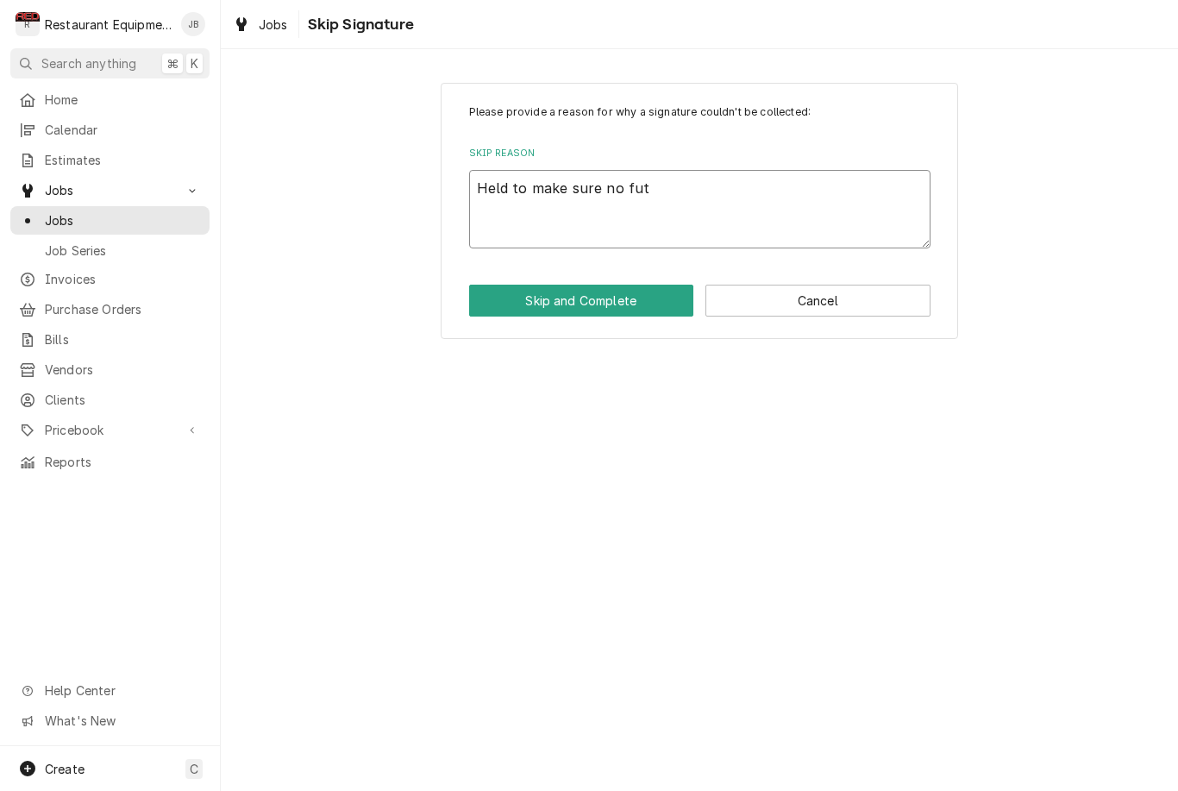
type textarea "Held to make sure no futh"
type textarea "x"
type textarea "Held to make sure no futhe"
type textarea "x"
type textarea "Held to make sure no futher"
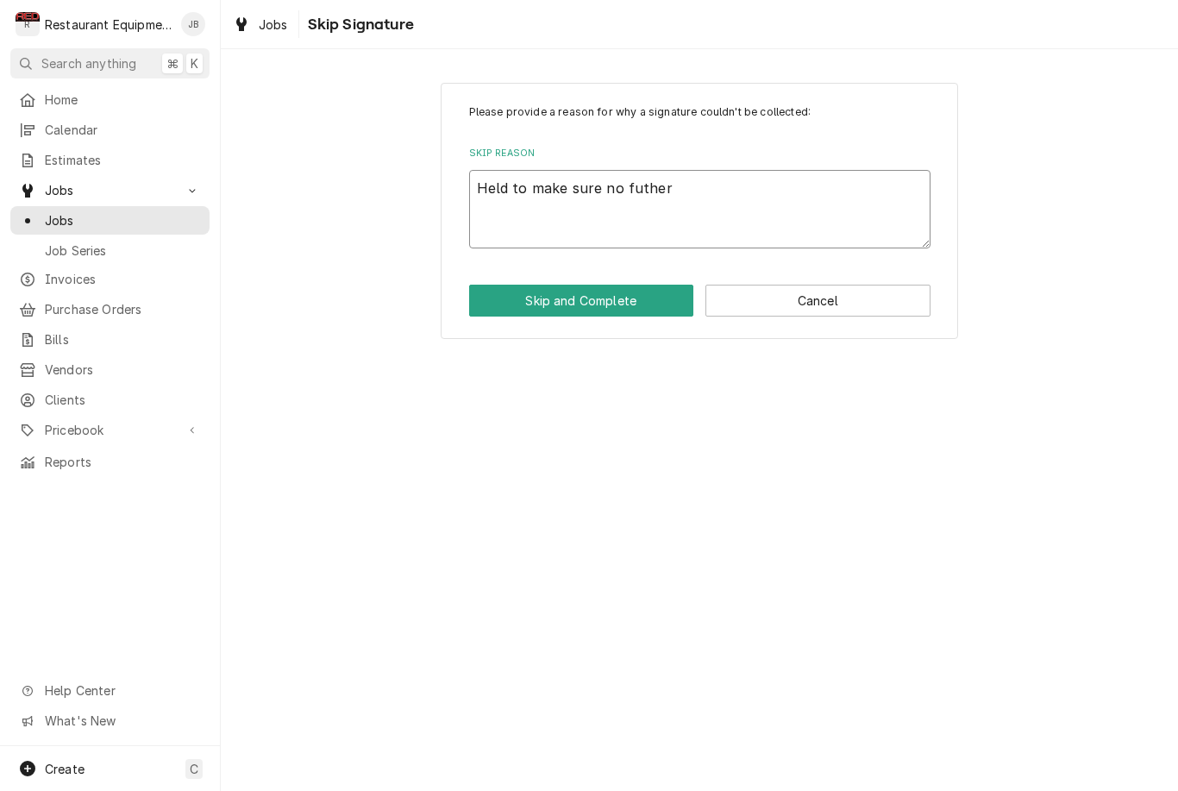
type textarea "x"
type textarea "Held to make sure no further"
type textarea "x"
type textarea "Held to make sure no further"
type textarea "x"
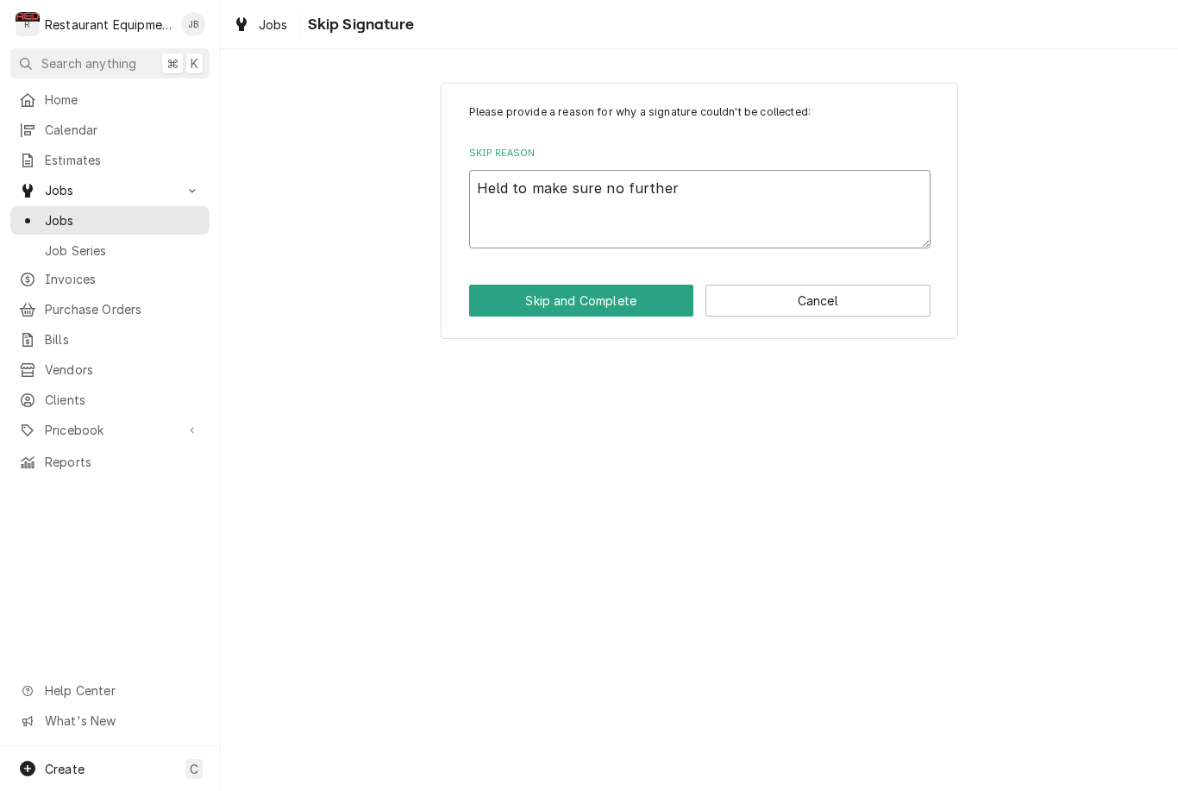
type textarea "Held to make sure no further i"
type textarea "x"
type textarea "Held to make sure no further is"
type textarea "x"
type textarea "Held to make sure no further iss"
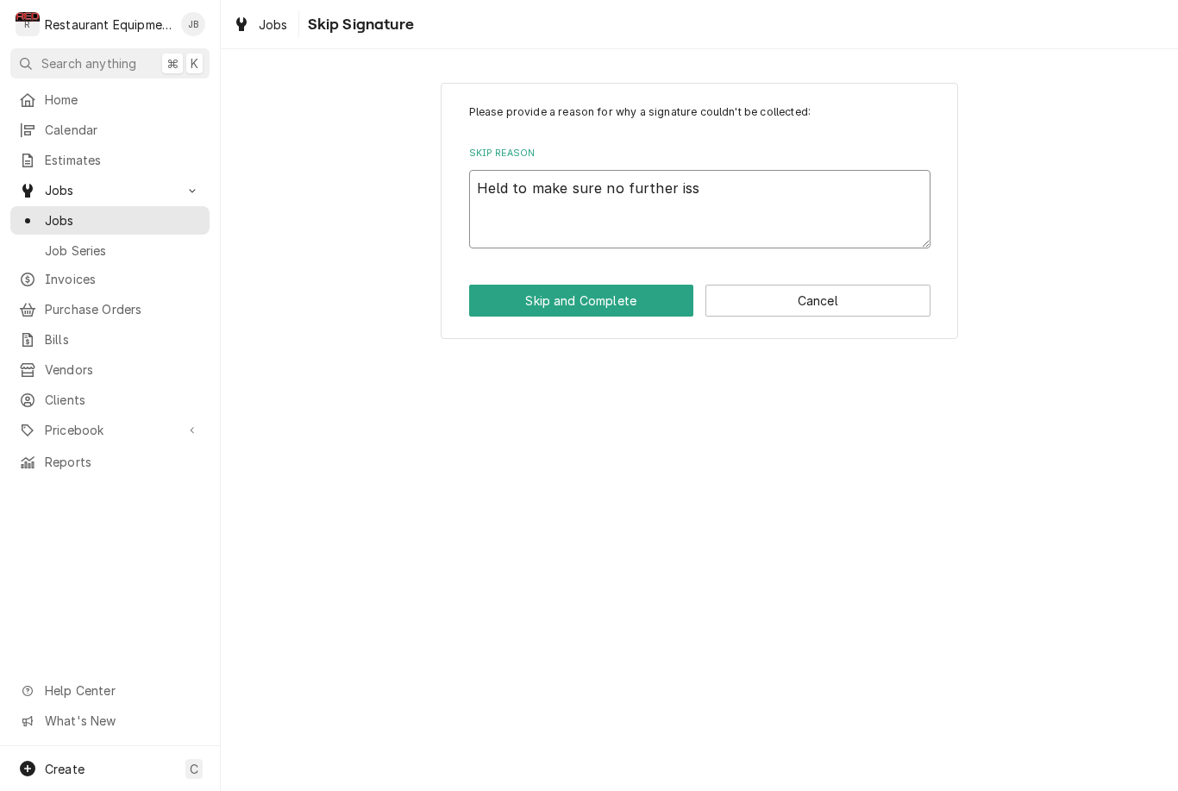
type textarea "x"
type textarea "Held to make sure no further issu"
type textarea "x"
type textarea "Held to make sure no further issue"
type textarea "x"
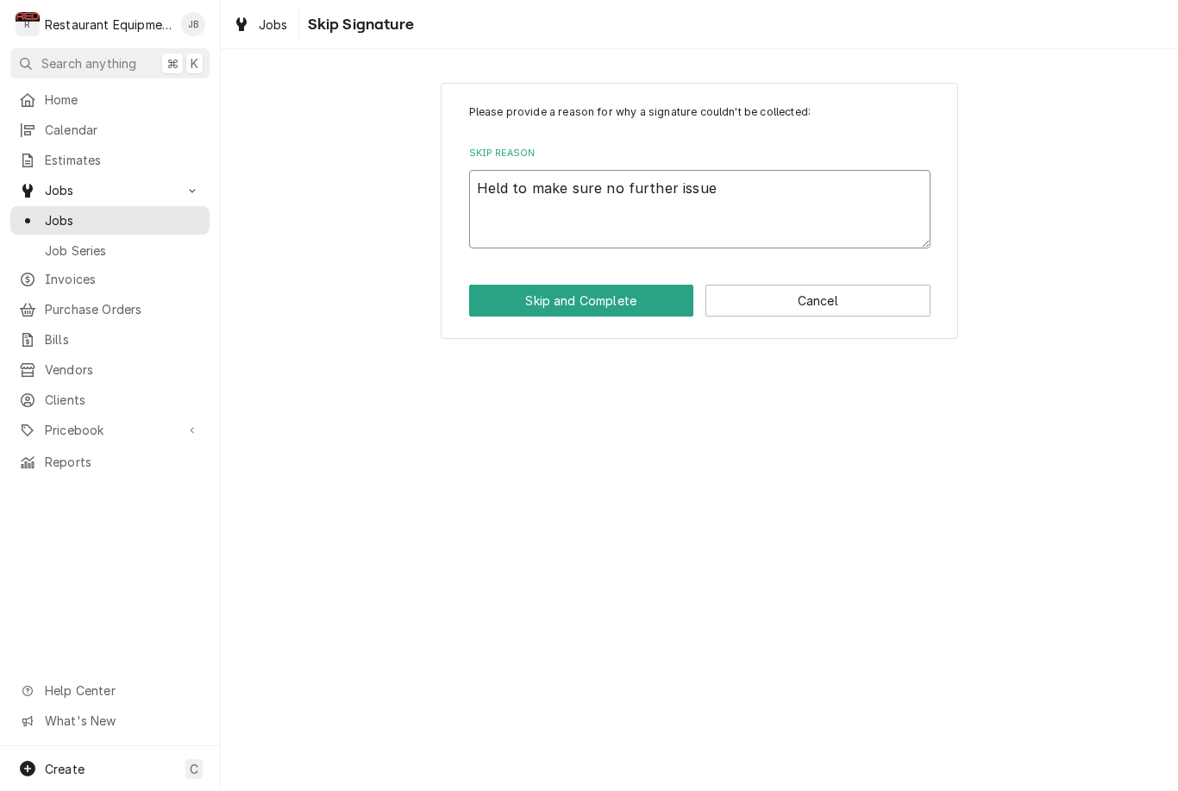
type textarea "Held to make sure no further issues"
type textarea "x"
type textarea "Held to make sure no further issues"
type textarea "x"
type textarea "Held to make sure no further issues."
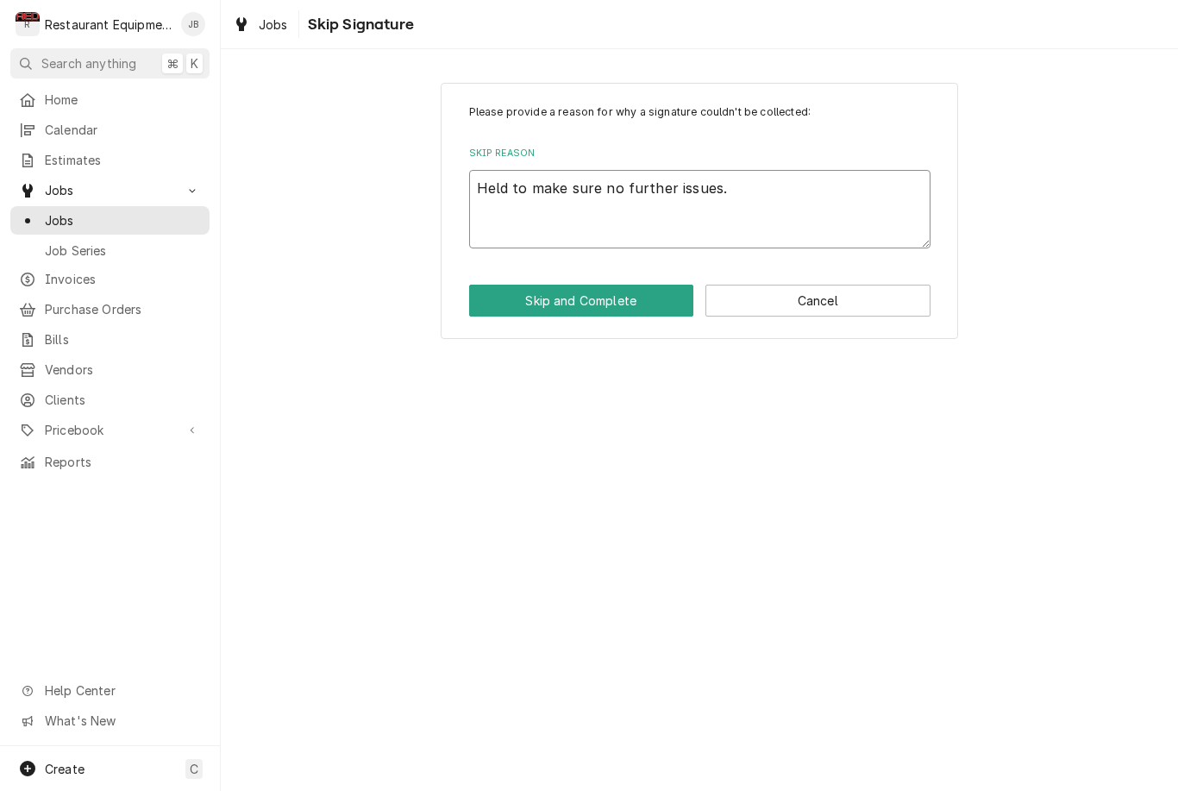
type textarea "x"
type textarea "Held to make sure no further issues."
click at [567, 306] on button "Skip and Complete" at bounding box center [581, 301] width 225 height 32
type textarea "x"
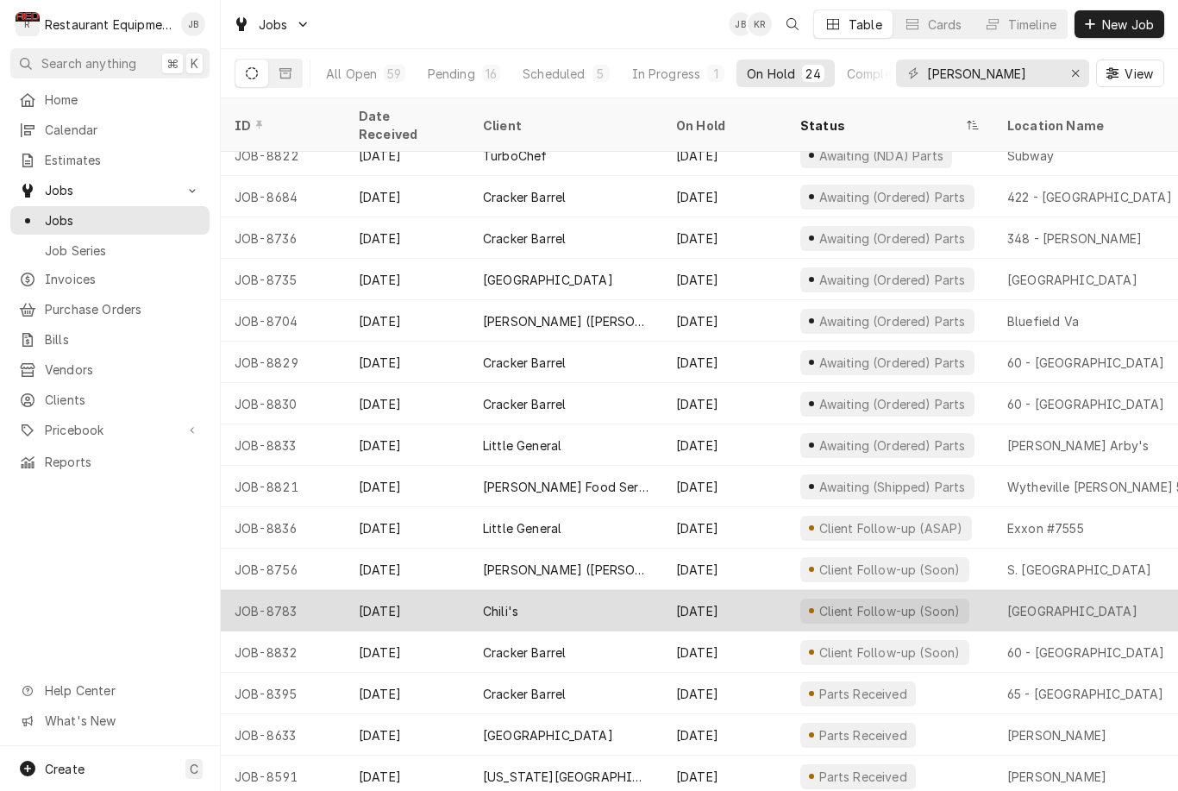
scroll to position [223, 0]
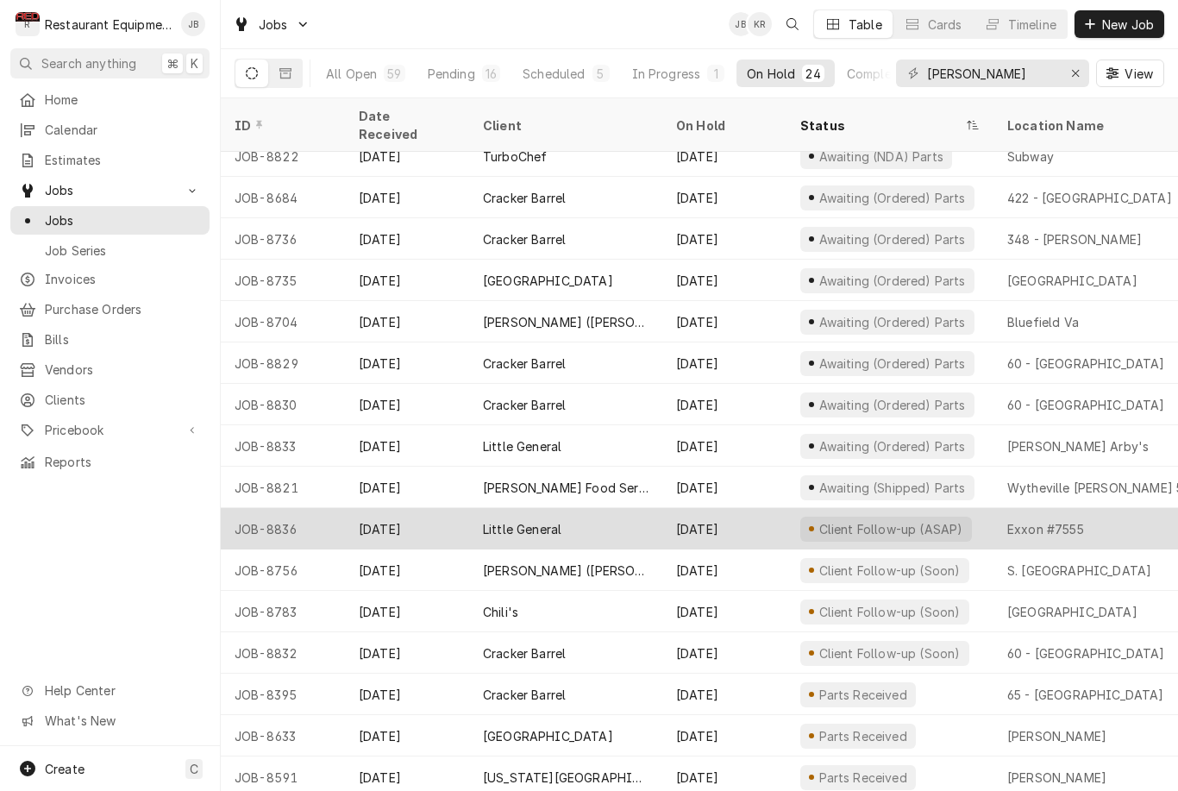
click at [1129, 508] on div "Exxon #7555" at bounding box center [1117, 528] width 248 height 41
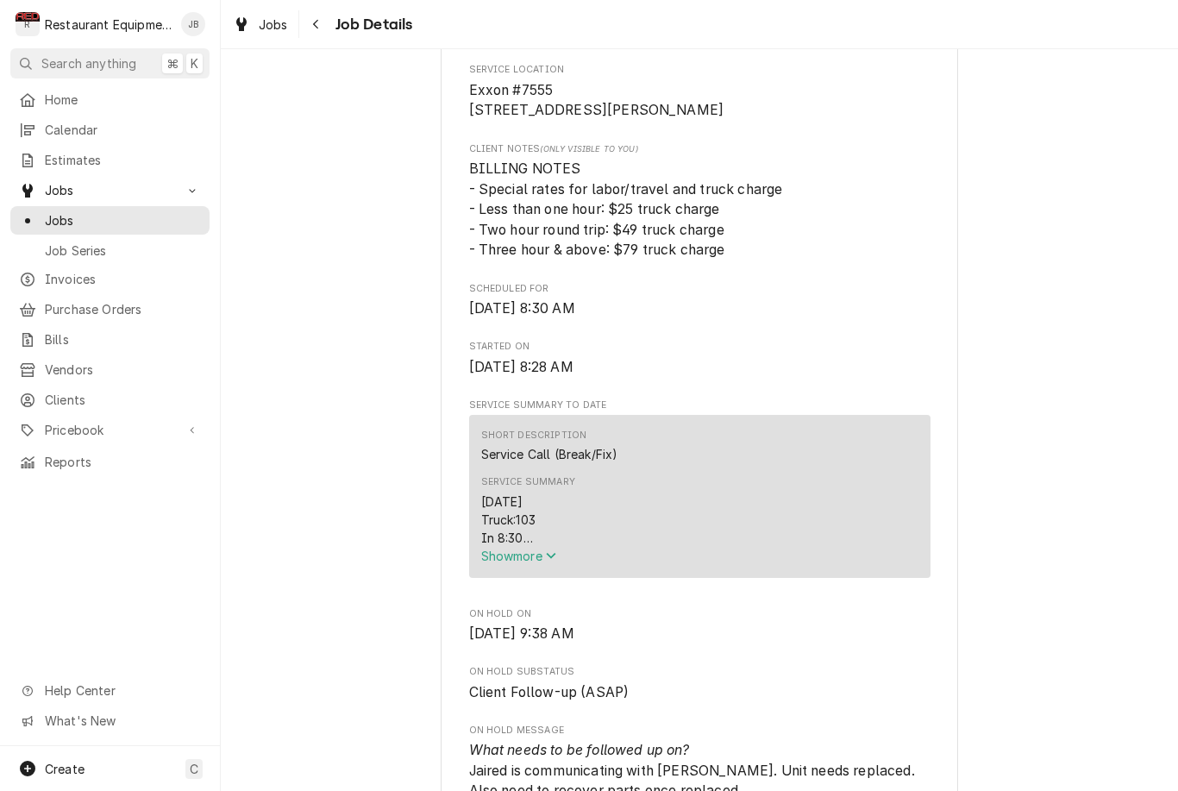
scroll to position [403, 0]
click at [512, 562] on span "Show more" at bounding box center [519, 554] width 76 height 15
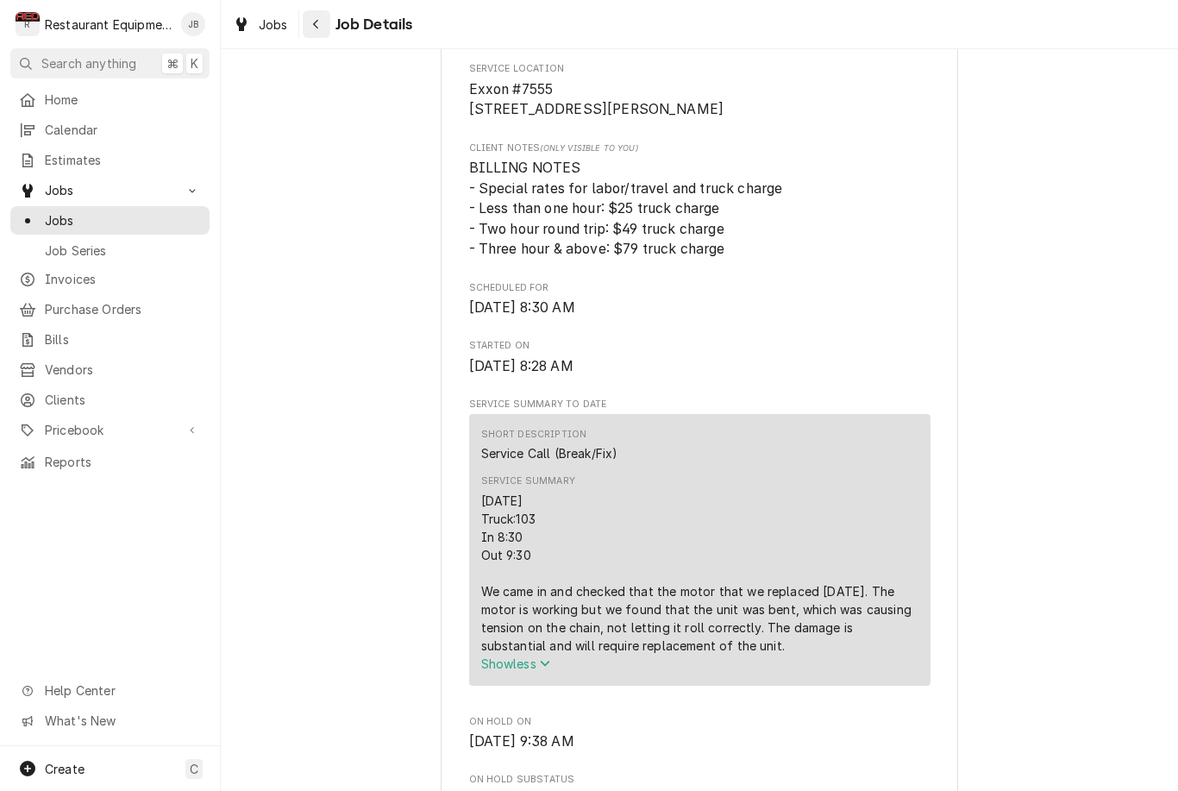
click at [327, 20] on button "Navigate back" at bounding box center [317, 24] width 28 height 28
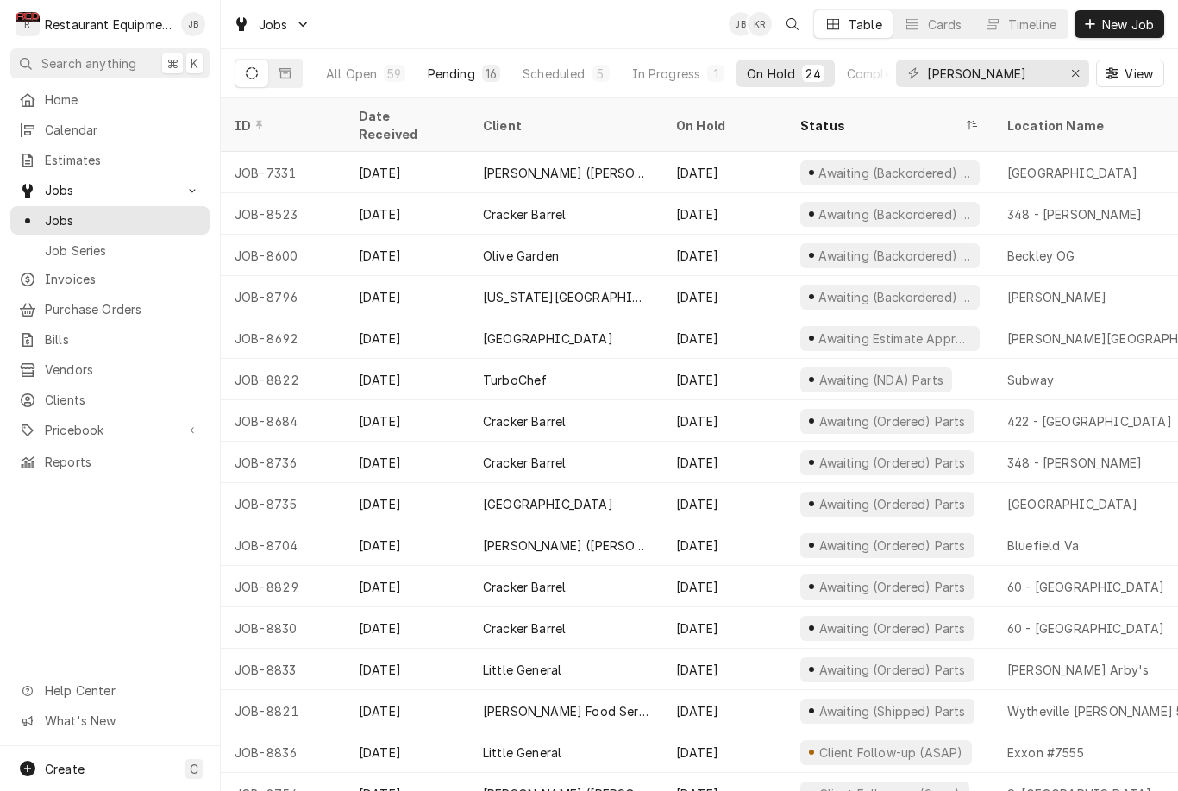
click at [454, 67] on div "Pending" at bounding box center [451, 74] width 47 height 18
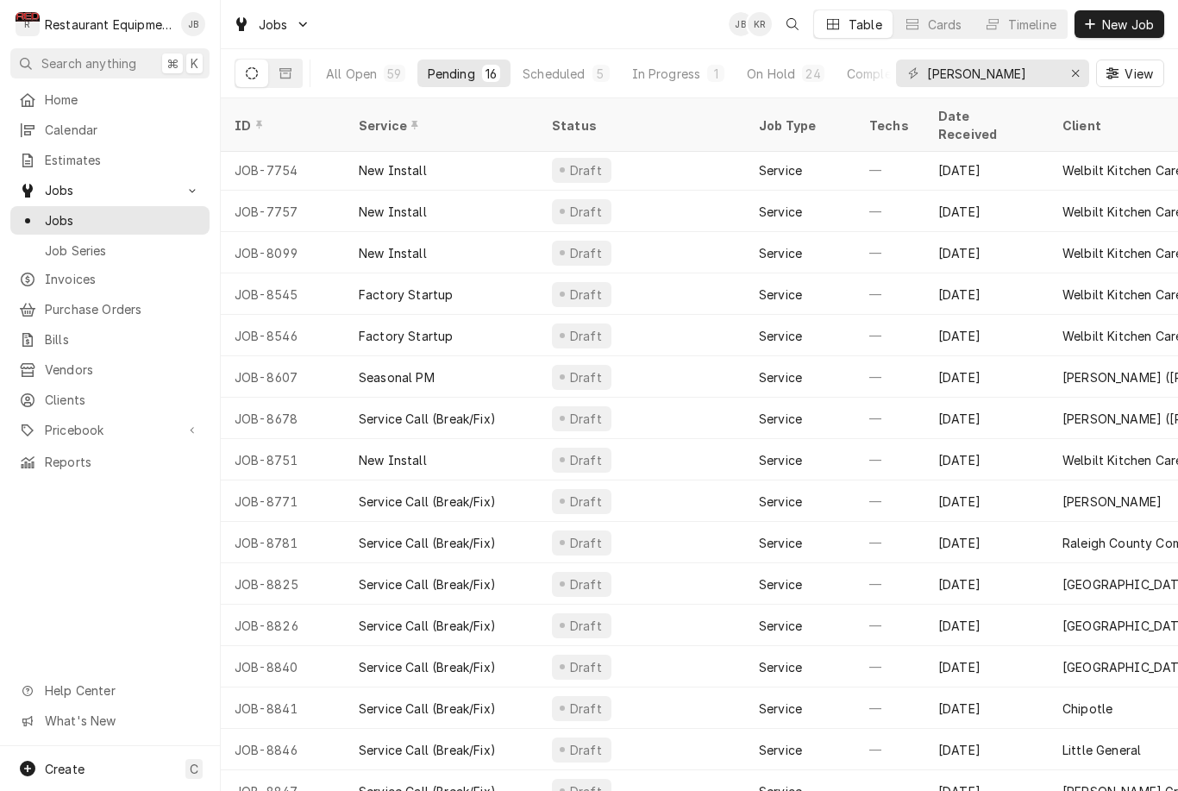
scroll to position [1, 0]
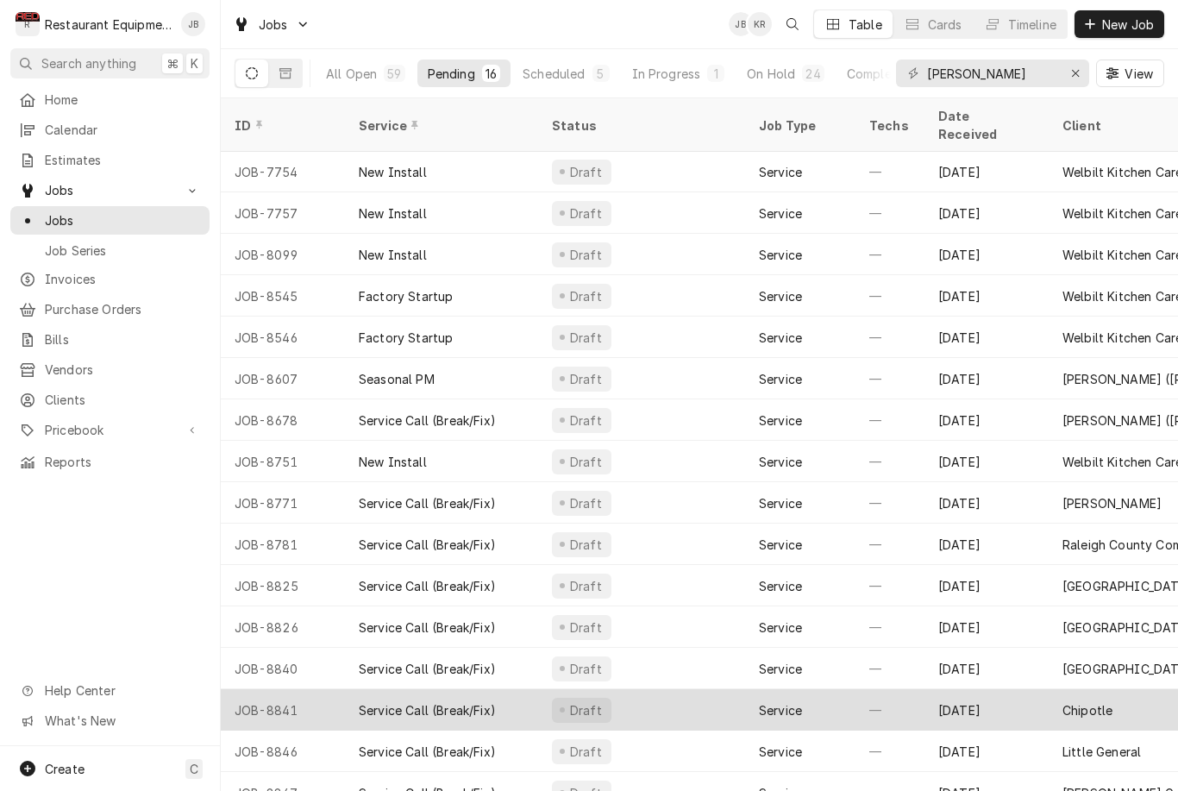
click at [1120, 698] on div "Chipotle" at bounding box center [1144, 709] width 193 height 41
click at [1123, 689] on div "Chipotle" at bounding box center [1144, 709] width 193 height 41
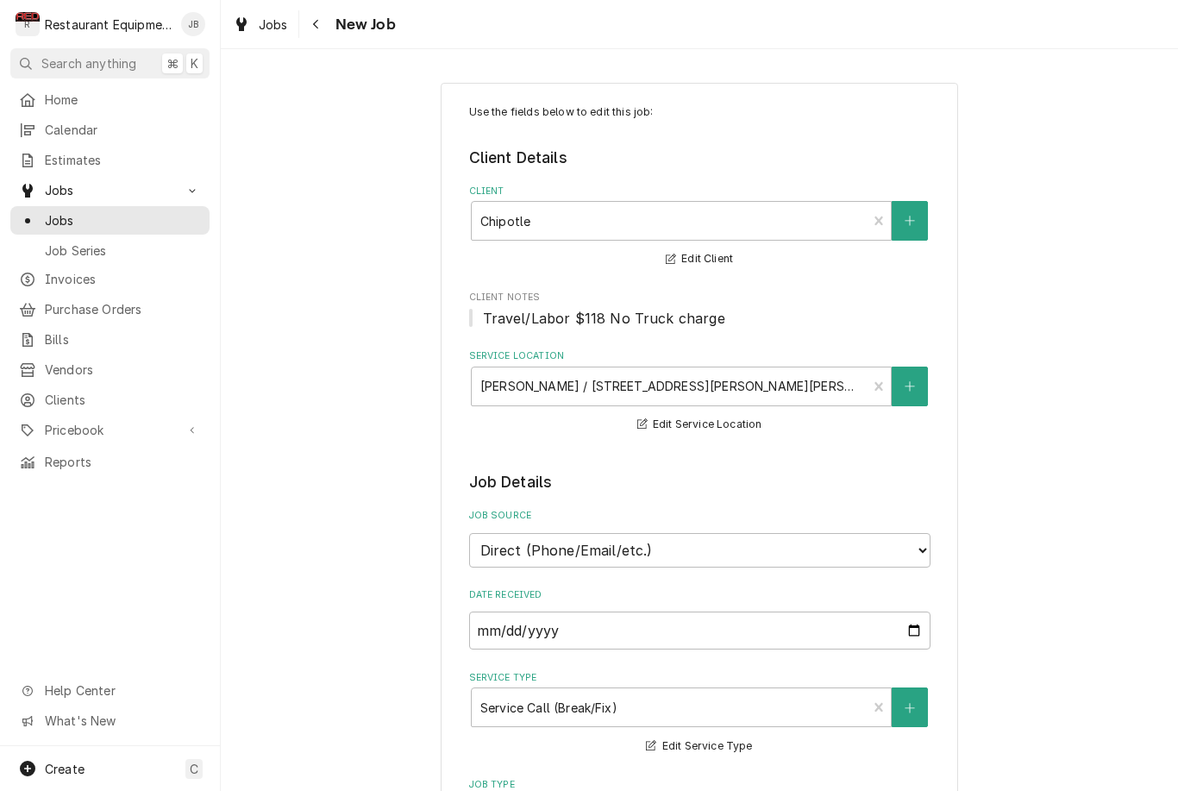
type textarea "x"
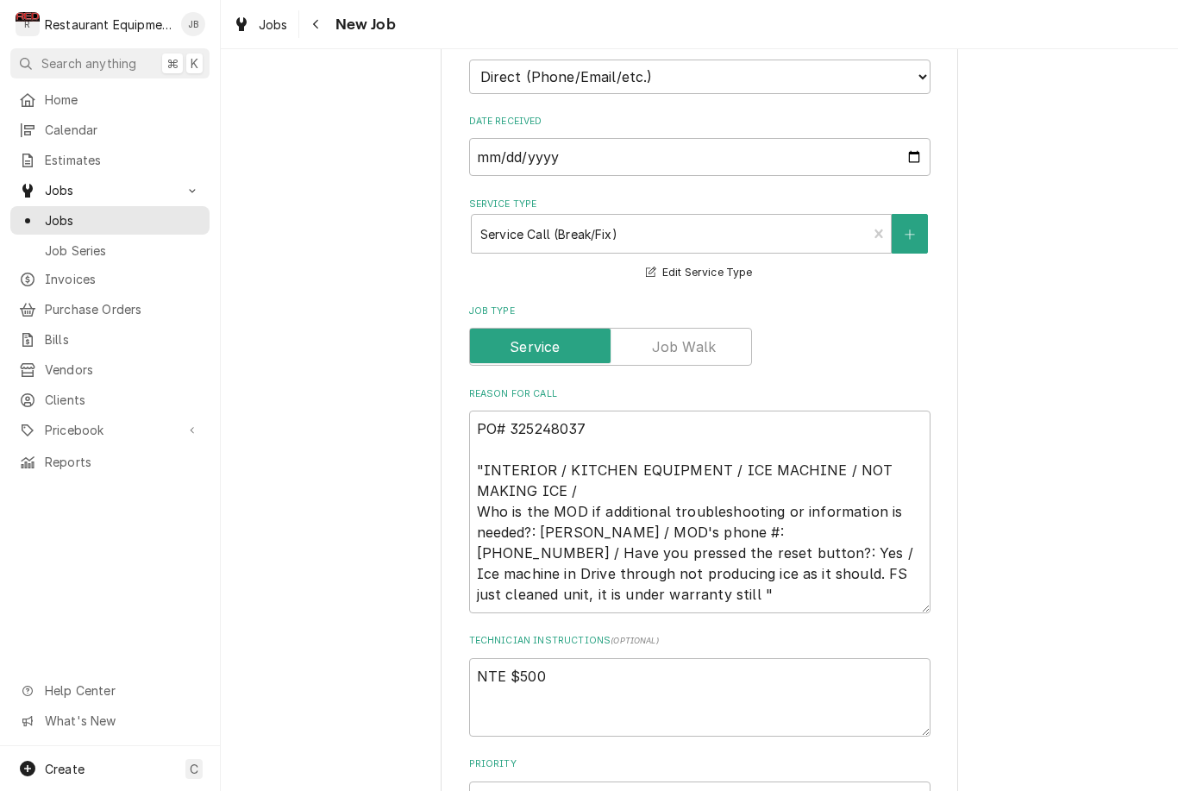
scroll to position [513, 0]
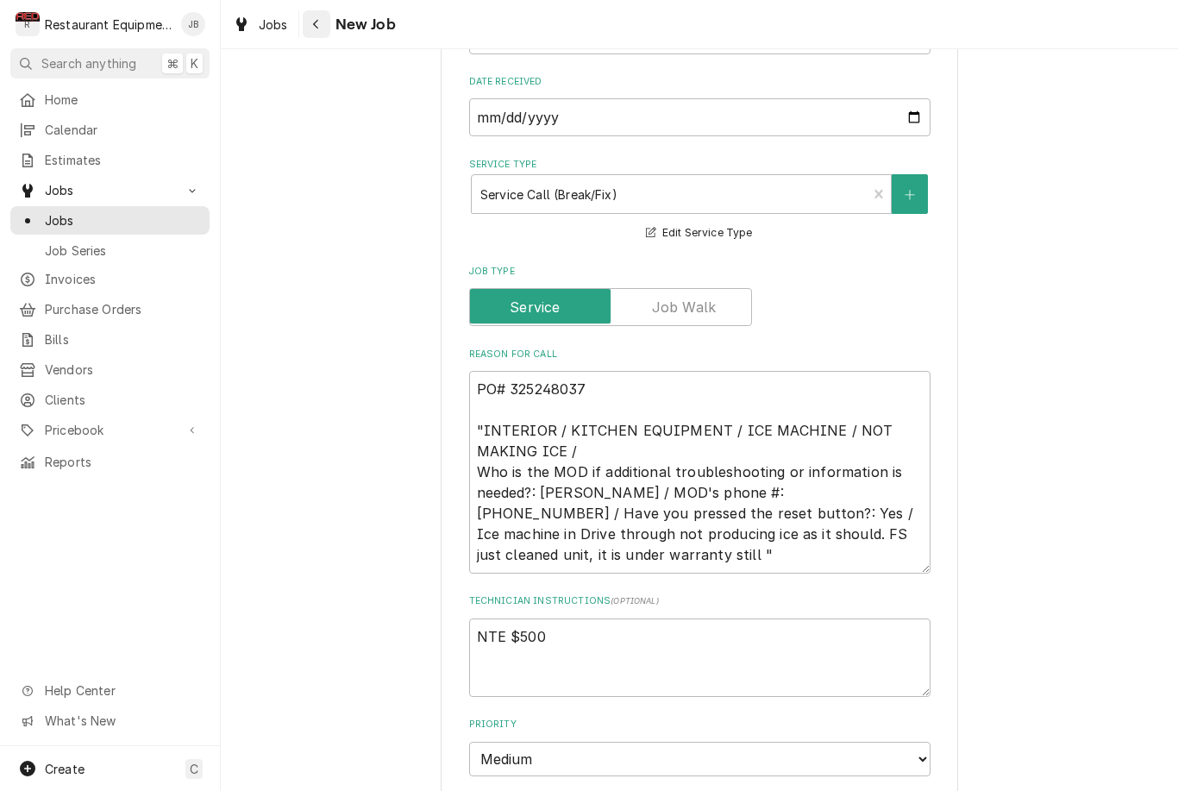
click at [319, 20] on icon "Navigate back" at bounding box center [316, 24] width 8 height 12
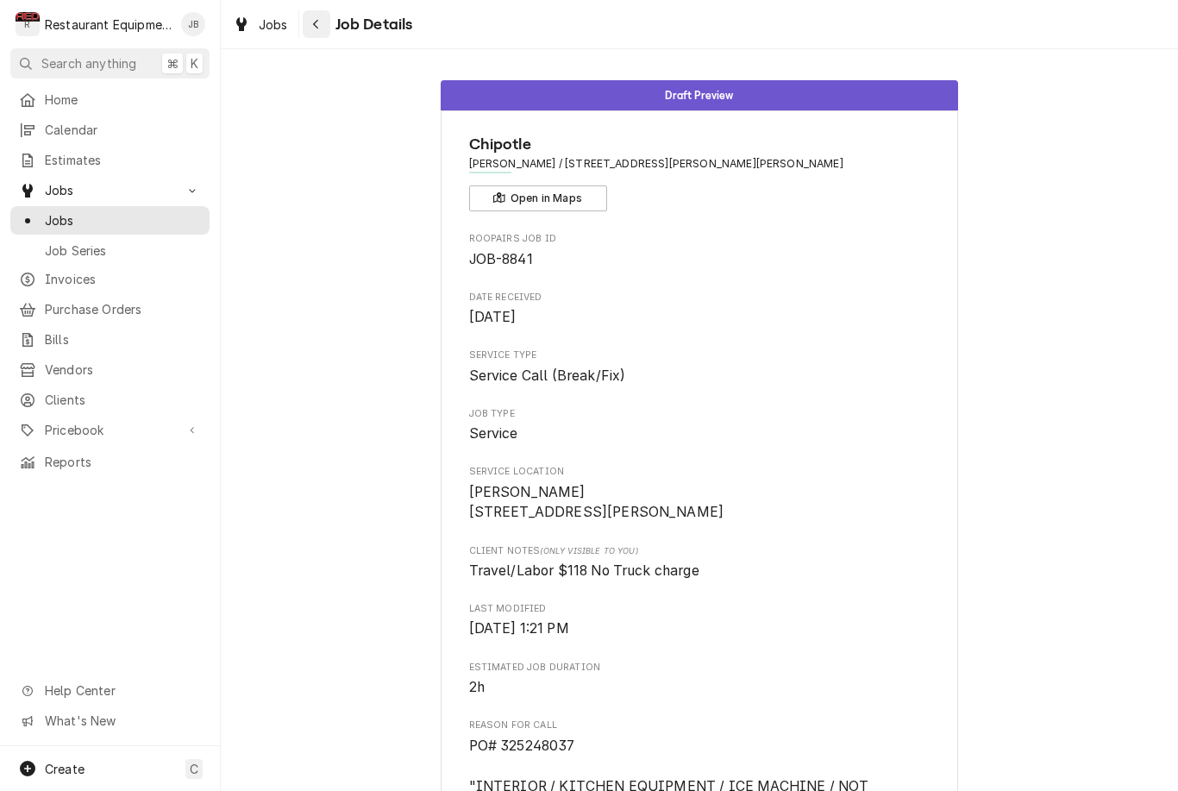
click at [322, 32] on div "Navigate back" at bounding box center [316, 24] width 17 height 17
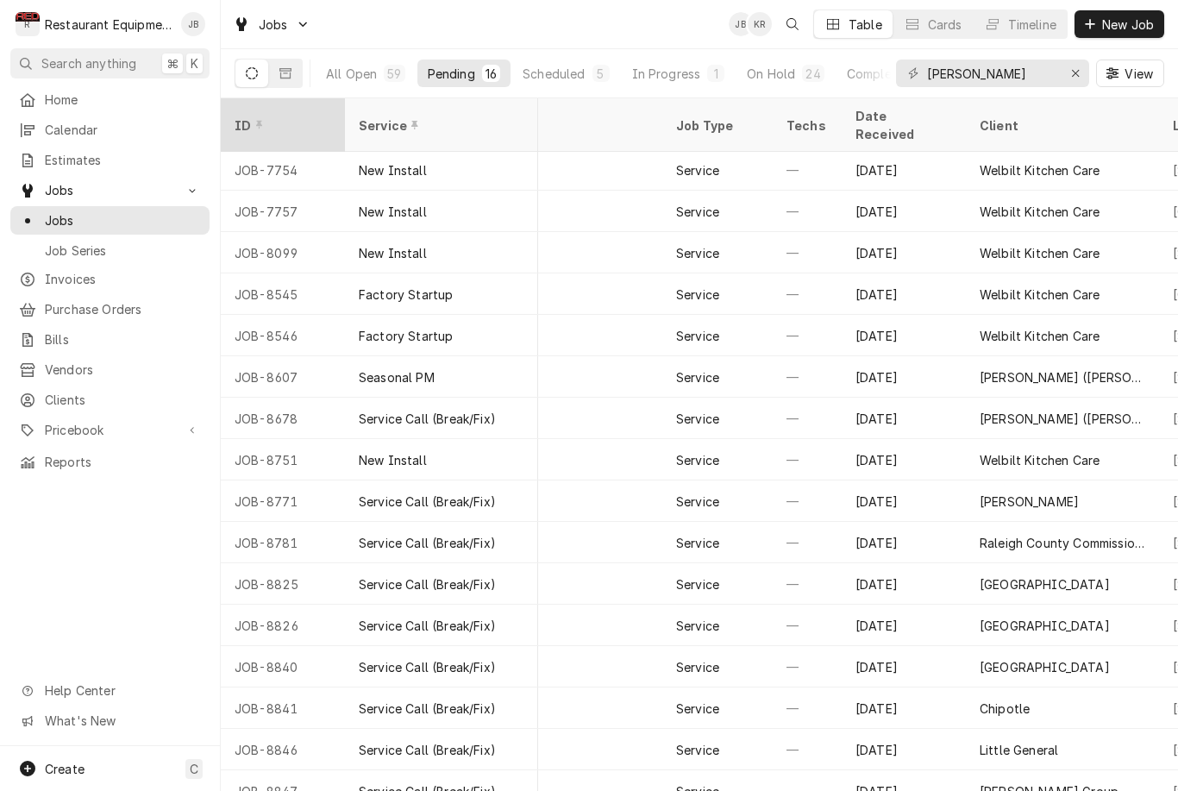
scroll to position [1, 82]
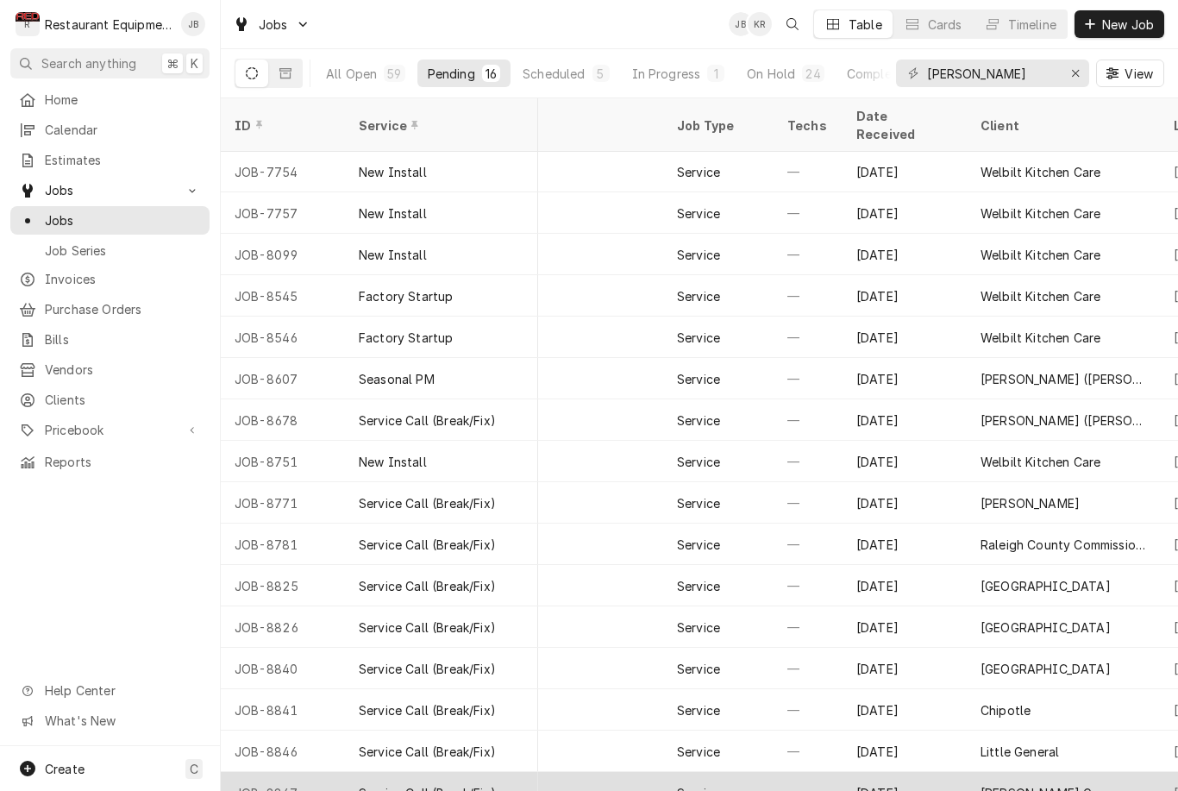
click at [964, 774] on div "[DATE]" at bounding box center [904, 792] width 124 height 41
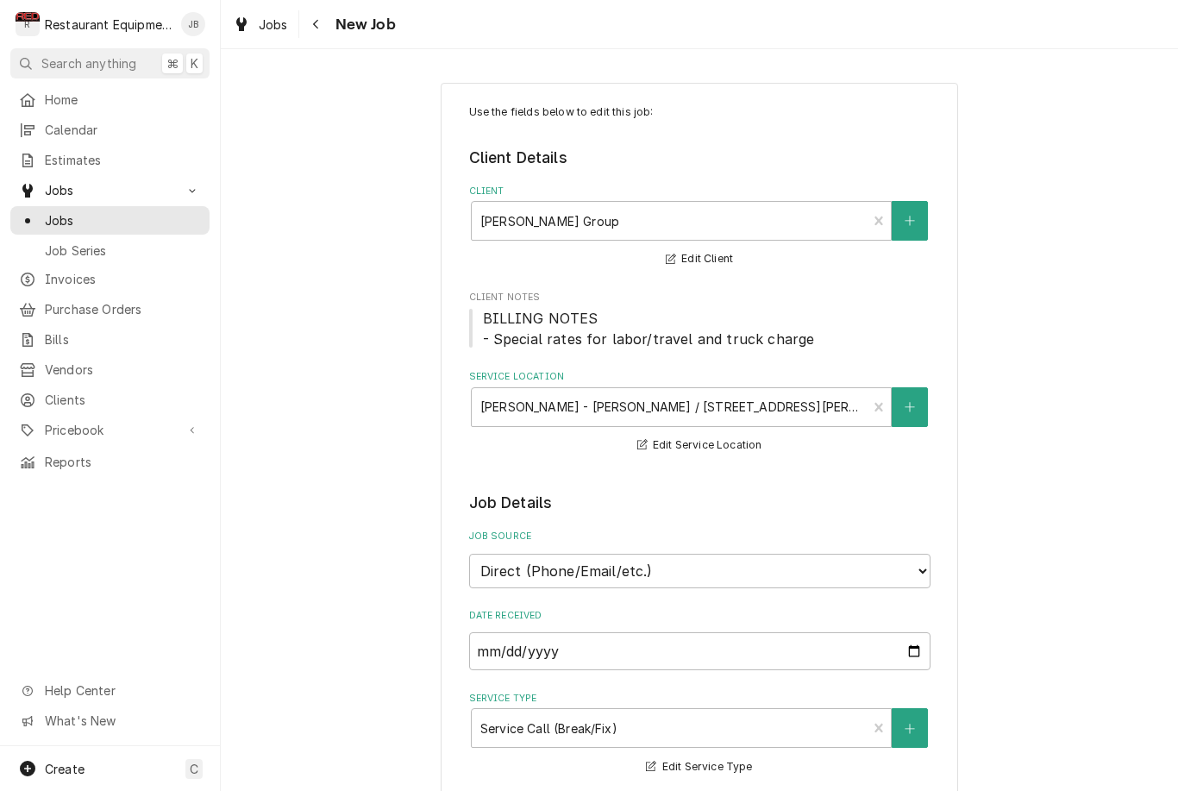
type textarea "x"
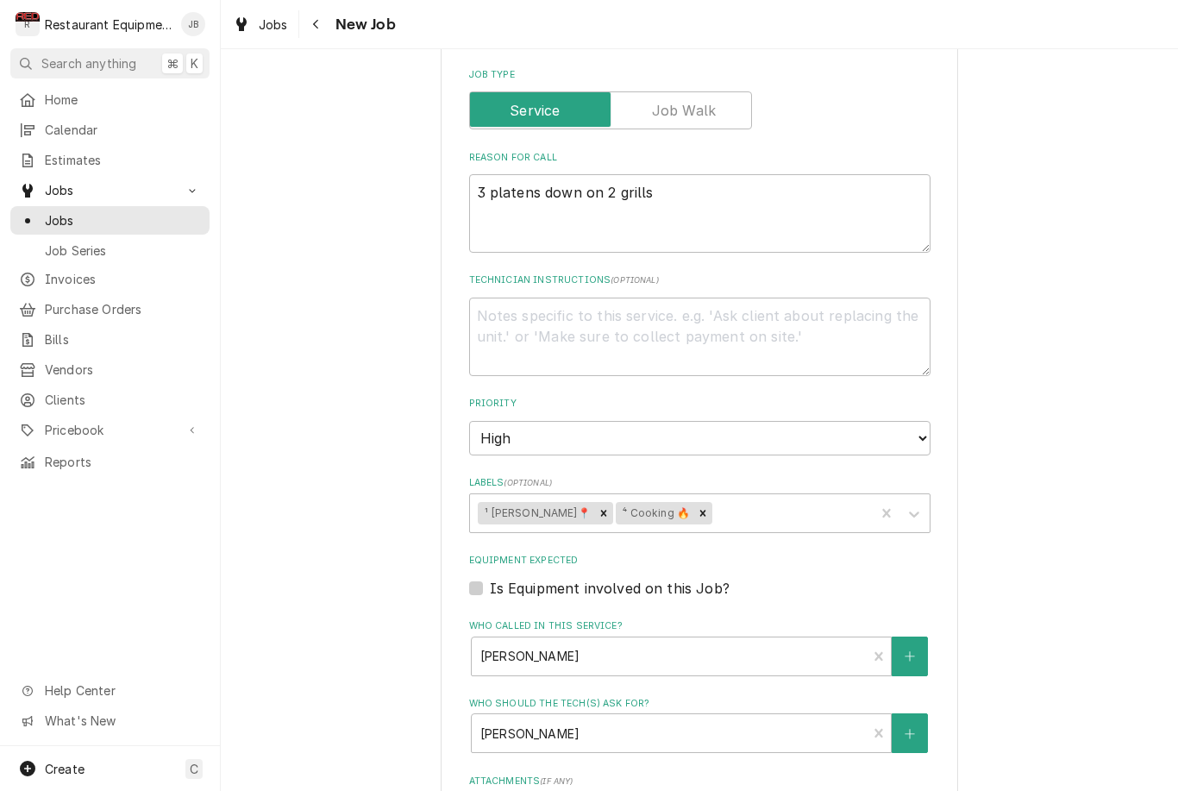
scroll to position [743, 0]
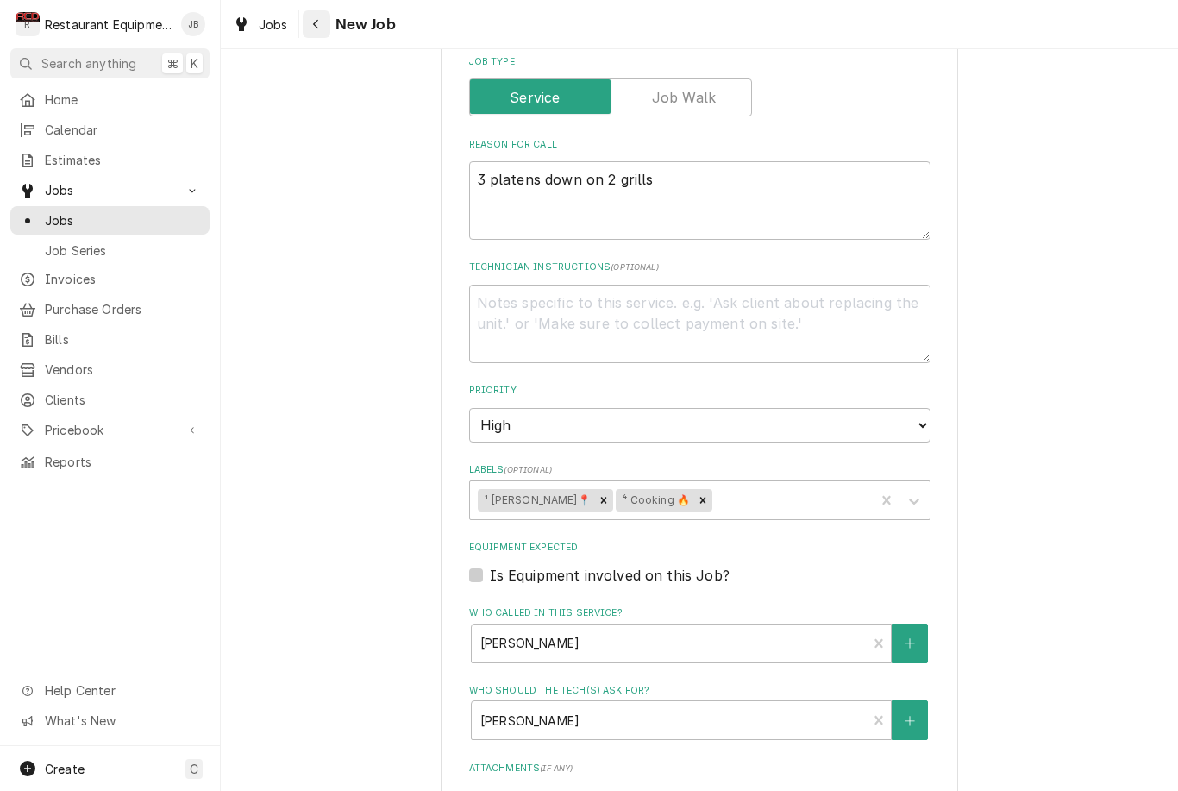
click at [322, 23] on div "Navigate back" at bounding box center [316, 24] width 17 height 17
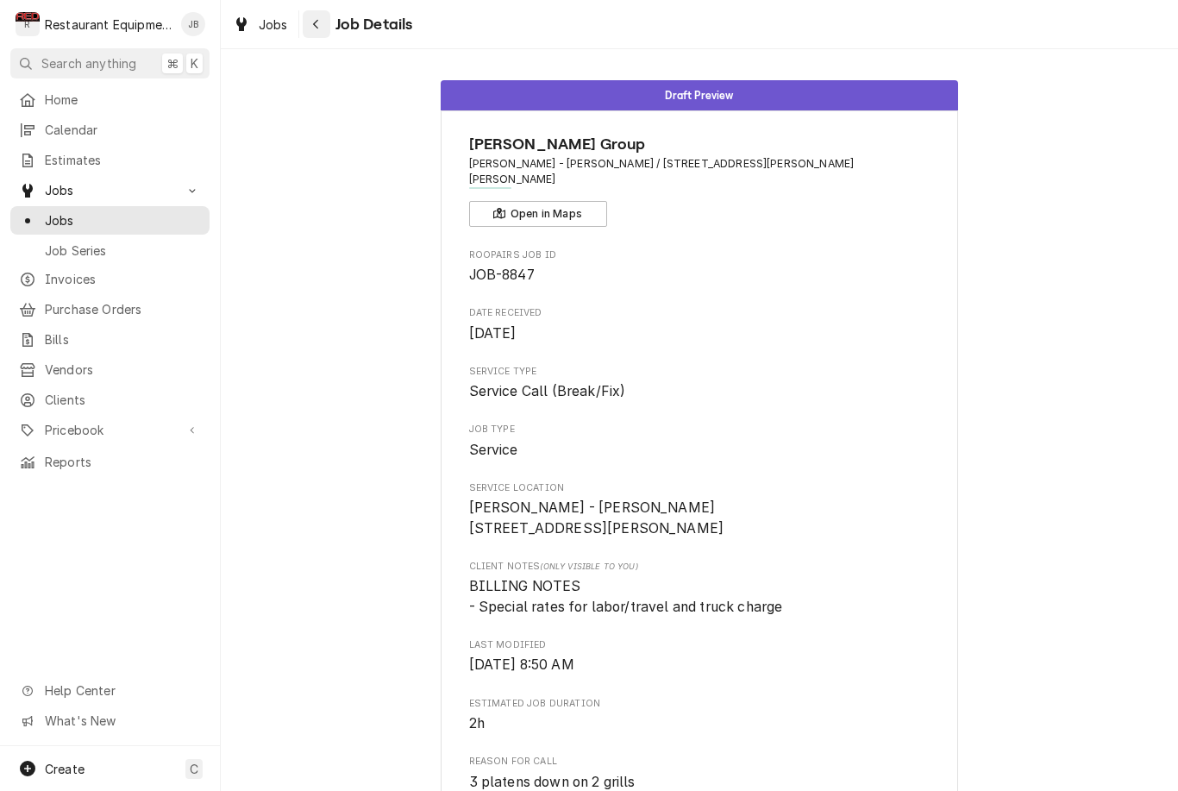
click at [316, 22] on icon "Navigate back" at bounding box center [316, 24] width 8 height 12
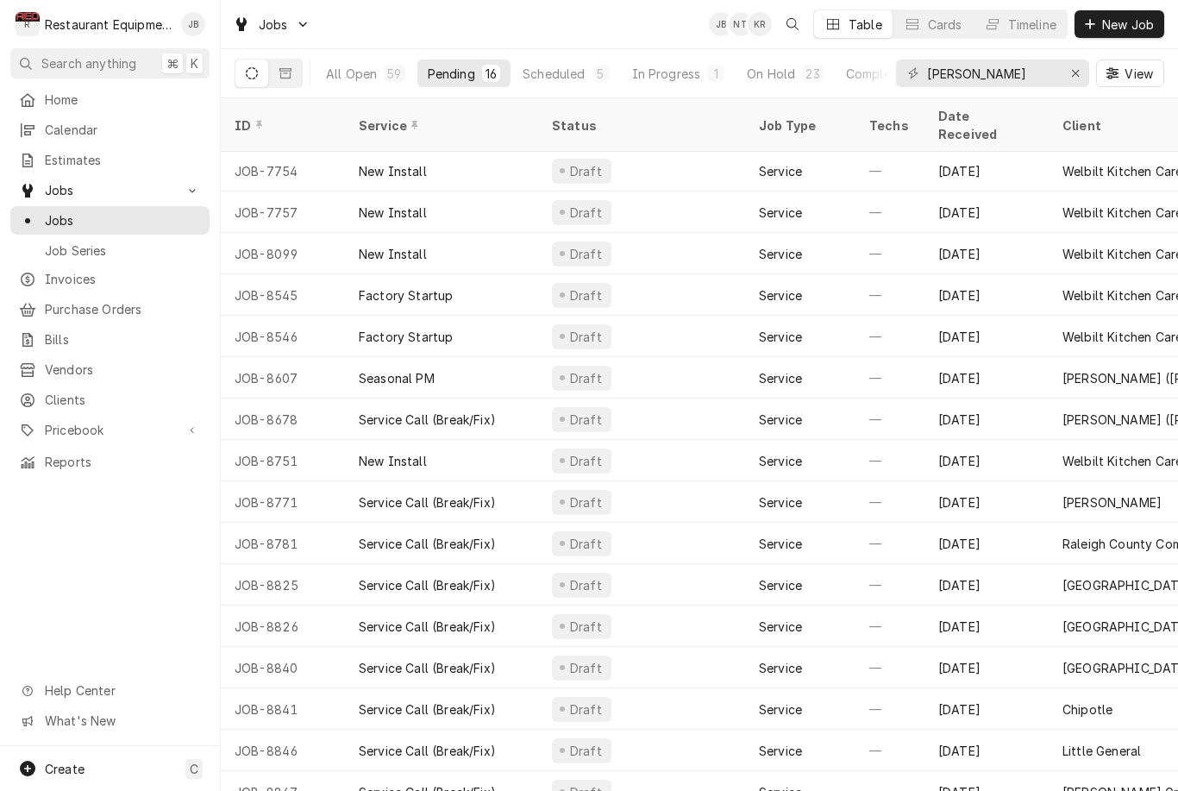
scroll to position [1, 0]
click at [967, 116] on div "Date Received" at bounding box center [984, 125] width 93 height 36
click at [961, 123] on div "Date Received" at bounding box center [986, 125] width 117 height 47
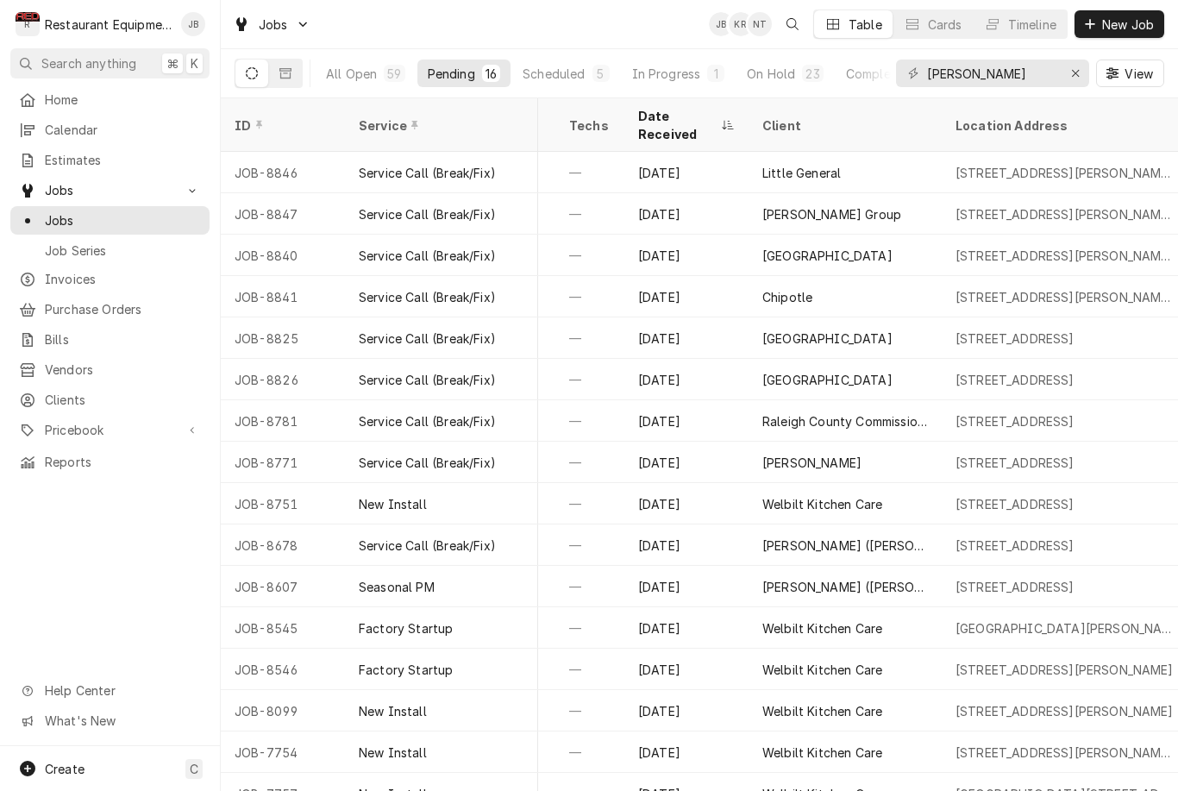
scroll to position [0, 298]
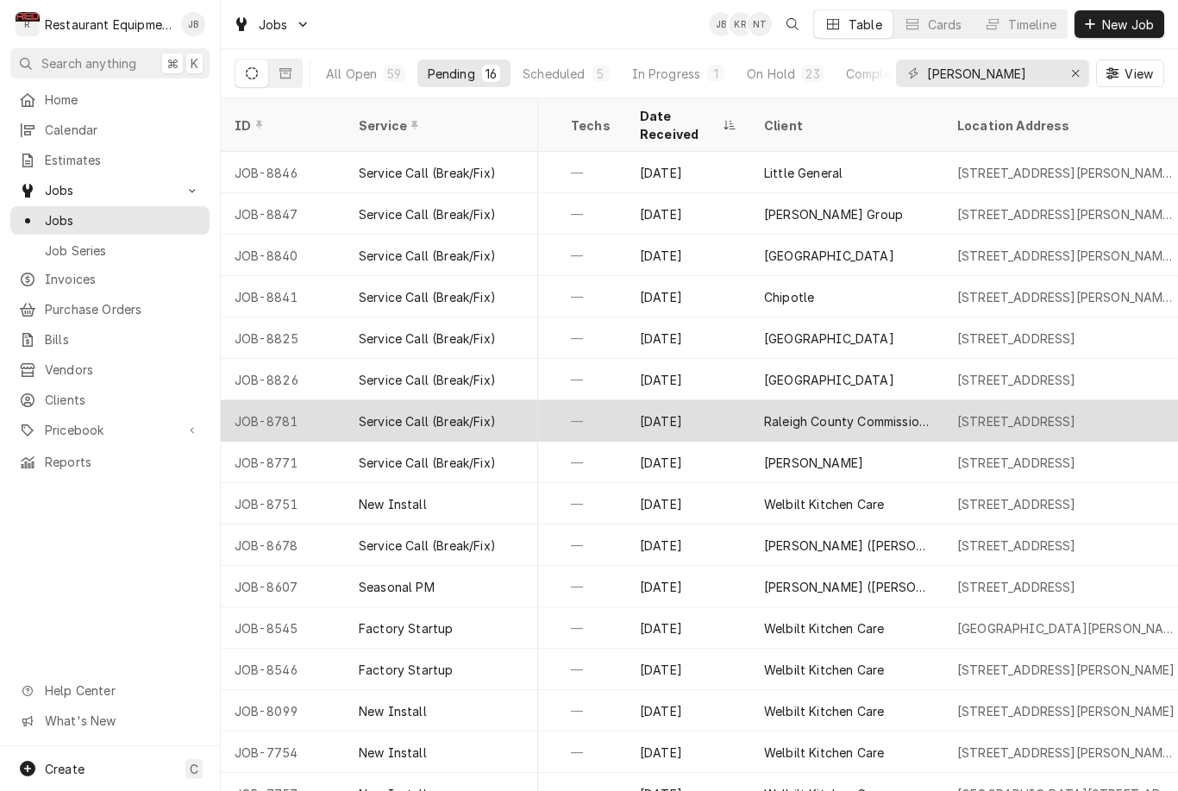
click at [910, 412] on div "Raleigh County Commission on Aging" at bounding box center [847, 421] width 166 height 18
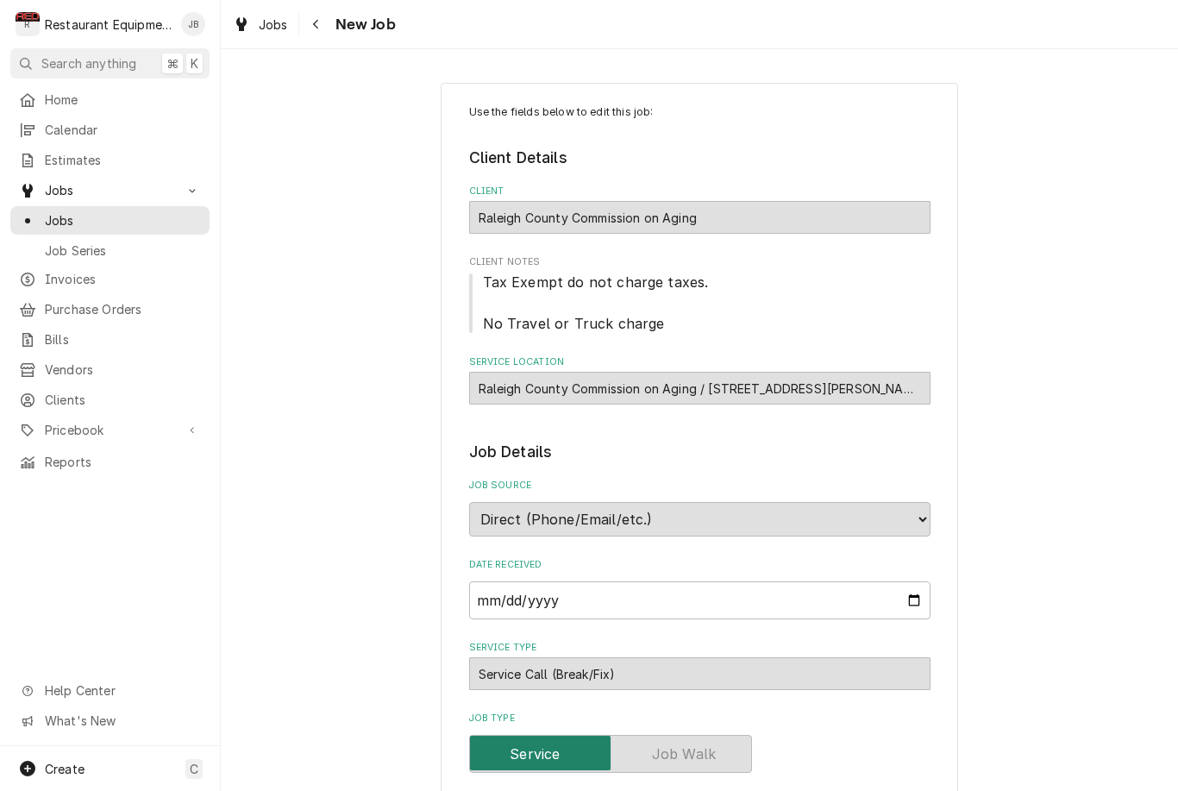
type textarea "x"
click at [305, 27] on button "Navigate back" at bounding box center [317, 24] width 28 height 28
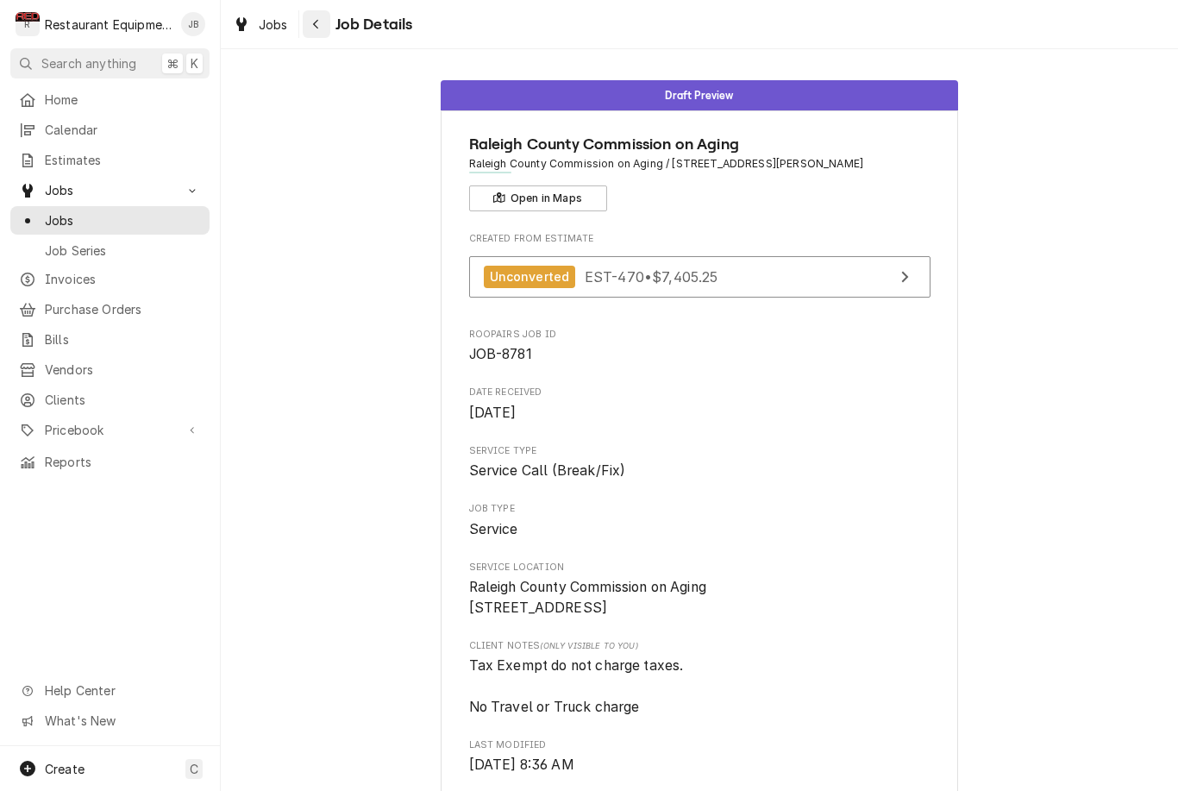
click at [311, 37] on button "Navigate back" at bounding box center [317, 24] width 28 height 28
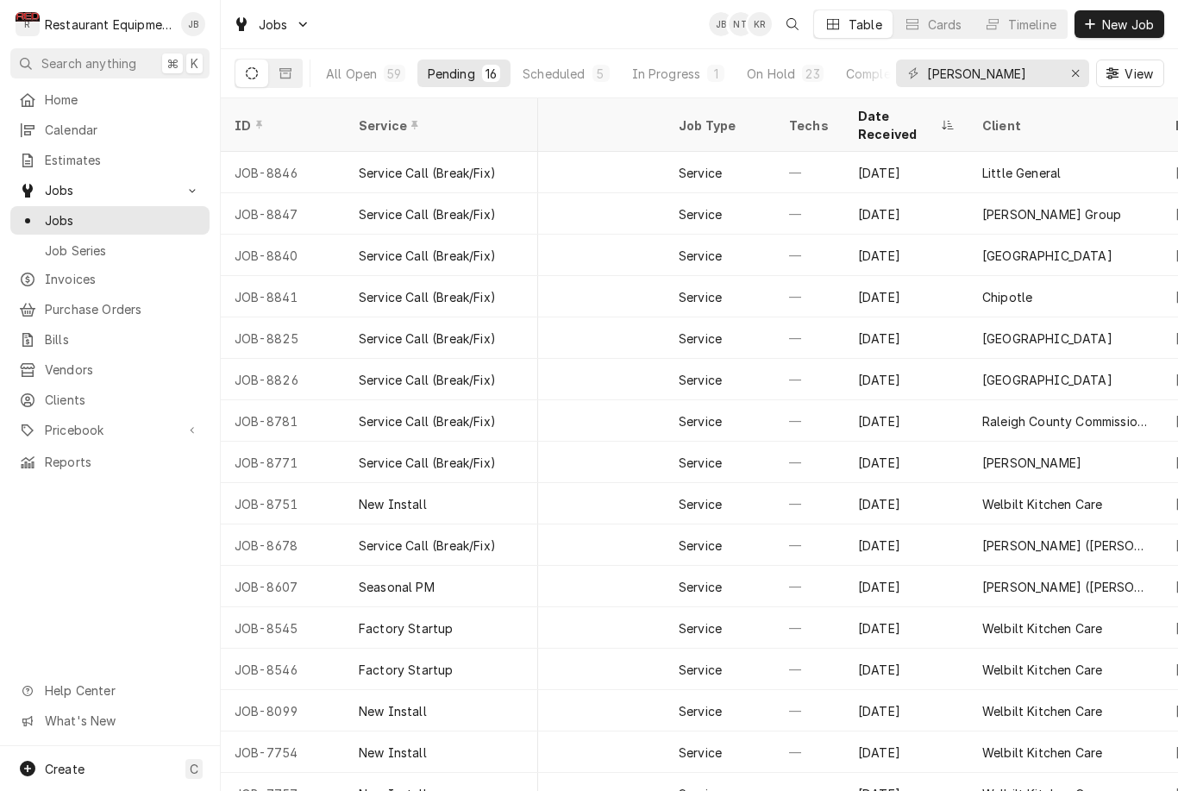
scroll to position [0, 78]
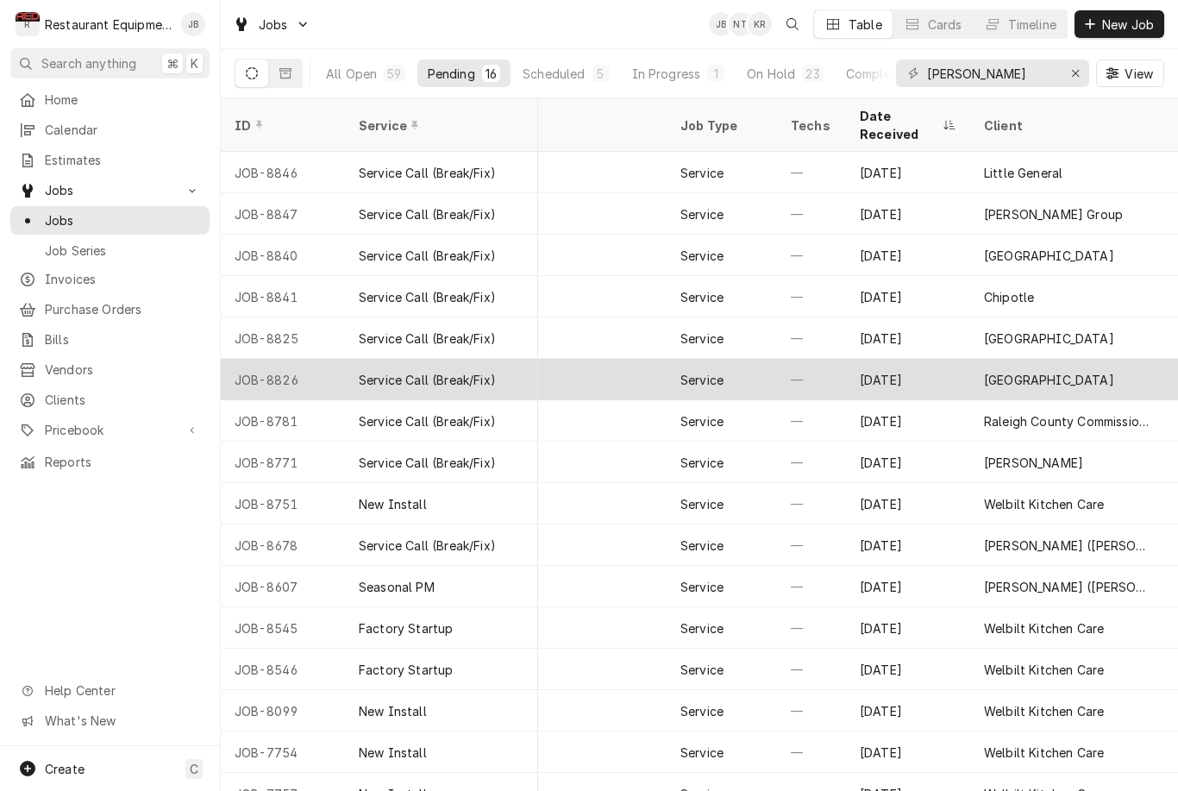
click at [1111, 371] on div "[GEOGRAPHIC_DATA]" at bounding box center [1049, 380] width 130 height 18
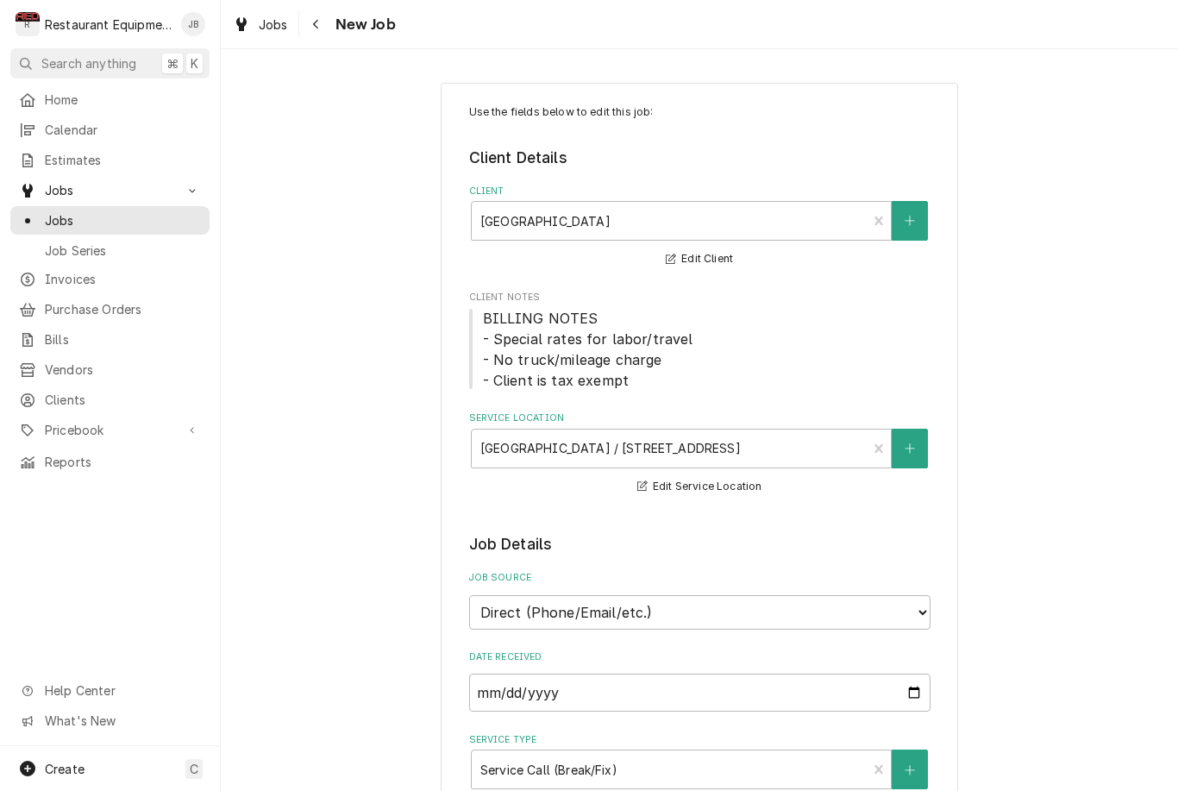
type textarea "x"
click at [320, 29] on div "Navigate back" at bounding box center [316, 24] width 17 height 17
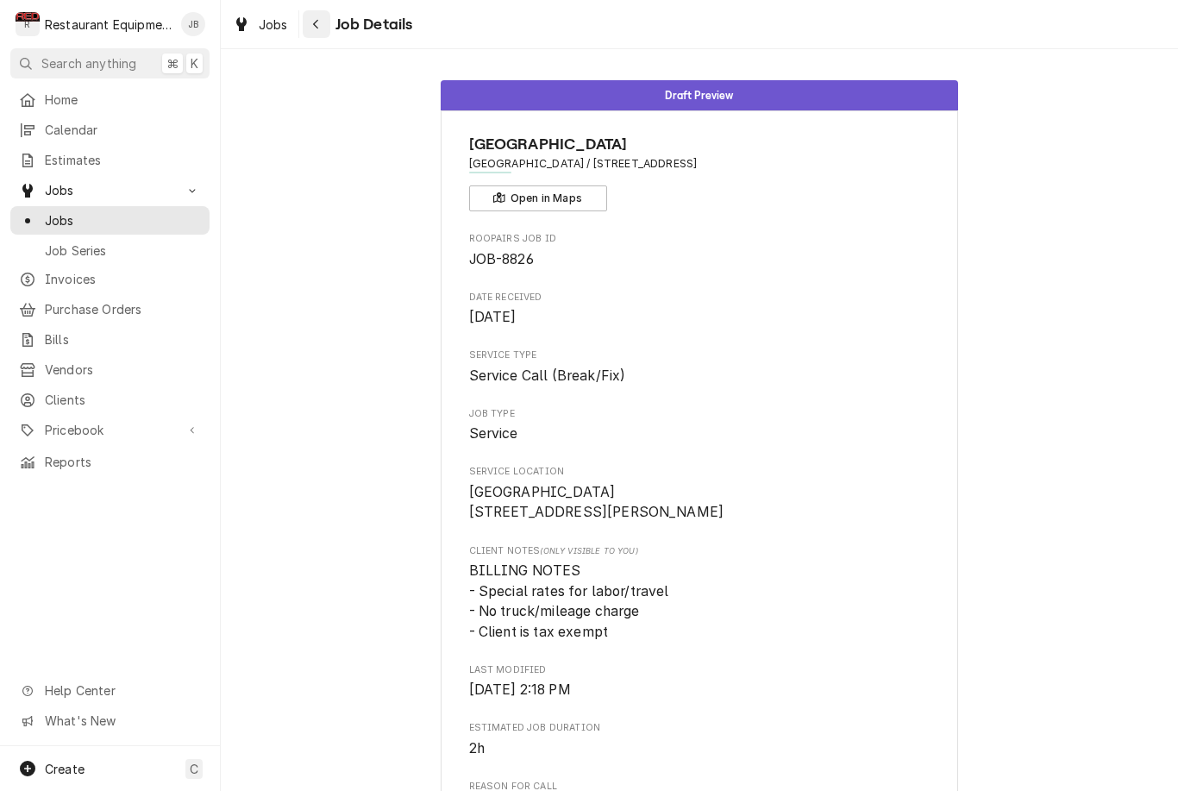
click at [319, 16] on div "Navigate back" at bounding box center [316, 24] width 17 height 17
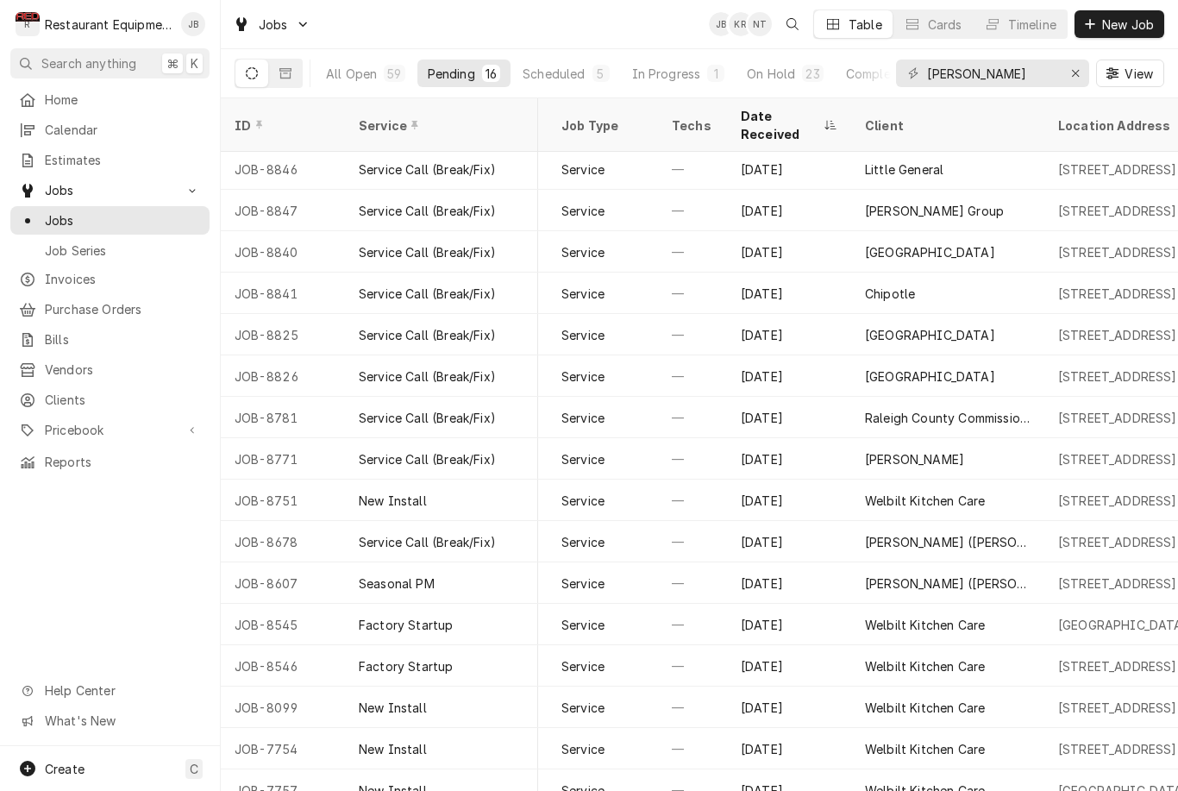
scroll to position [3, 197]
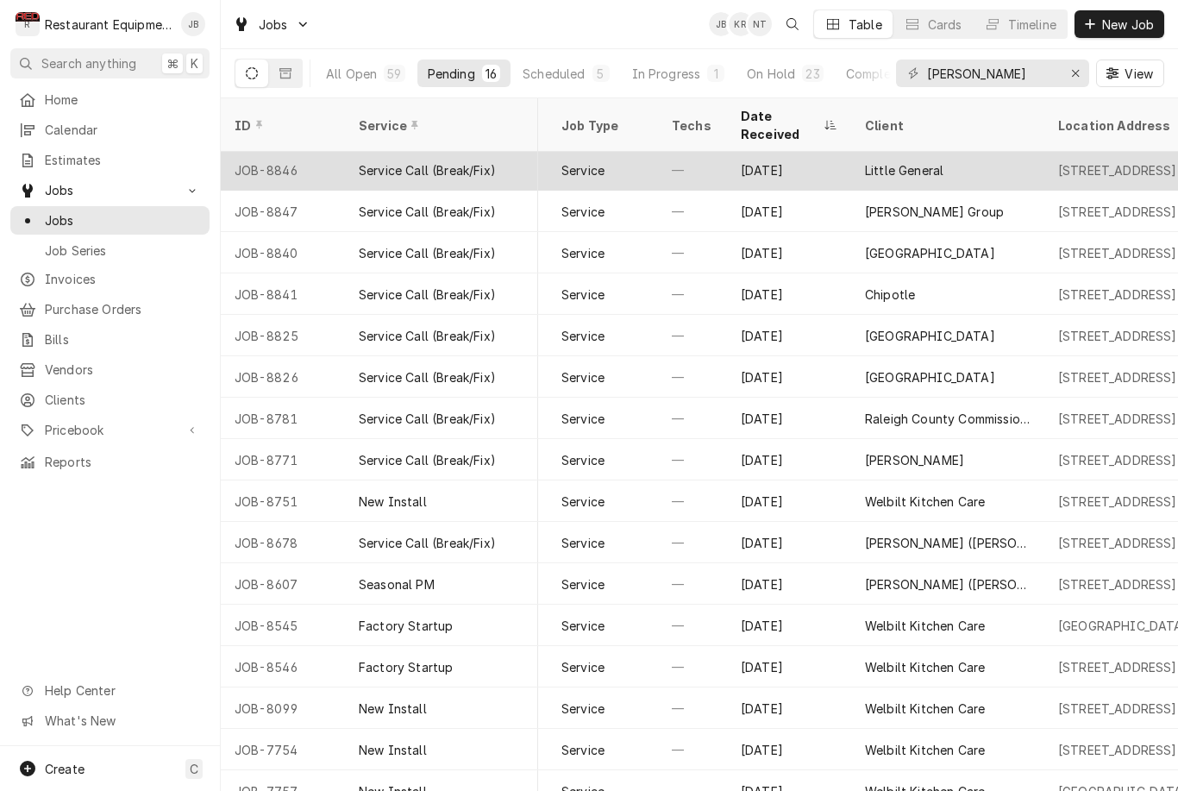
click at [1041, 168] on div "Little General" at bounding box center [947, 169] width 193 height 41
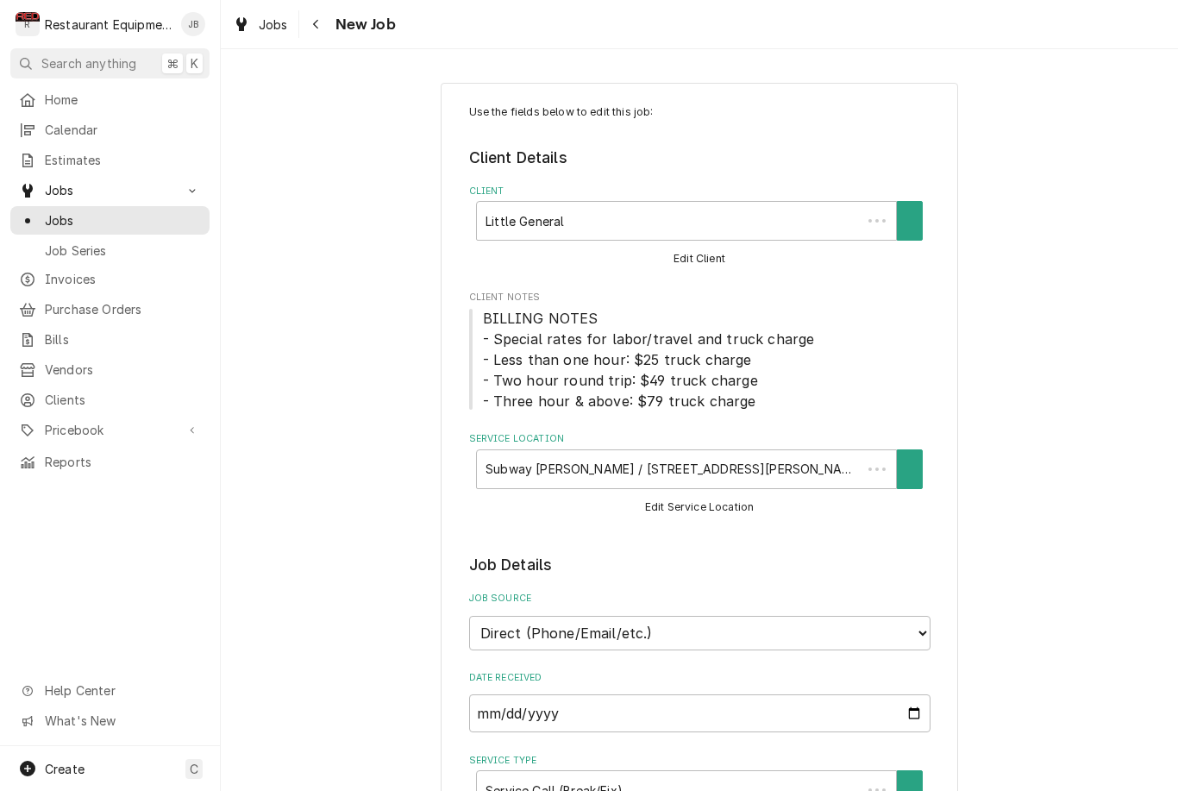
type textarea "x"
click at [324, 16] on div "Navigate back" at bounding box center [316, 24] width 17 height 17
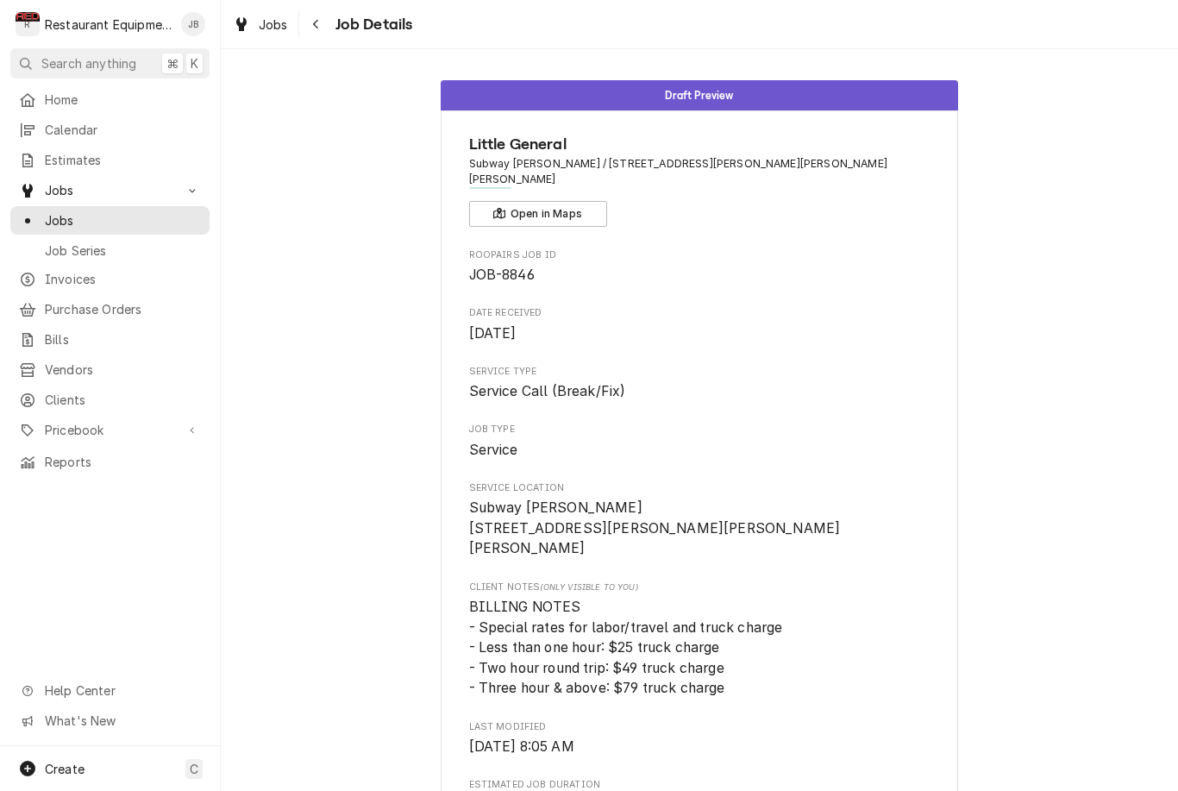
click at [326, 8] on div "Jobs Job Details" at bounding box center [699, 24] width 957 height 48
click at [316, 23] on icon "Navigate back" at bounding box center [316, 24] width 8 height 12
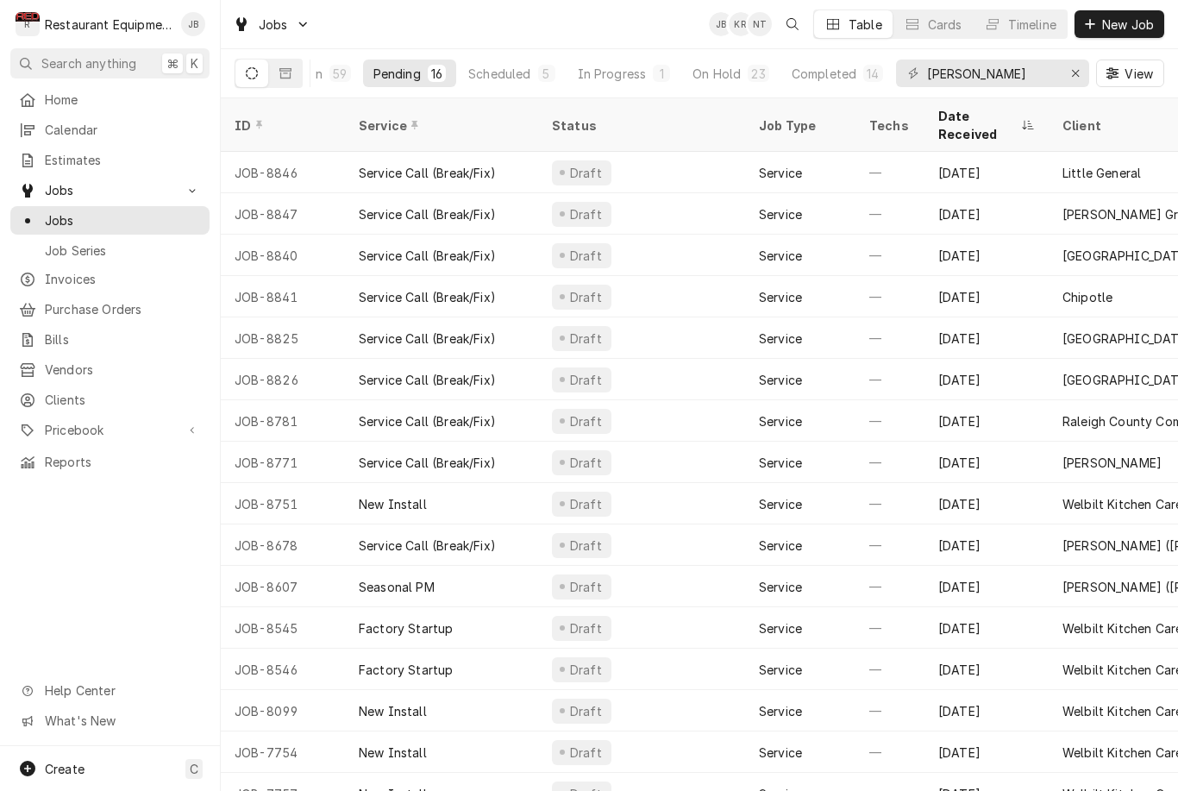
scroll to position [0, 53]
click at [810, 77] on div "Completed" at bounding box center [824, 74] width 65 height 18
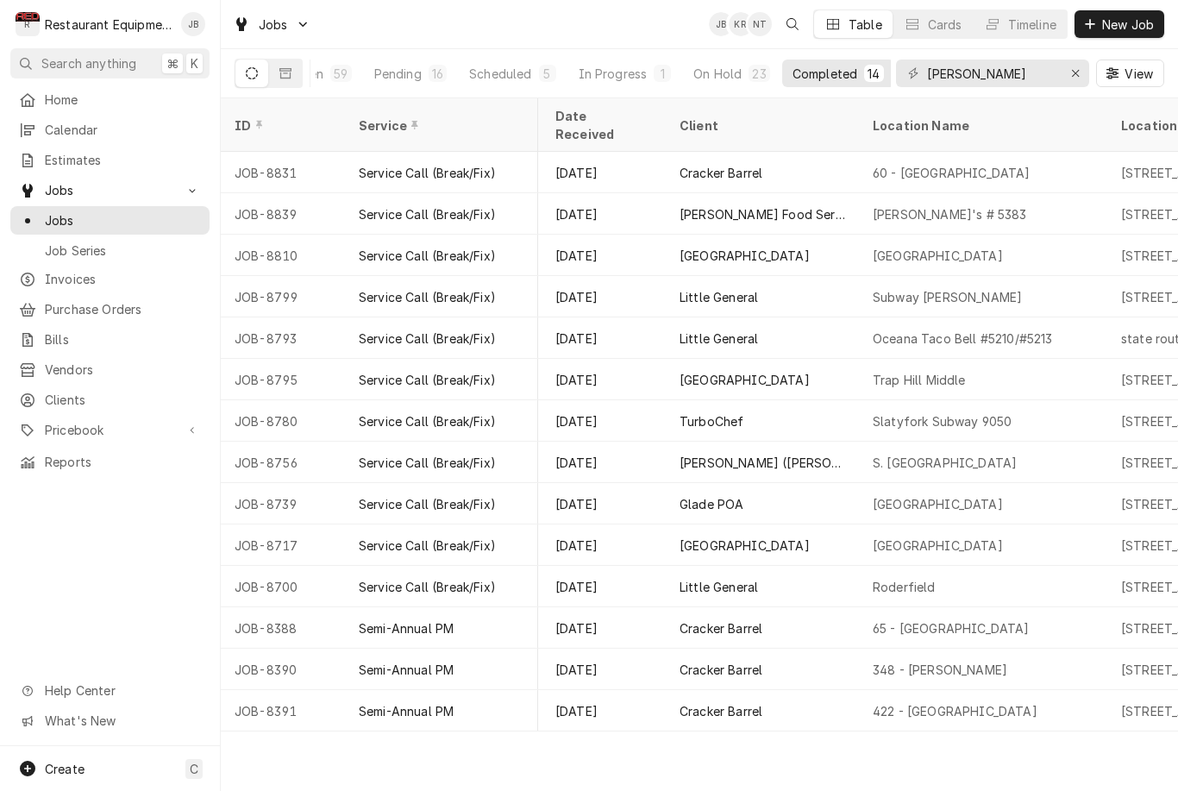
scroll to position [0, 987]
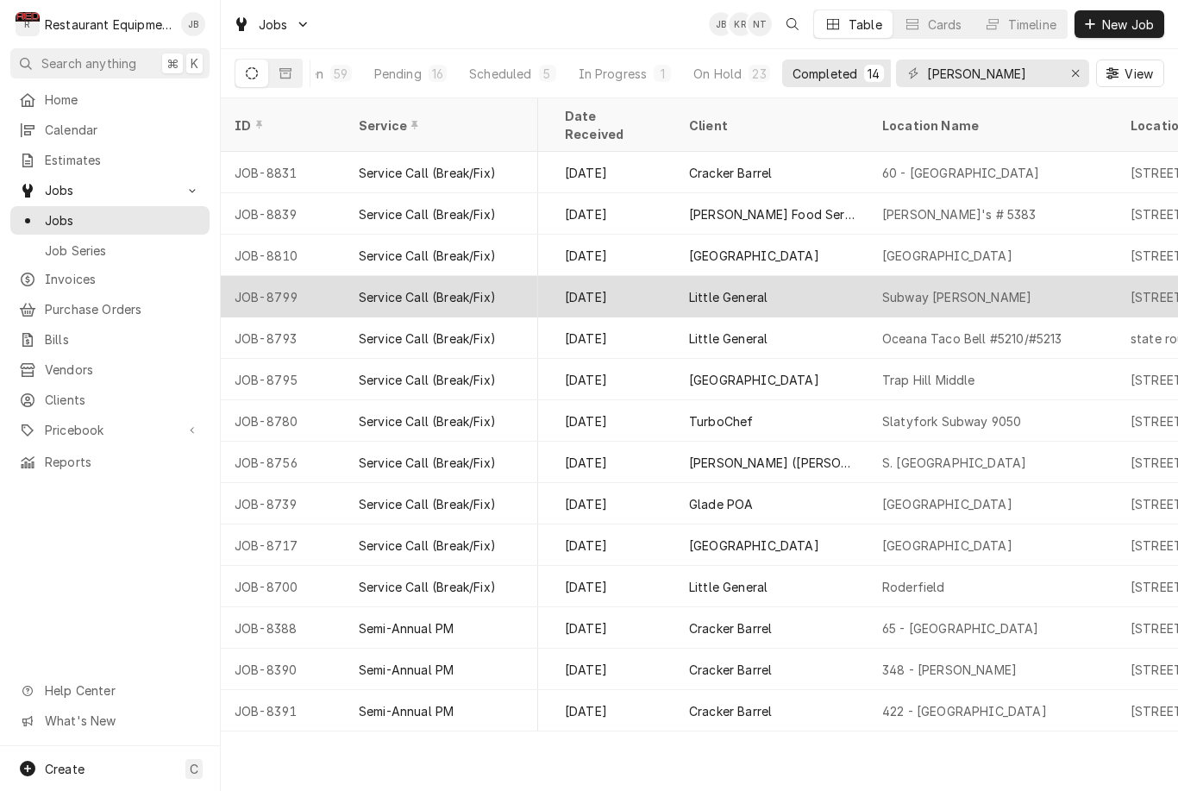
click at [846, 276] on div "Little General" at bounding box center [771, 296] width 193 height 41
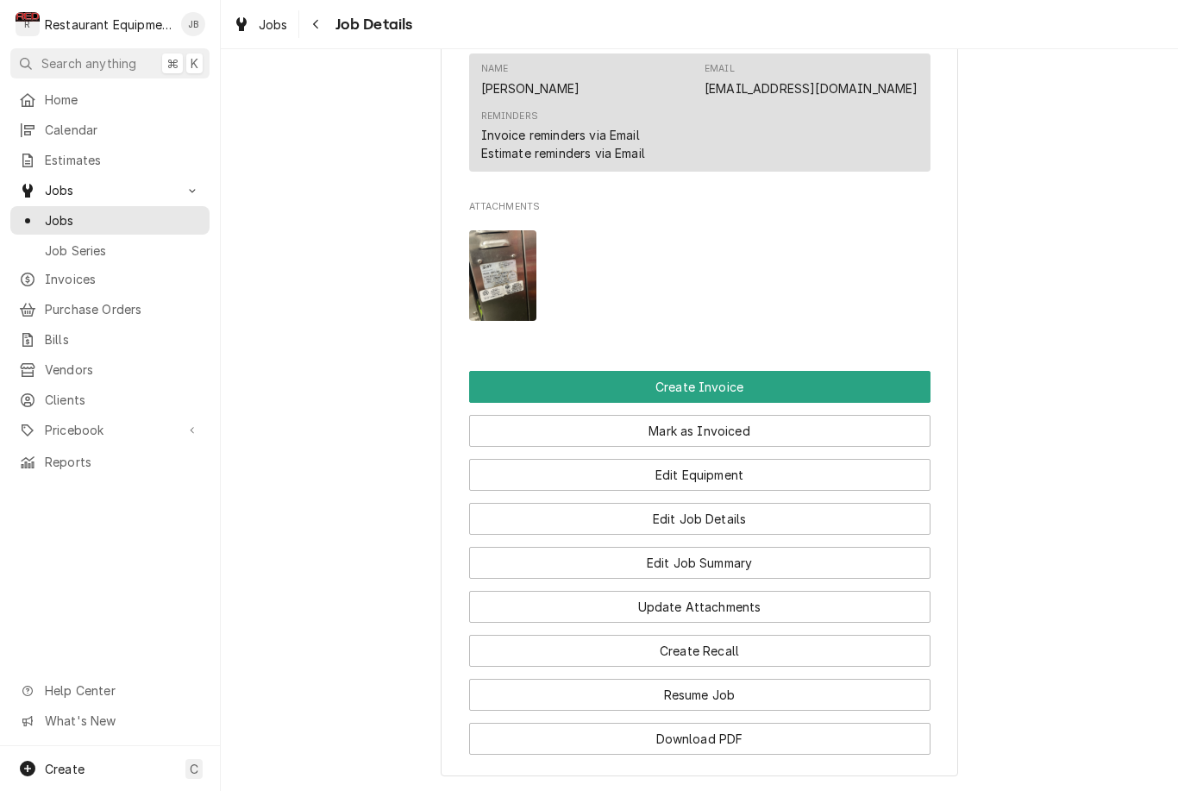
scroll to position [1532, 0]
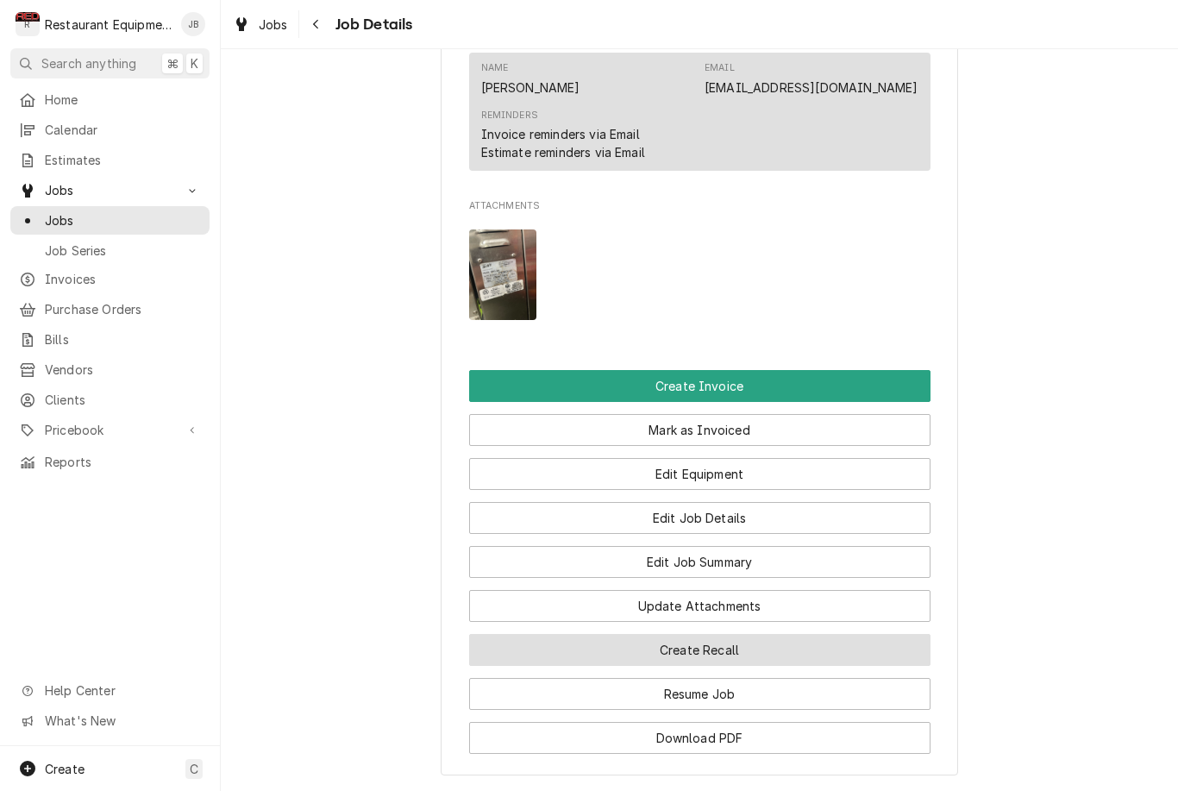
click at [889, 634] on button "Create Recall" at bounding box center [699, 650] width 461 height 32
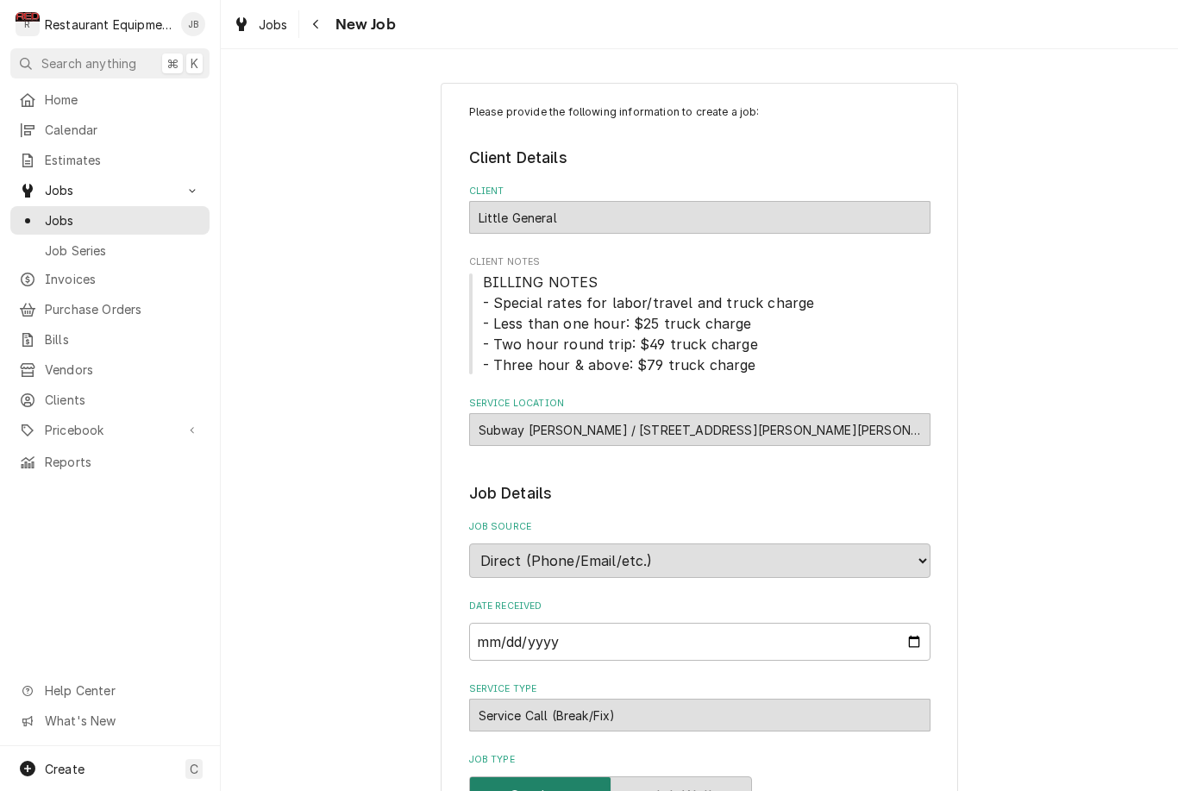
type textarea "x"
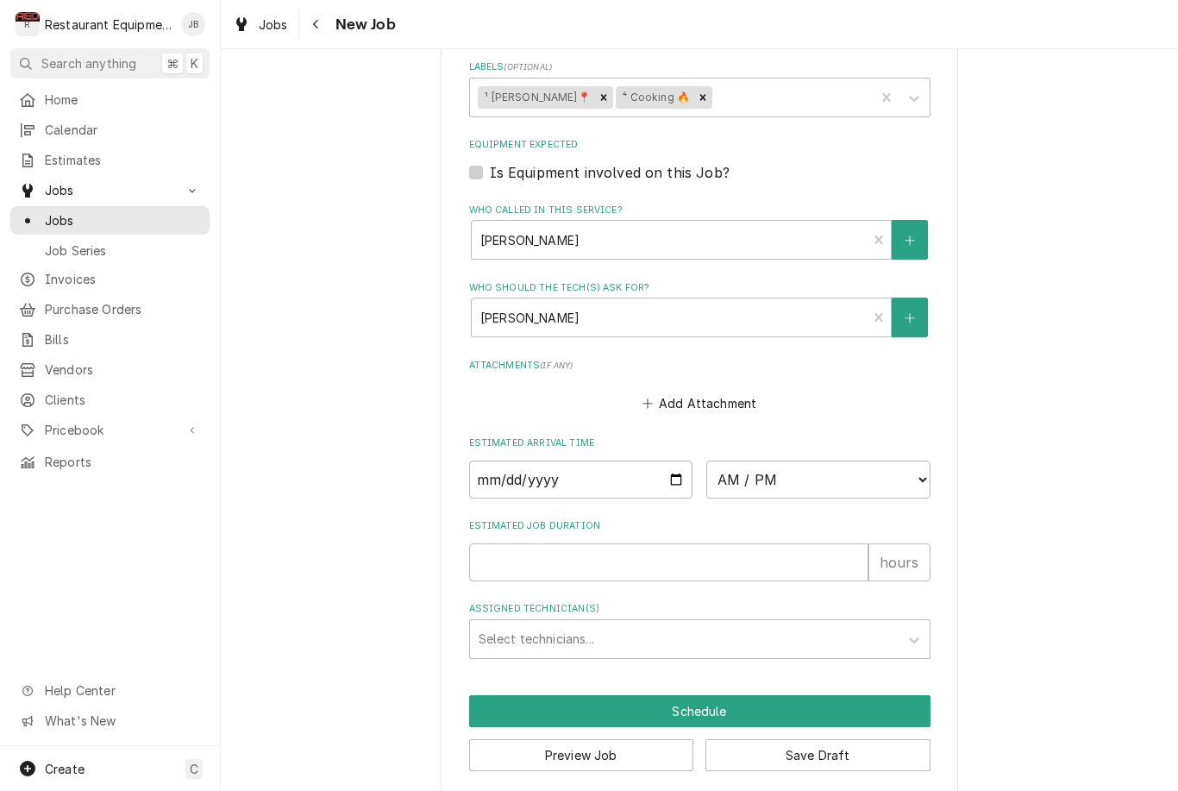
scroll to position [1182, 0]
click at [313, 22] on icon "Navigate back" at bounding box center [316, 24] width 8 height 12
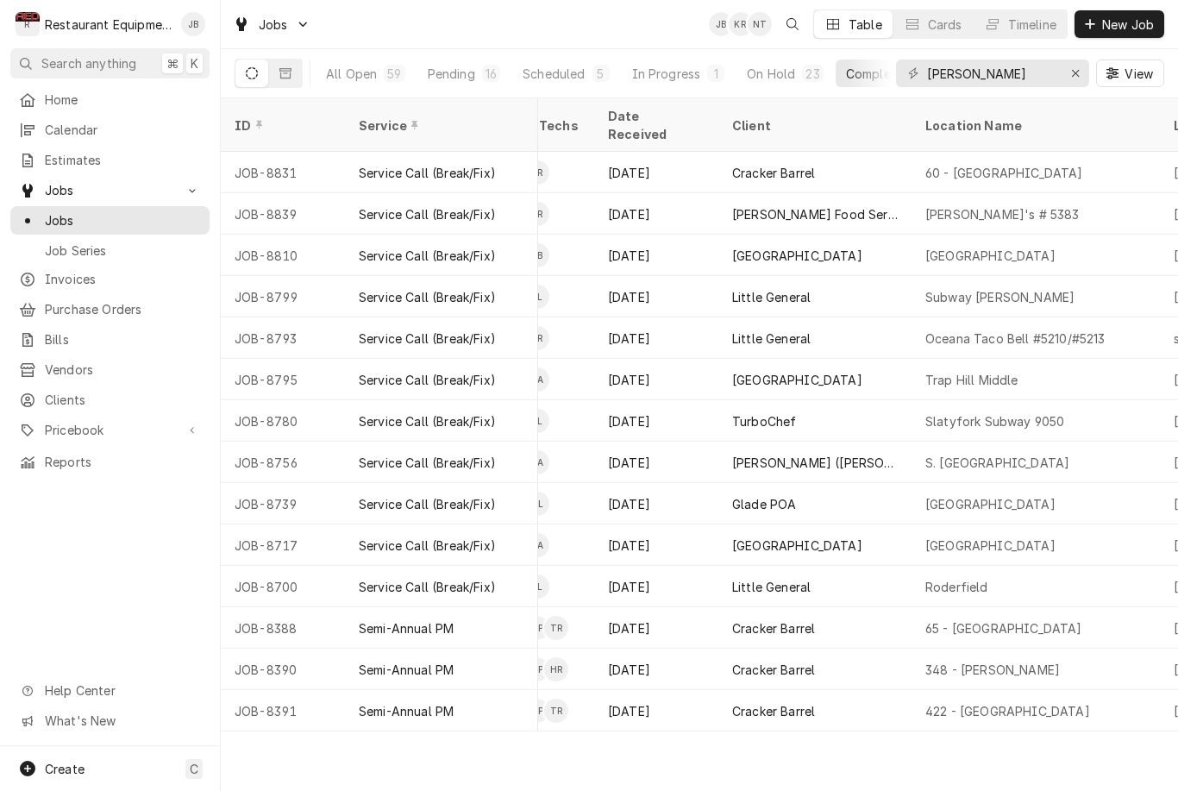
scroll to position [0, 946]
click at [766, 78] on div "On Hold" at bounding box center [771, 74] width 48 height 18
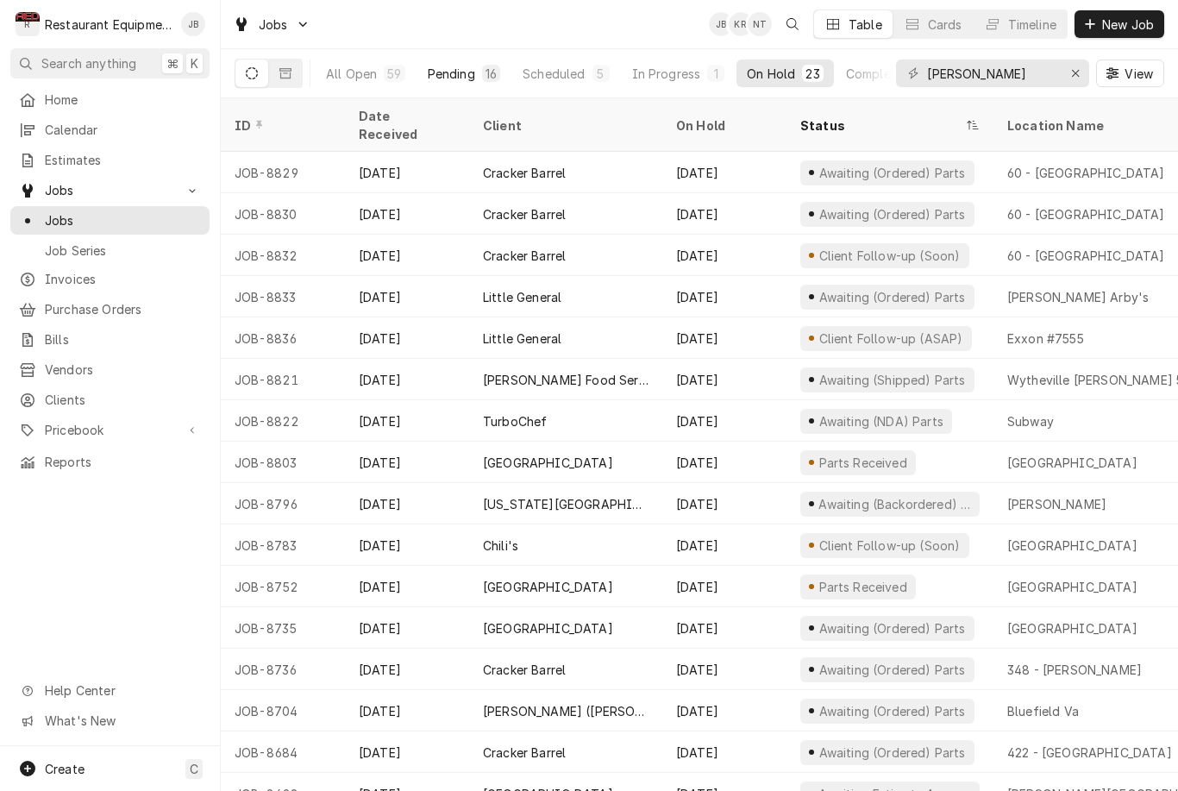
click at [466, 80] on div "Pending" at bounding box center [451, 74] width 47 height 18
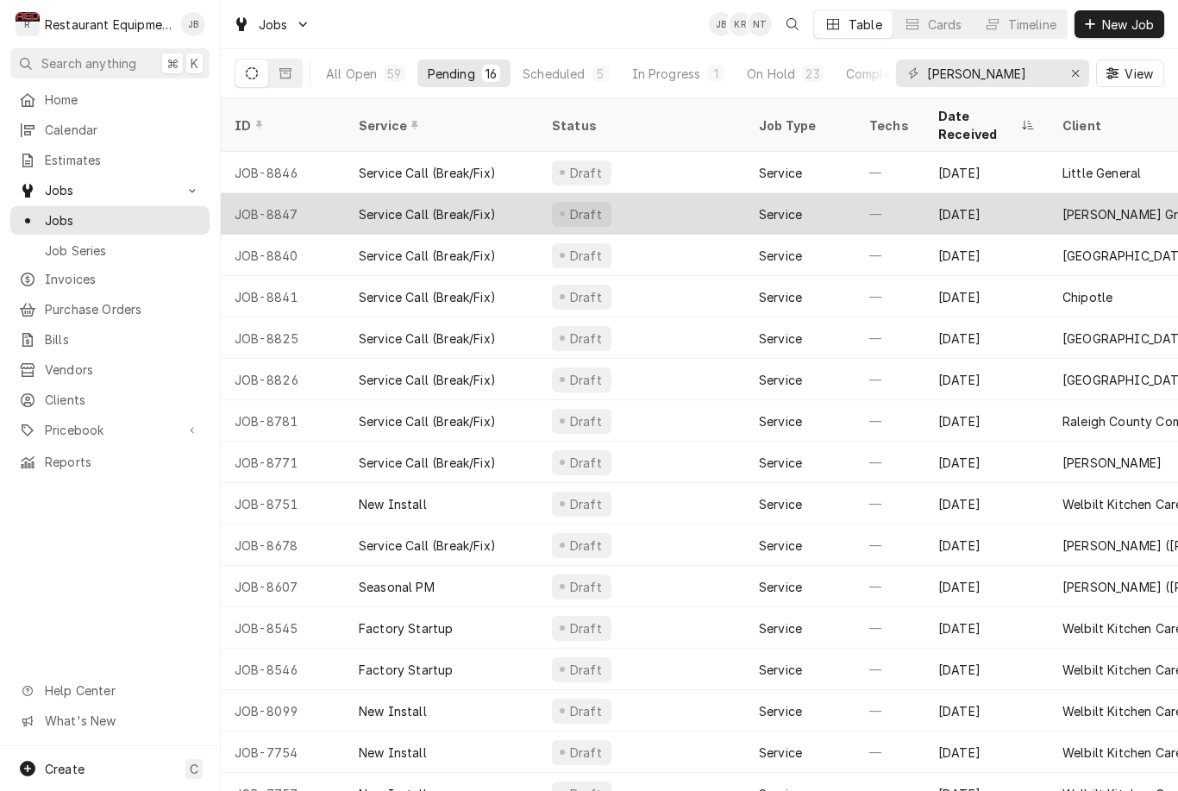
click at [1005, 196] on div "Sep 10" at bounding box center [986, 213] width 124 height 41
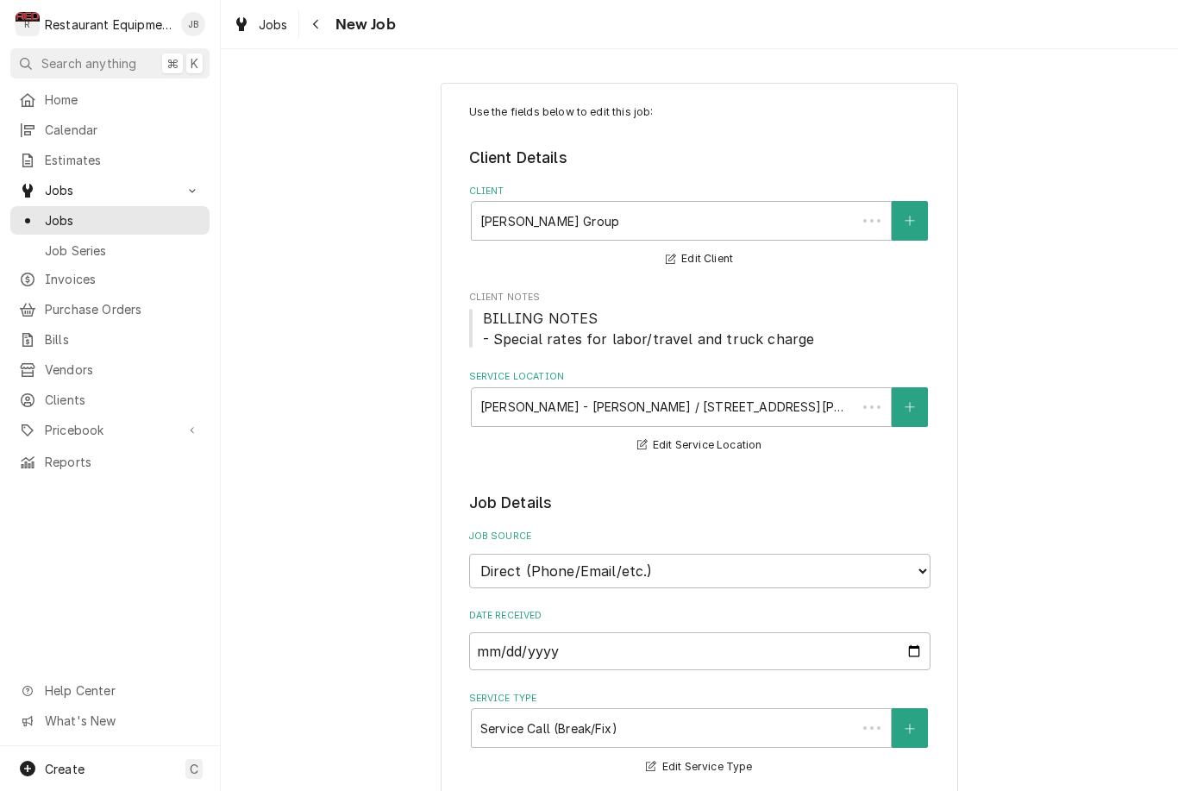
type textarea "x"
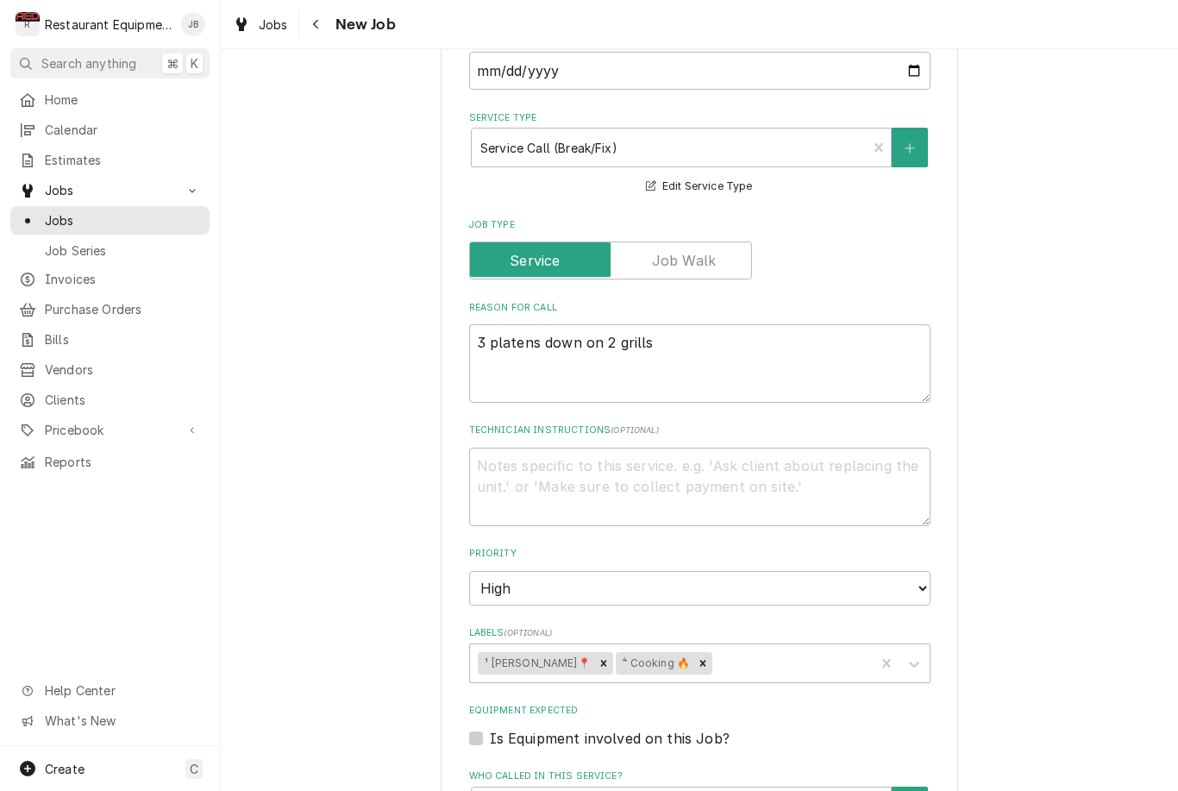
scroll to position [579, 0]
click at [326, 30] on button "Navigate back" at bounding box center [317, 24] width 28 height 28
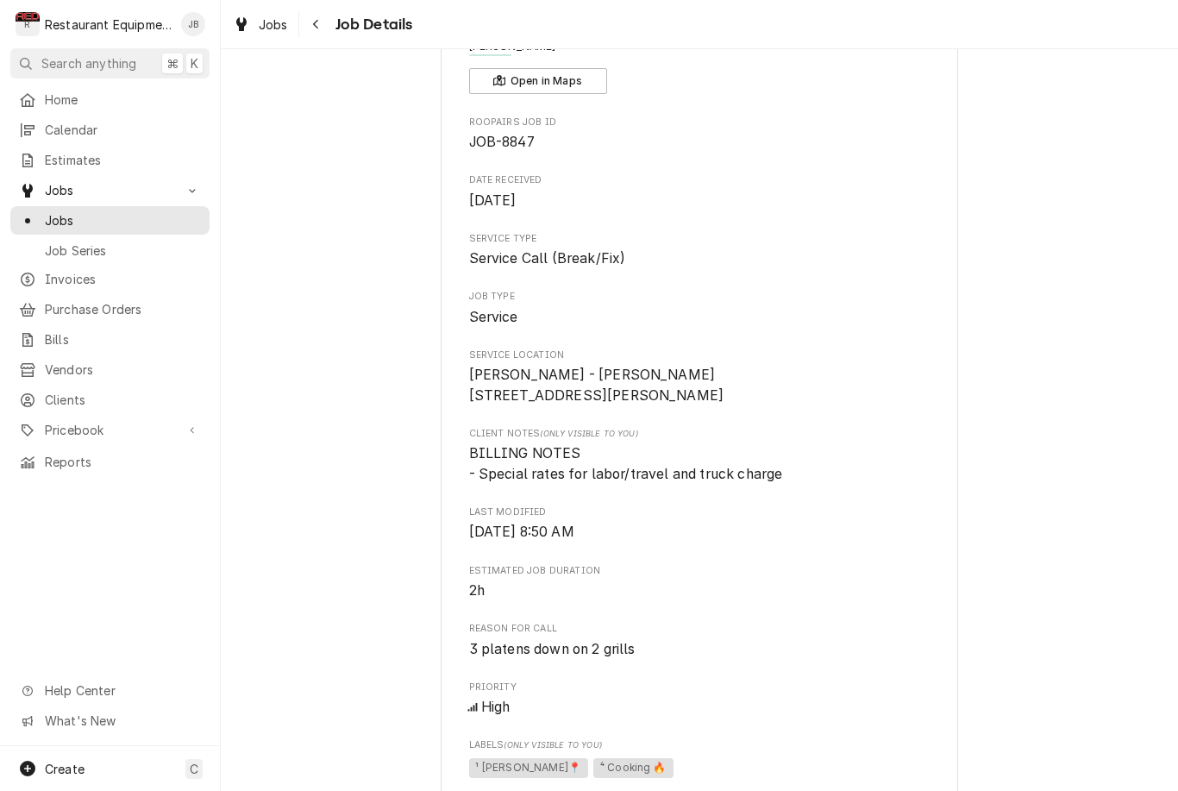
scroll to position [4, 0]
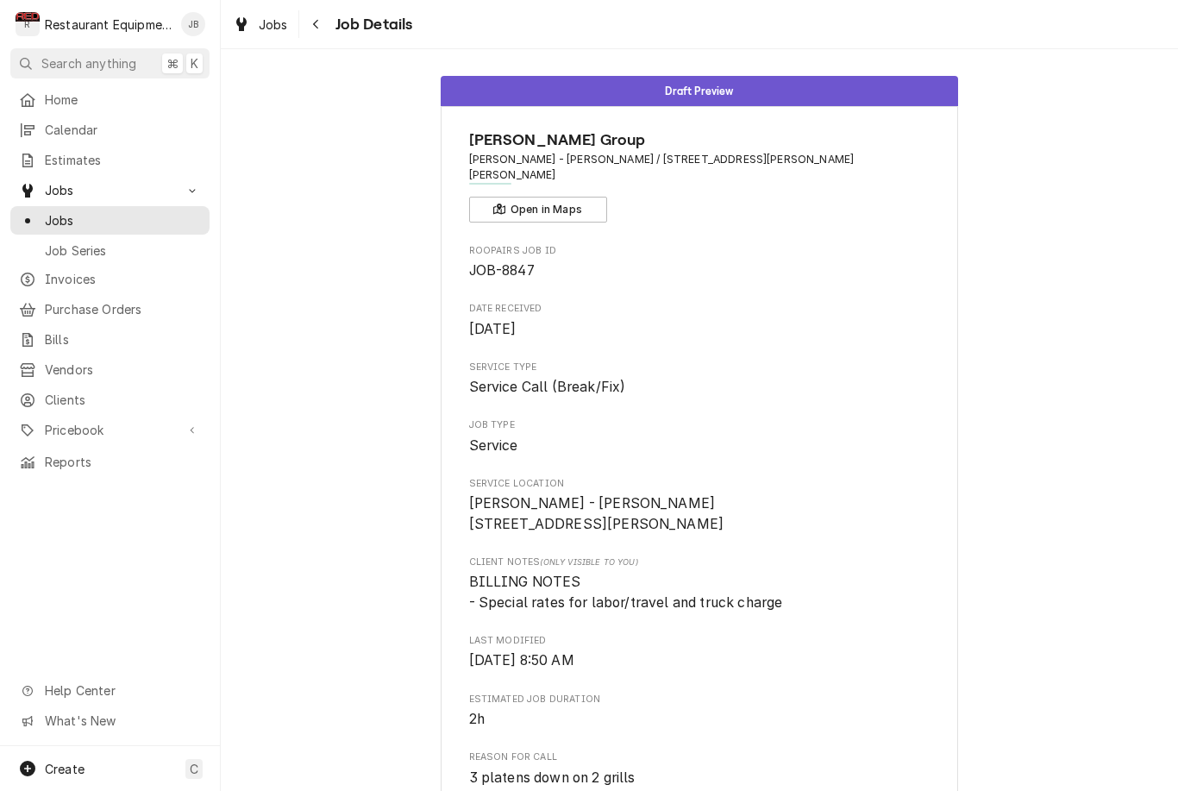
click at [303, 28] on button "Navigate back" at bounding box center [317, 24] width 28 height 28
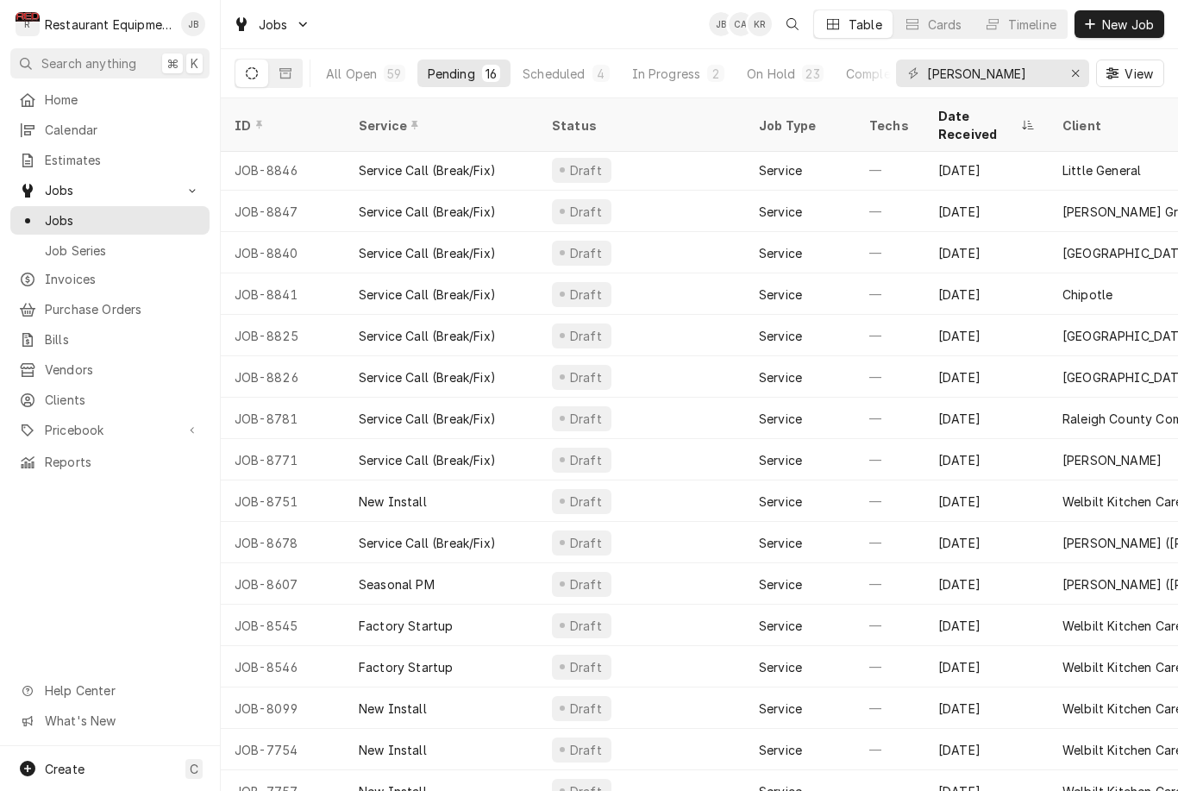
scroll to position [3, 0]
click at [759, 86] on button "On Hold 23" at bounding box center [784, 73] width 97 height 28
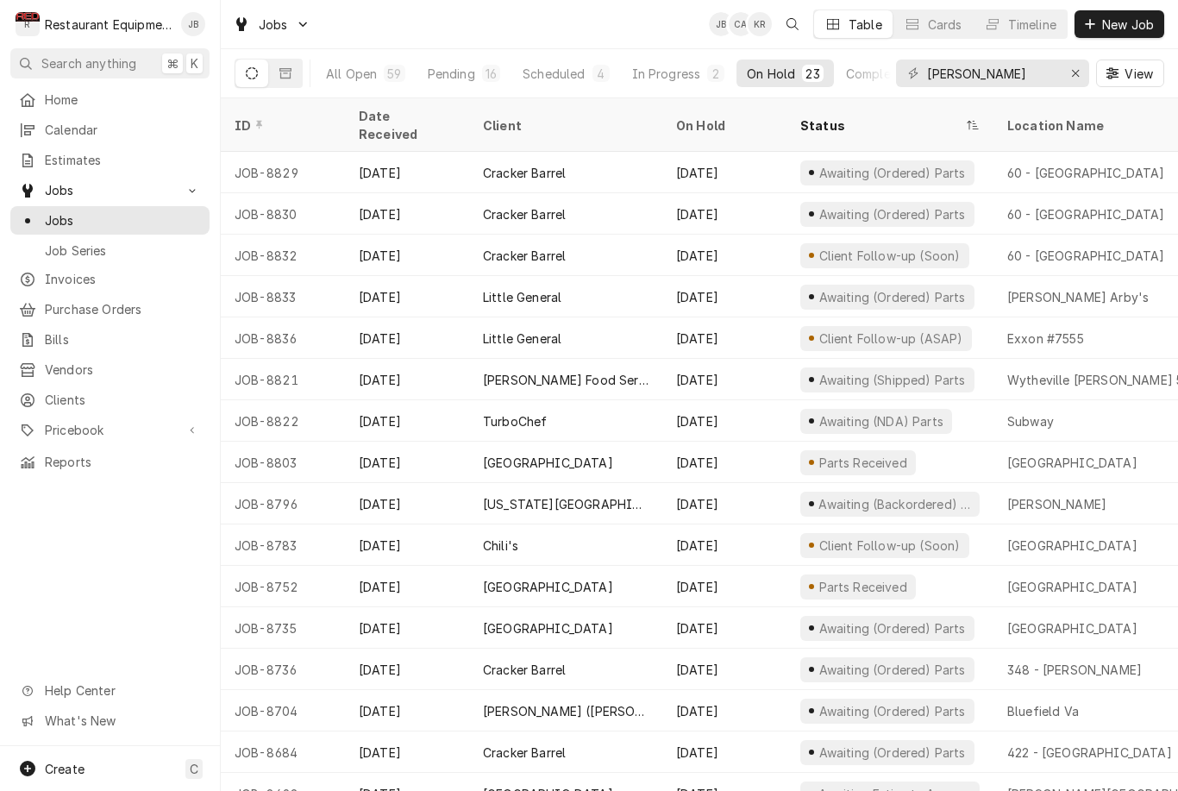
click at [830, 116] on div "Status" at bounding box center [881, 125] width 162 height 18
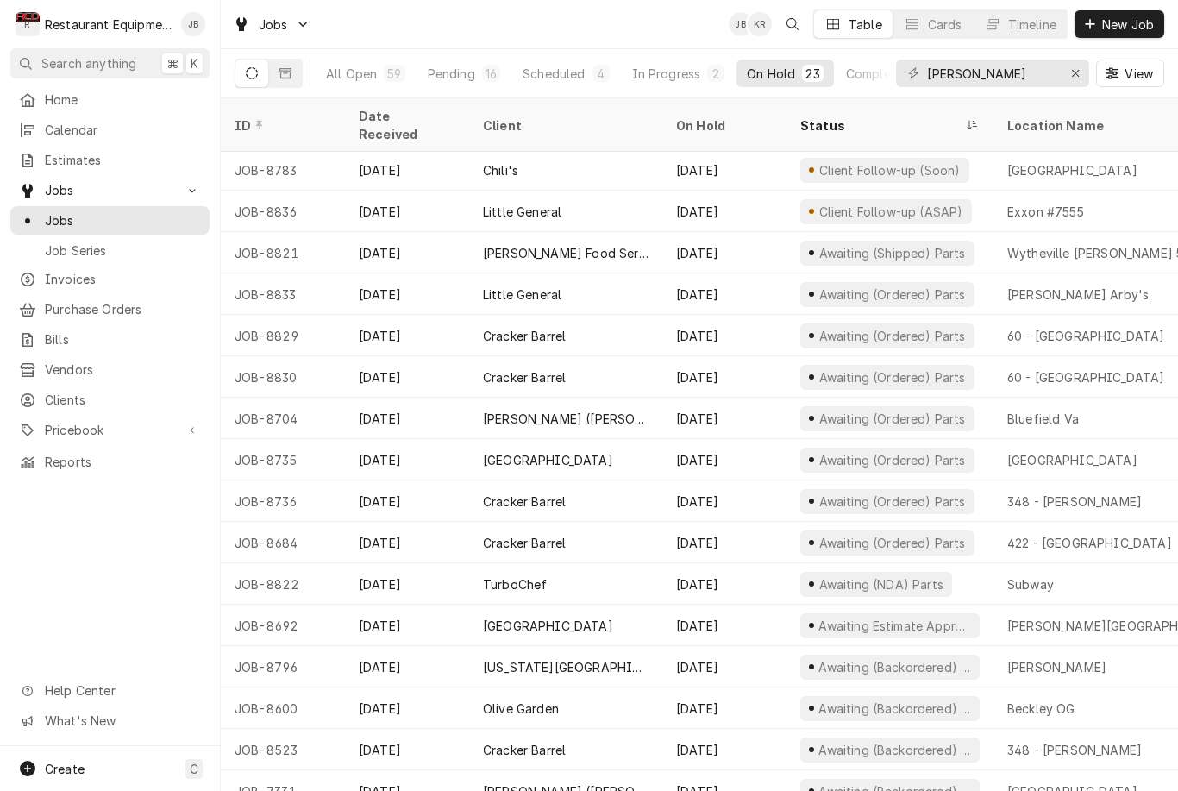
scroll to position [292, 0]
click at [464, 71] on div "Pending" at bounding box center [451, 74] width 47 height 18
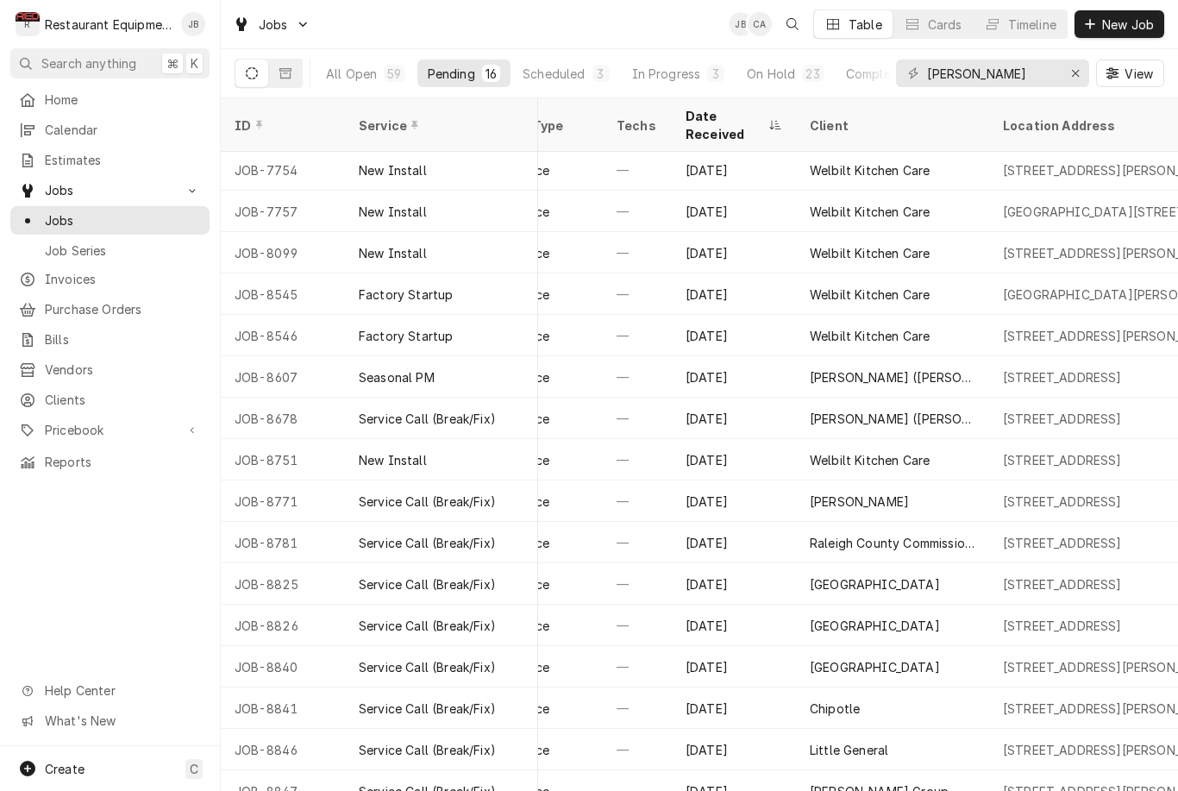
scroll to position [3, 252]
click at [461, 73] on button "Pending 16" at bounding box center [463, 73] width 93 height 28
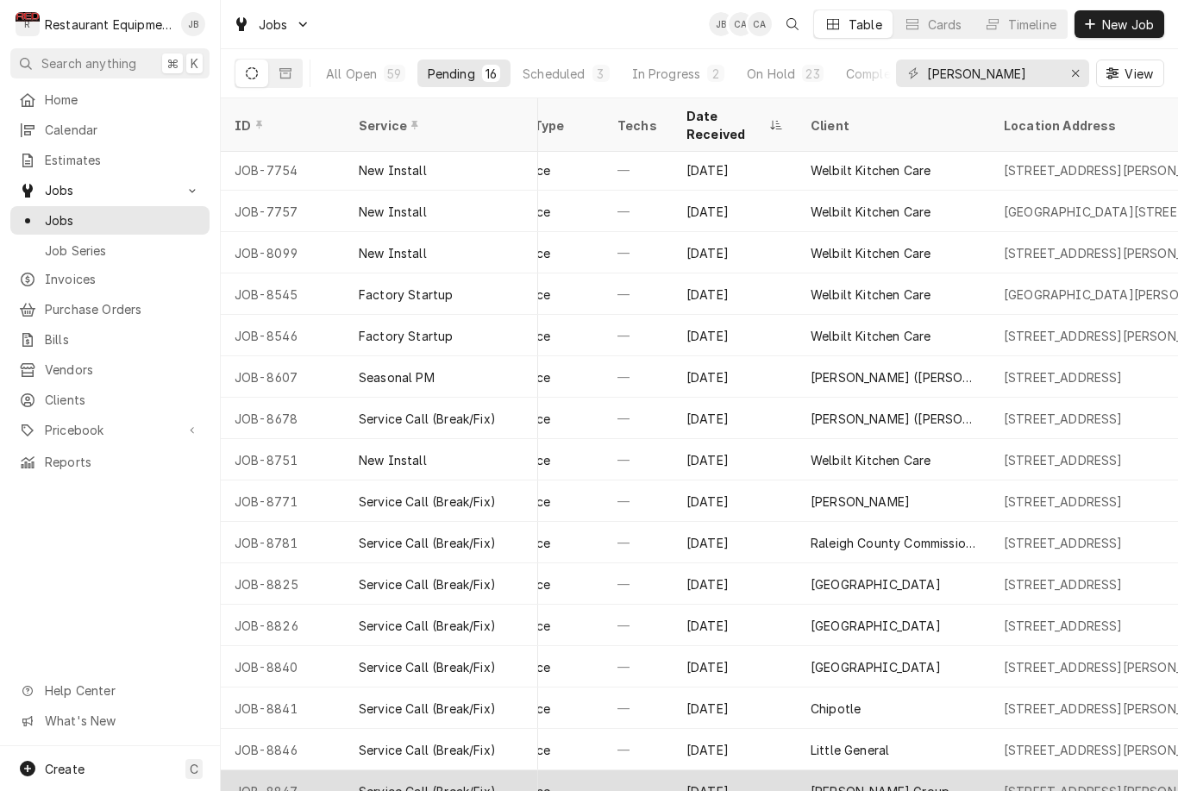
click at [1117, 782] on div "101 Hylton Ln, Beckley, WV 25801" at bounding box center [1114, 791] width 221 height 18
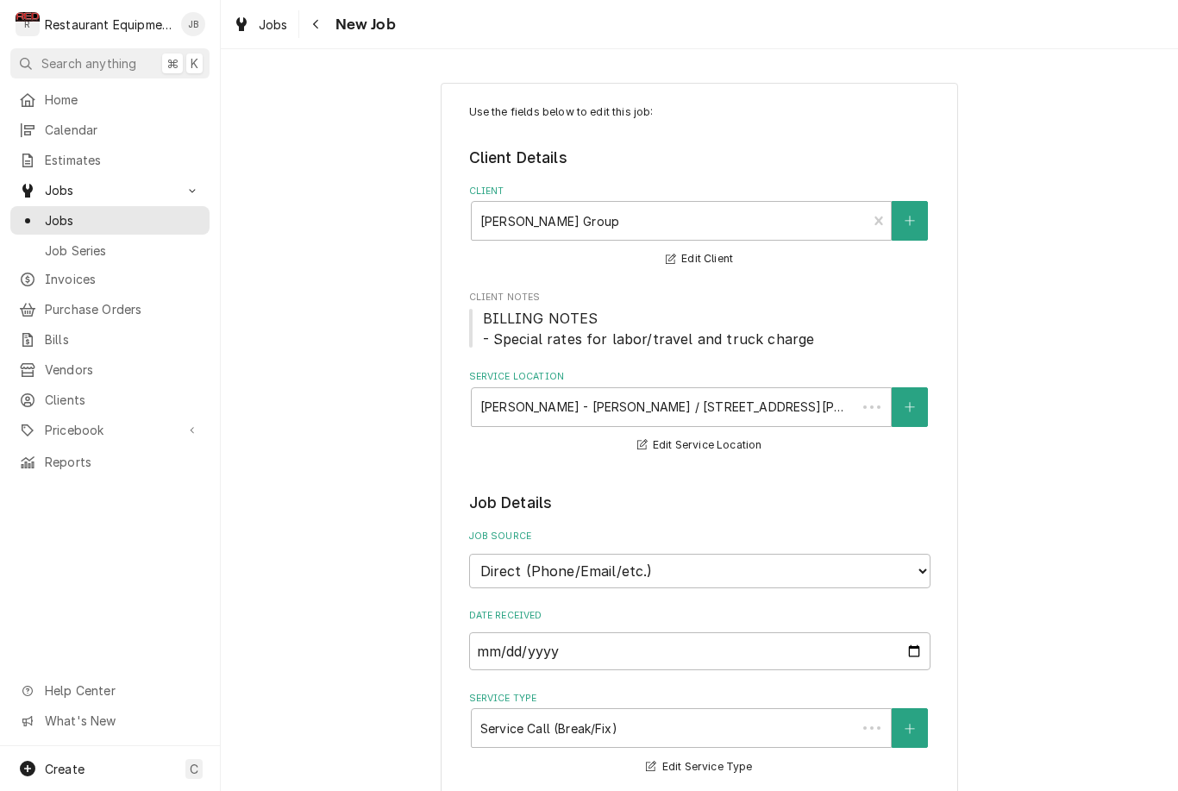
type textarea "x"
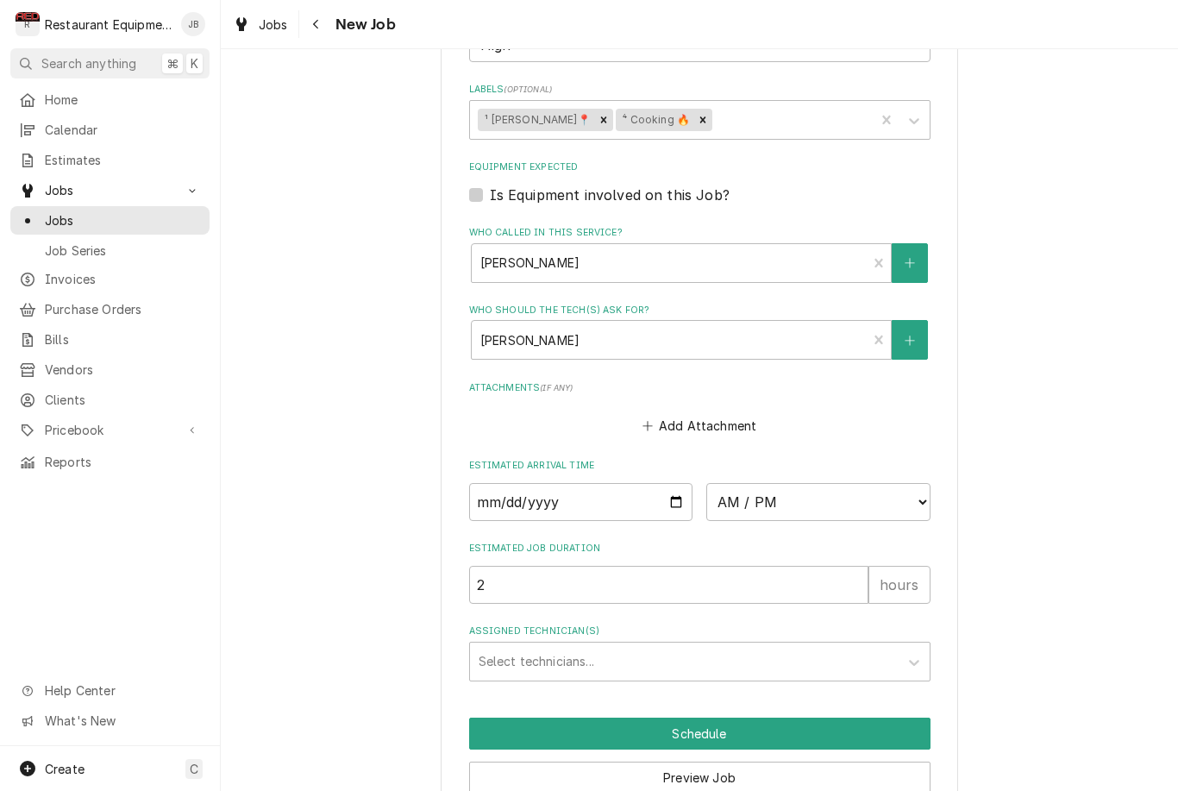
scroll to position [1126, 0]
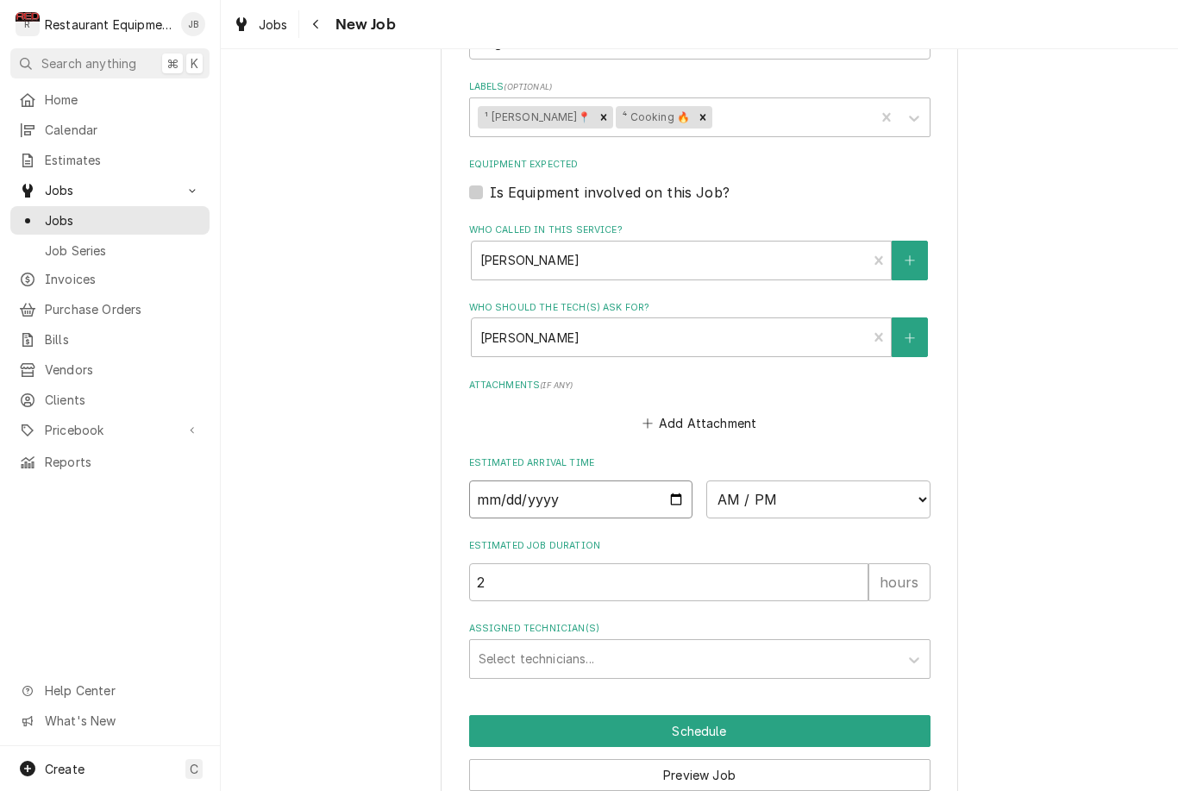
click at [590, 480] on input "Date" at bounding box center [581, 499] width 224 height 38
type input "[DATE]"
type textarea "x"
click at [822, 480] on select "AM / PM 6:00 AM 6:15 AM 6:30 AM 6:45 AM 7:00 AM 7:15 AM 7:30 AM 7:45 AM 8:00 AM…" at bounding box center [818, 499] width 224 height 38
select select "10:30:00"
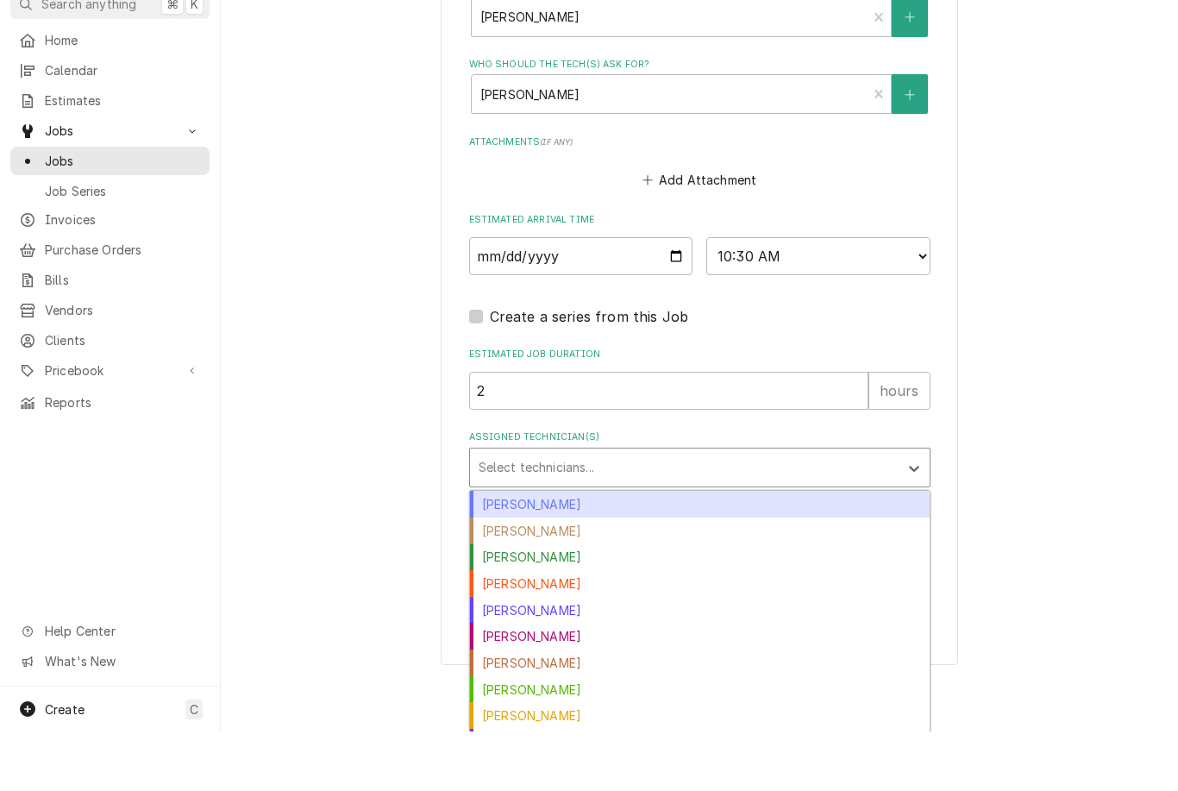
scroll to position [1309, 0]
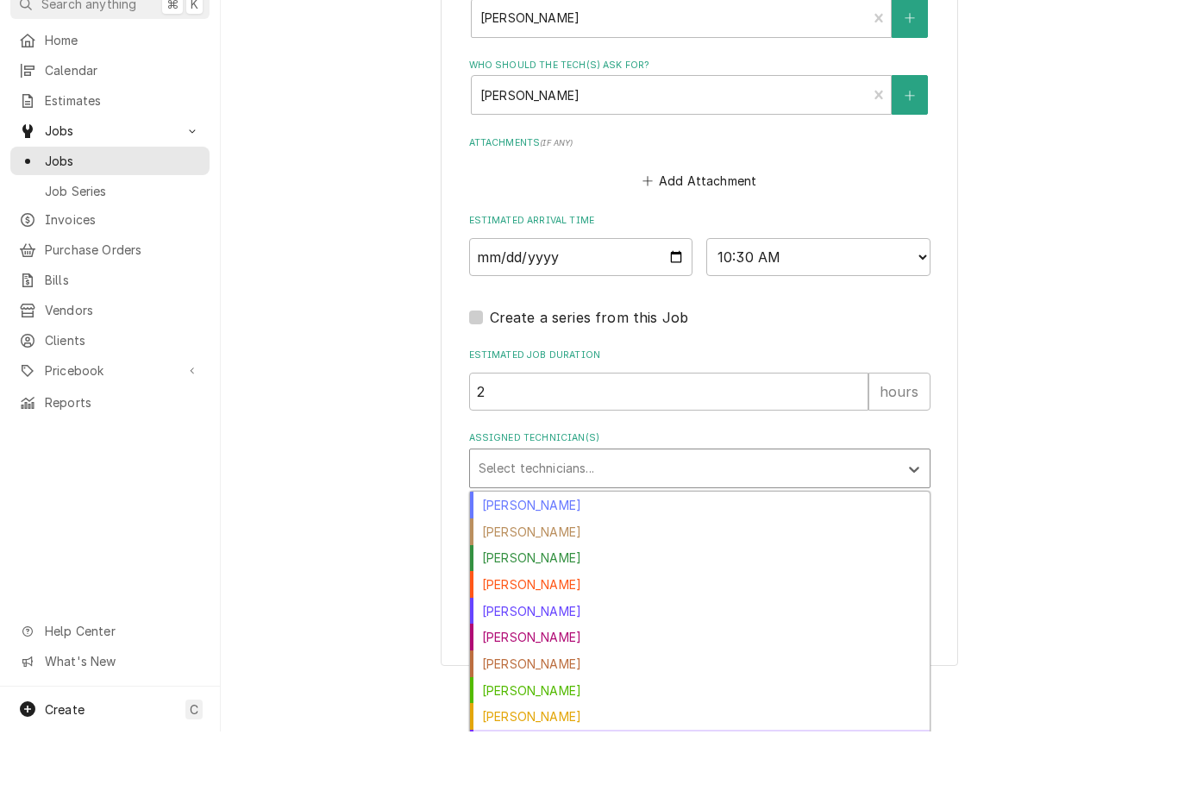
click at [535, 789] on div "Kaleb Lewis" at bounding box center [700, 802] width 460 height 27
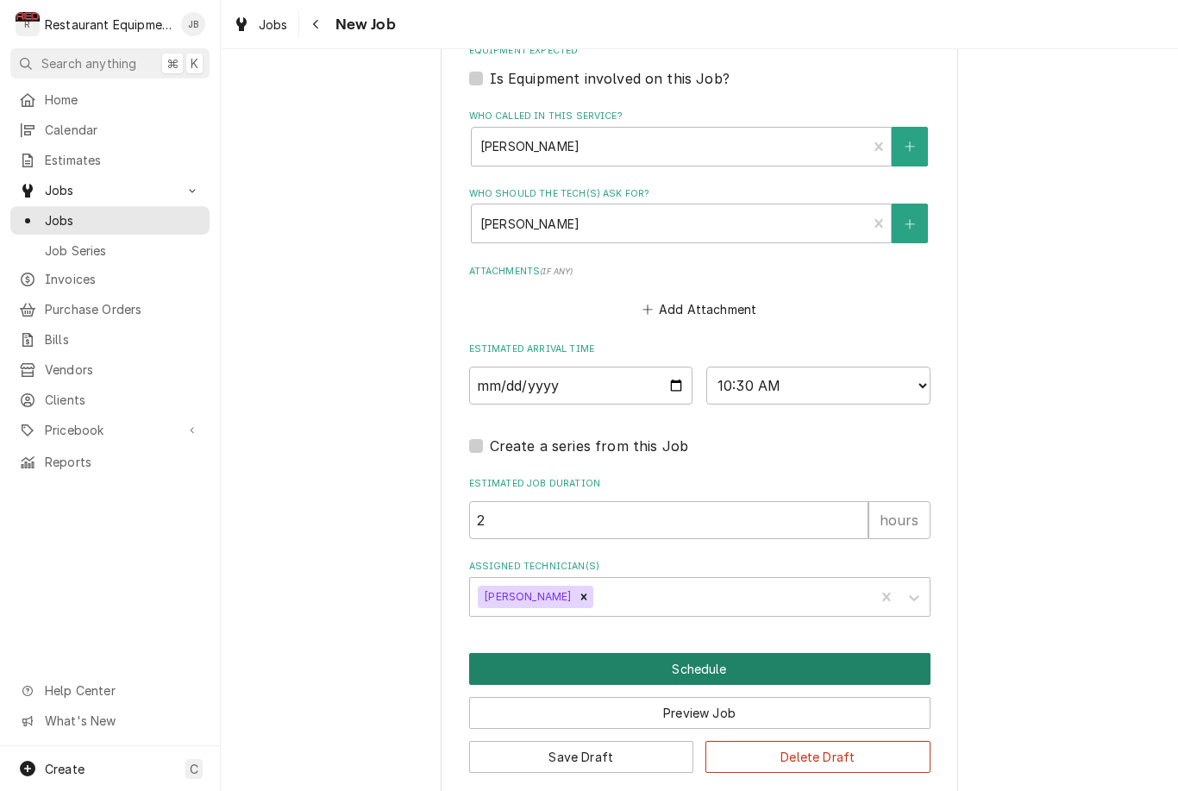
click at [860, 653] on button "Schedule" at bounding box center [699, 669] width 461 height 32
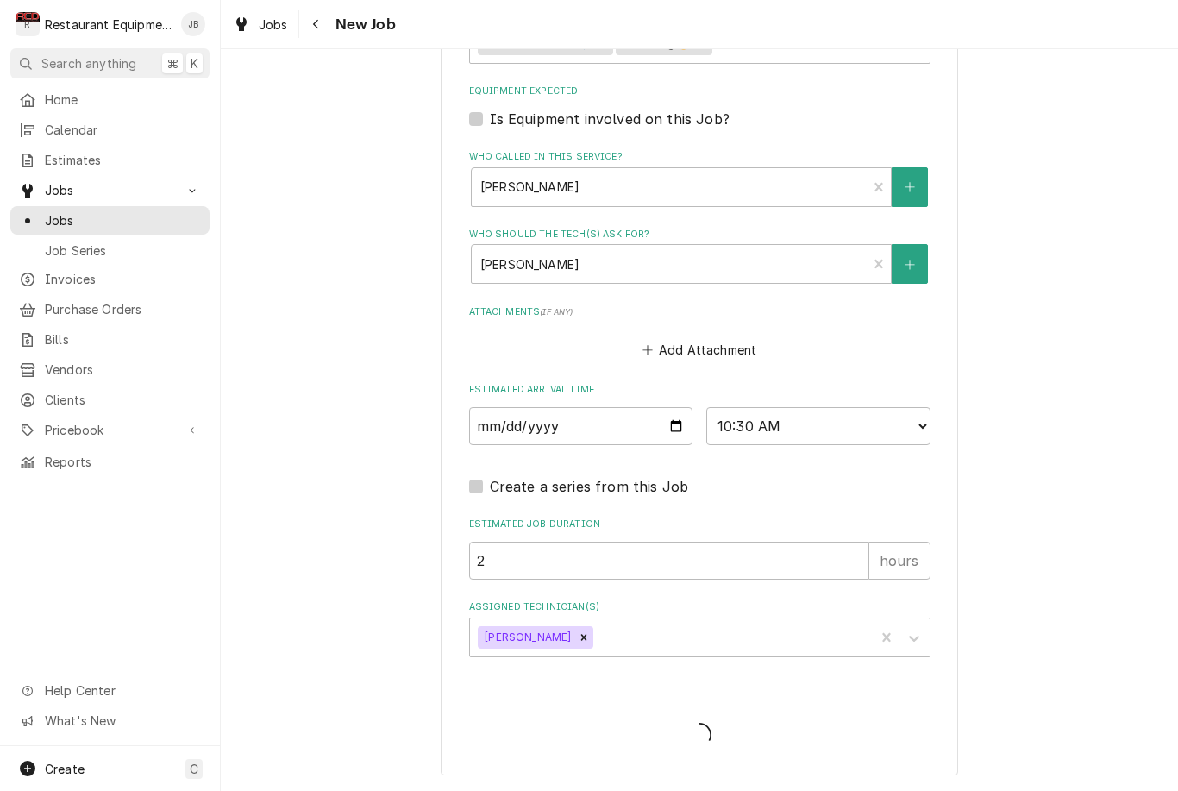
scroll to position [1178, 0]
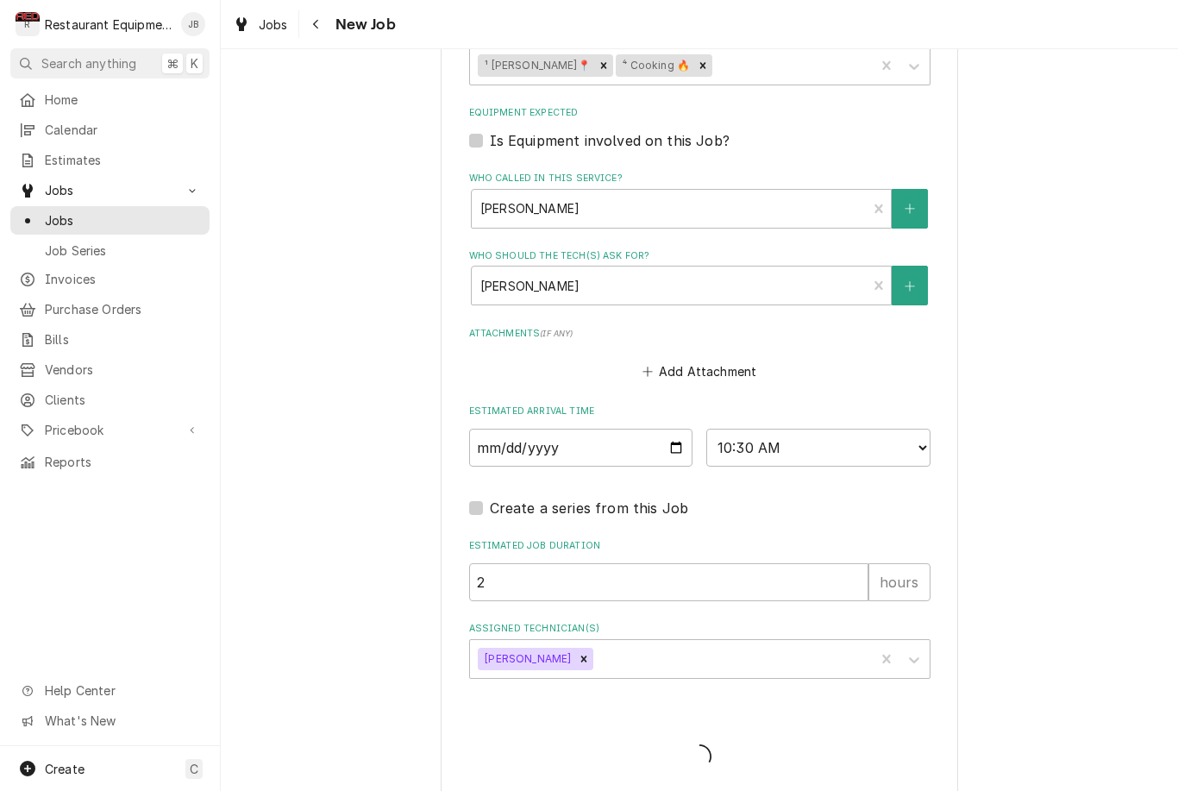
type textarea "x"
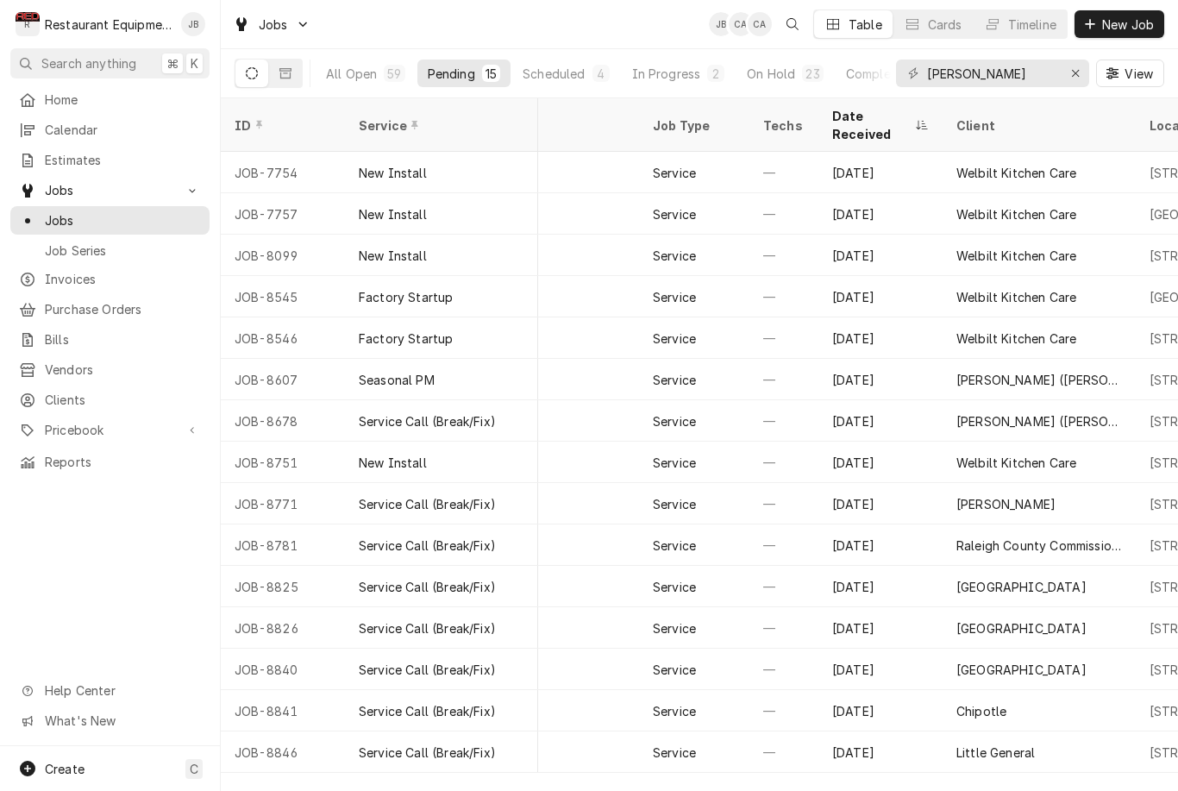
scroll to position [0, 86]
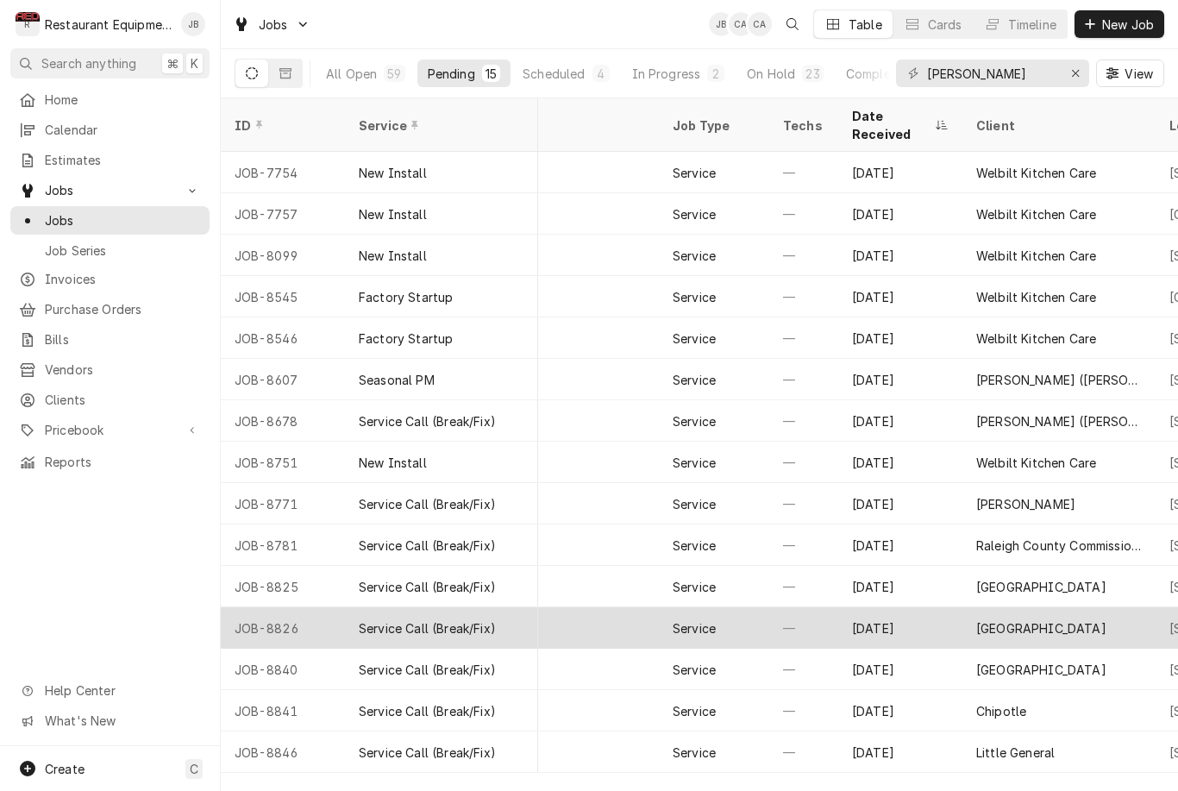
click at [1077, 619] on div "[GEOGRAPHIC_DATA]" at bounding box center [1041, 628] width 130 height 18
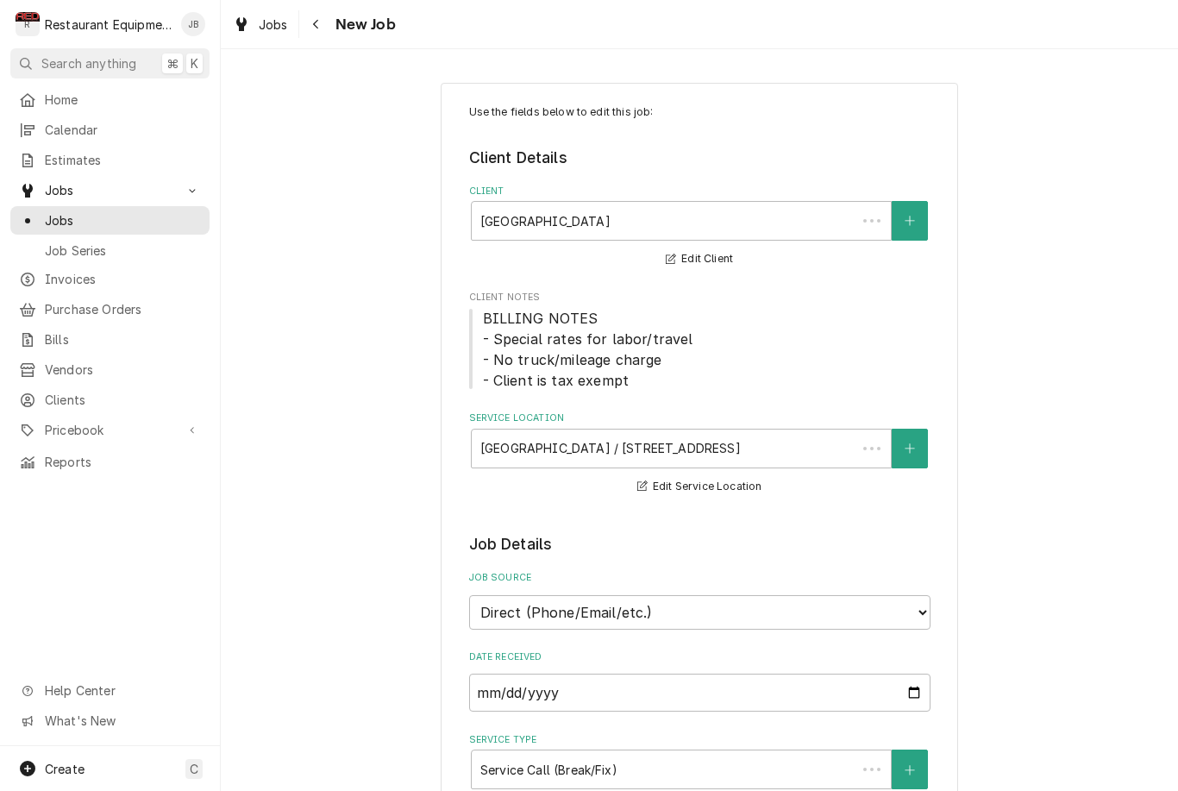
type textarea "x"
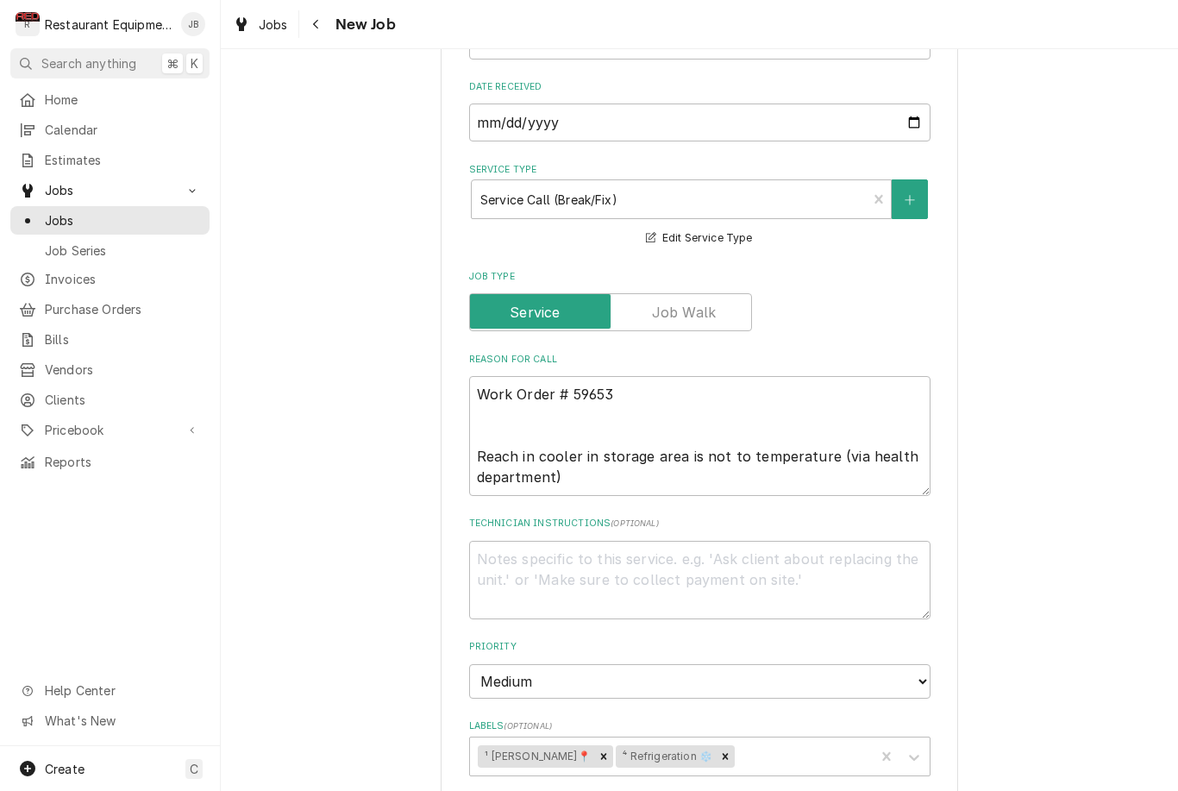
scroll to position [597, 0]
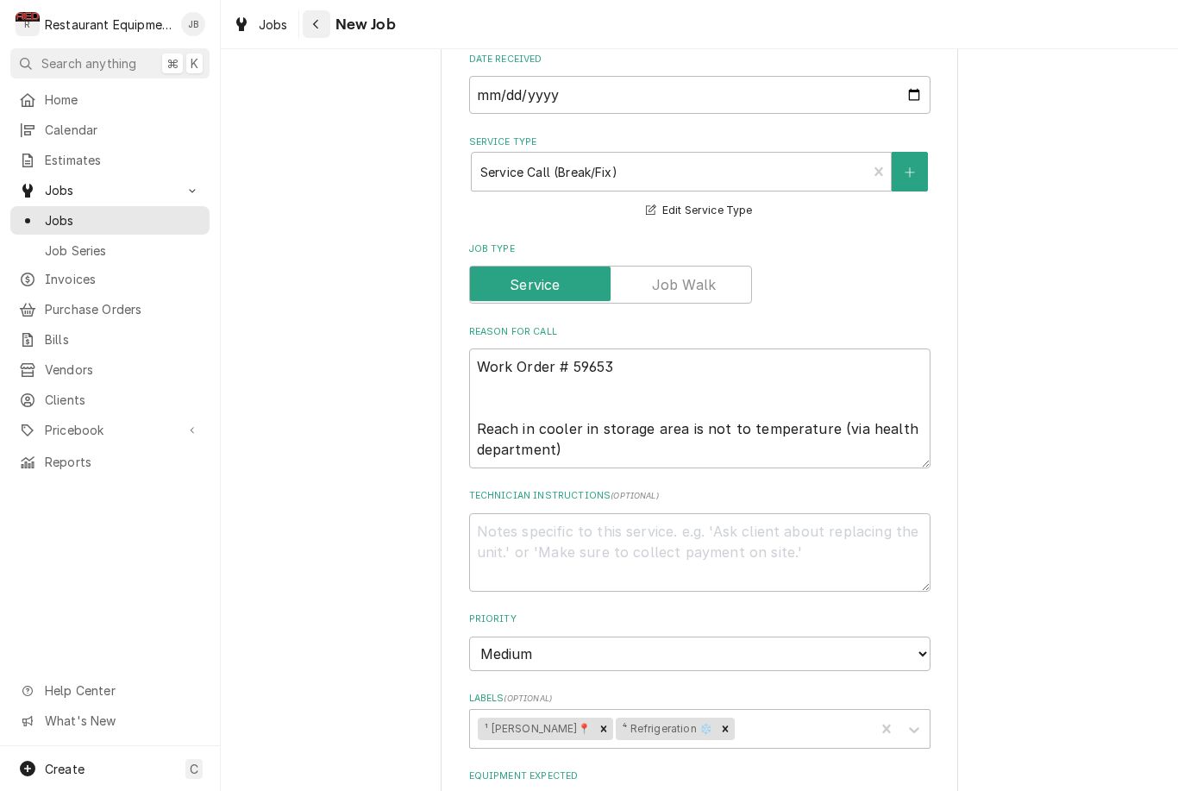
click at [328, 18] on button "Navigate back" at bounding box center [317, 24] width 28 height 28
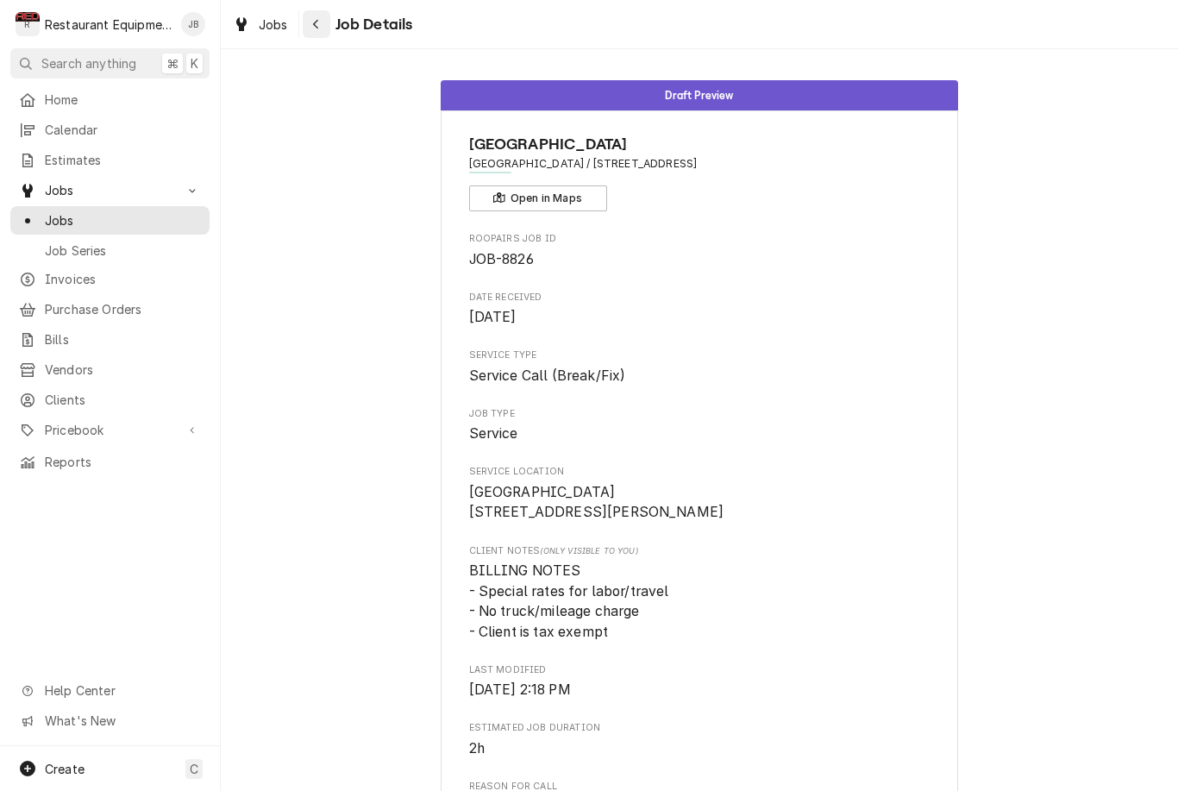
click at [322, 34] on button "Navigate back" at bounding box center [317, 24] width 28 height 28
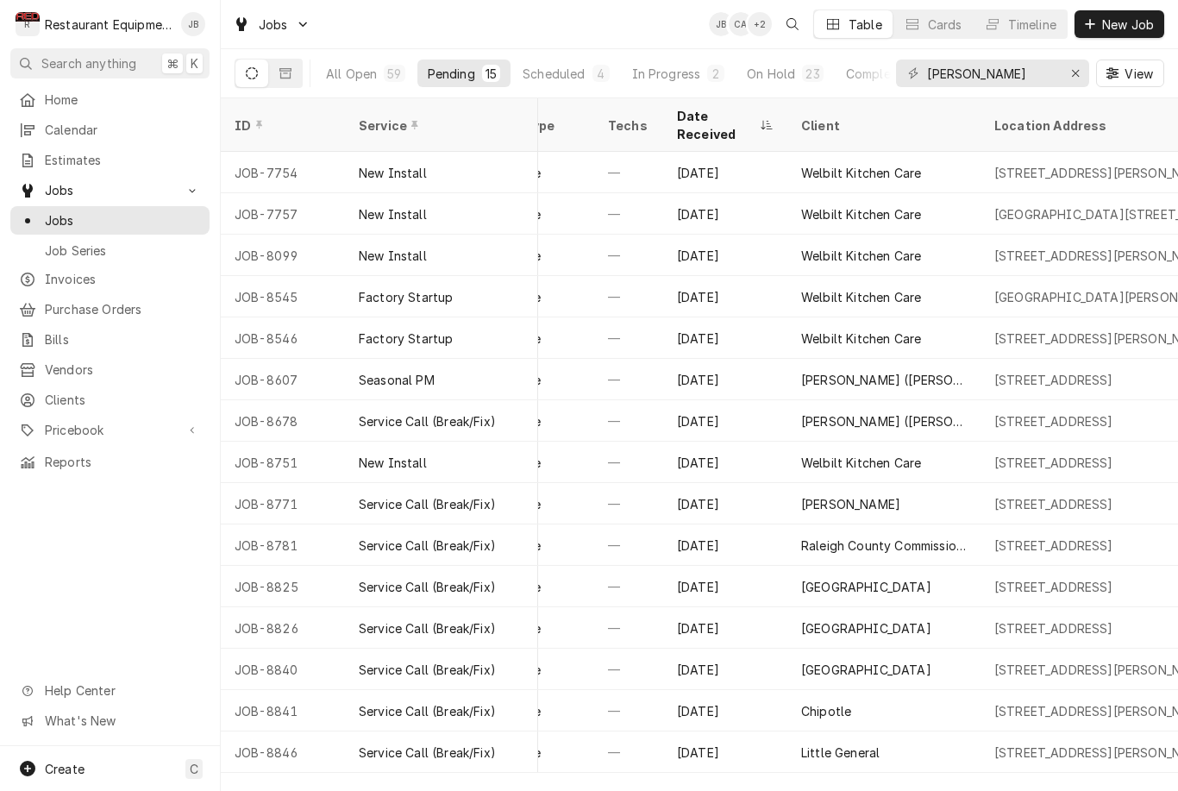
scroll to position [0, 221]
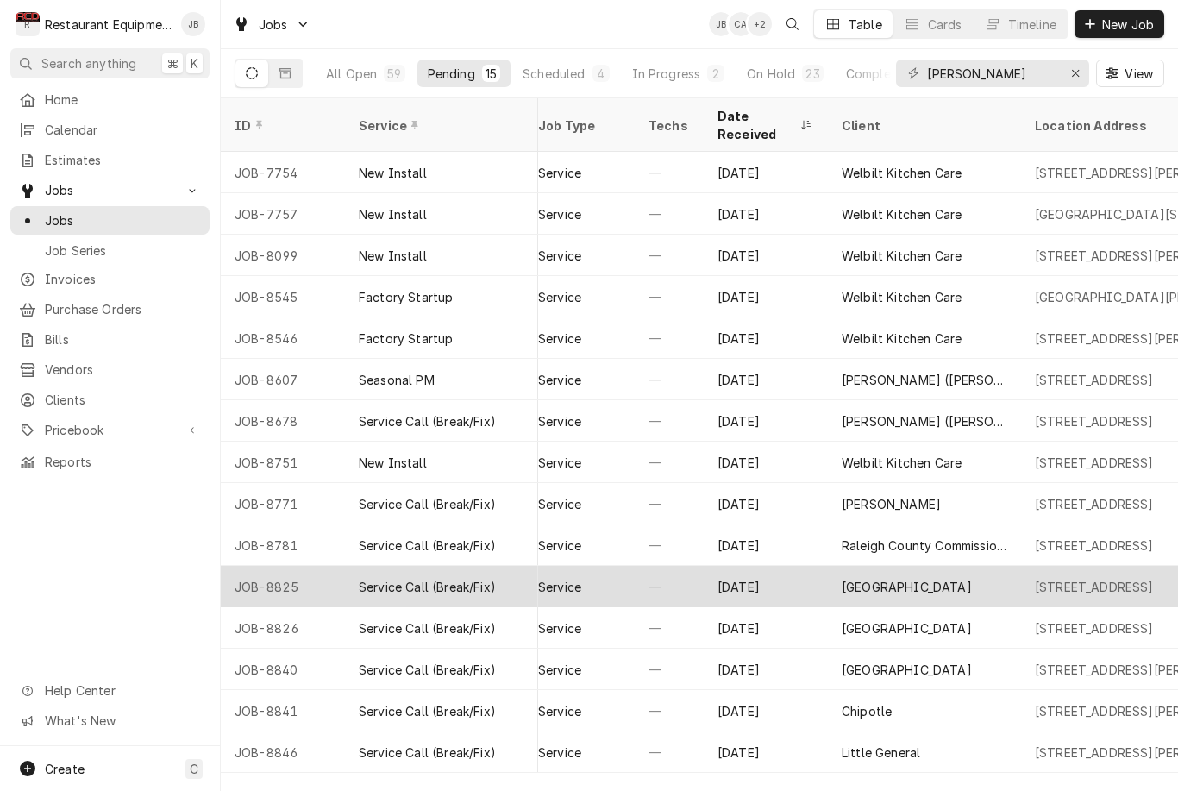
click at [1116, 578] on div "[STREET_ADDRESS]" at bounding box center [1094, 587] width 119 height 18
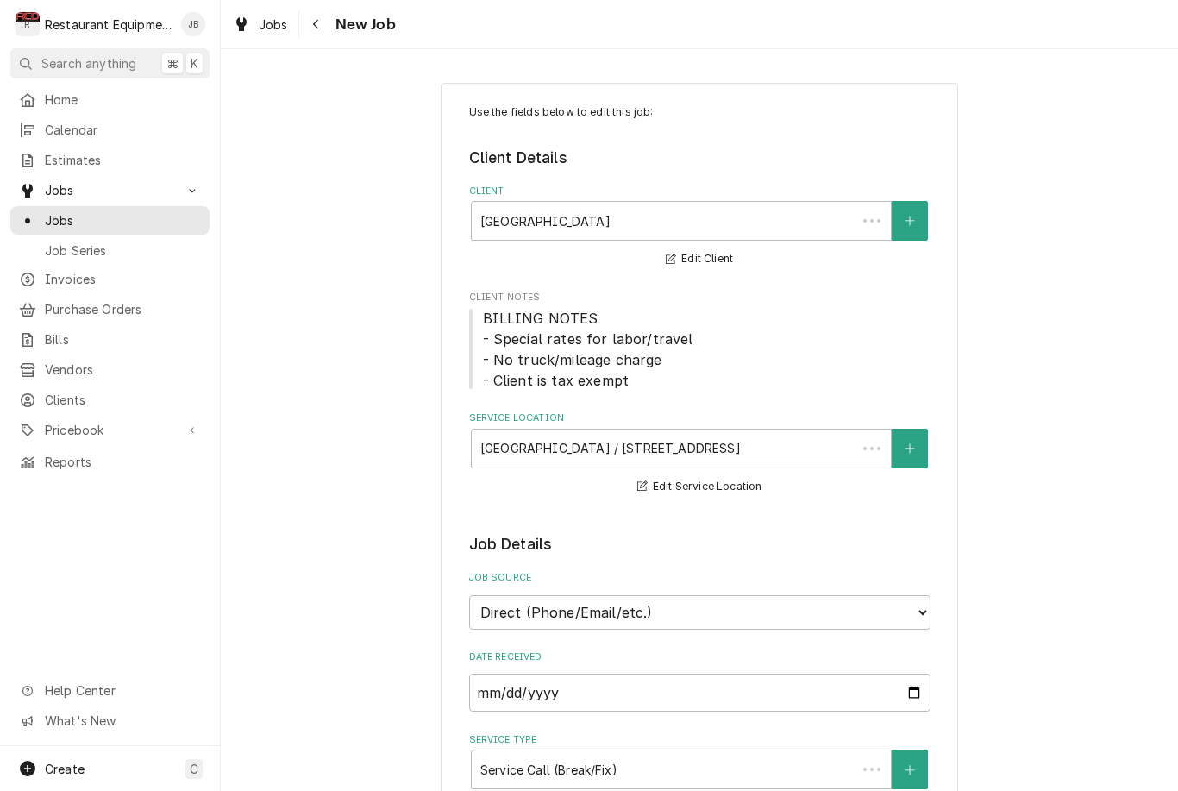
type textarea "x"
click at [310, 14] on button "Navigate back" at bounding box center [317, 24] width 28 height 28
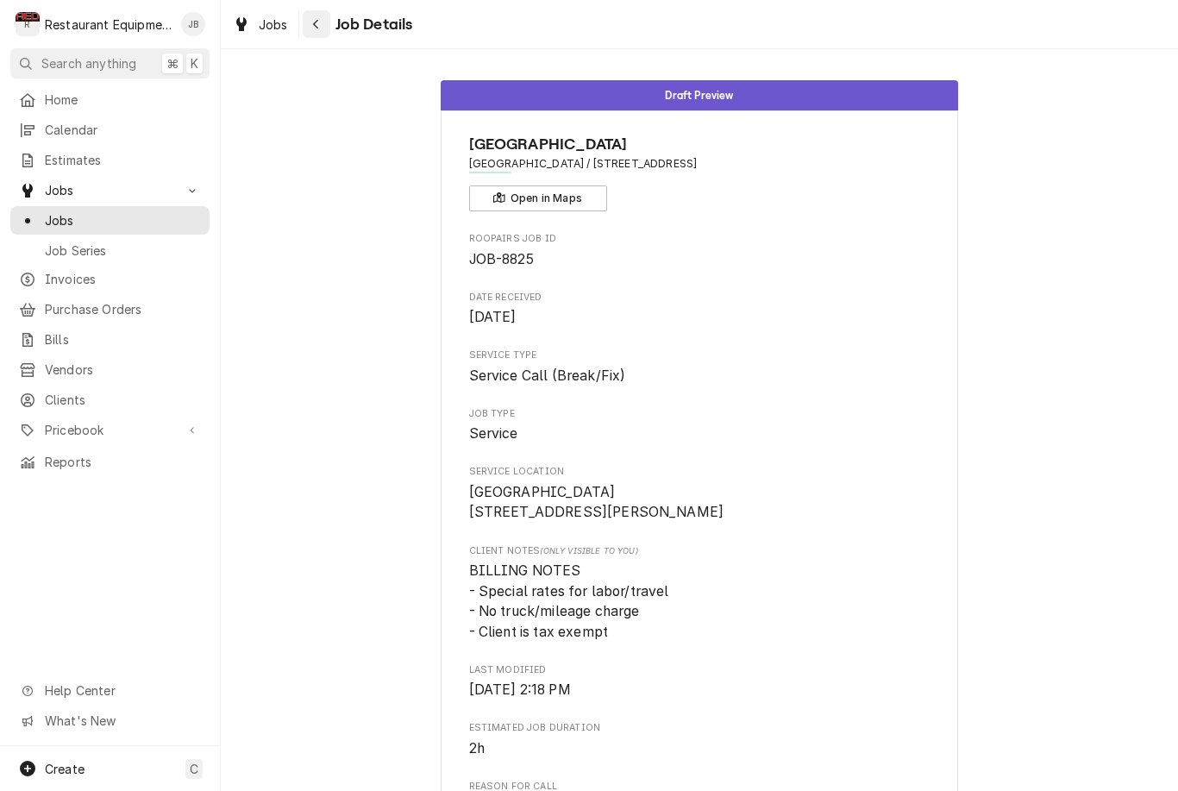
click at [323, 20] on div "Navigate back" at bounding box center [316, 24] width 17 height 17
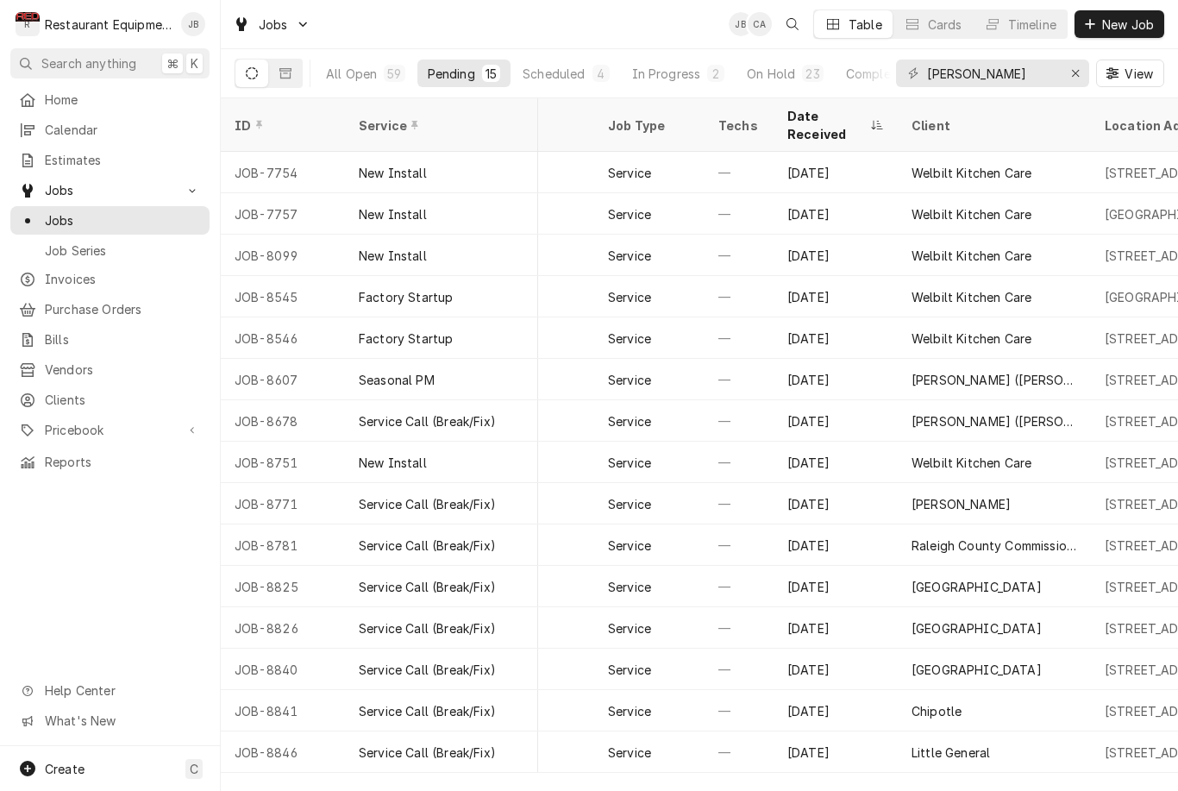
scroll to position [0, 147]
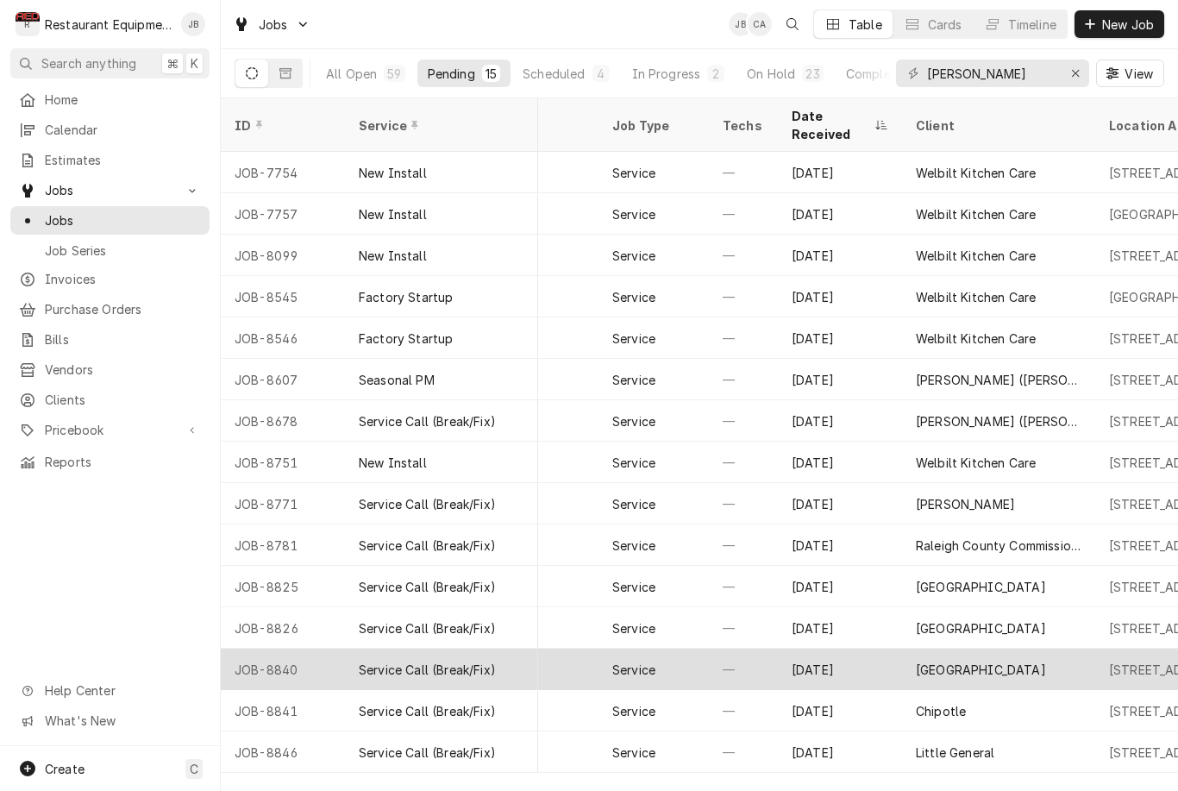
click at [1088, 656] on div "[GEOGRAPHIC_DATA]" at bounding box center [998, 668] width 193 height 41
click at [1060, 650] on div "[GEOGRAPHIC_DATA]" at bounding box center [998, 668] width 193 height 41
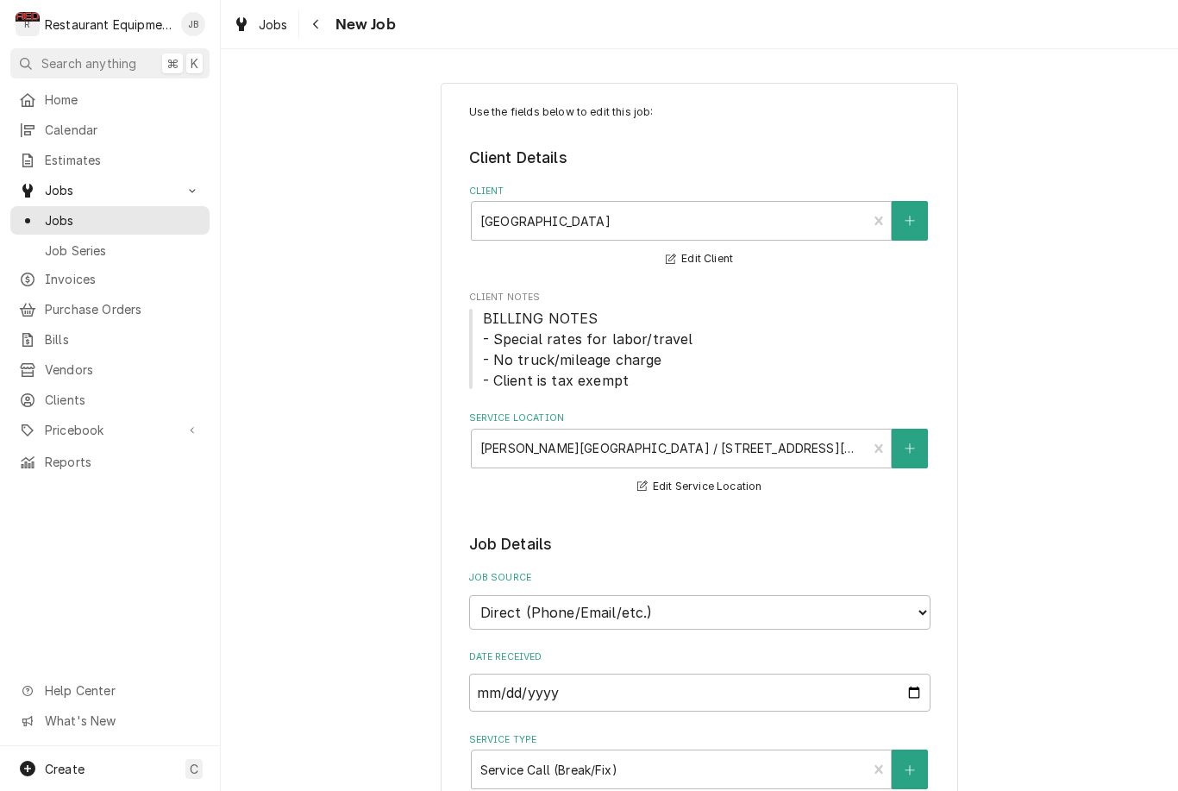
type textarea "x"
click at [314, 34] on button "Navigate back" at bounding box center [317, 24] width 28 height 28
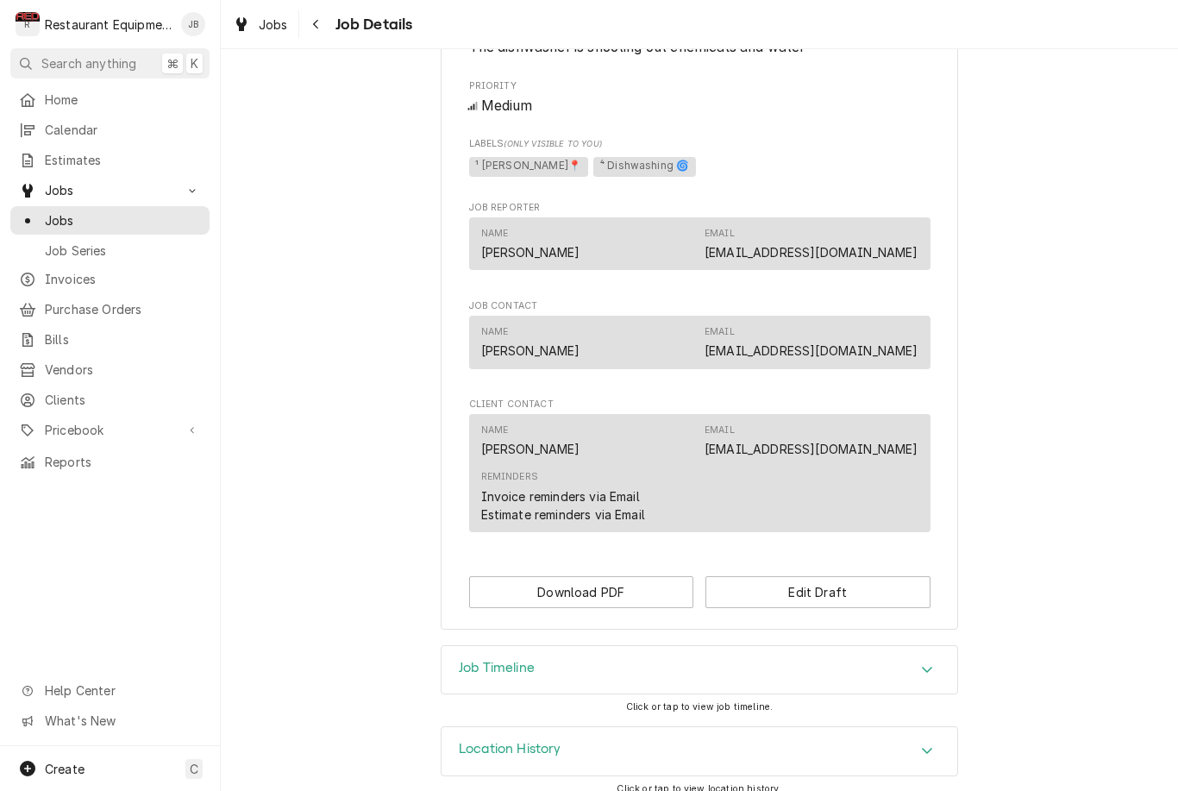
scroll to position [794, 0]
click at [310, 17] on div "Navigate back" at bounding box center [316, 24] width 17 height 17
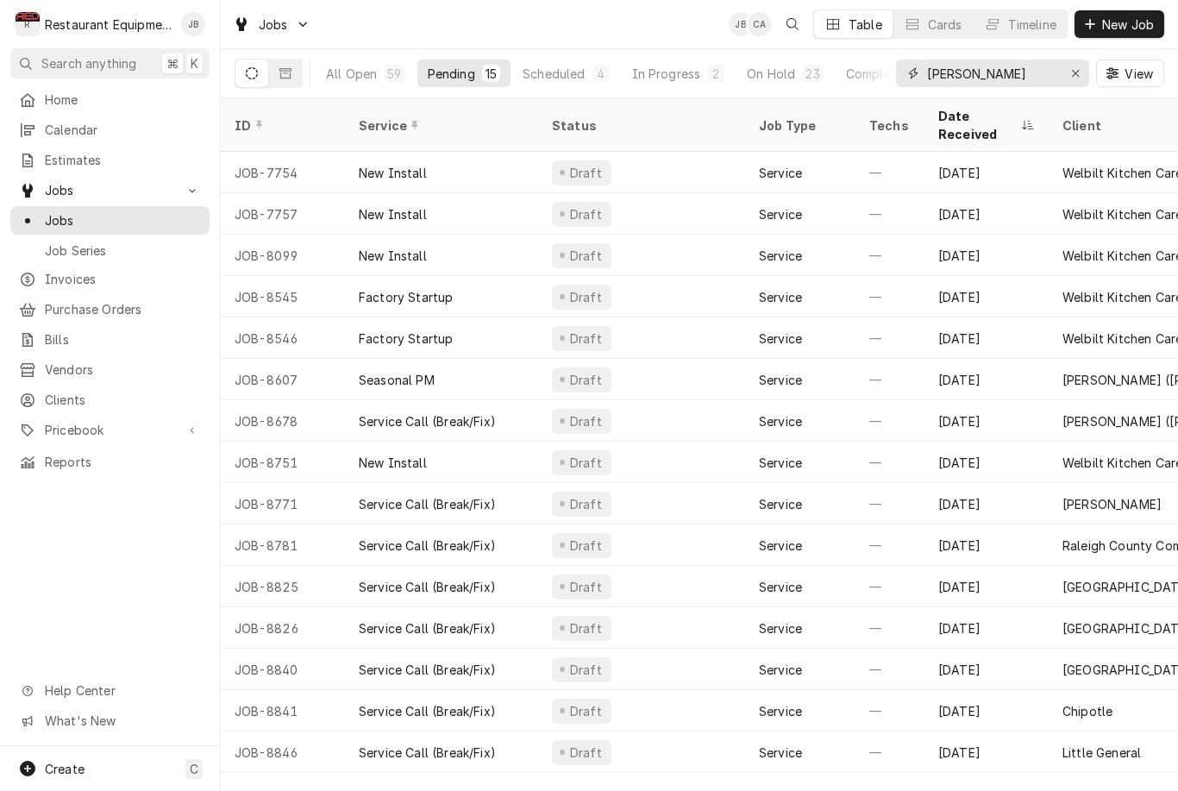
click at [979, 71] on input "[PERSON_NAME]" at bounding box center [991, 73] width 129 height 28
type input "B"
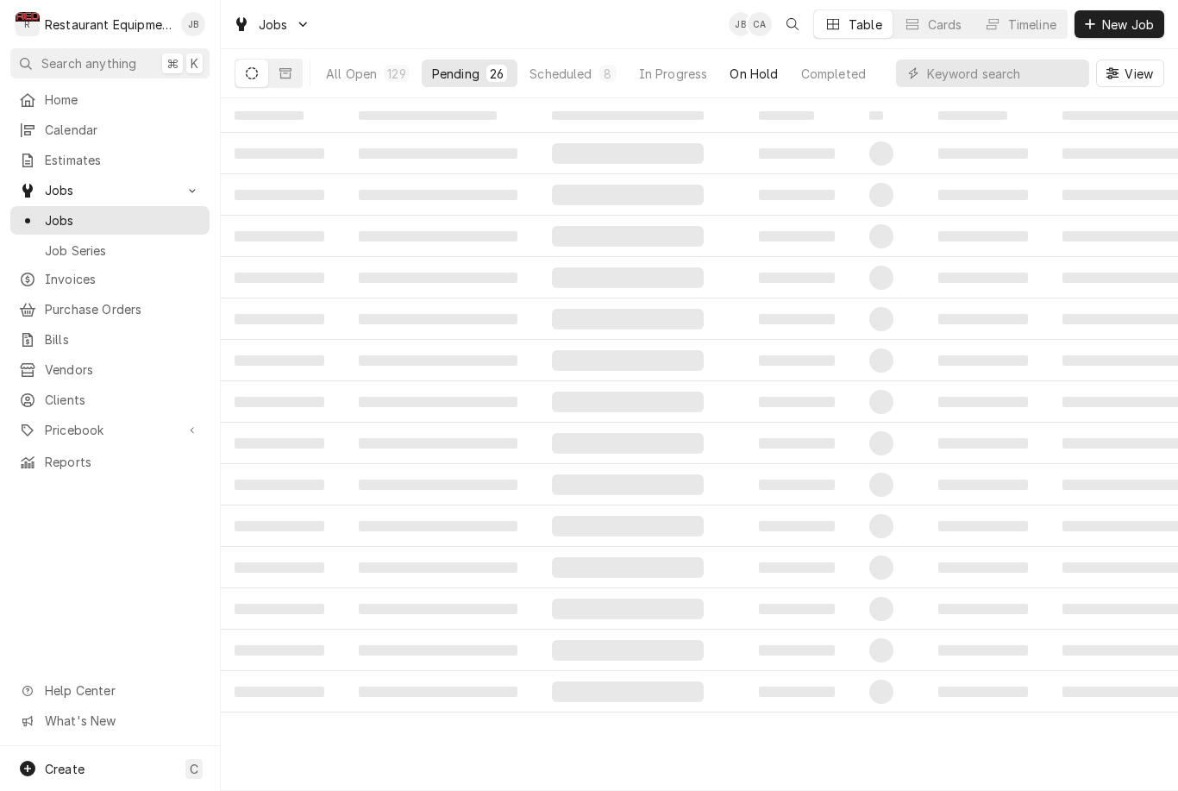
click at [748, 82] on button "On Hold" at bounding box center [753, 73] width 69 height 28
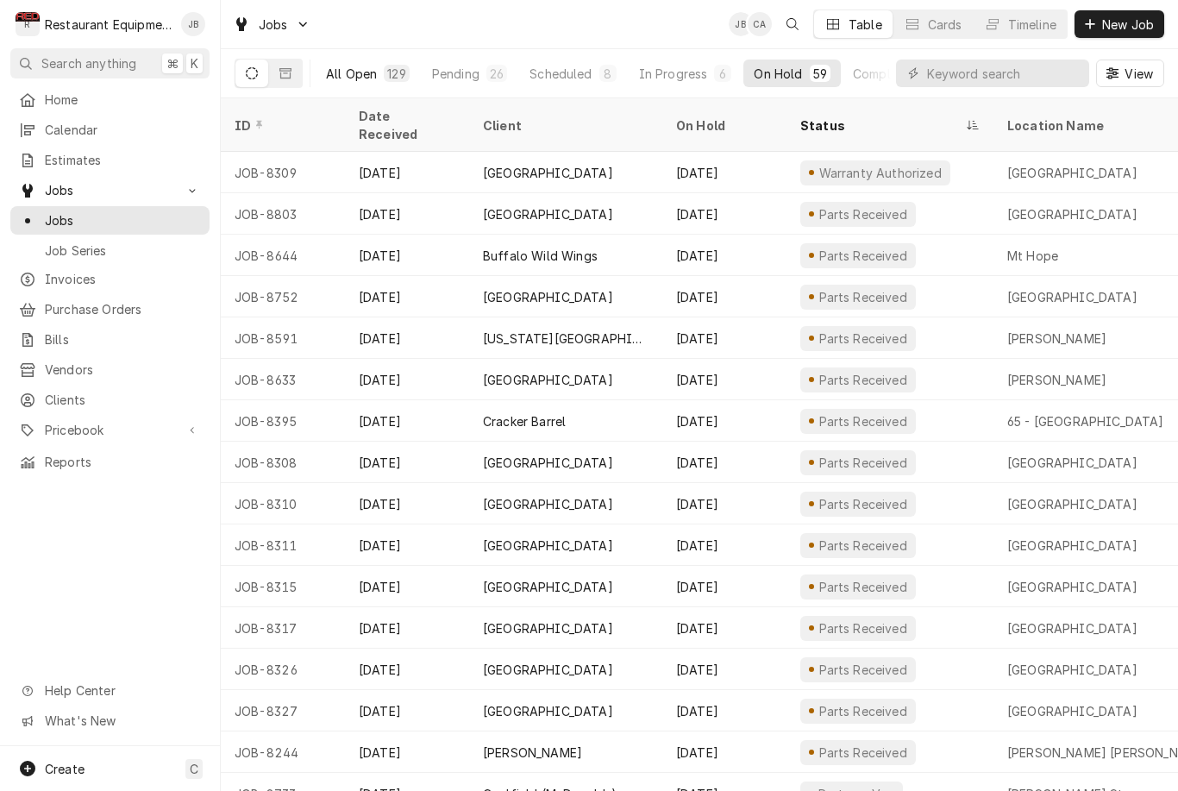
click at [355, 68] on div "All Open" at bounding box center [351, 74] width 51 height 18
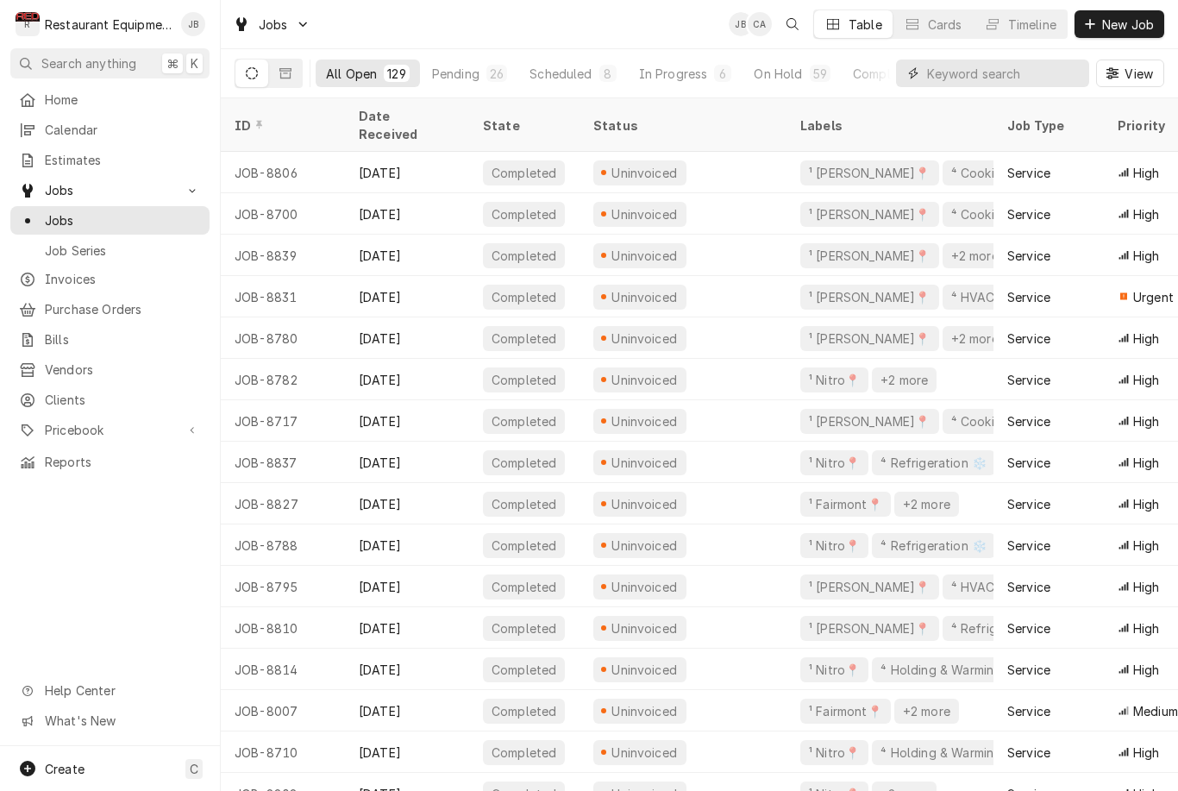
click at [942, 74] on input "Dynamic Content Wrapper" at bounding box center [1003, 73] width 153 height 28
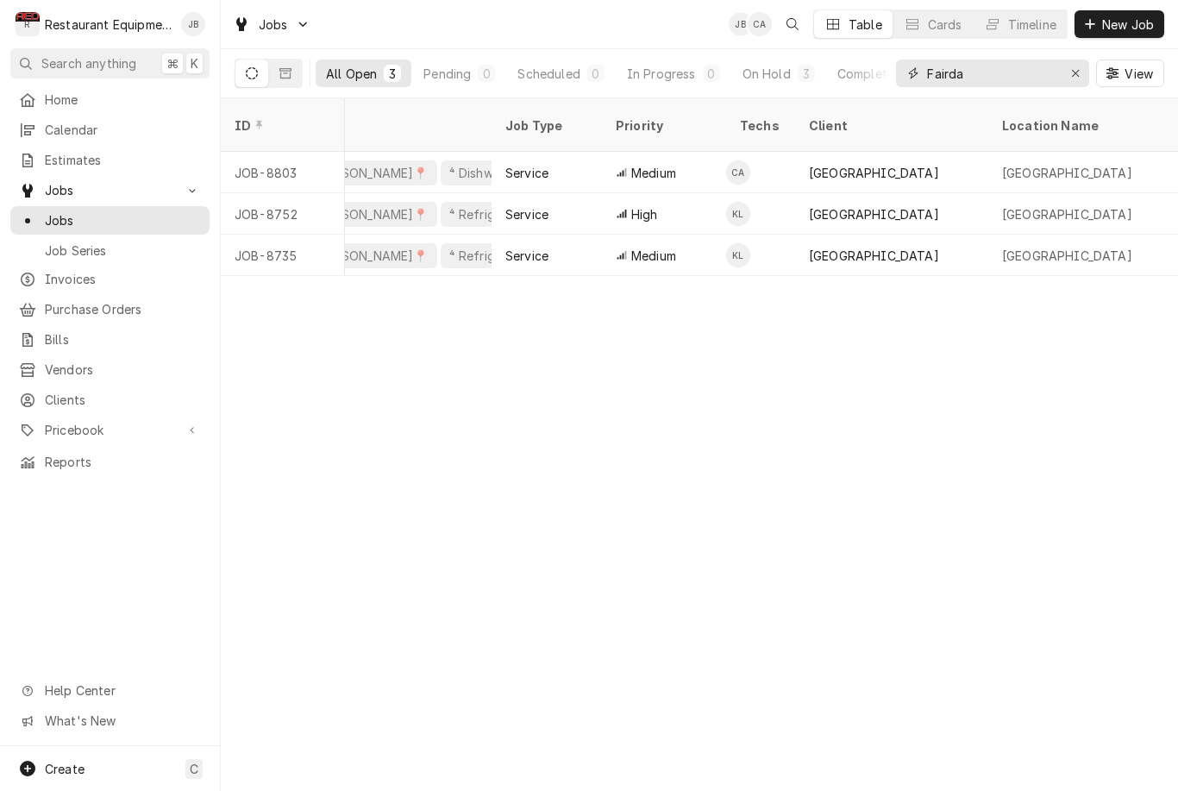
scroll to position [0, 516]
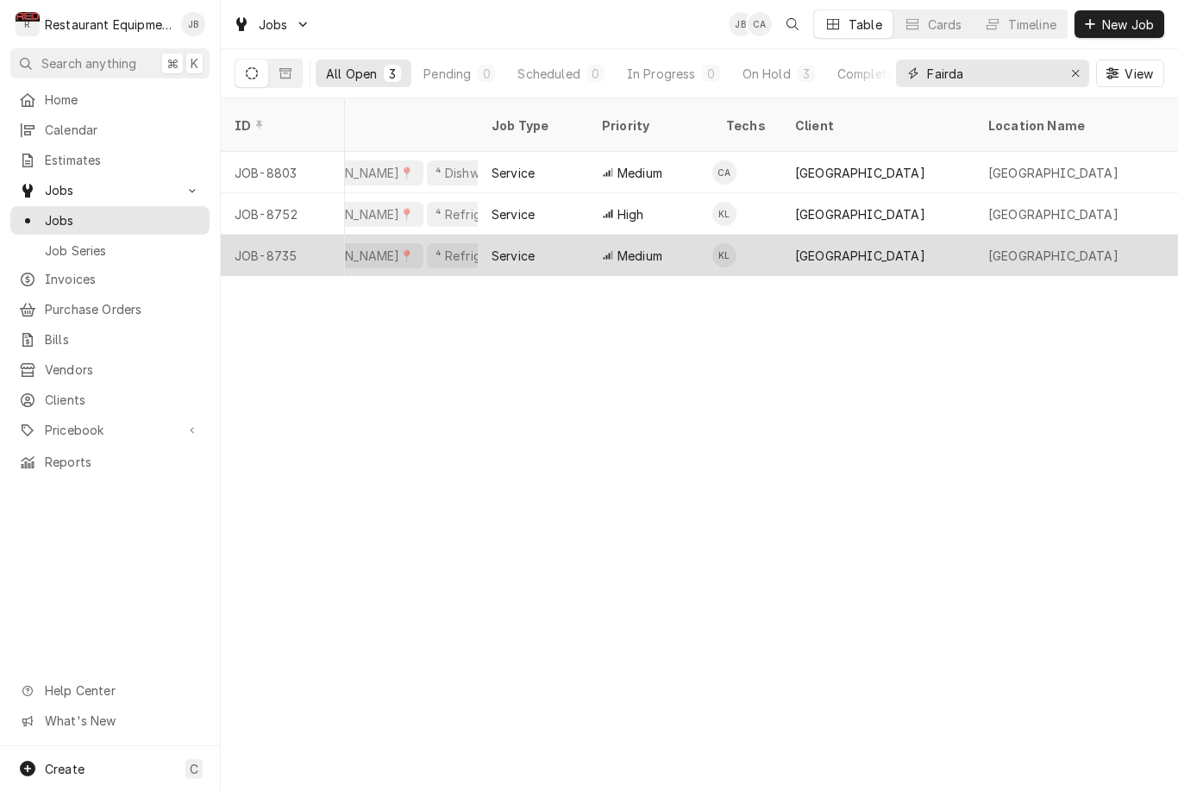
type input "Fairda"
click at [967, 237] on div "[GEOGRAPHIC_DATA]" at bounding box center [877, 255] width 193 height 41
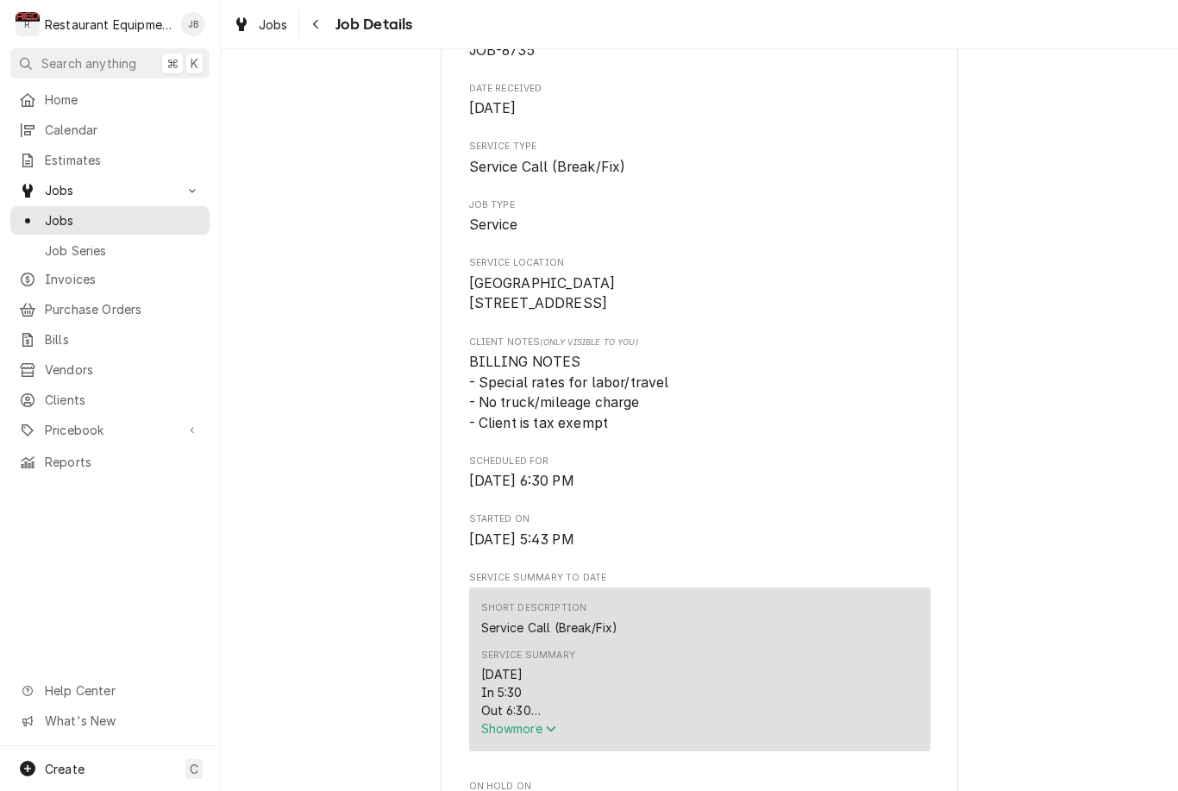
scroll to position [560, 0]
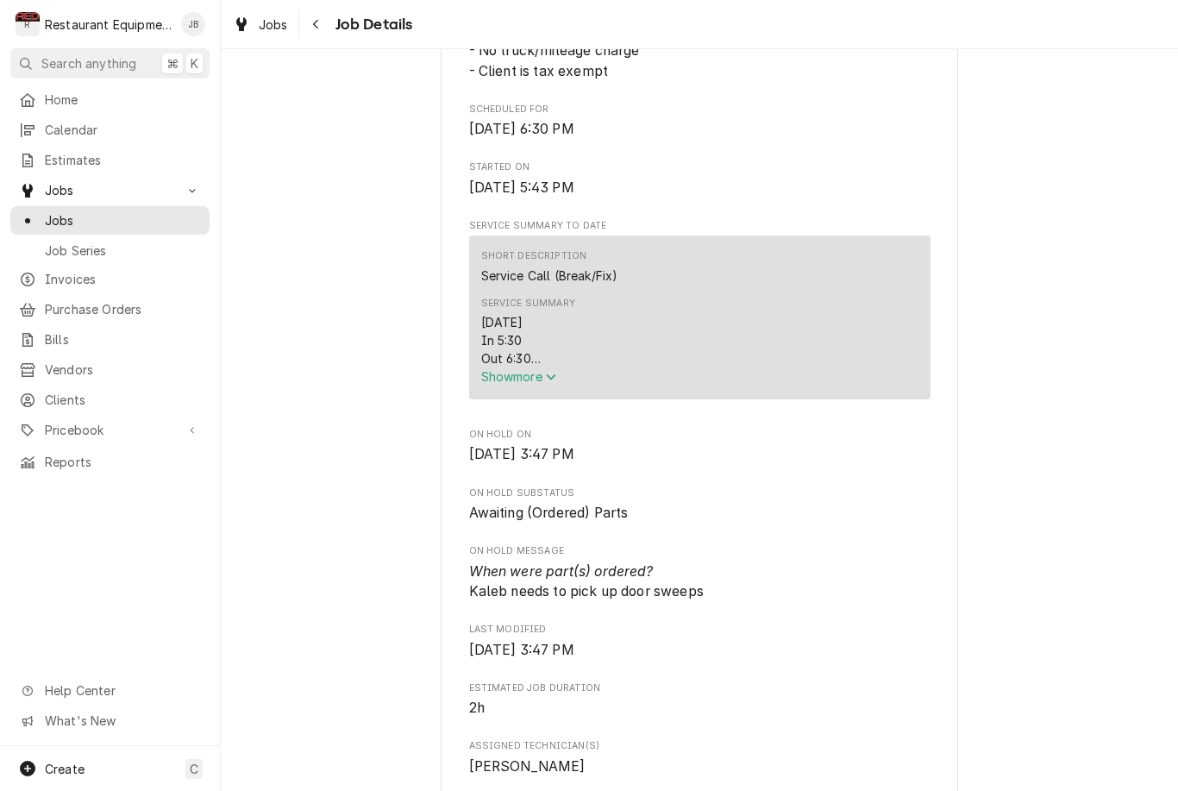
click at [520, 373] on button "Show more" at bounding box center [699, 376] width 437 height 18
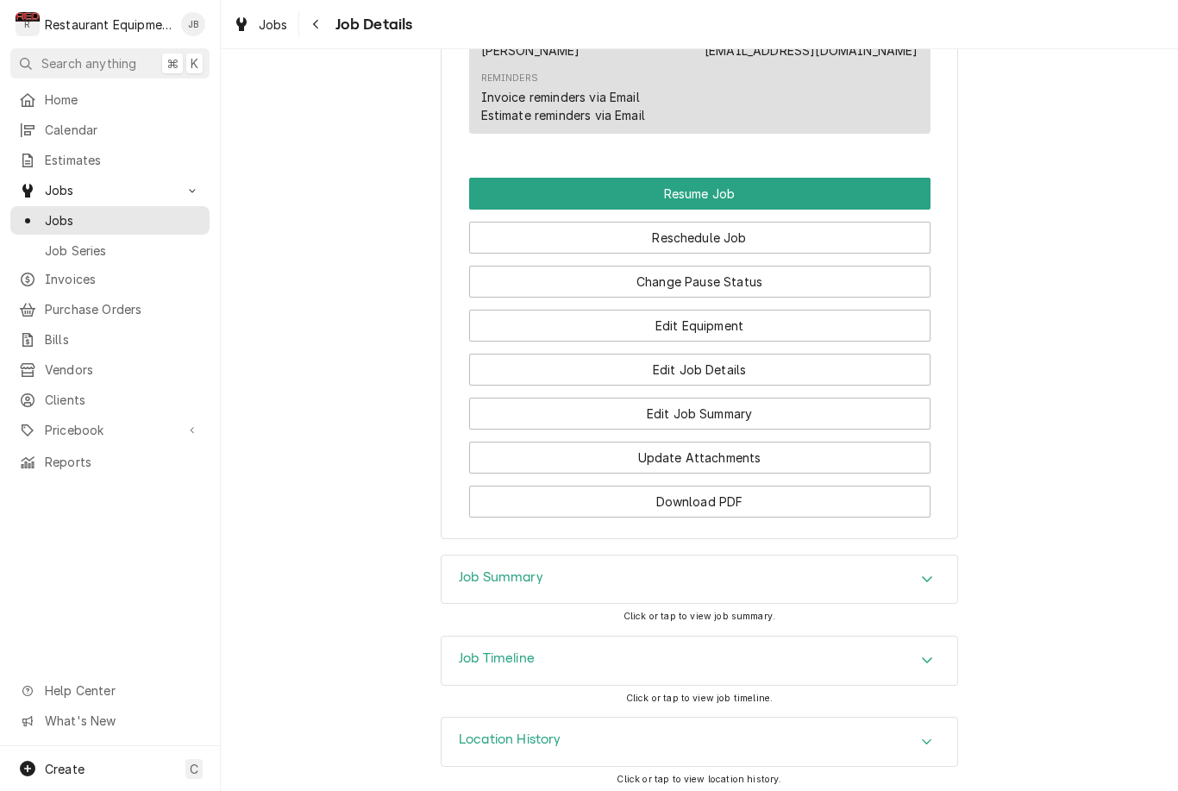
scroll to position [1886, 0]
click at [318, 24] on icon "Navigate back" at bounding box center [316, 24] width 8 height 12
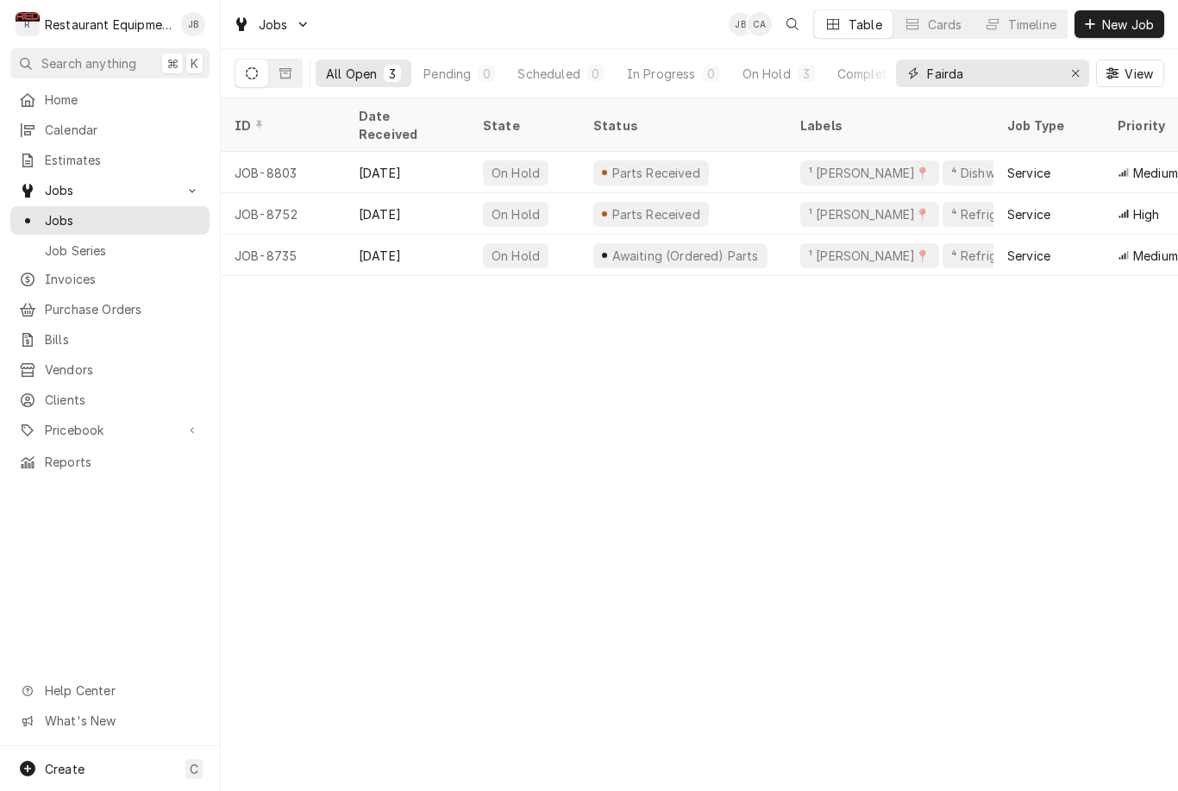
click at [996, 75] on input "Fairda" at bounding box center [991, 73] width 129 height 28
type input "F"
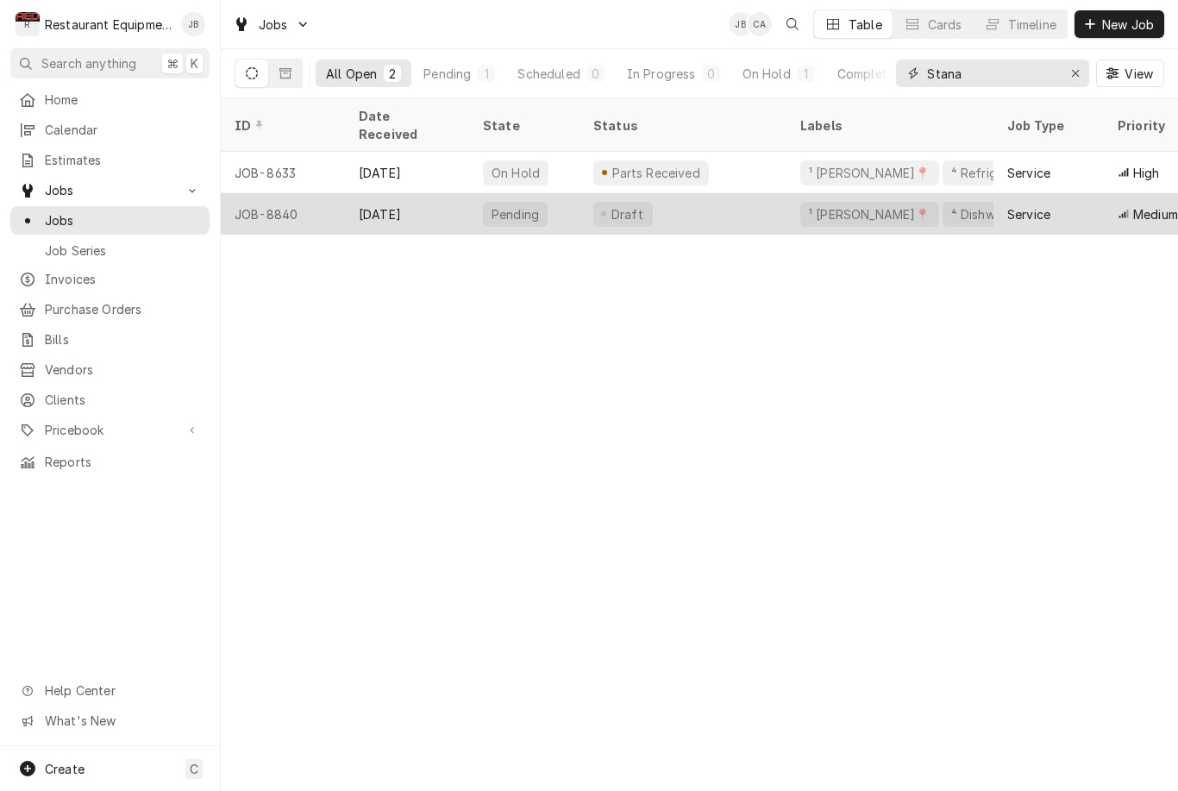
type input "Stana"
click at [696, 193] on div "Draft" at bounding box center [682, 213] width 207 height 41
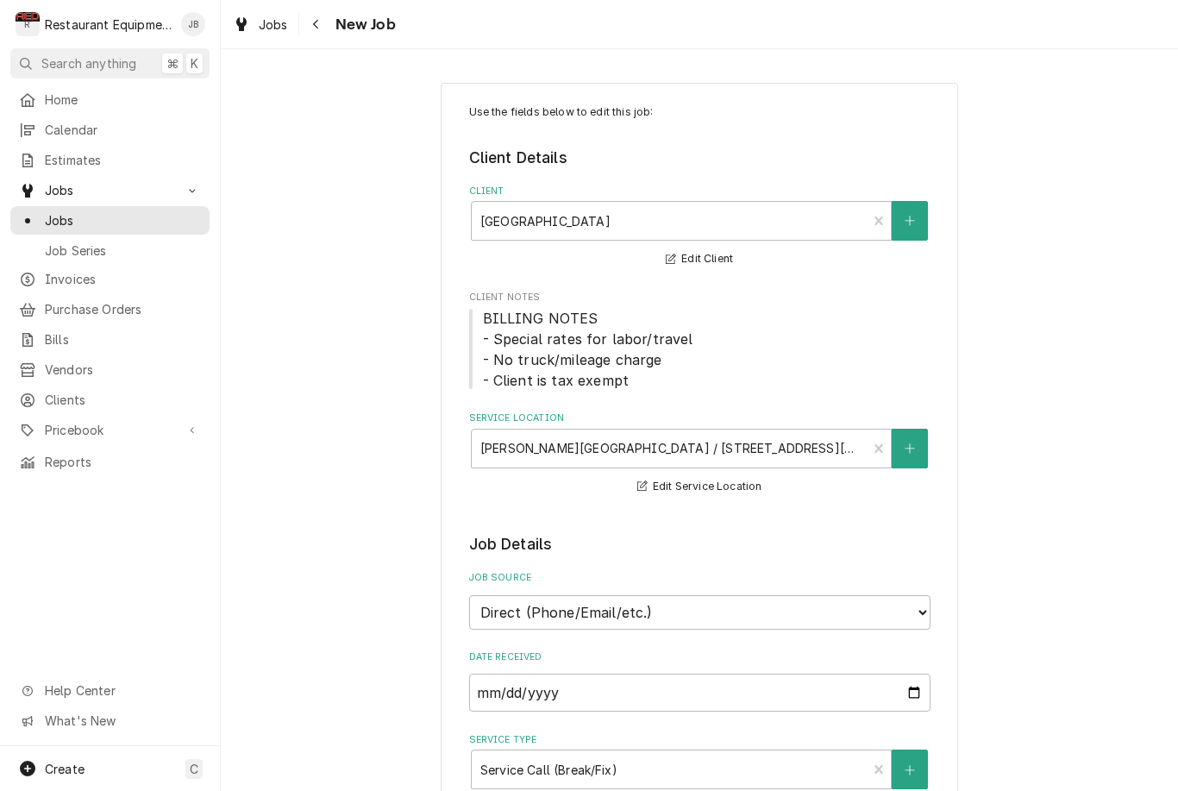
type textarea "x"
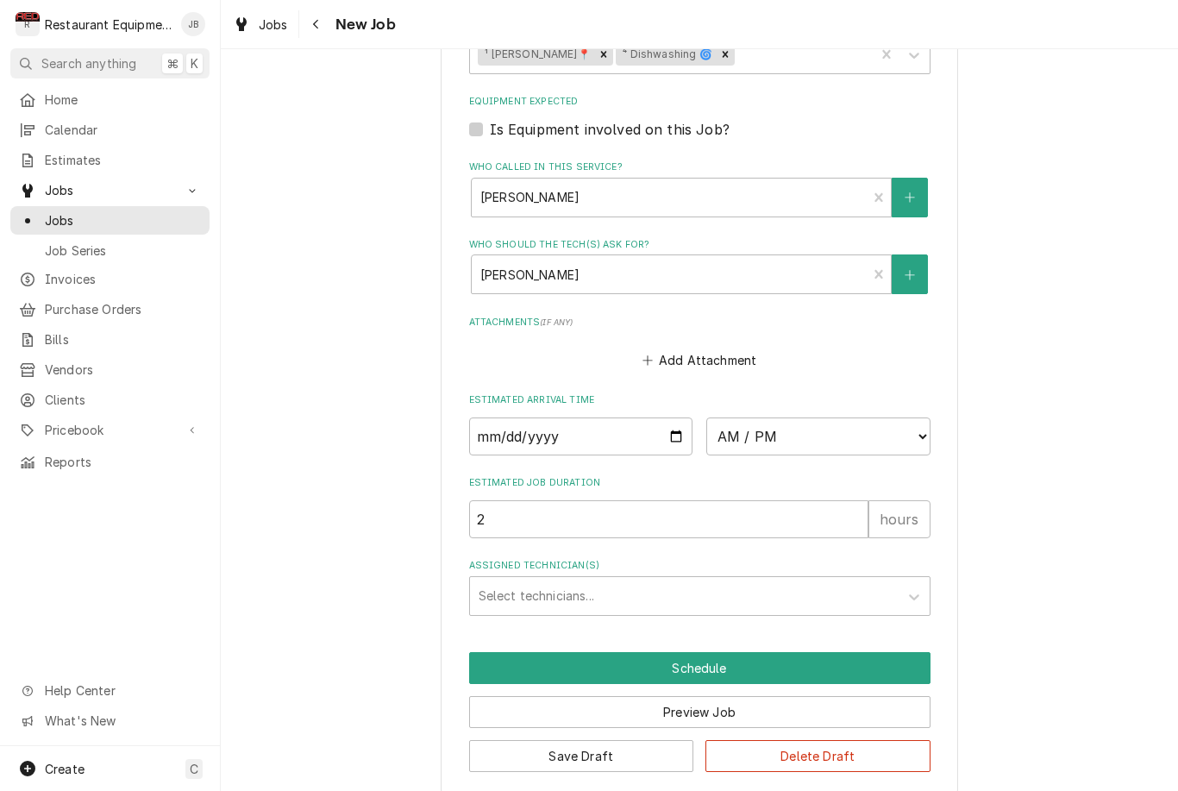
scroll to position [1229, 0]
click at [322, 34] on button "Navigate back" at bounding box center [317, 24] width 28 height 28
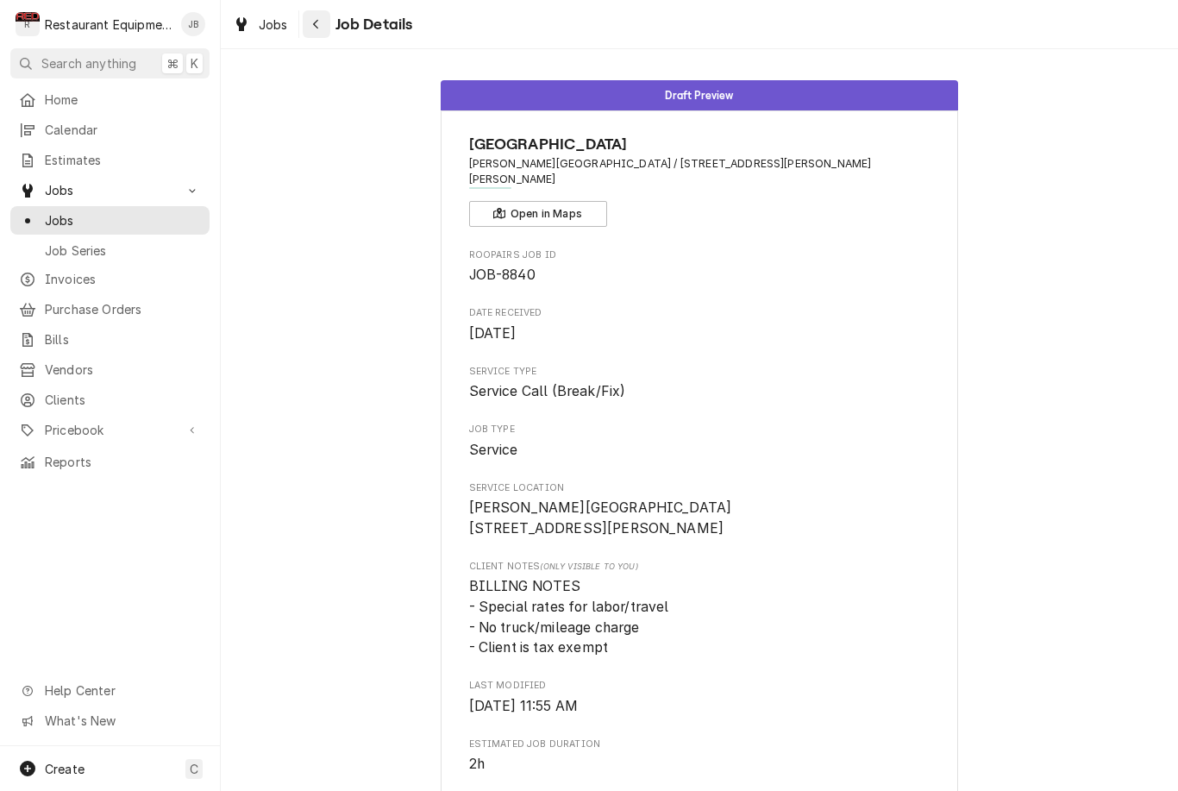
click at [324, 17] on div "Navigate back" at bounding box center [316, 24] width 17 height 17
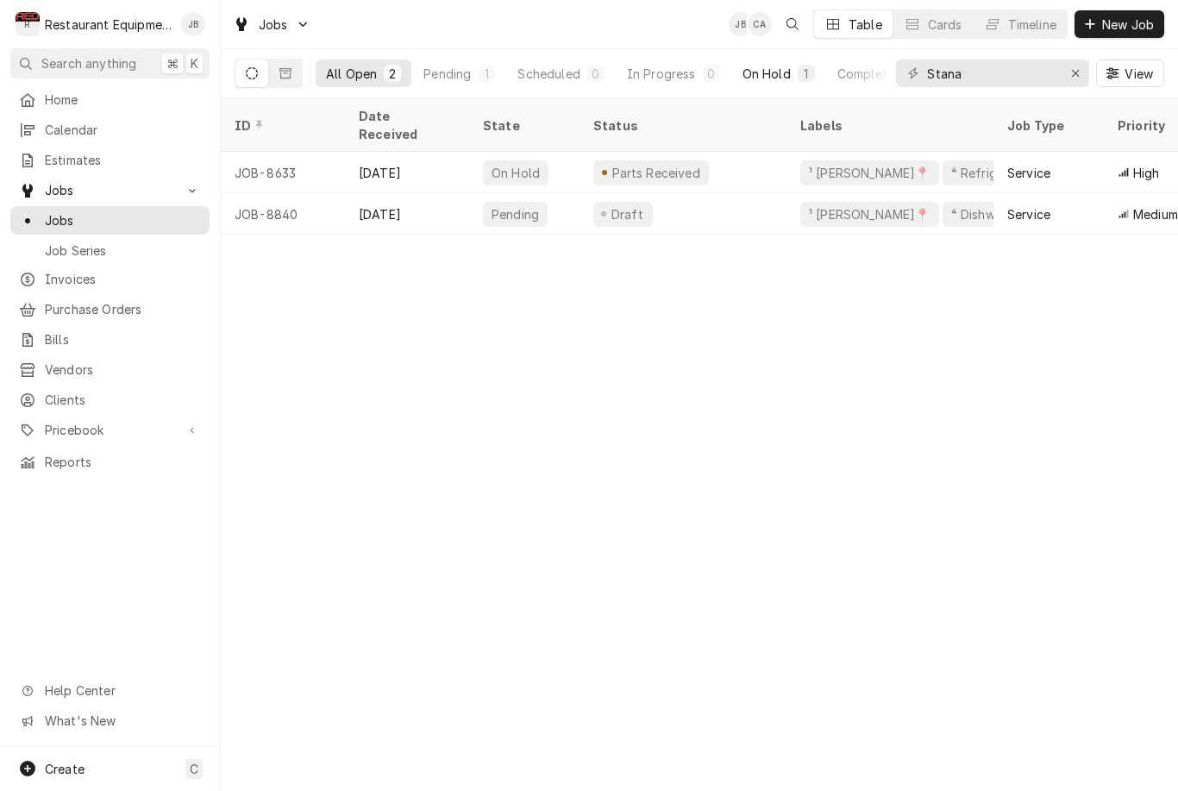
click at [768, 68] on div "On Hold" at bounding box center [766, 74] width 48 height 18
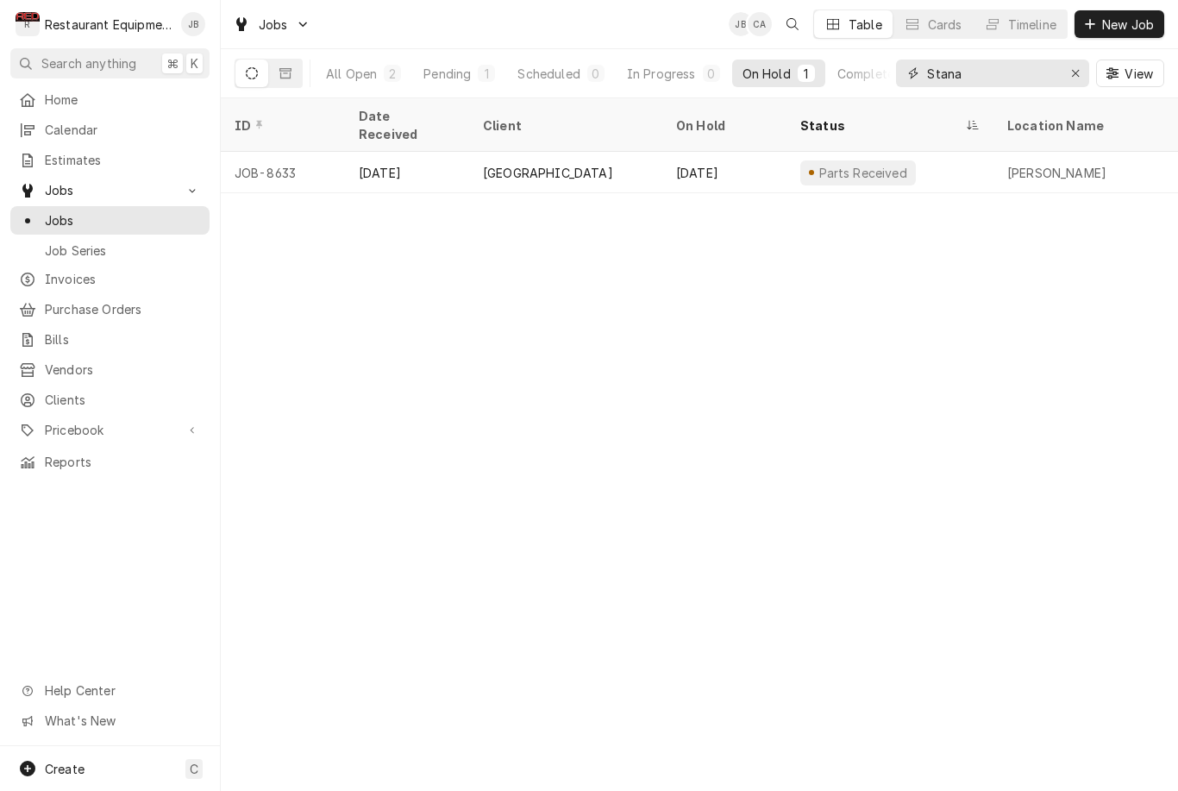
click at [989, 68] on input "Stana" at bounding box center [991, 73] width 129 height 28
type input "S"
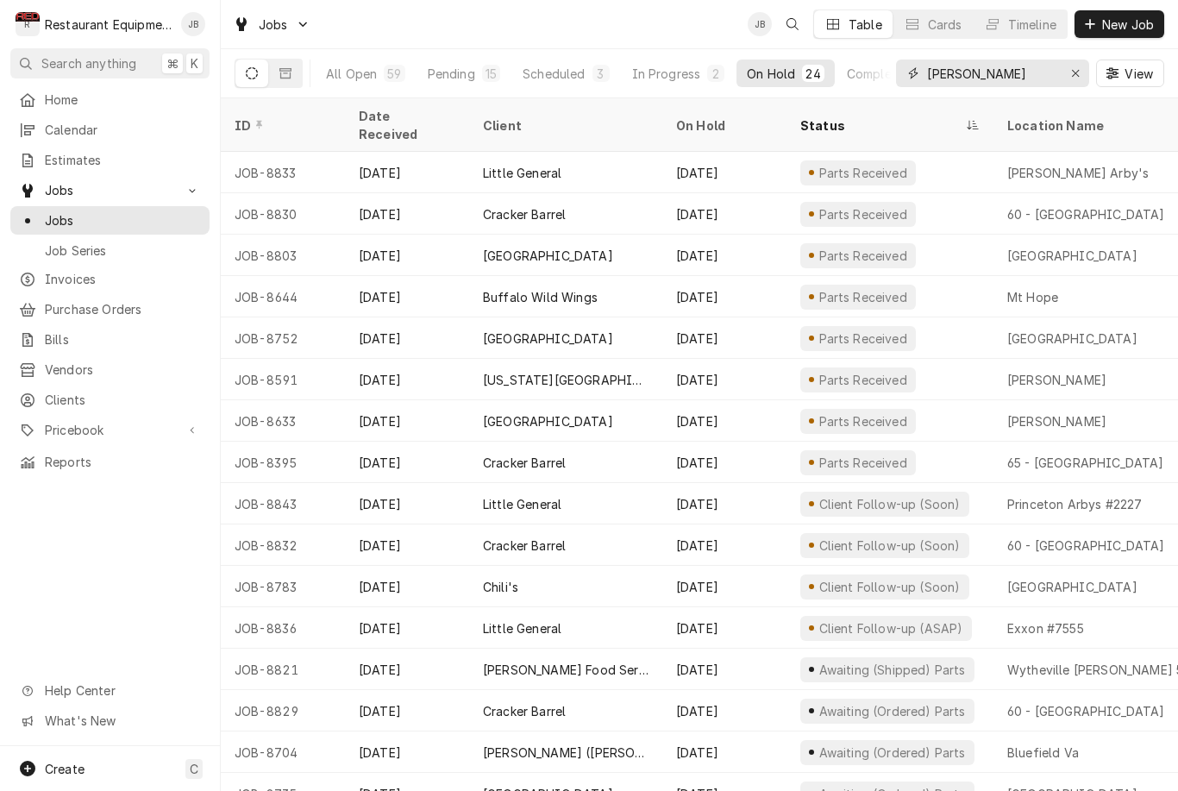
type input "[PERSON_NAME]"
click at [458, 72] on div "Pending" at bounding box center [451, 74] width 47 height 18
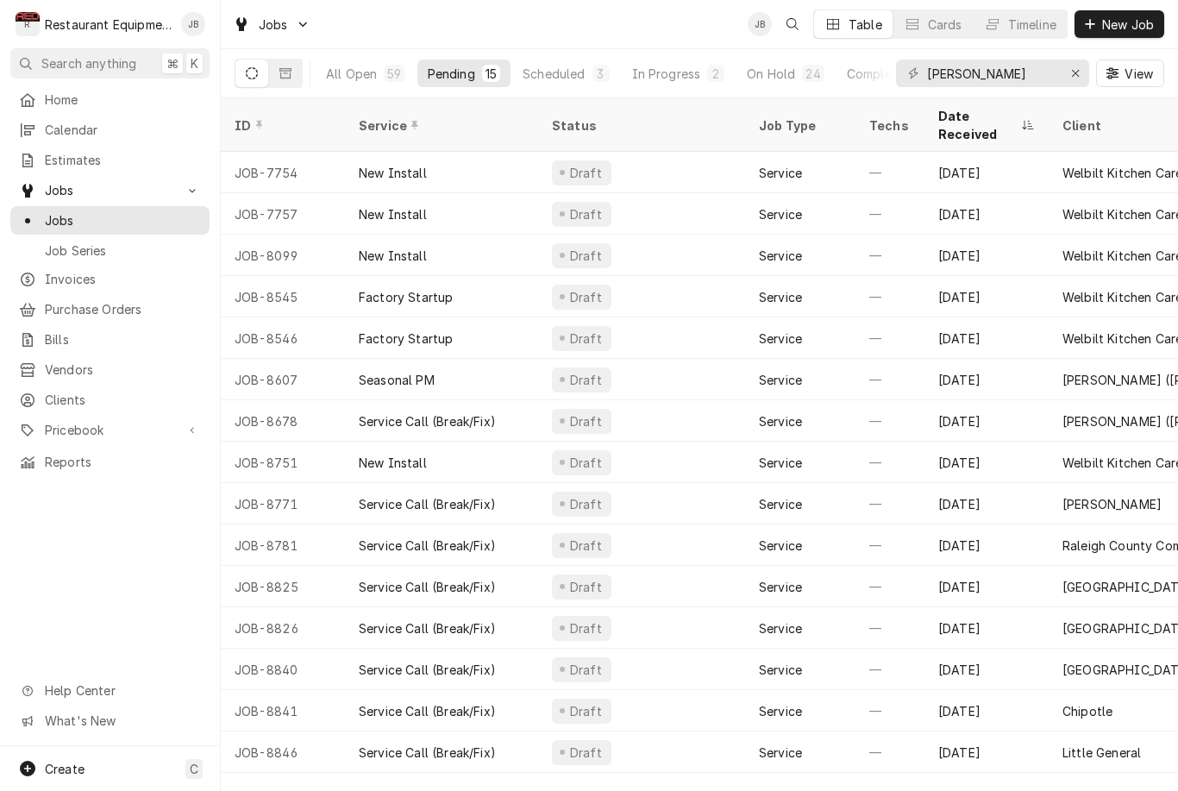
click at [566, 77] on div "Scheduled" at bounding box center [553, 74] width 62 height 18
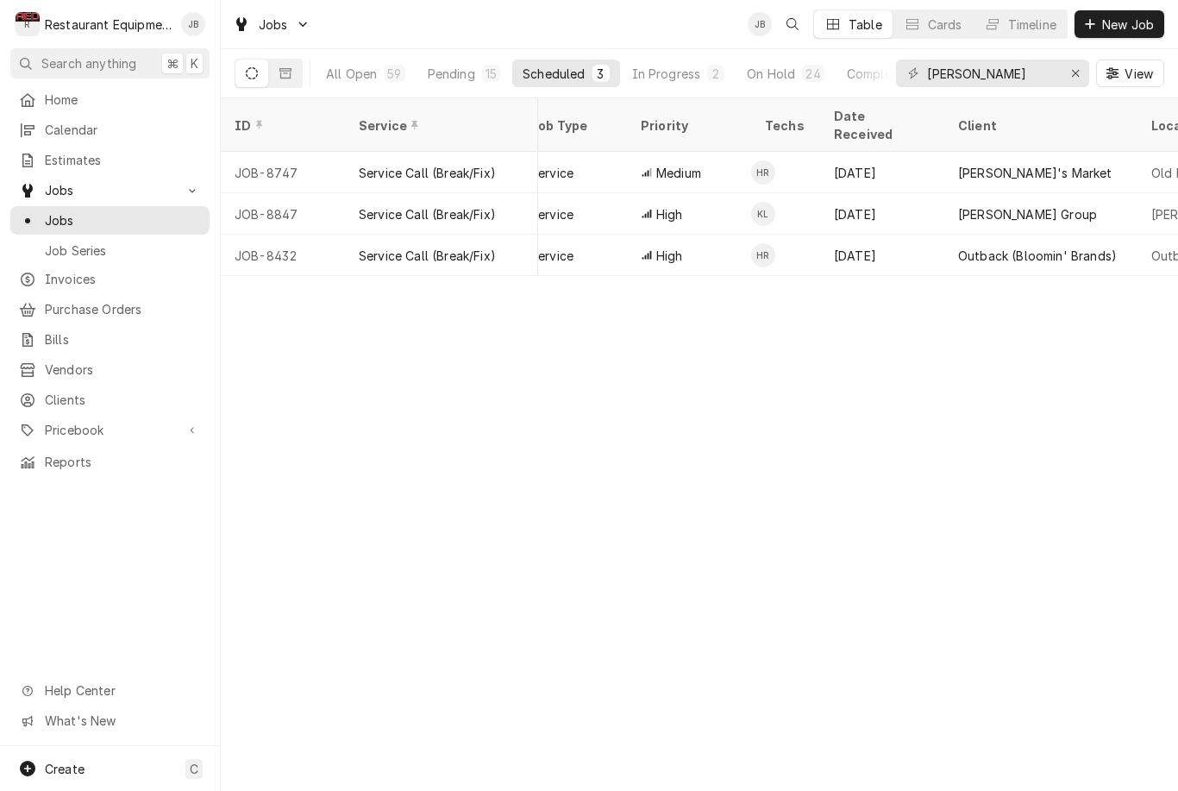
scroll to position [0, 393]
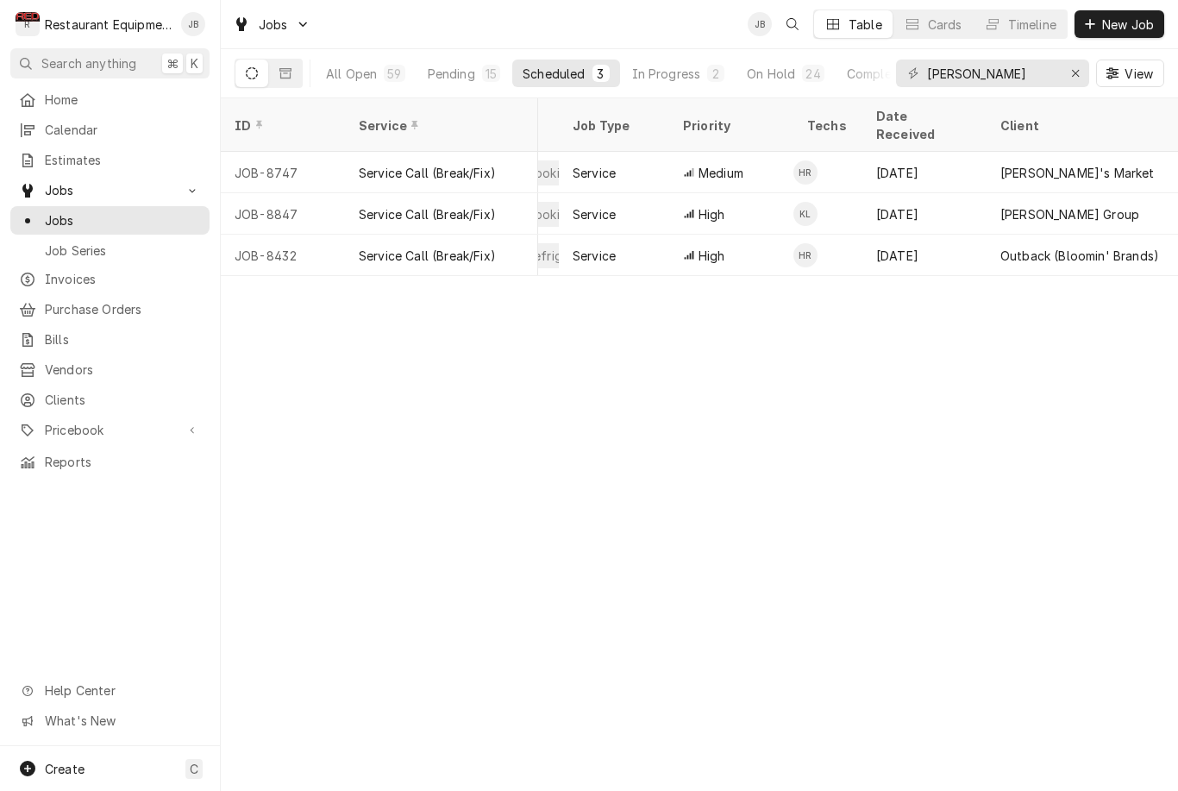
click at [757, 193] on div "High" at bounding box center [731, 213] width 124 height 41
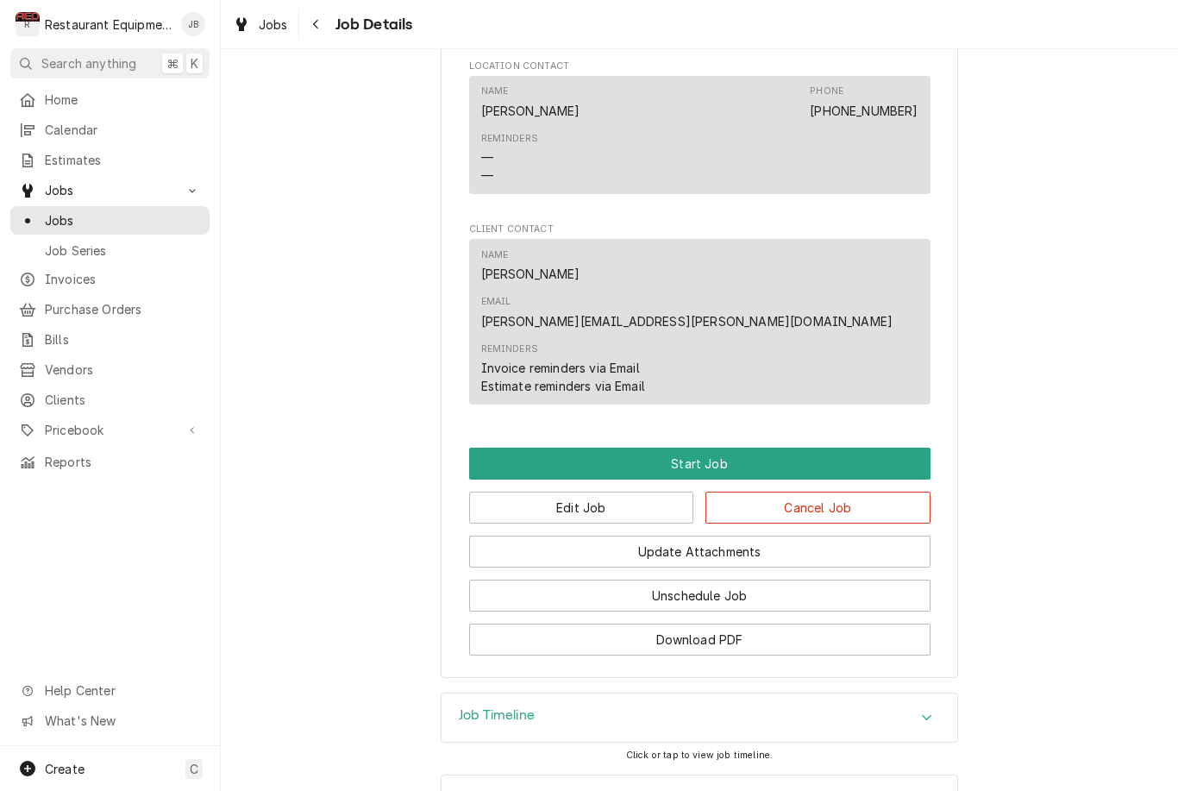
scroll to position [1246, 0]
click at [313, 19] on icon "Navigate back" at bounding box center [316, 24] width 8 height 12
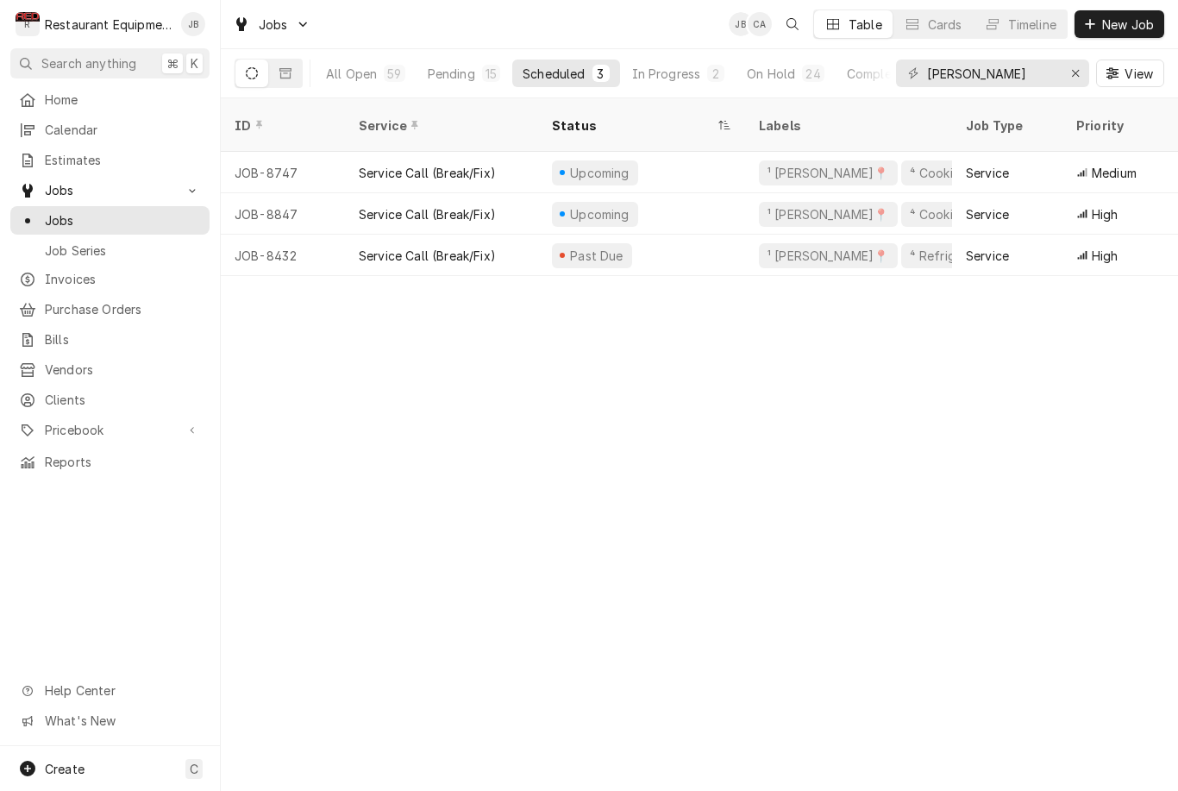
click at [773, 69] on div "On Hold" at bounding box center [771, 74] width 48 height 18
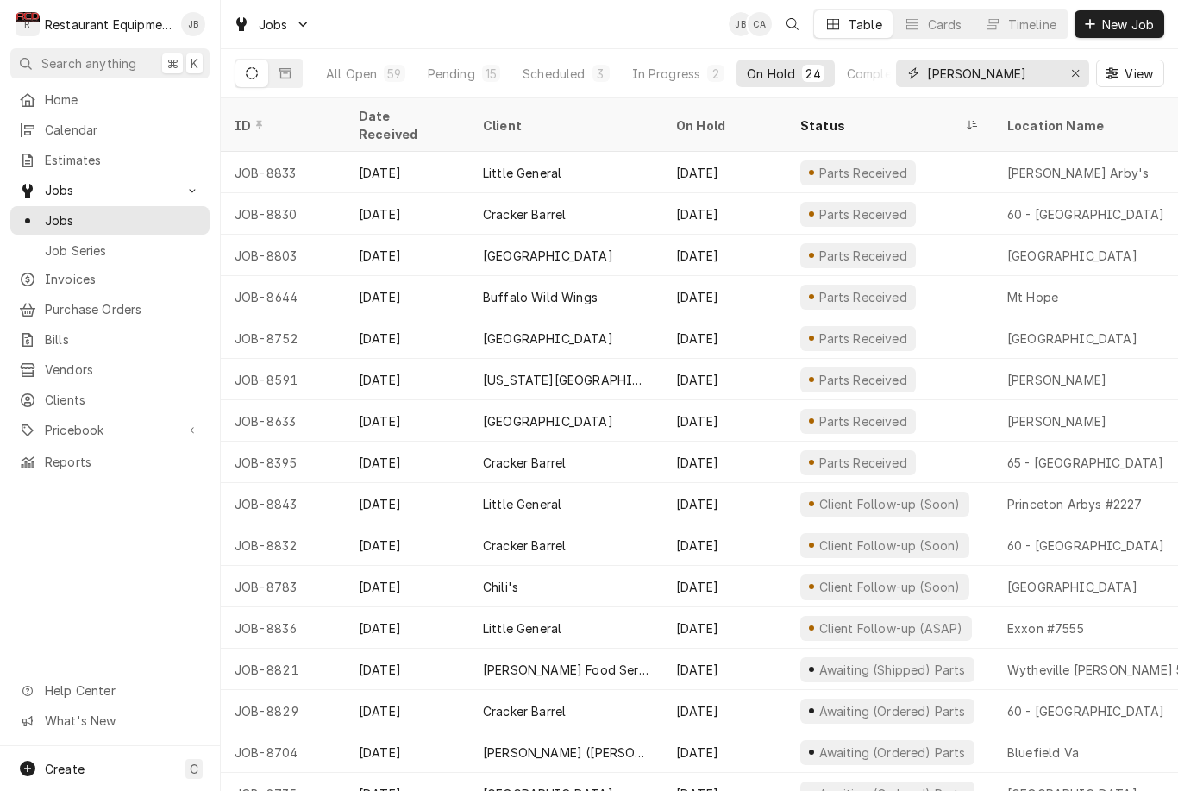
click at [1055, 73] on input "[PERSON_NAME]" at bounding box center [991, 73] width 129 height 28
click at [1066, 70] on div "Erase input" at bounding box center [1074, 73] width 17 height 17
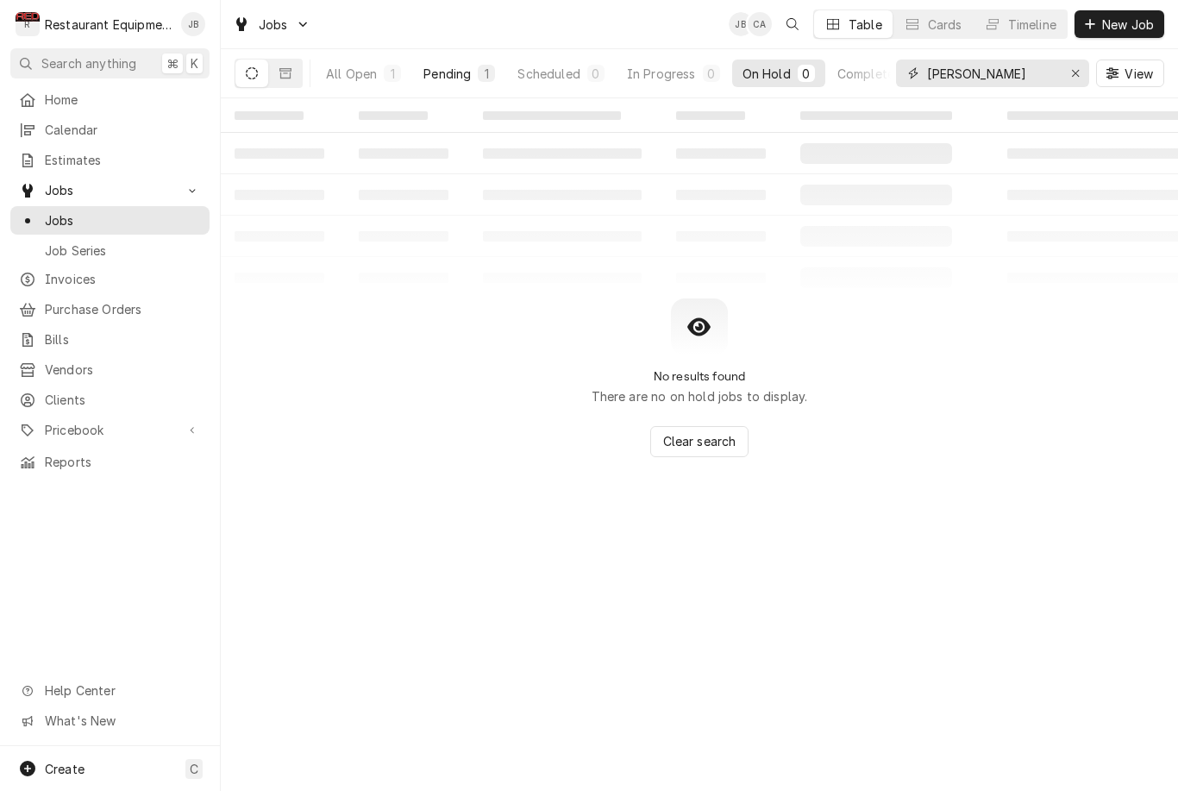
type input "[PERSON_NAME]"
click at [467, 67] on div "Pending" at bounding box center [446, 74] width 47 height 18
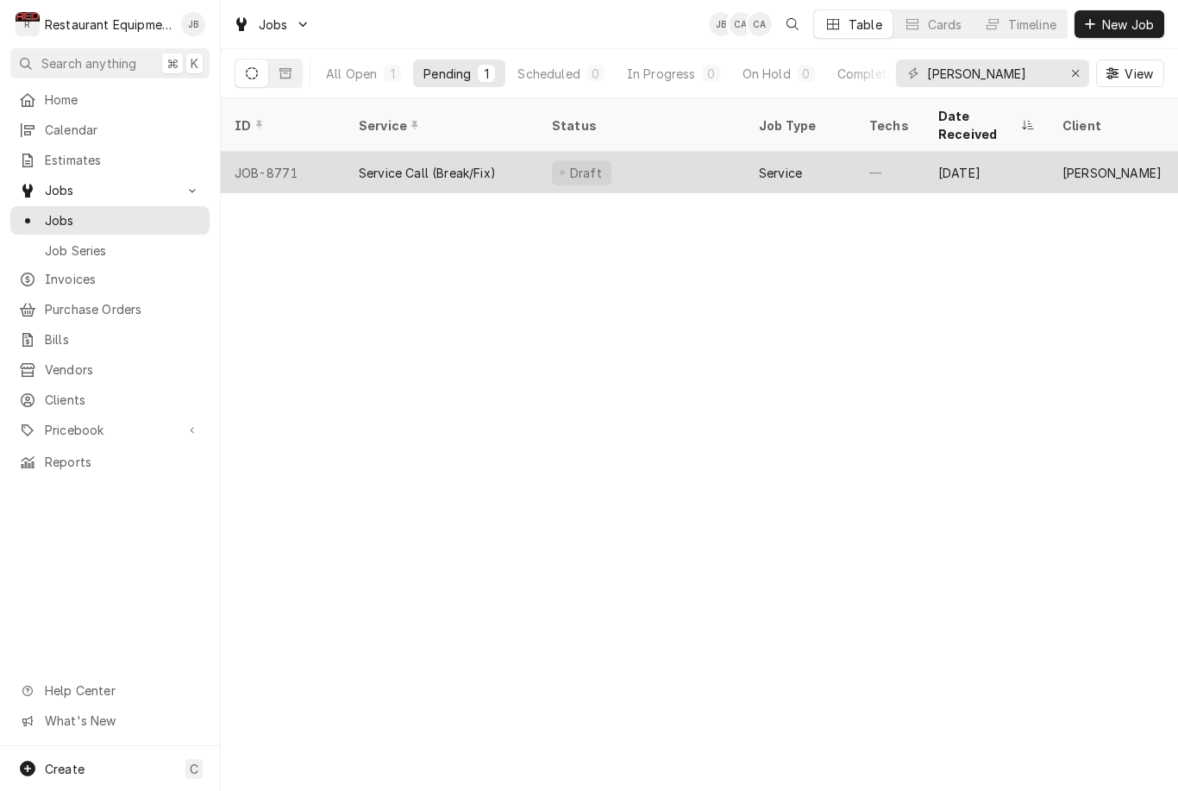
click at [683, 152] on div "Draft" at bounding box center [641, 172] width 207 height 41
